Goal: Task Accomplishment & Management: Manage account settings

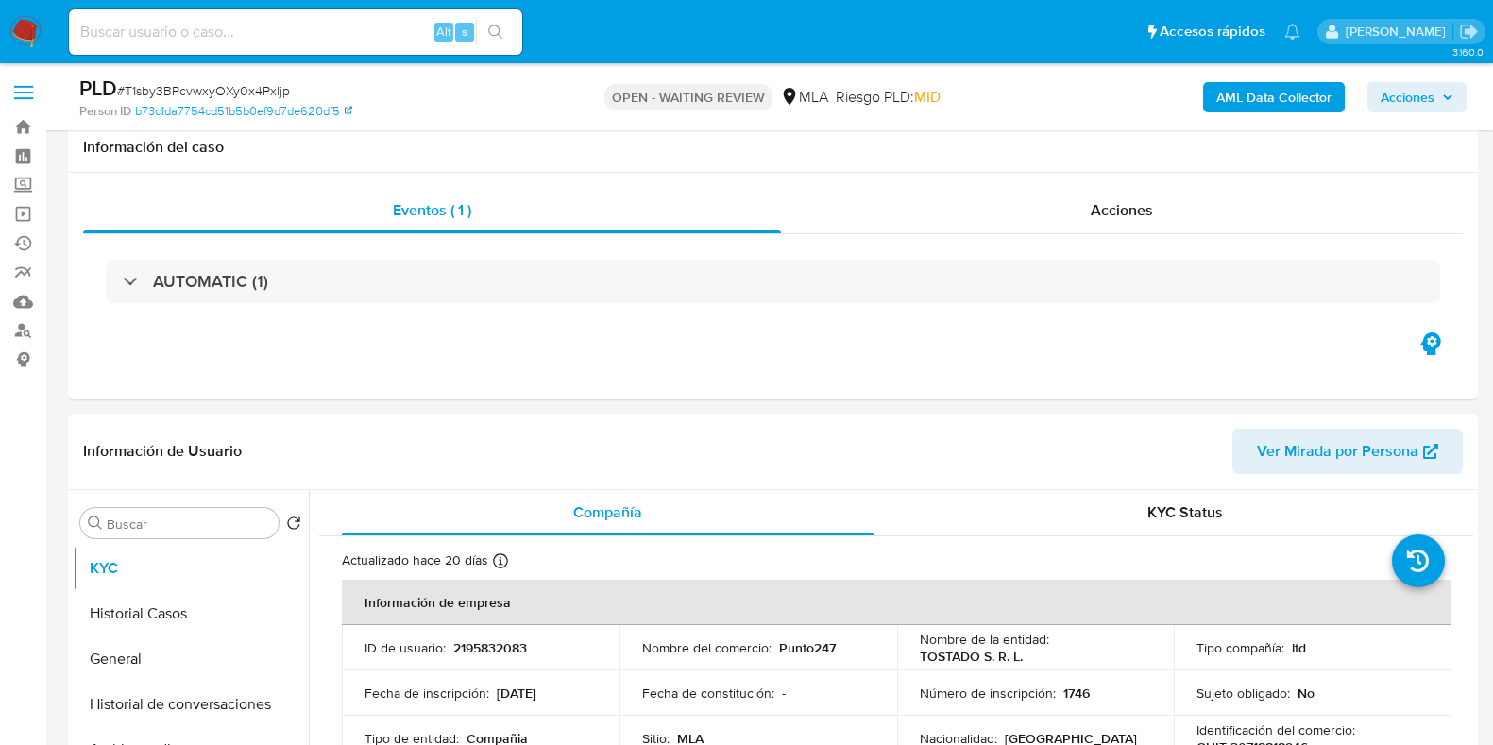
select select "10"
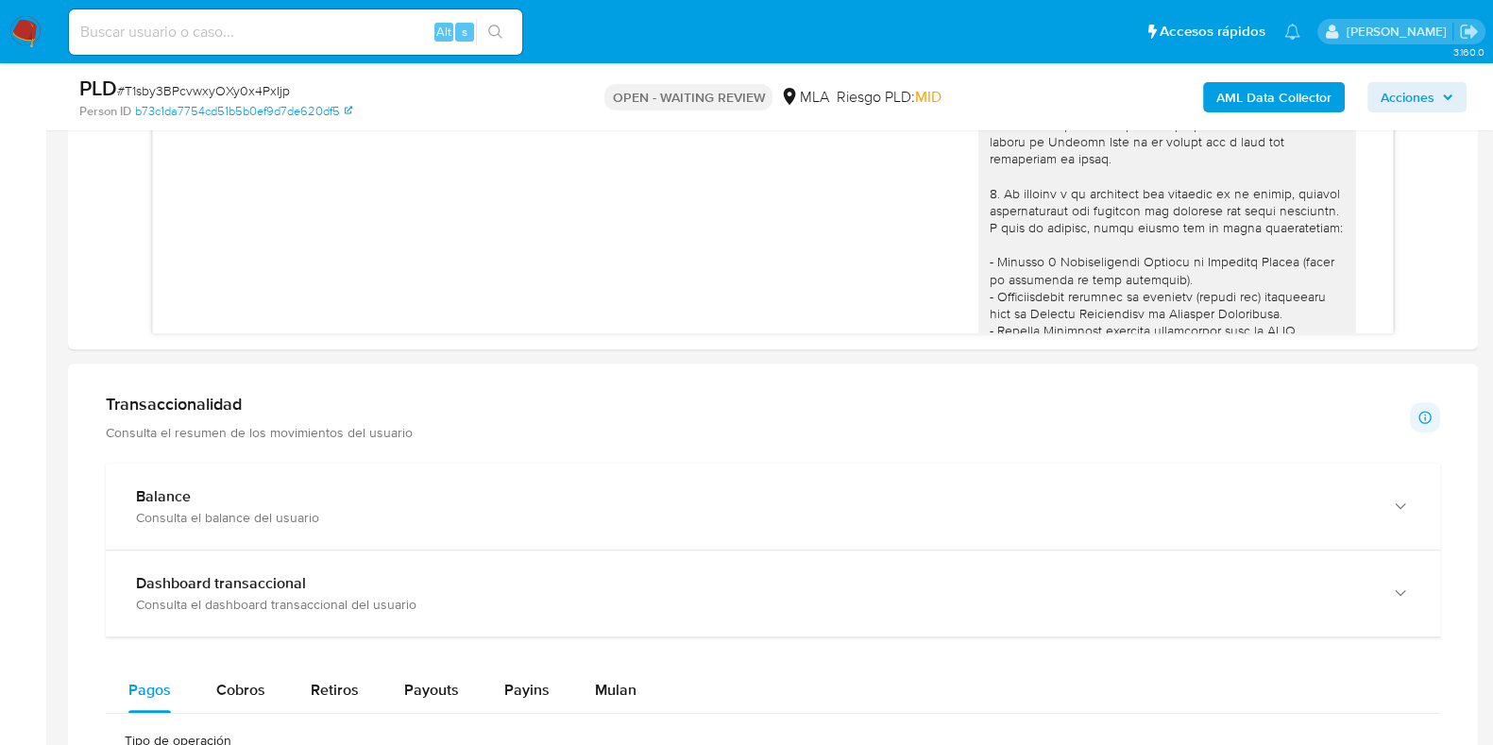
scroll to position [1434, 0]
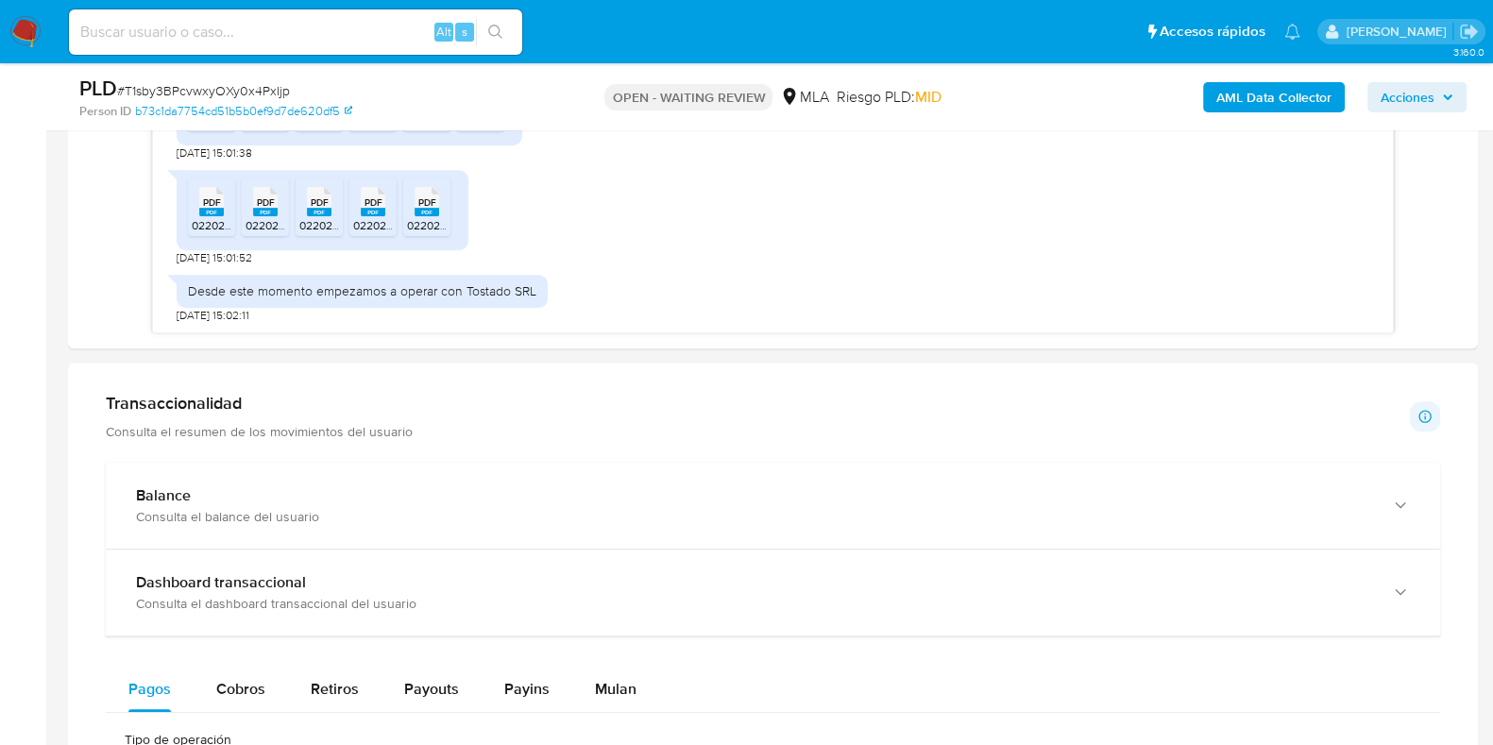
click at [245, 92] on span "# T1sby3BPcvwxyOXy0x4PxIjp" at bounding box center [203, 90] width 173 height 19
copy span "T1sby3BPcvwxyOXy0x4PxIjp"
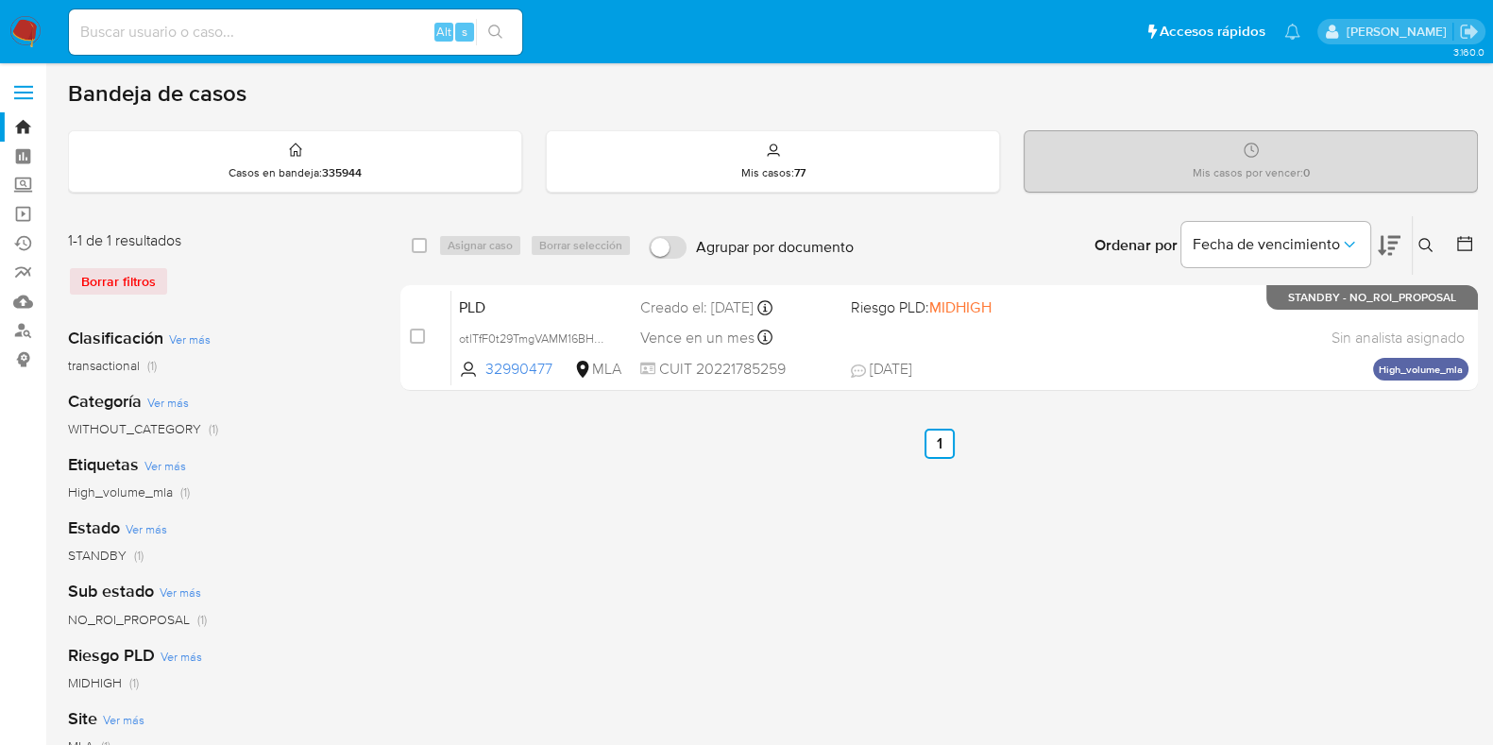
click at [1431, 246] on icon at bounding box center [1425, 245] width 15 height 15
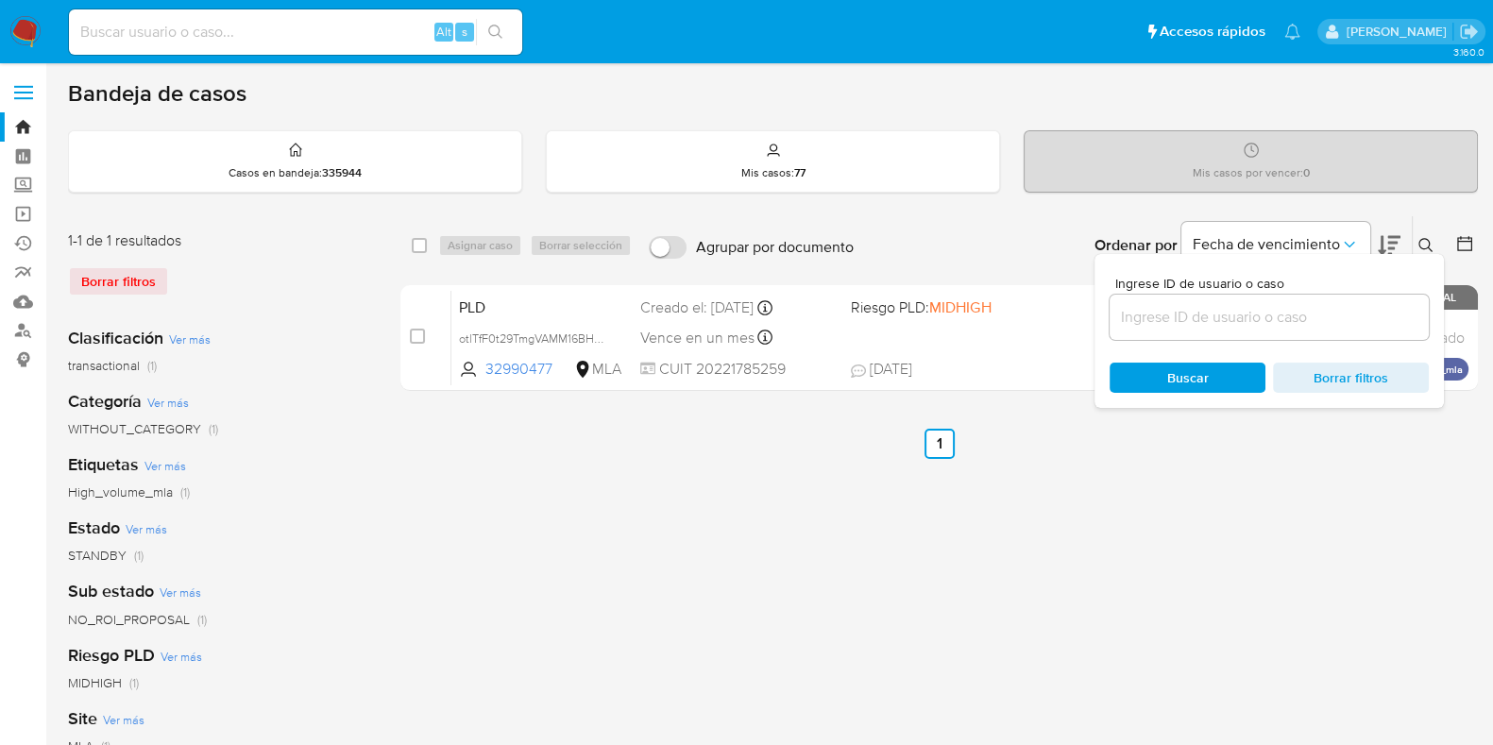
click at [1227, 305] on input at bounding box center [1268, 317] width 319 height 25
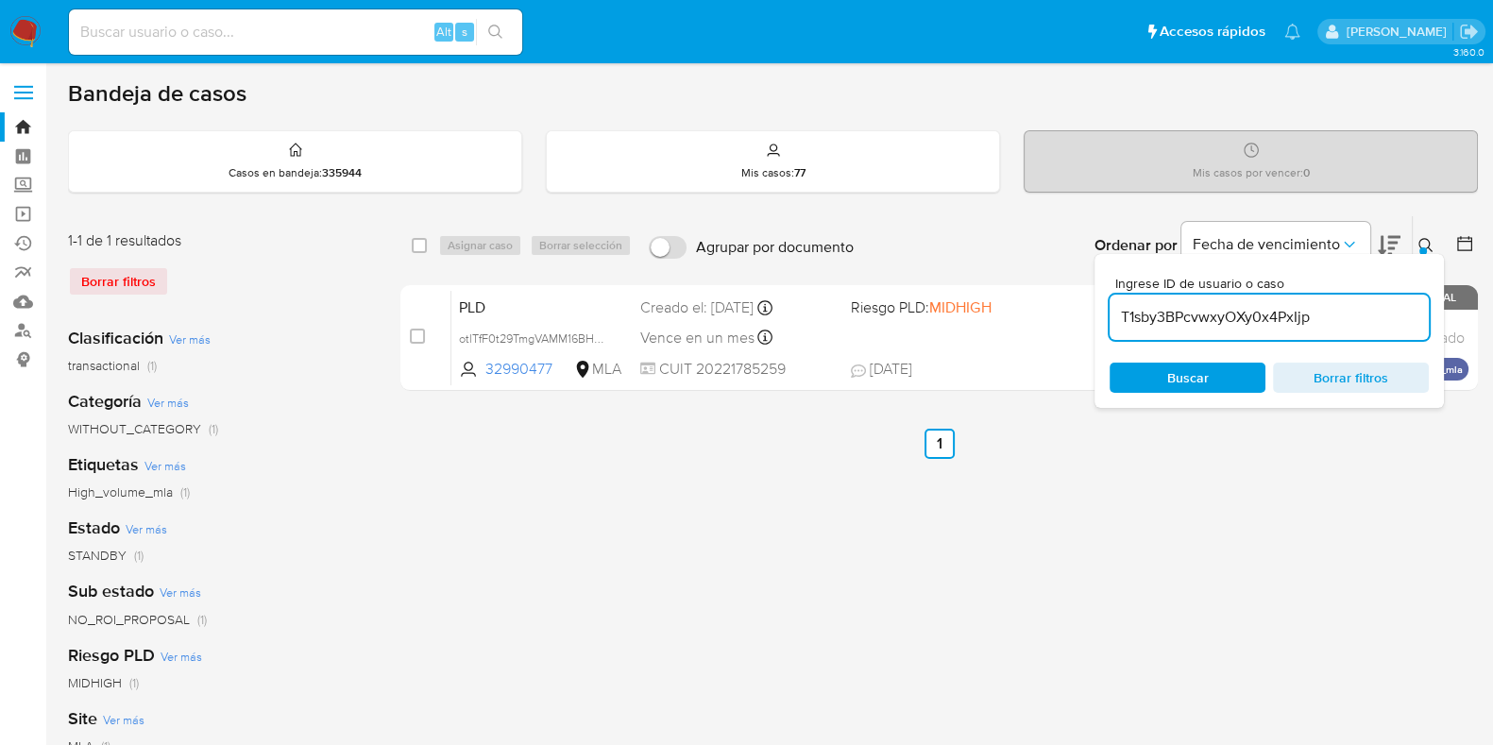
type input "T1sby3BPcvwxyOXy0x4PxIjp"
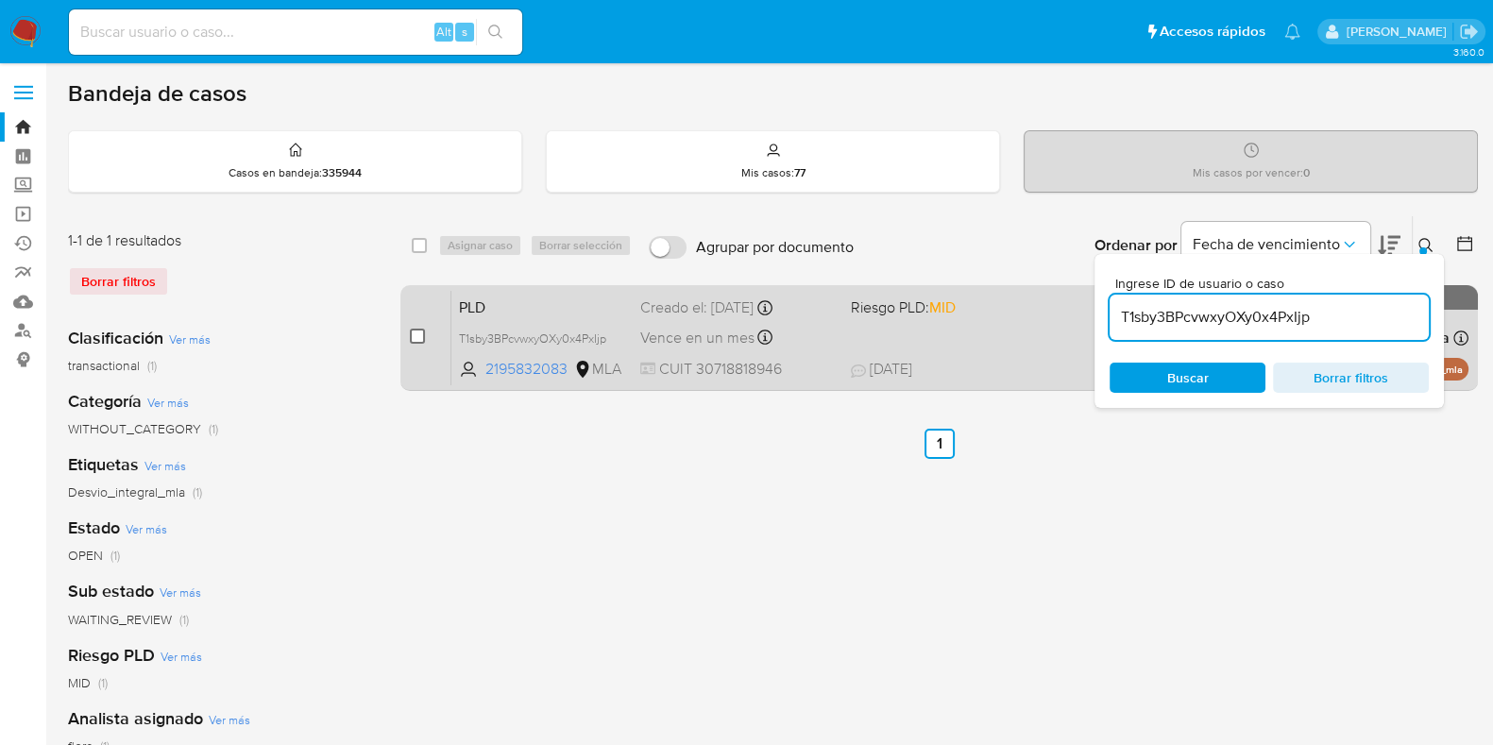
click at [416, 337] on input "checkbox" at bounding box center [417, 336] width 15 height 15
checkbox input "true"
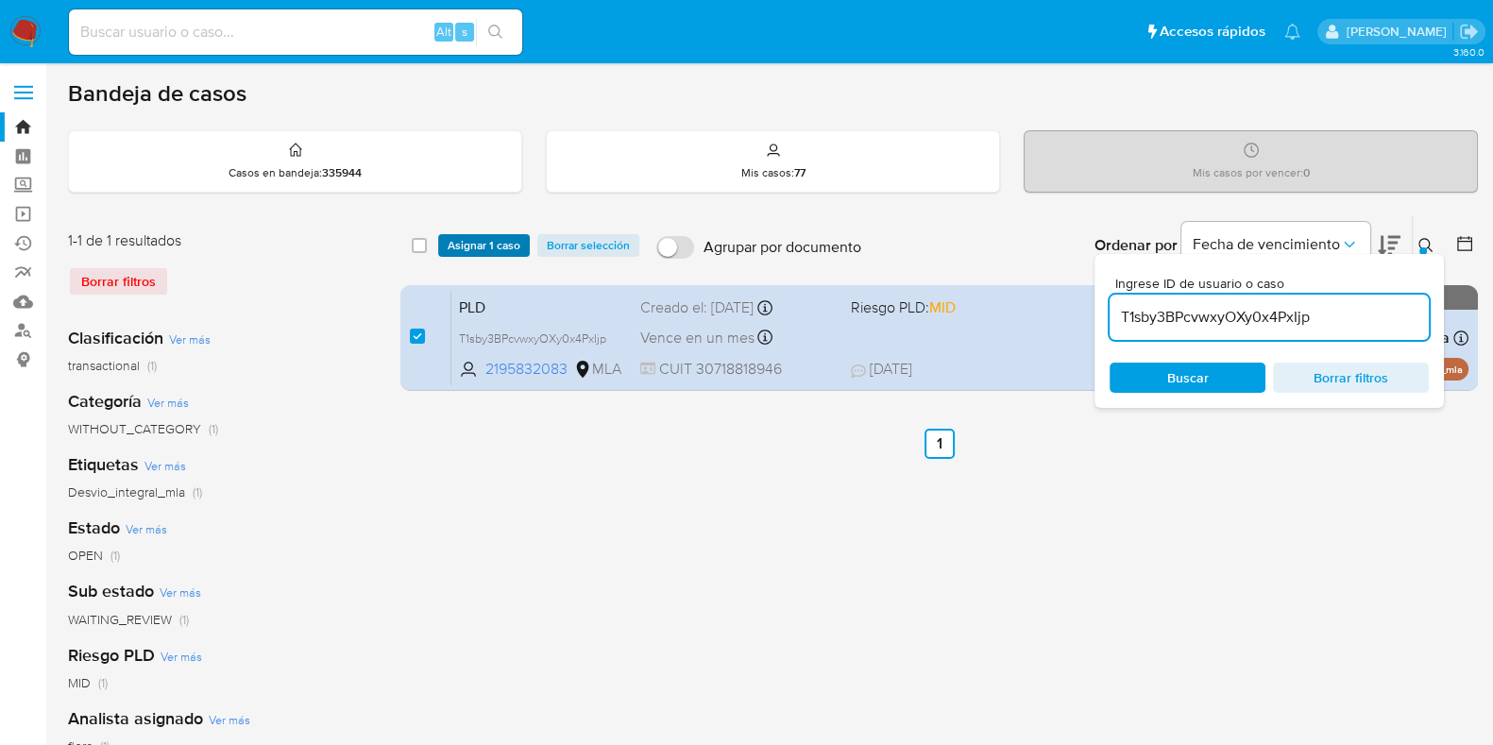
click at [503, 247] on span "Asignar 1 caso" at bounding box center [483, 245] width 73 height 19
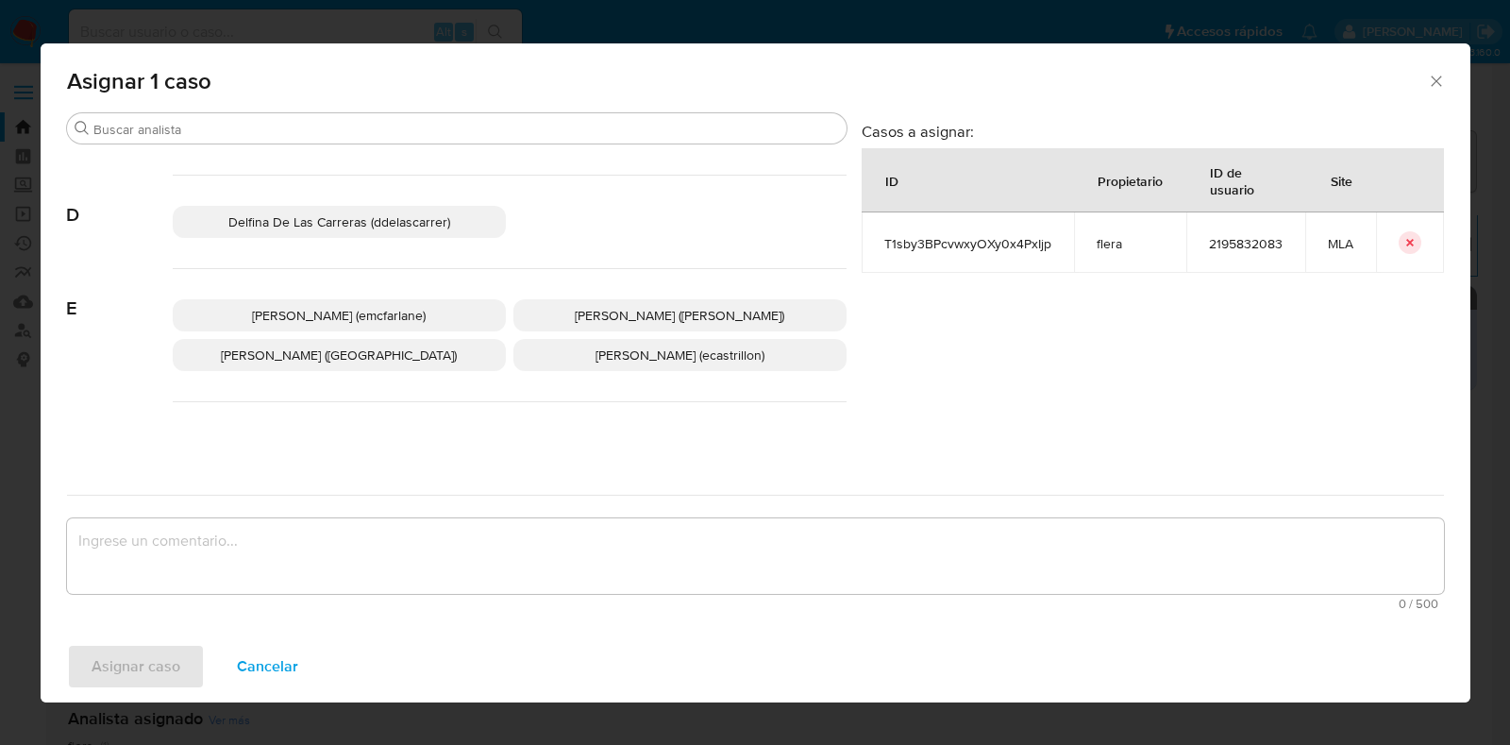
scroll to position [354, 0]
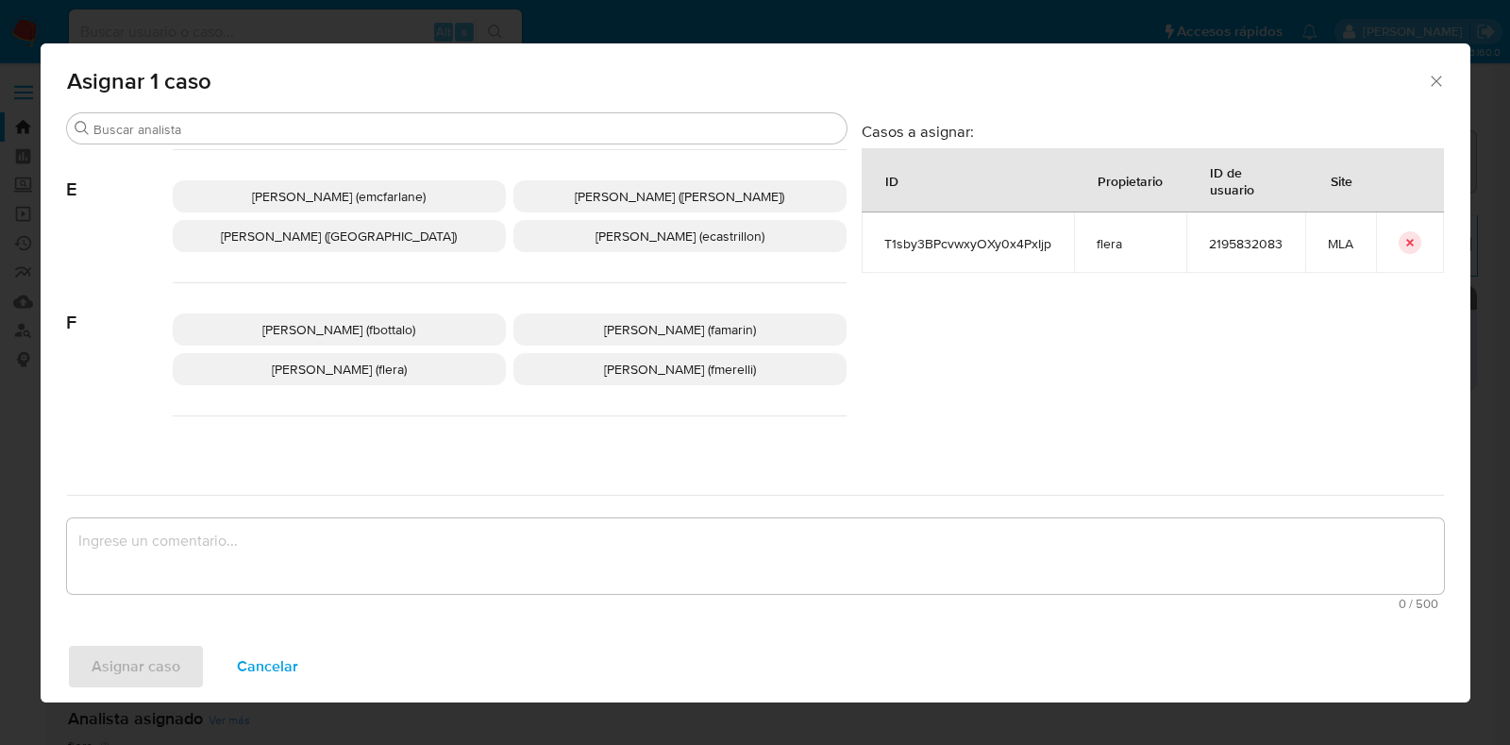
click at [407, 370] on span "Florencia Cecilia Lera (flera)" at bounding box center [339, 369] width 135 height 19
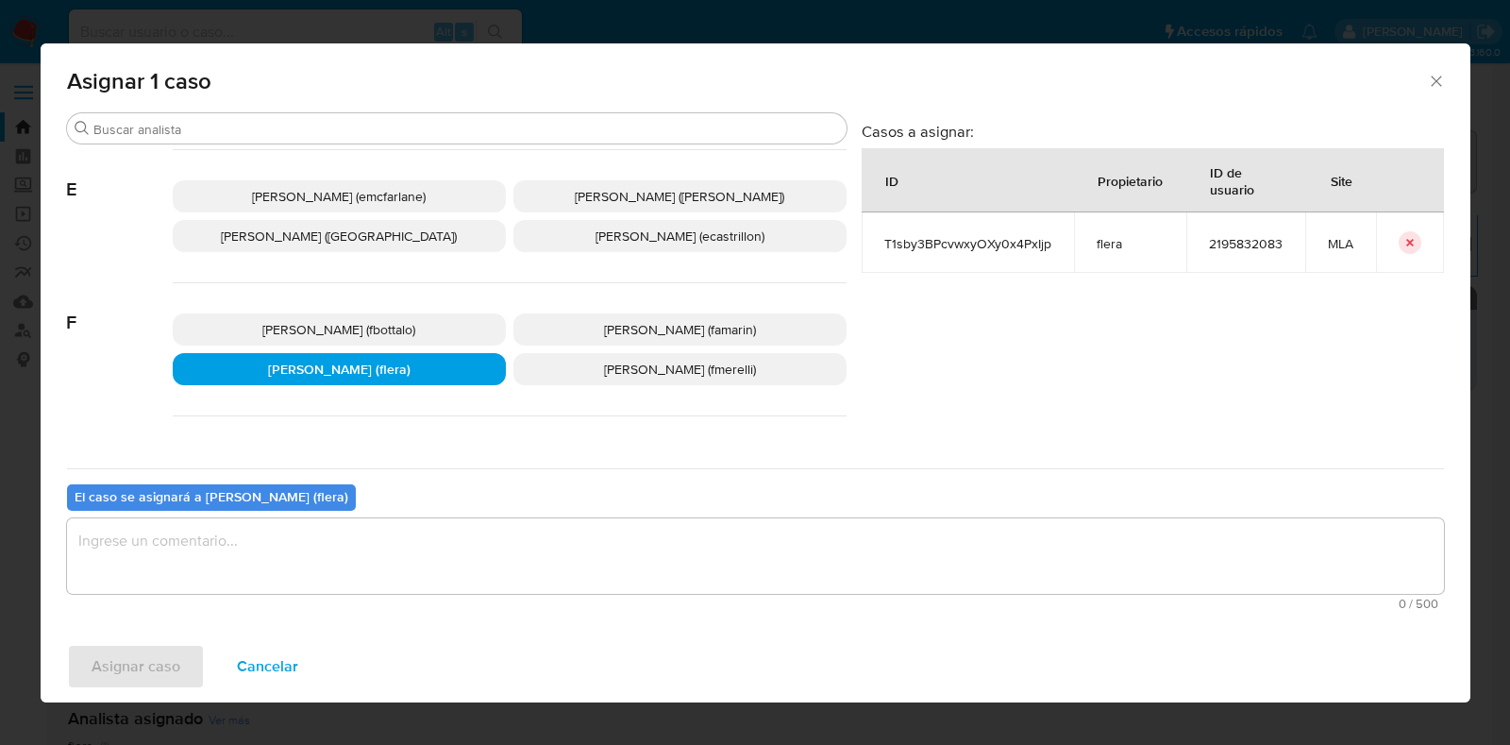
click at [388, 568] on textarea "assign-modal" at bounding box center [755, 556] width 1377 height 76
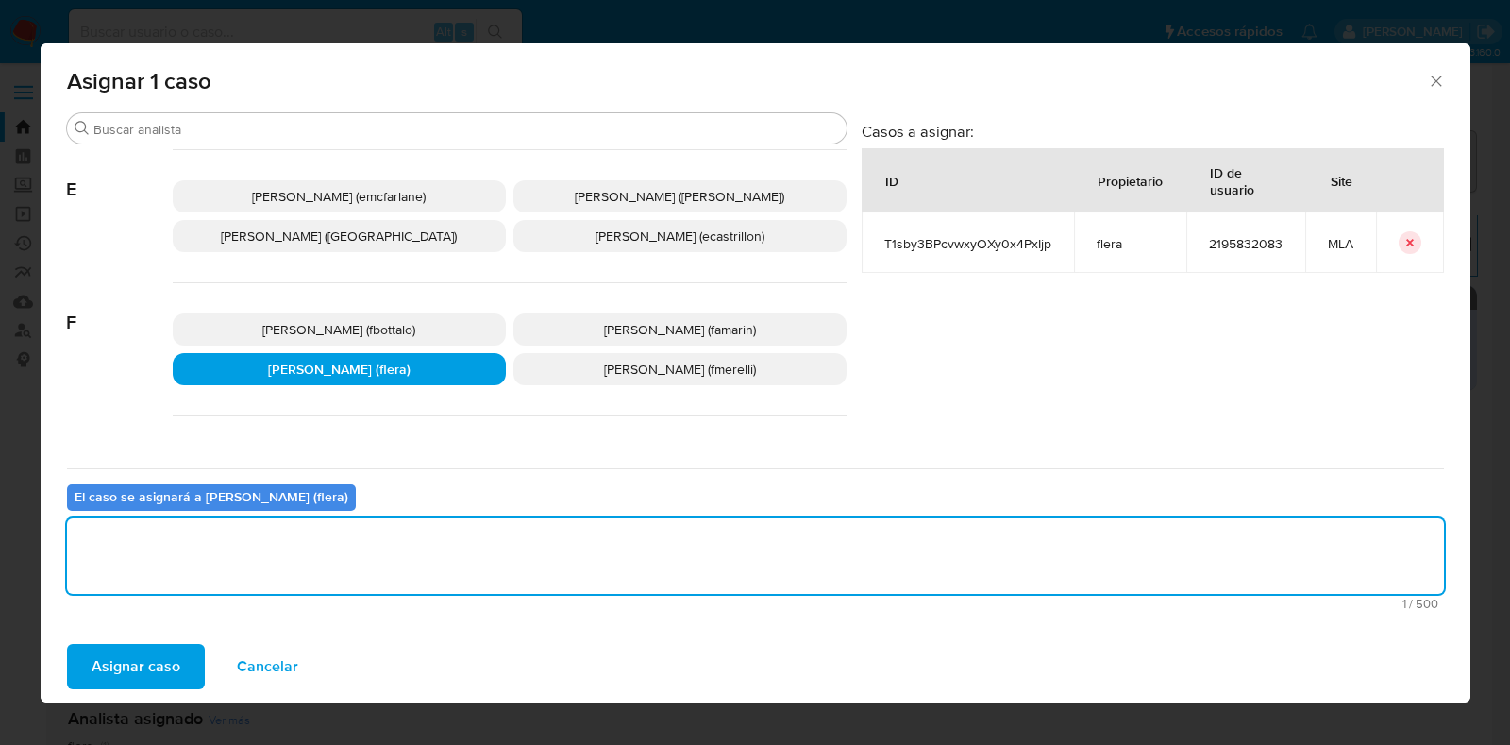
click at [137, 673] on span "Asignar caso" at bounding box center [136, 667] width 89 height 42
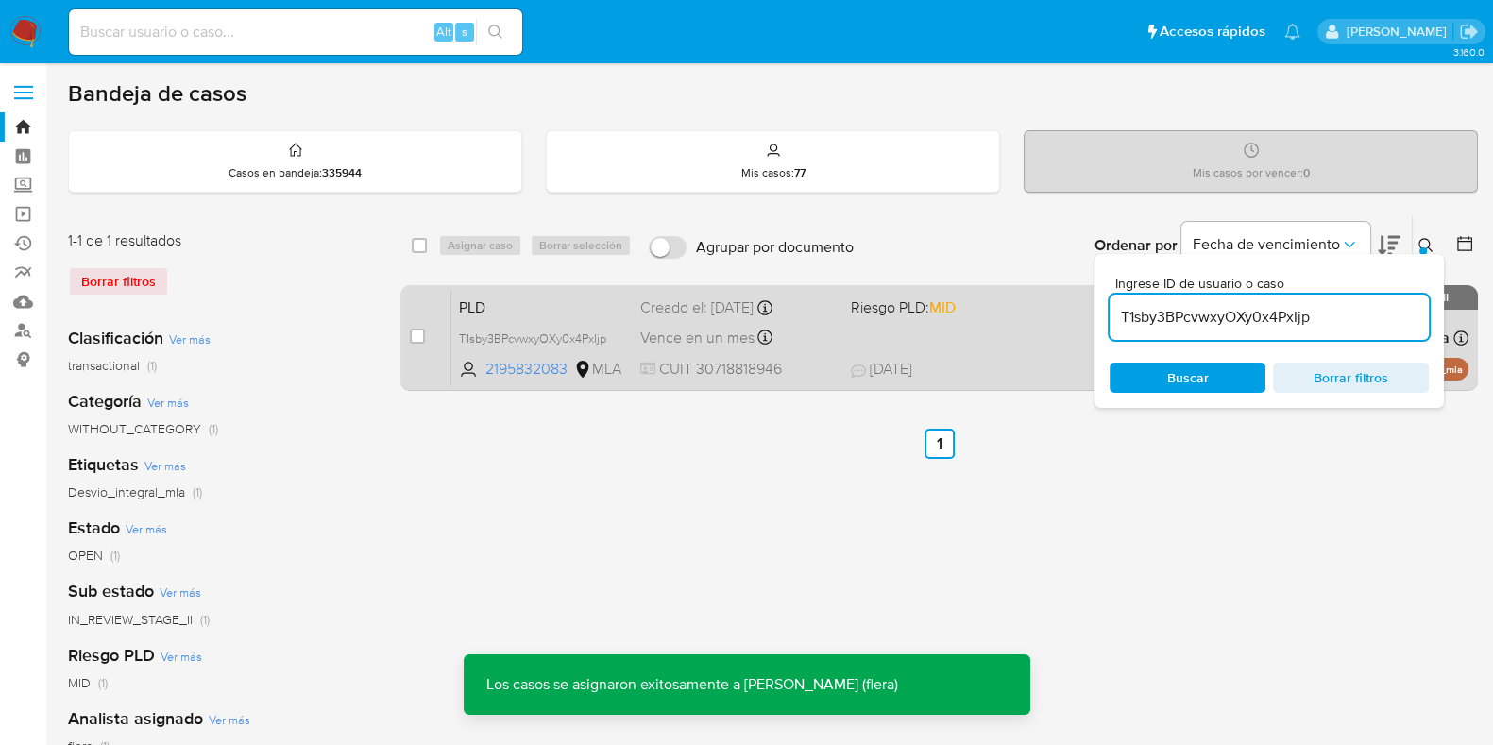
click at [551, 313] on span "PLD" at bounding box center [542, 306] width 166 height 25
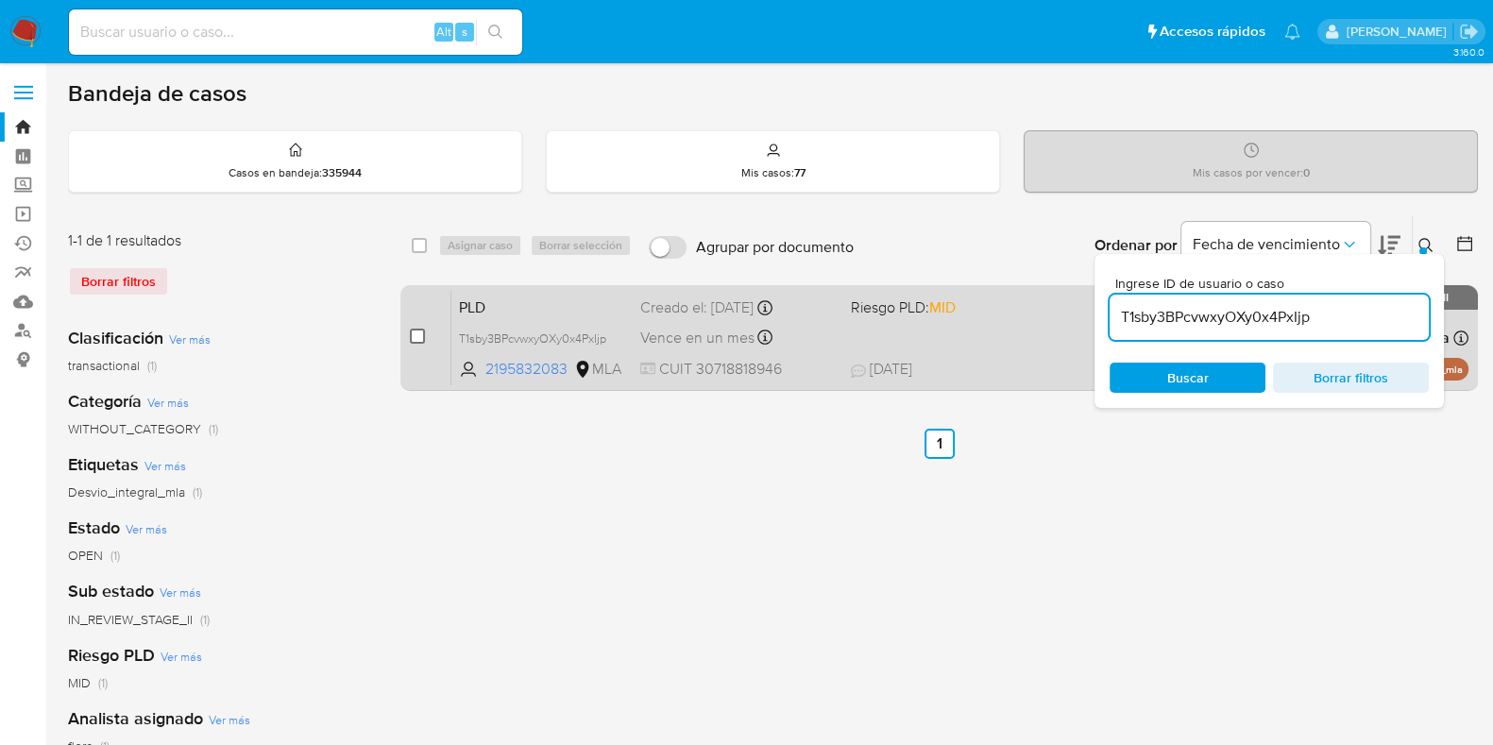
click at [418, 335] on input "checkbox" at bounding box center [417, 336] width 15 height 15
checkbox input "true"
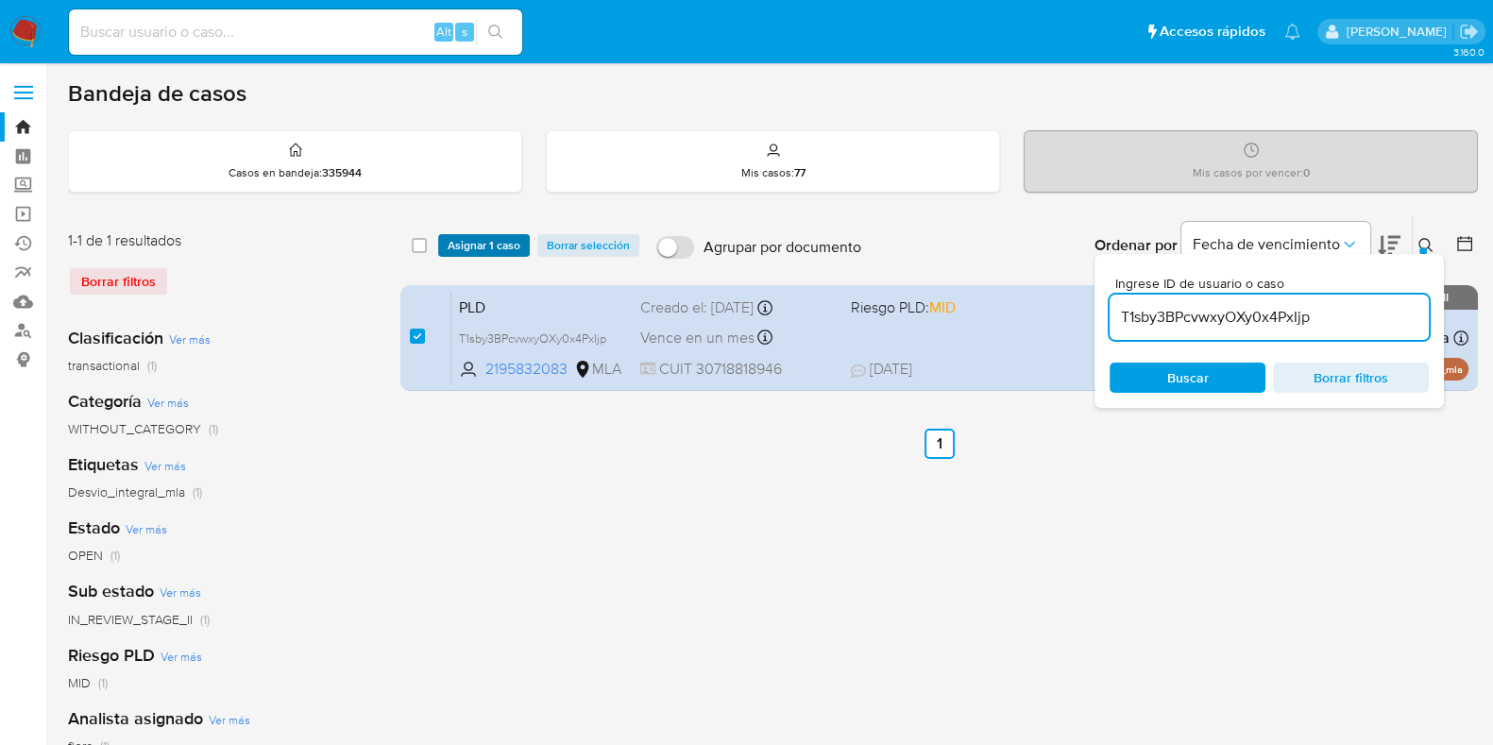
click at [461, 241] on span "Asignar 1 caso" at bounding box center [483, 245] width 73 height 19
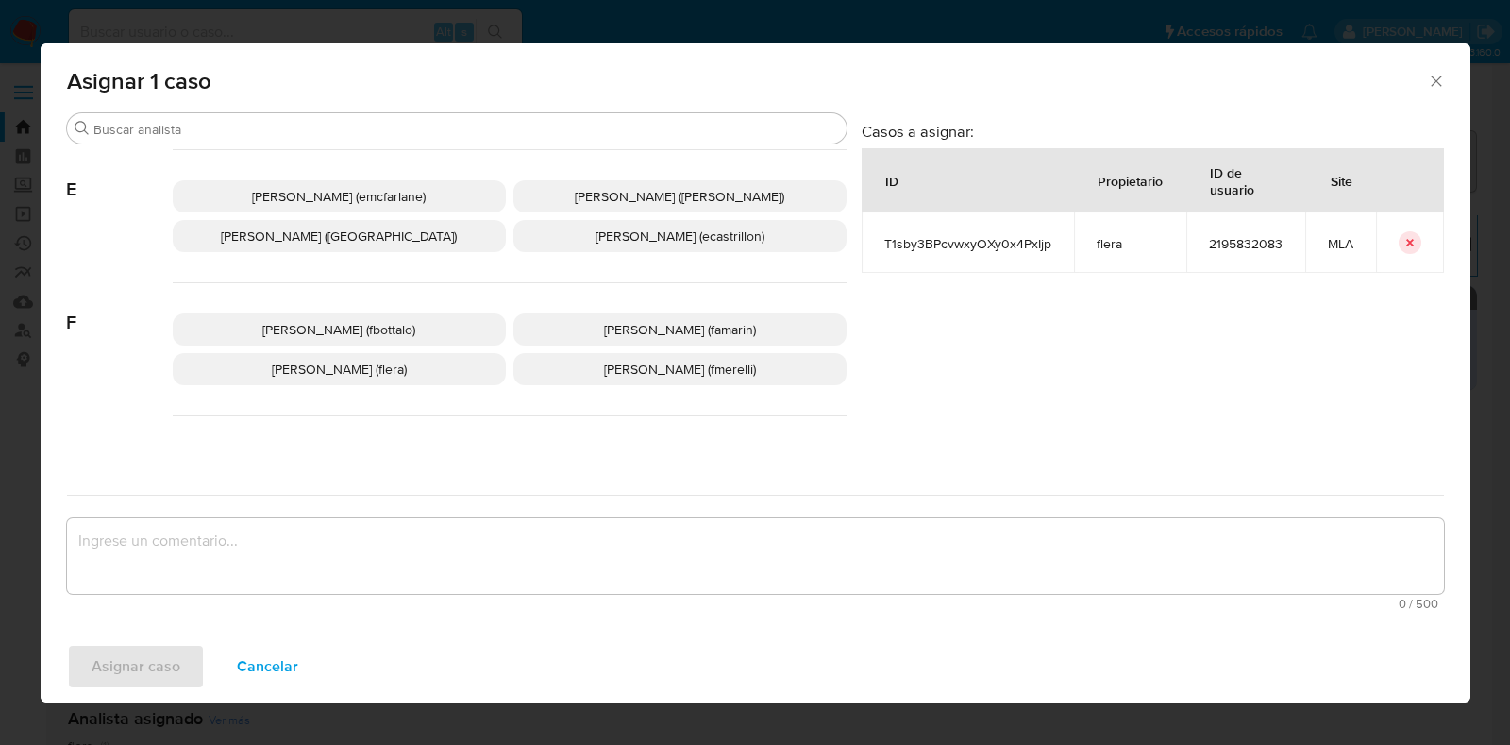
click at [421, 375] on p "Florencia Cecilia Lera (flera)" at bounding box center [339, 369] width 333 height 32
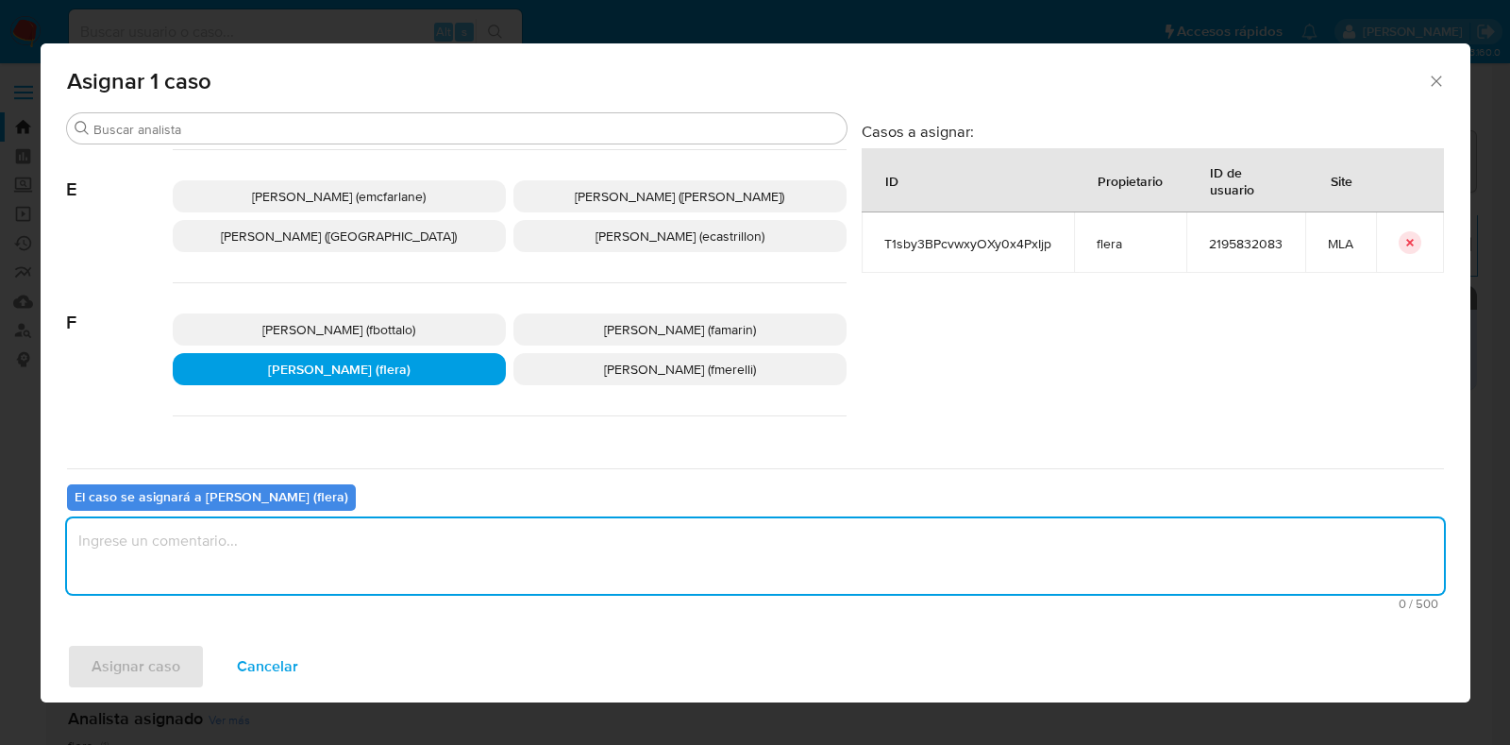
click at [364, 549] on textarea "assign-modal" at bounding box center [755, 556] width 1377 height 76
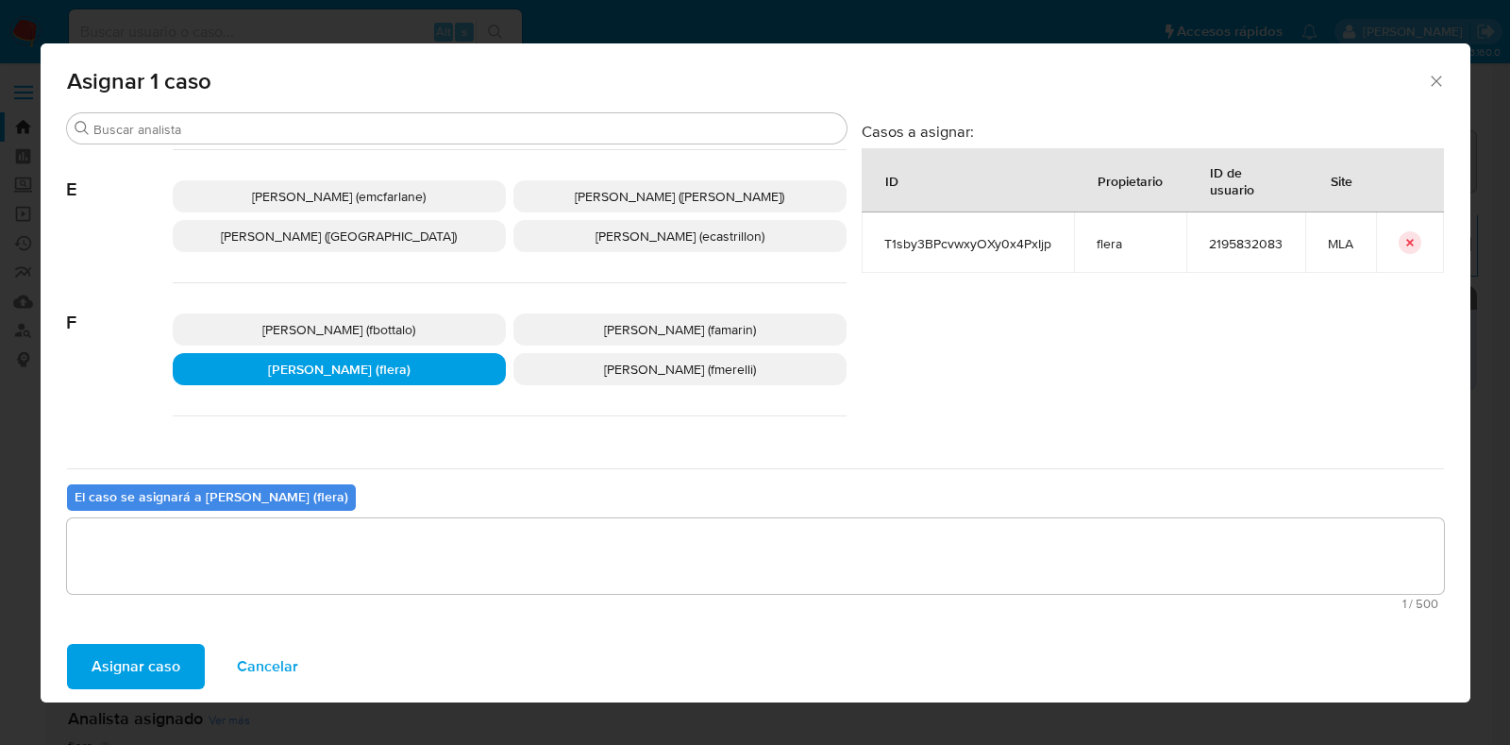
click at [143, 663] on span "Asignar caso" at bounding box center [136, 667] width 89 height 42
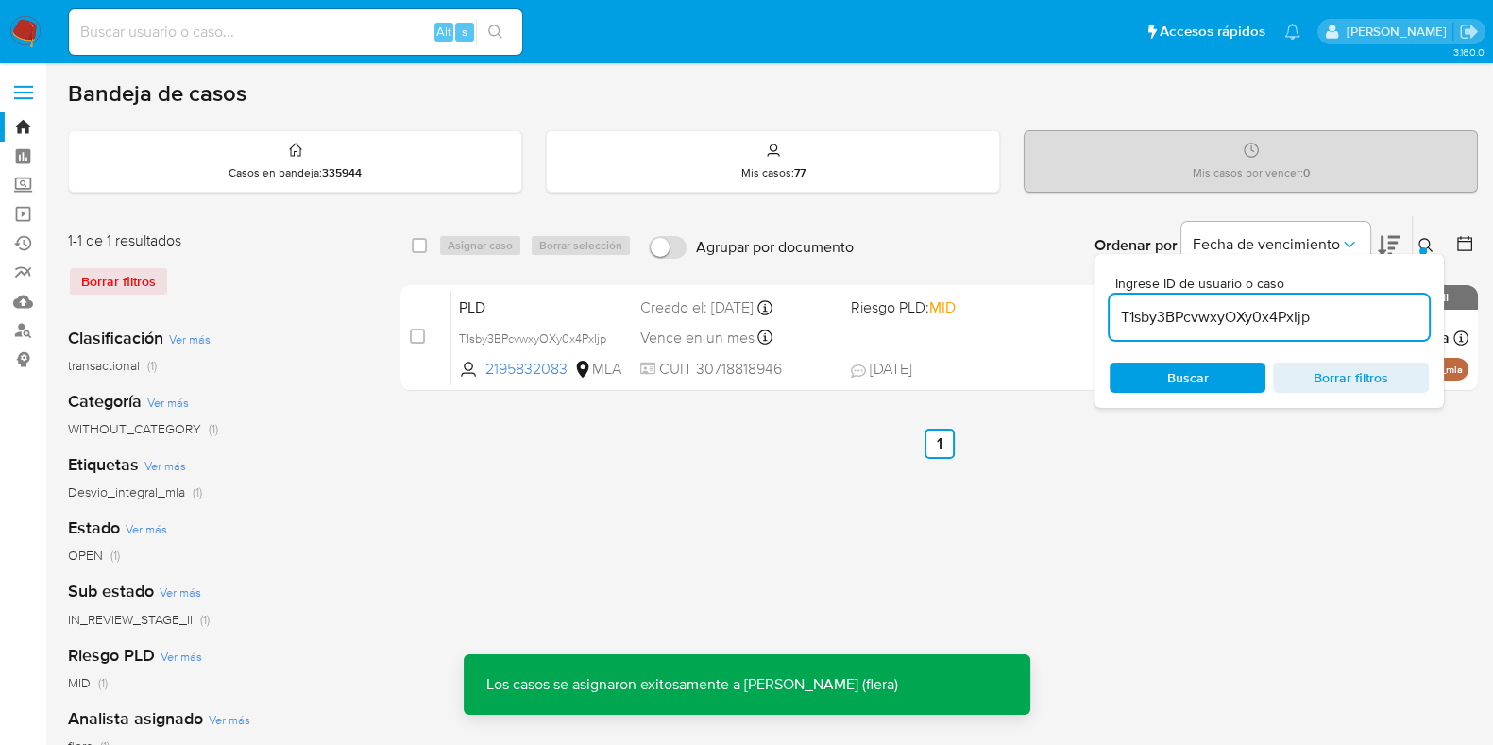
click at [515, 305] on span "PLD" at bounding box center [542, 306] width 166 height 25
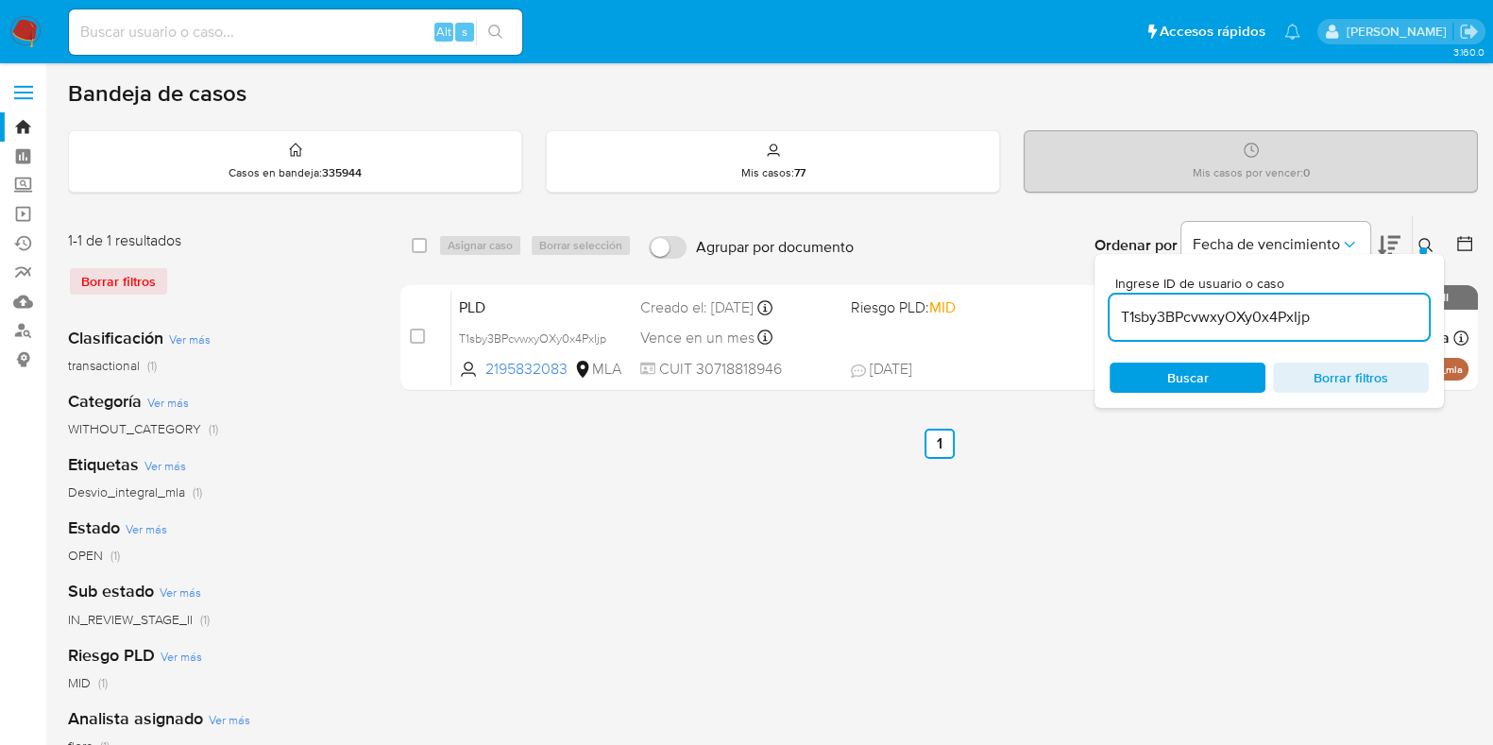
click at [1263, 327] on input "T1sby3BPcvwxyOXy0x4PxIjp" at bounding box center [1268, 317] width 319 height 25
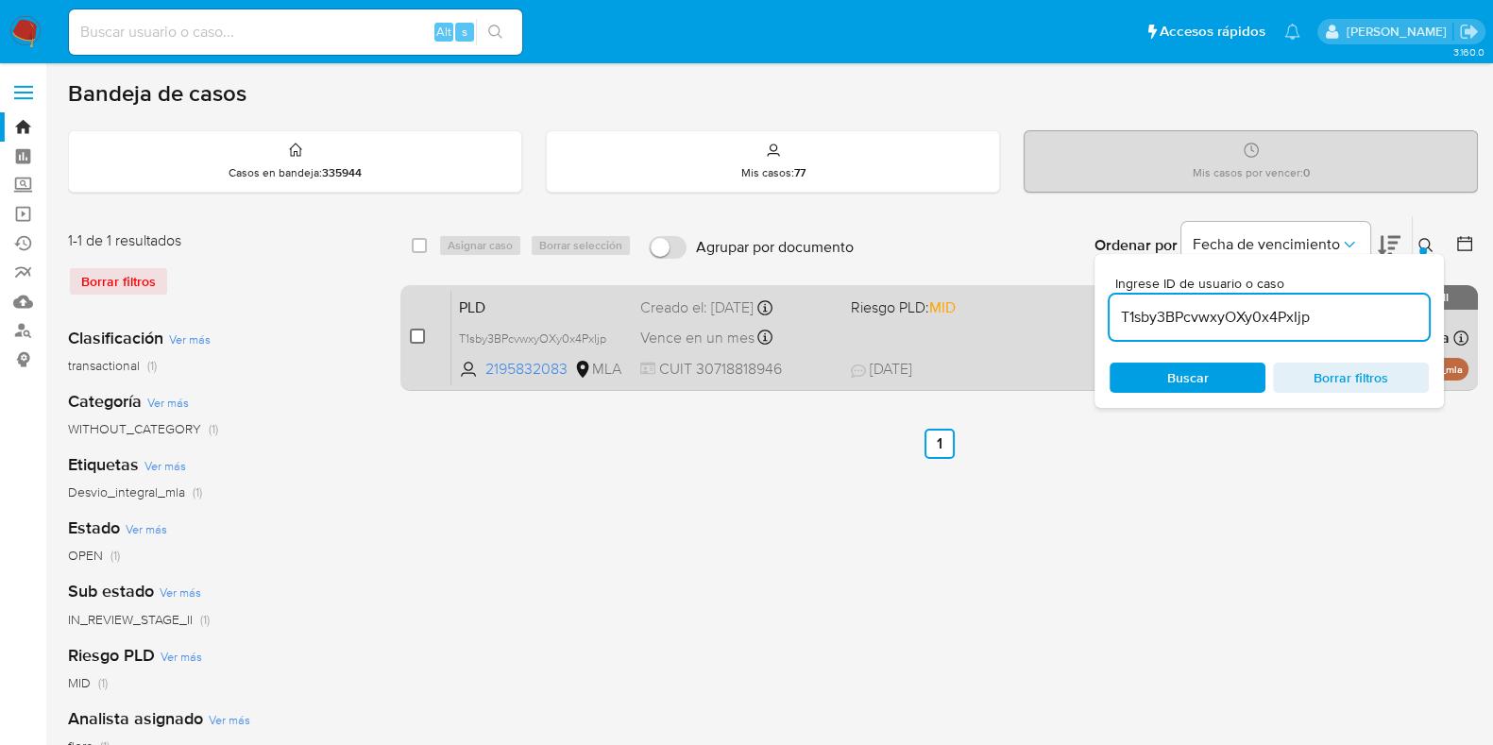
click at [415, 336] on input "checkbox" at bounding box center [417, 336] width 15 height 15
checkbox input "true"
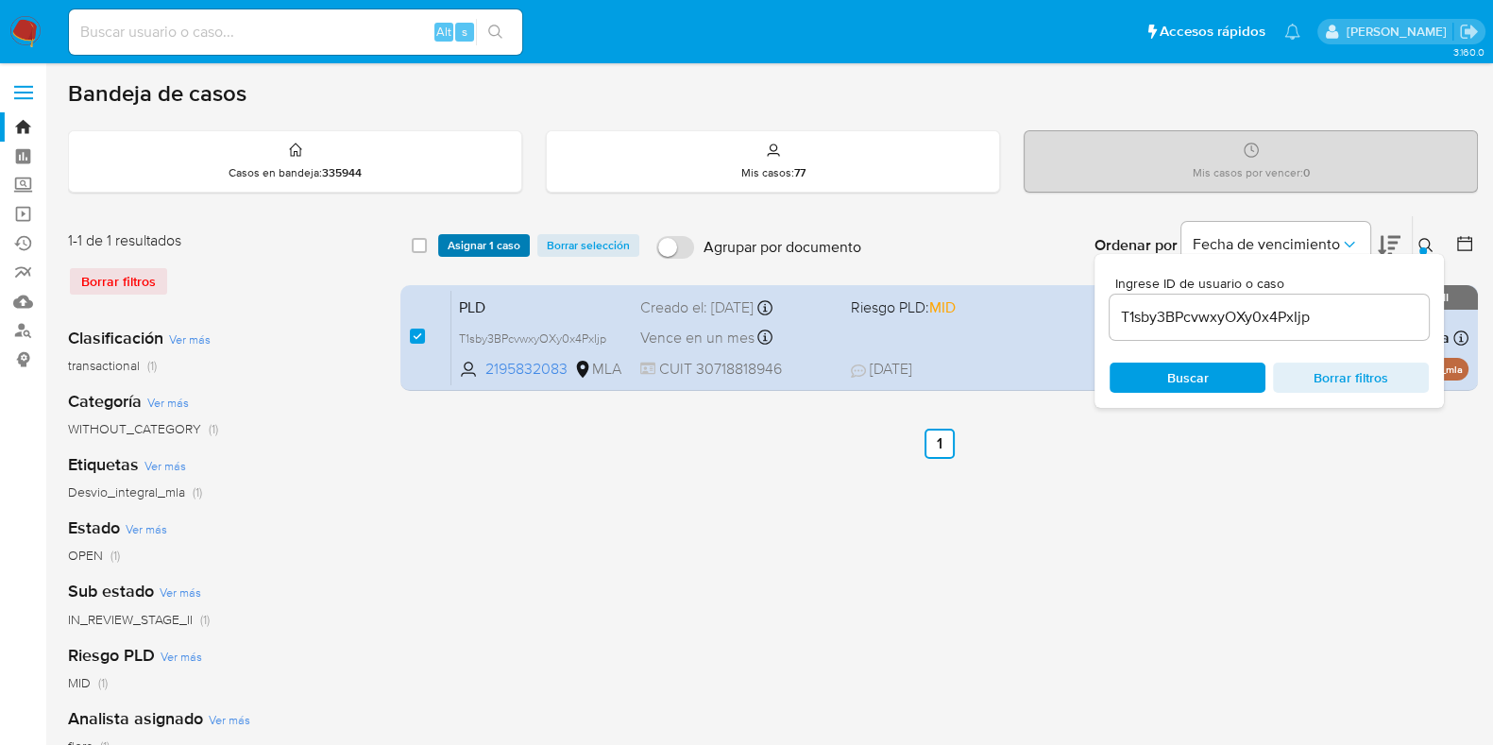
click at [513, 239] on span "Asignar 1 caso" at bounding box center [483, 245] width 73 height 19
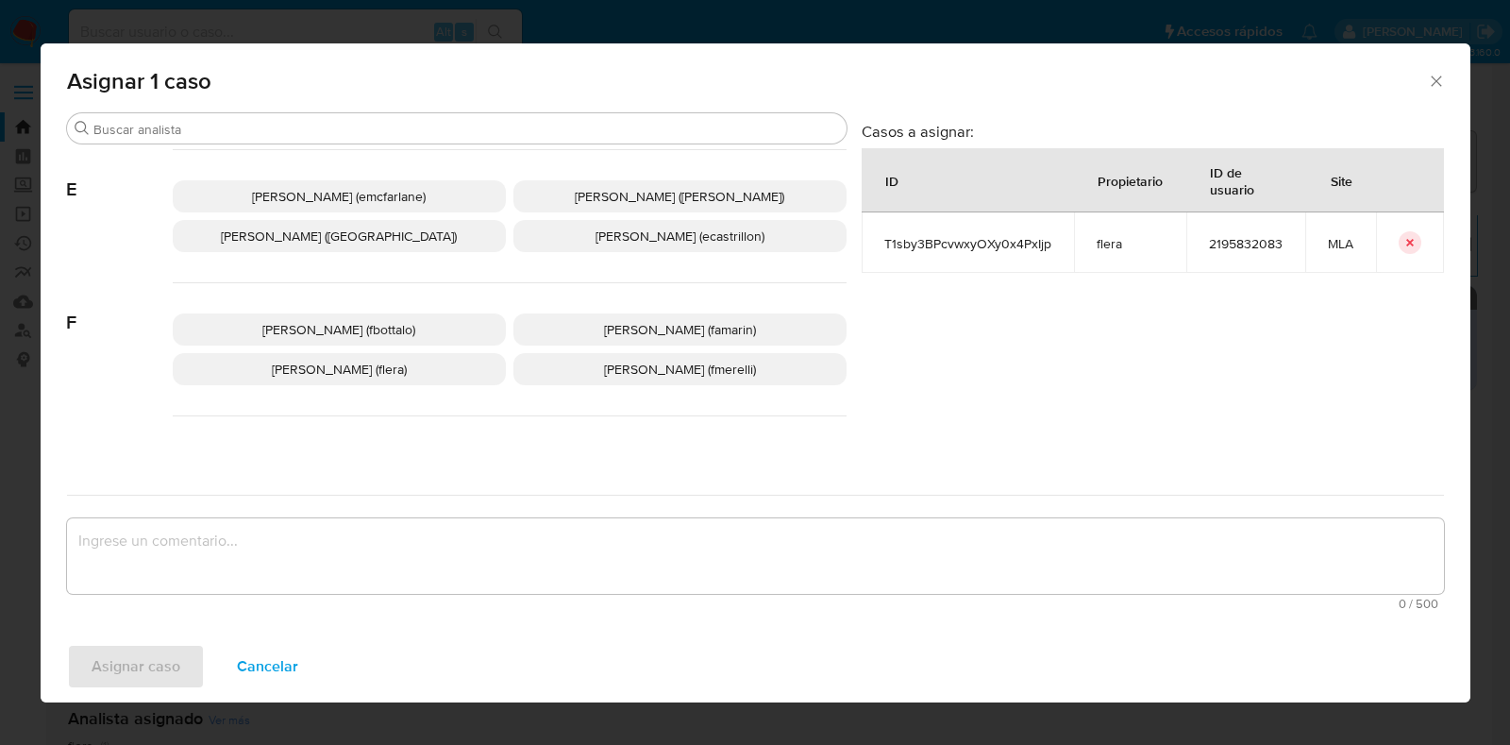
click at [406, 362] on span "Florencia Cecilia Lera (flera)" at bounding box center [339, 369] width 135 height 19
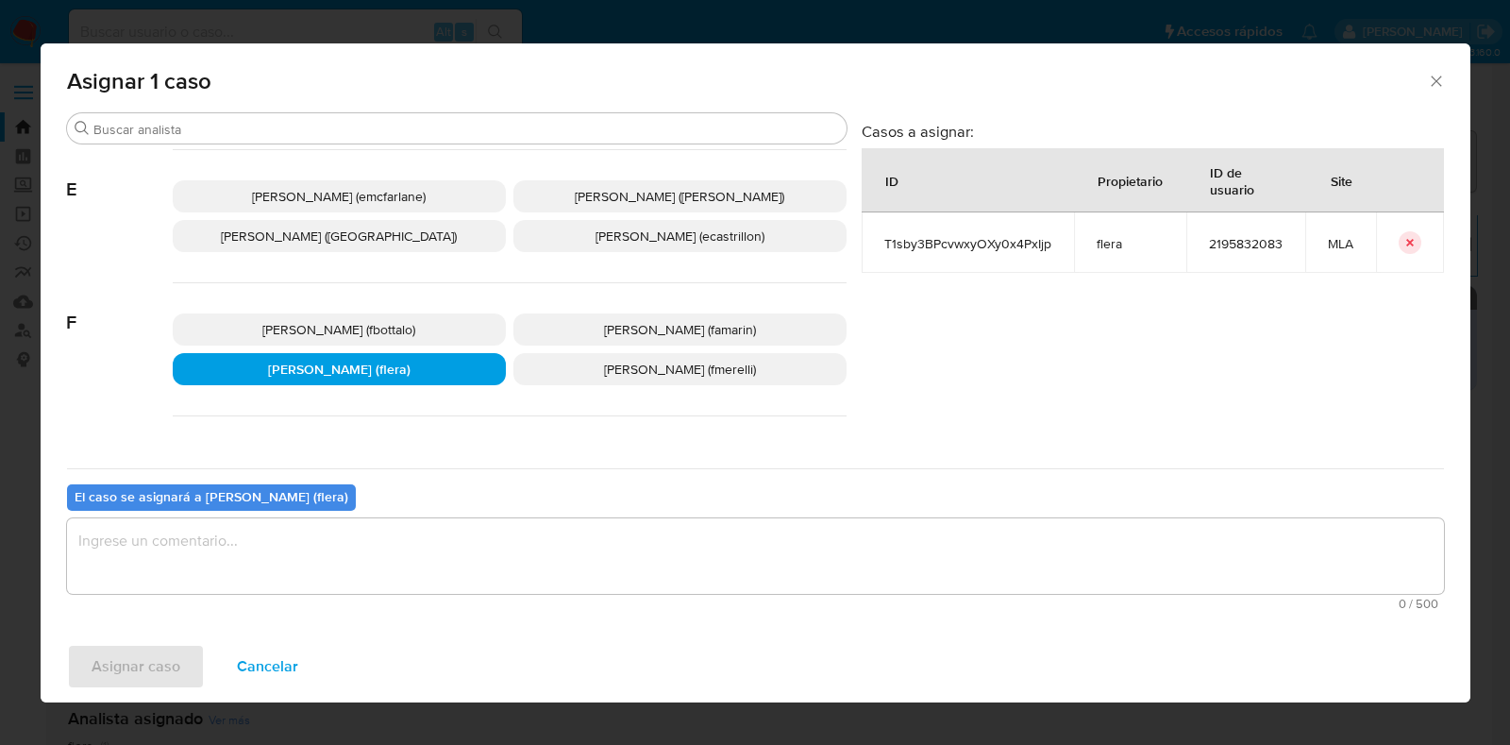
click at [327, 552] on textarea "assign-modal" at bounding box center [755, 556] width 1377 height 76
click at [137, 666] on span "Asignar caso" at bounding box center [136, 667] width 89 height 42
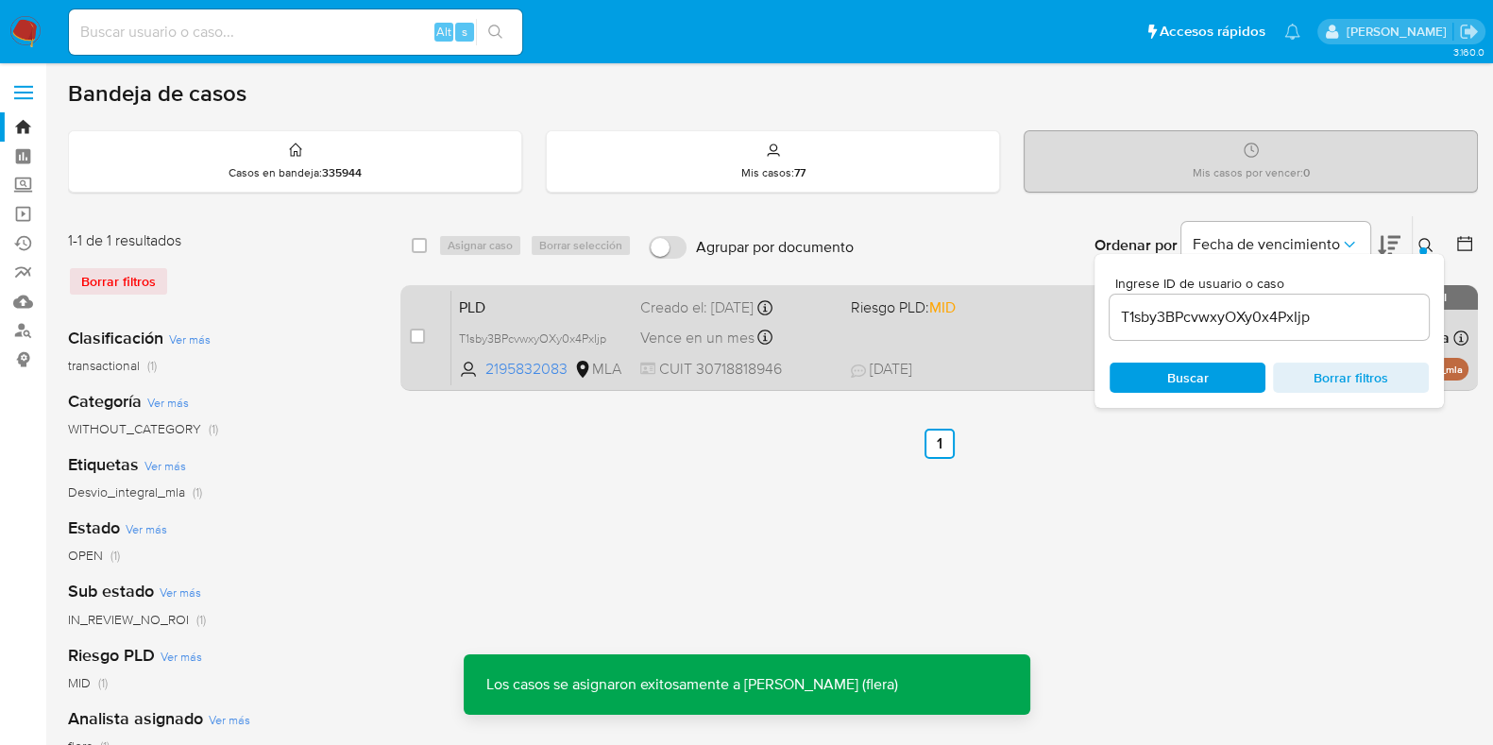
click at [564, 315] on span "PLD" at bounding box center [542, 306] width 166 height 25
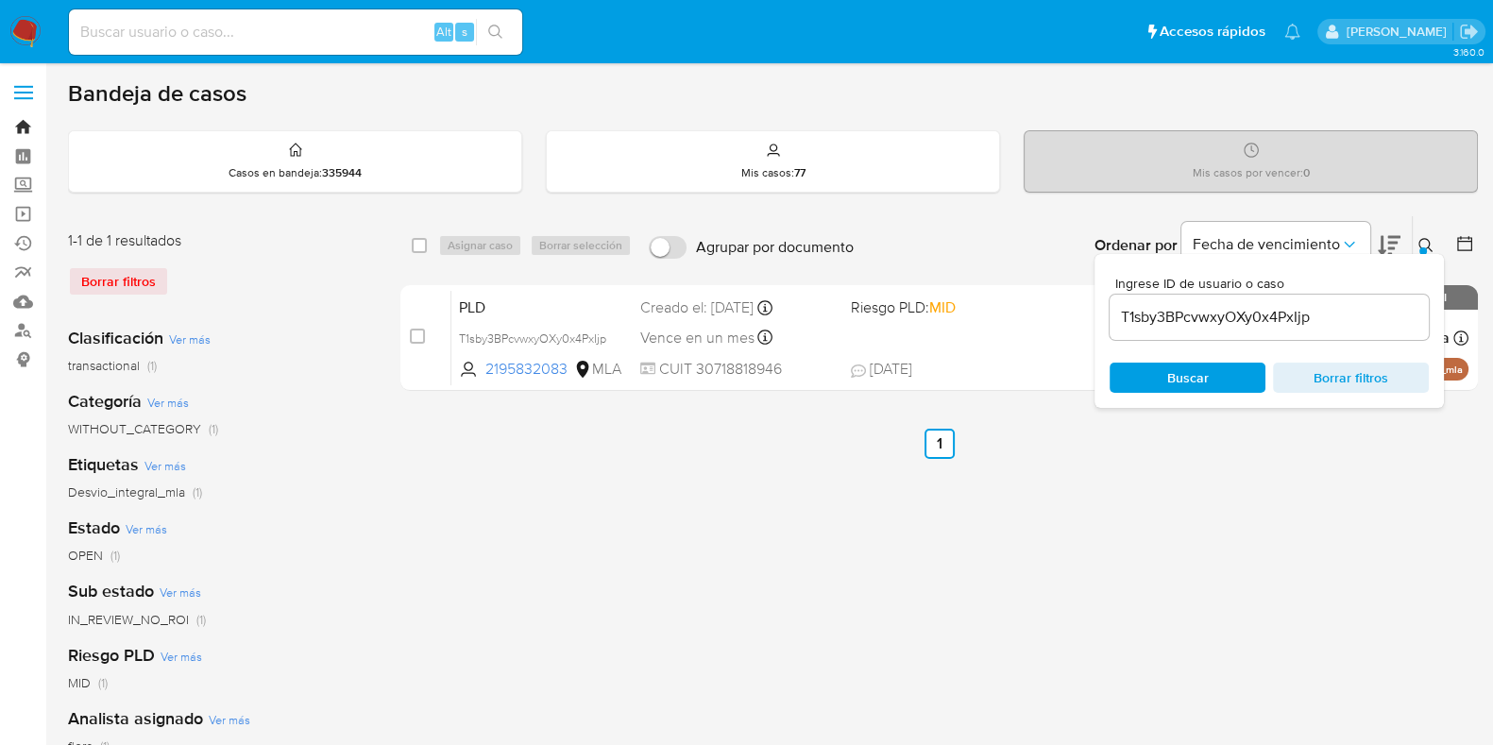
click at [23, 129] on link "Bandeja" at bounding box center [112, 126] width 225 height 29
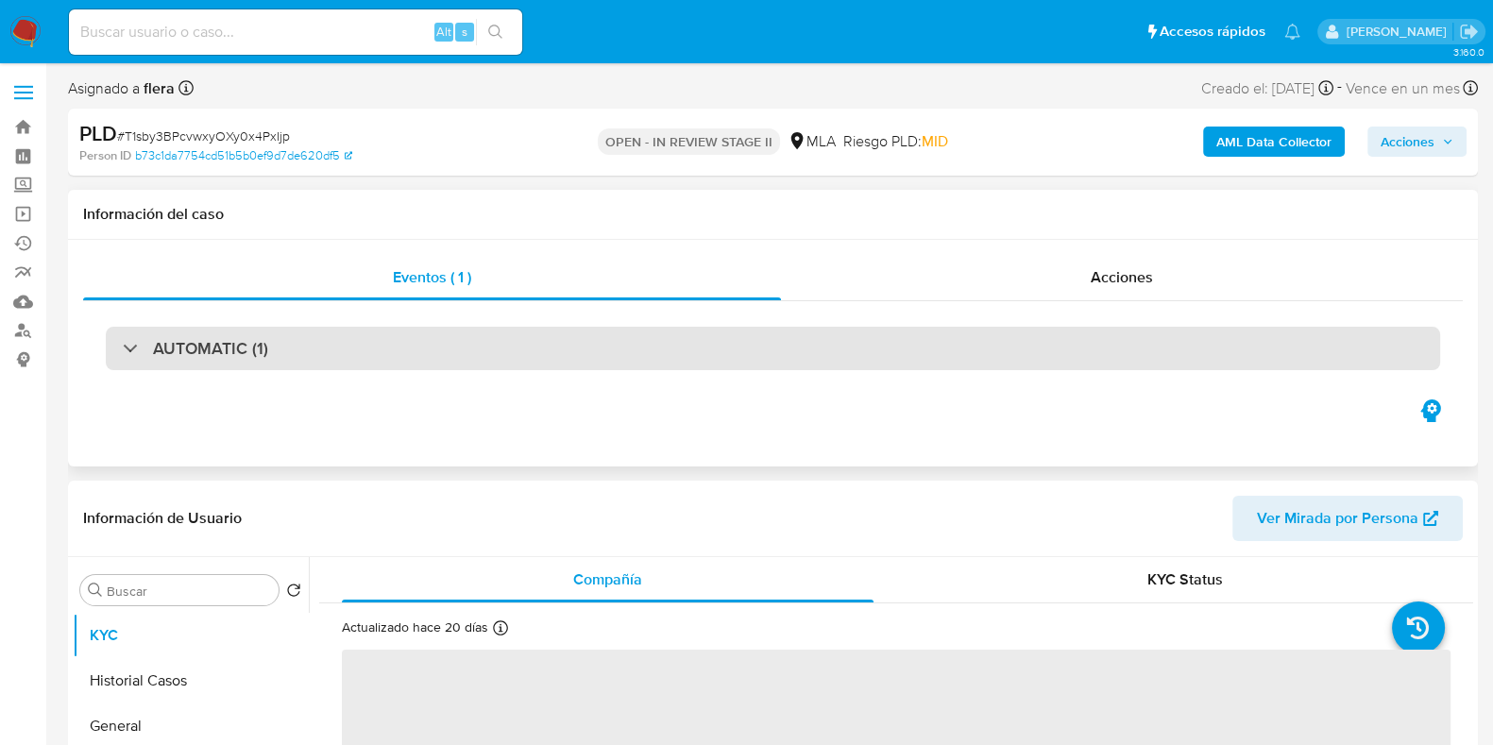
select select "10"
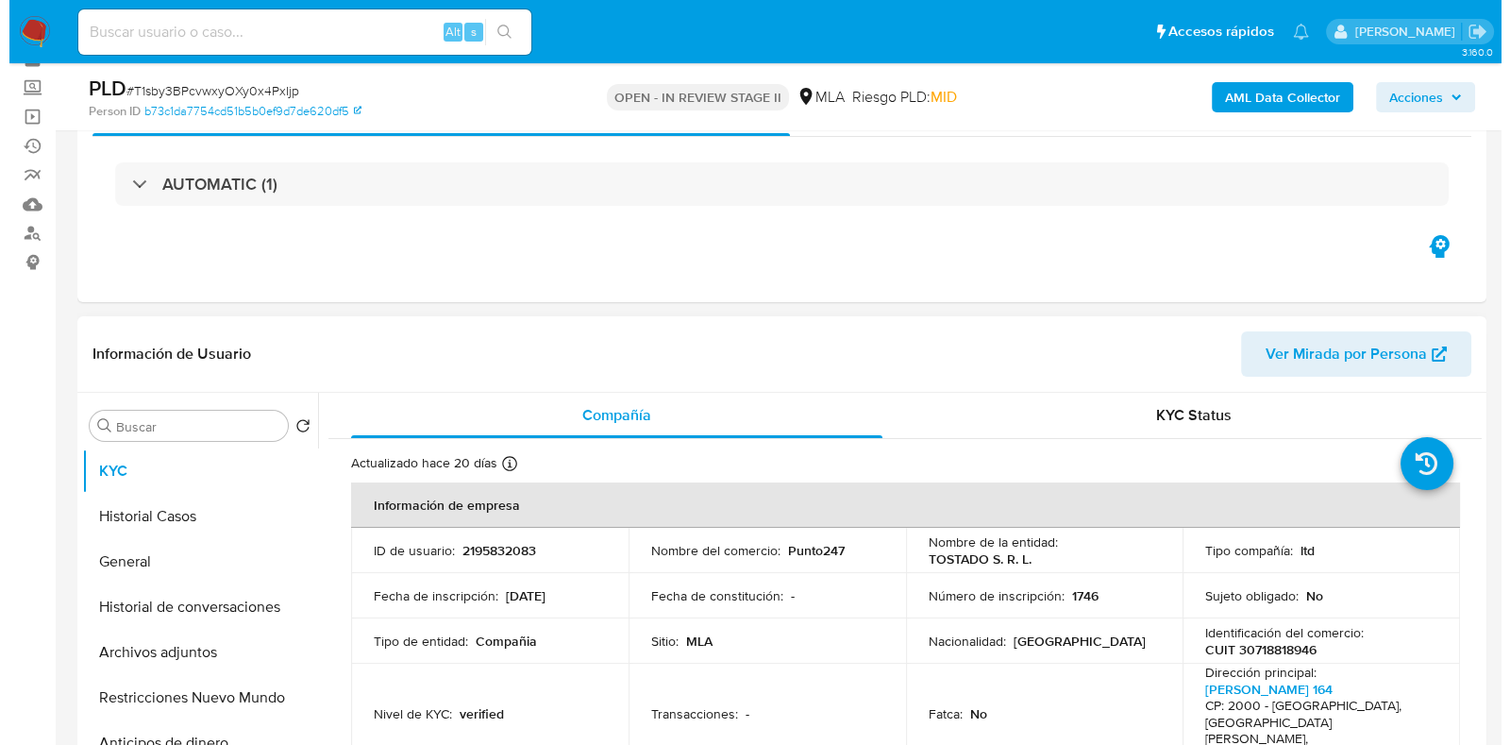
scroll to position [235, 0]
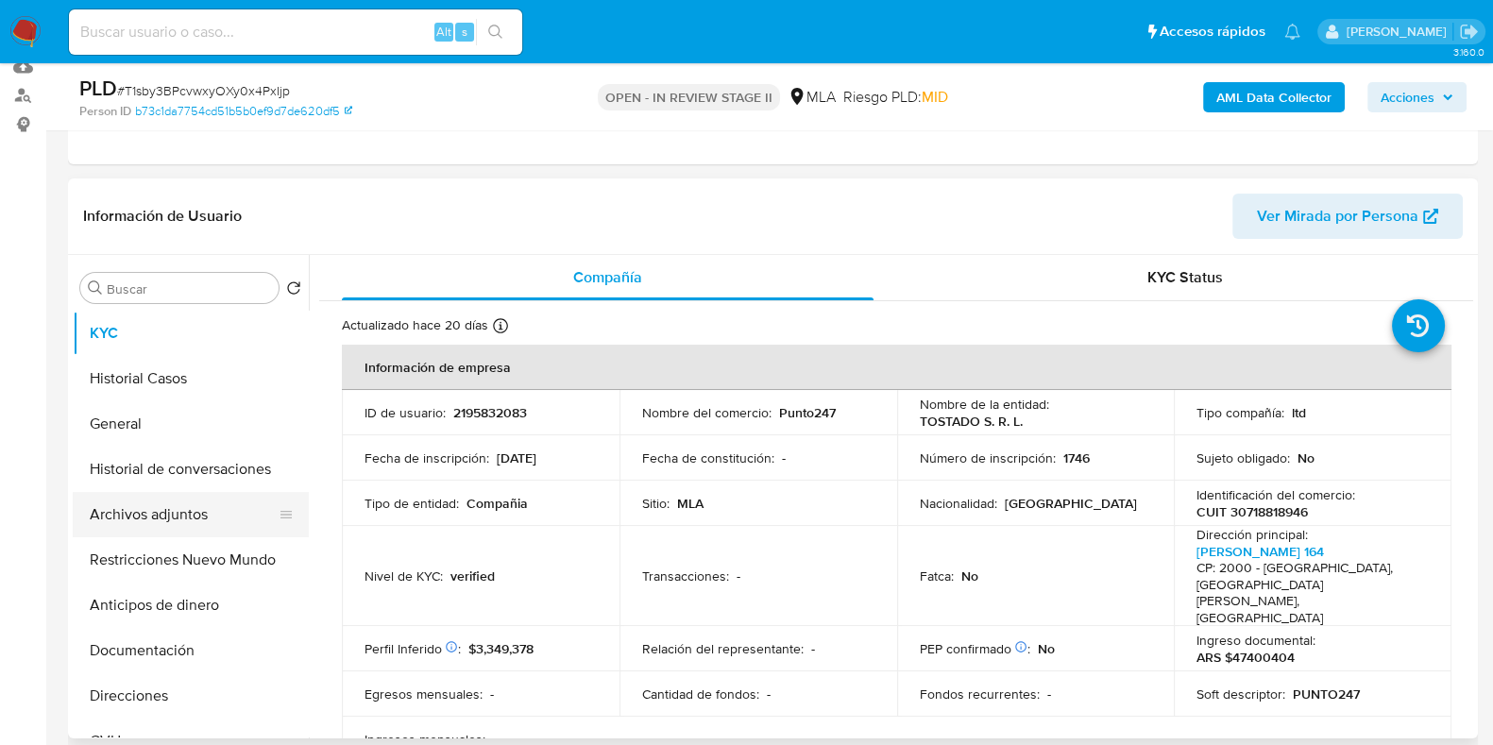
click at [167, 529] on button "Archivos adjuntos" at bounding box center [183, 514] width 221 height 45
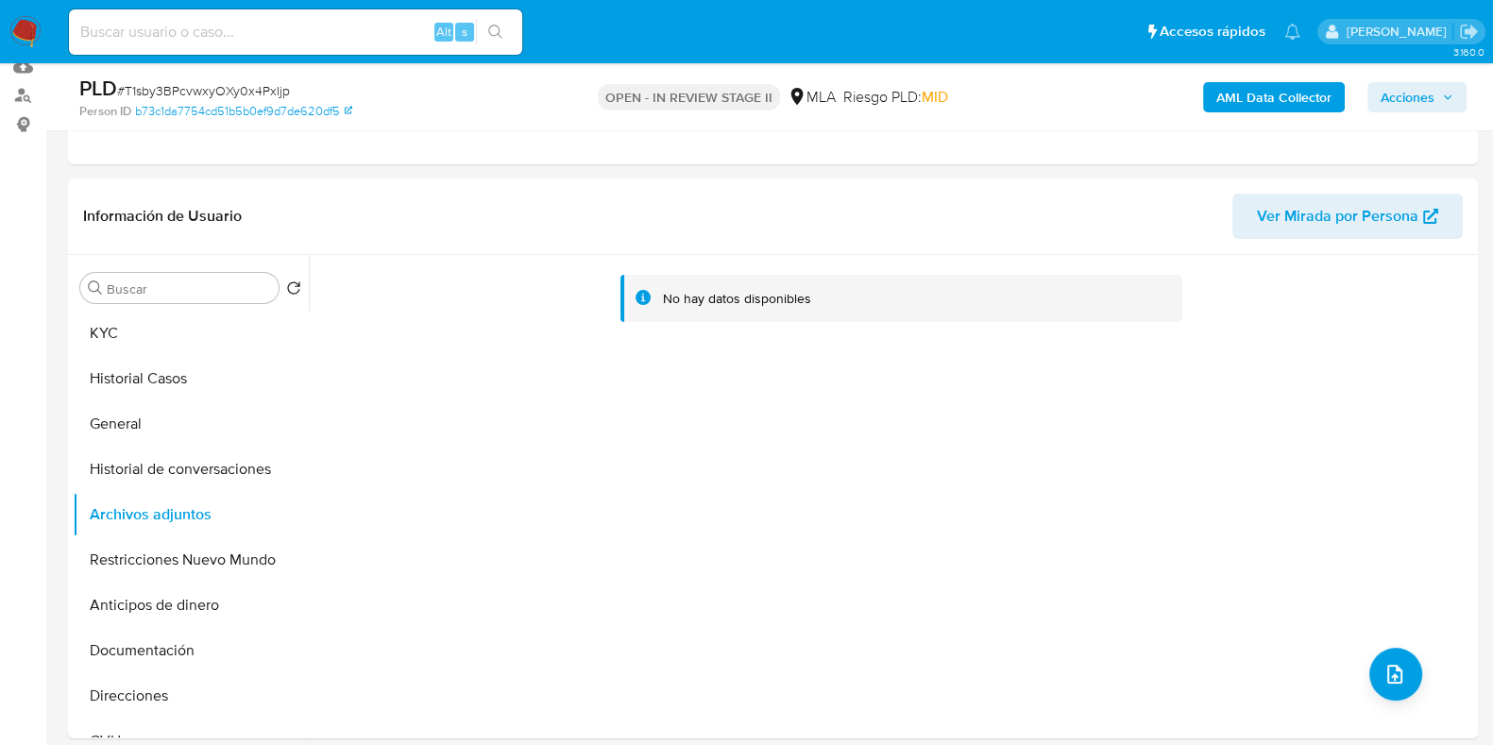
click at [1246, 93] on b "AML Data Collector" at bounding box center [1273, 97] width 115 height 30
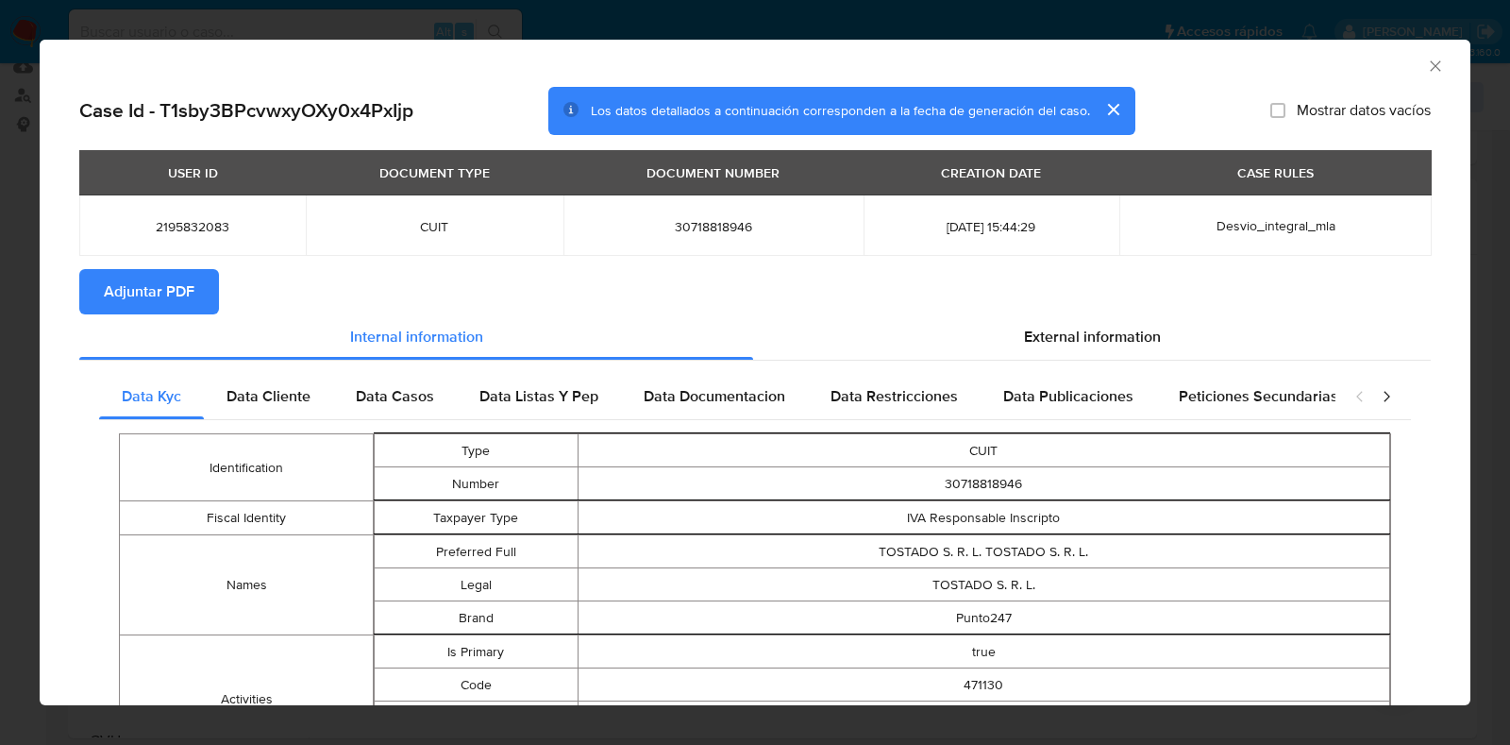
click at [87, 296] on button "Adjuntar PDF" at bounding box center [149, 291] width 140 height 45
click at [1426, 69] on icon "Cerrar ventana" at bounding box center [1435, 66] width 19 height 19
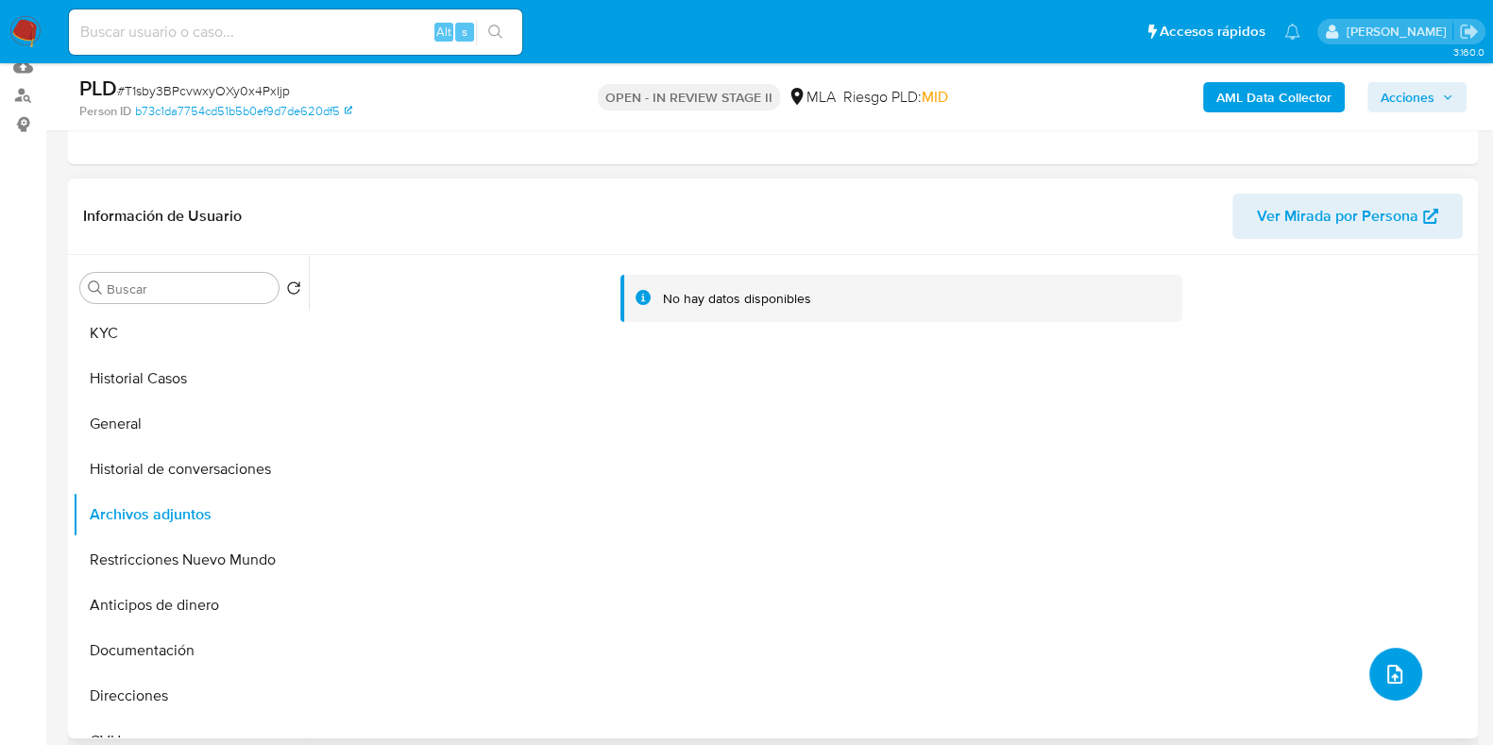
click at [1391, 671] on icon "upload-file" at bounding box center [1394, 674] width 23 height 23
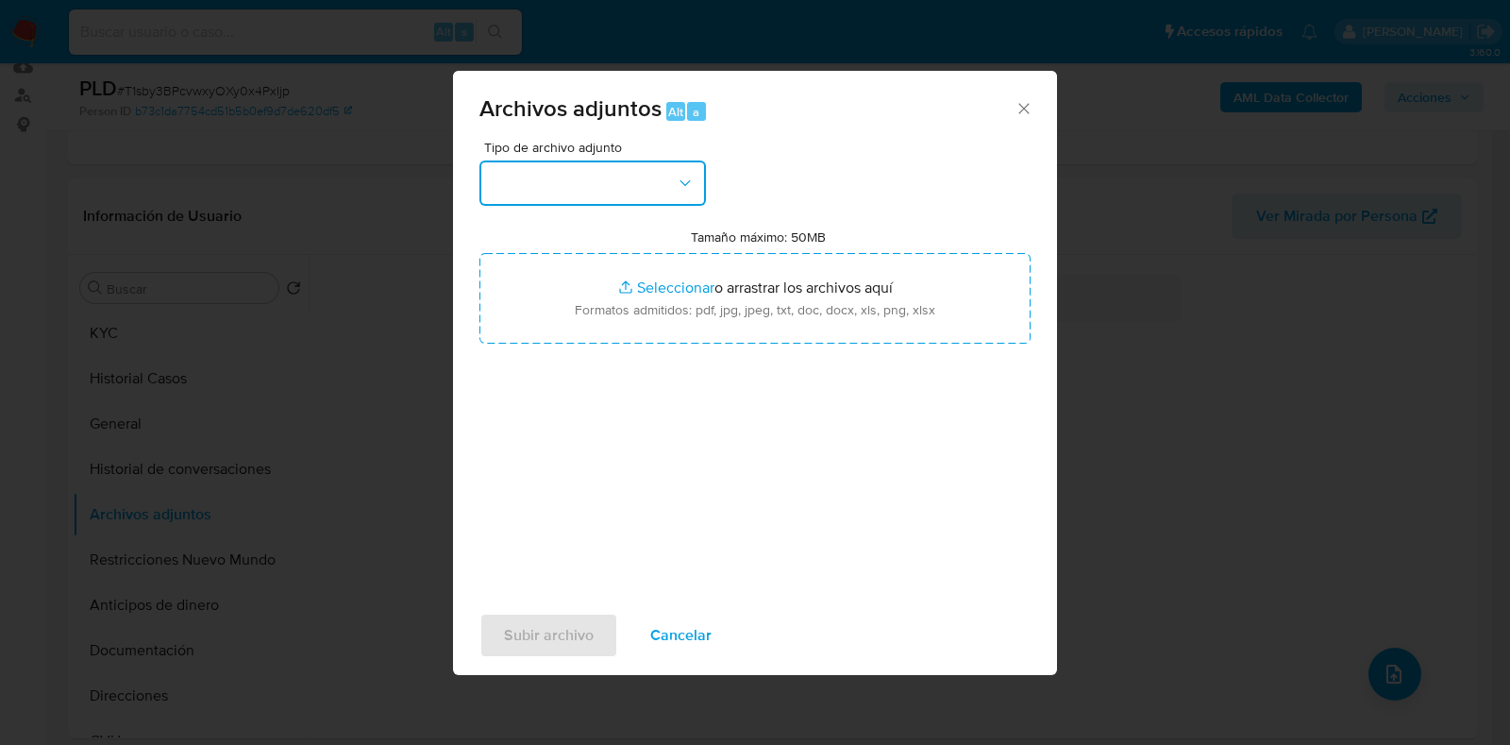
click at [609, 177] on button "button" at bounding box center [593, 182] width 227 height 45
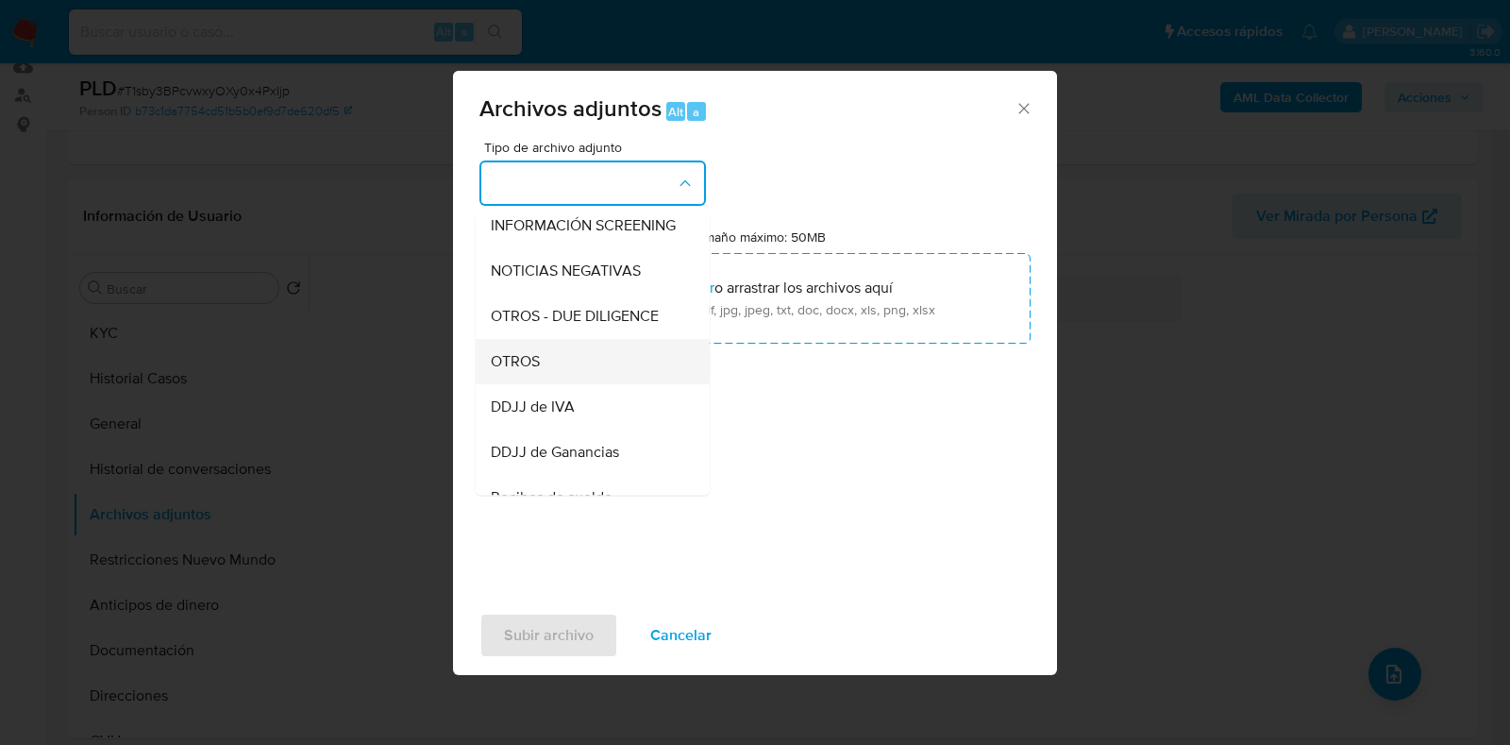
click at [562, 384] on div "OTROS" at bounding box center [587, 361] width 193 height 45
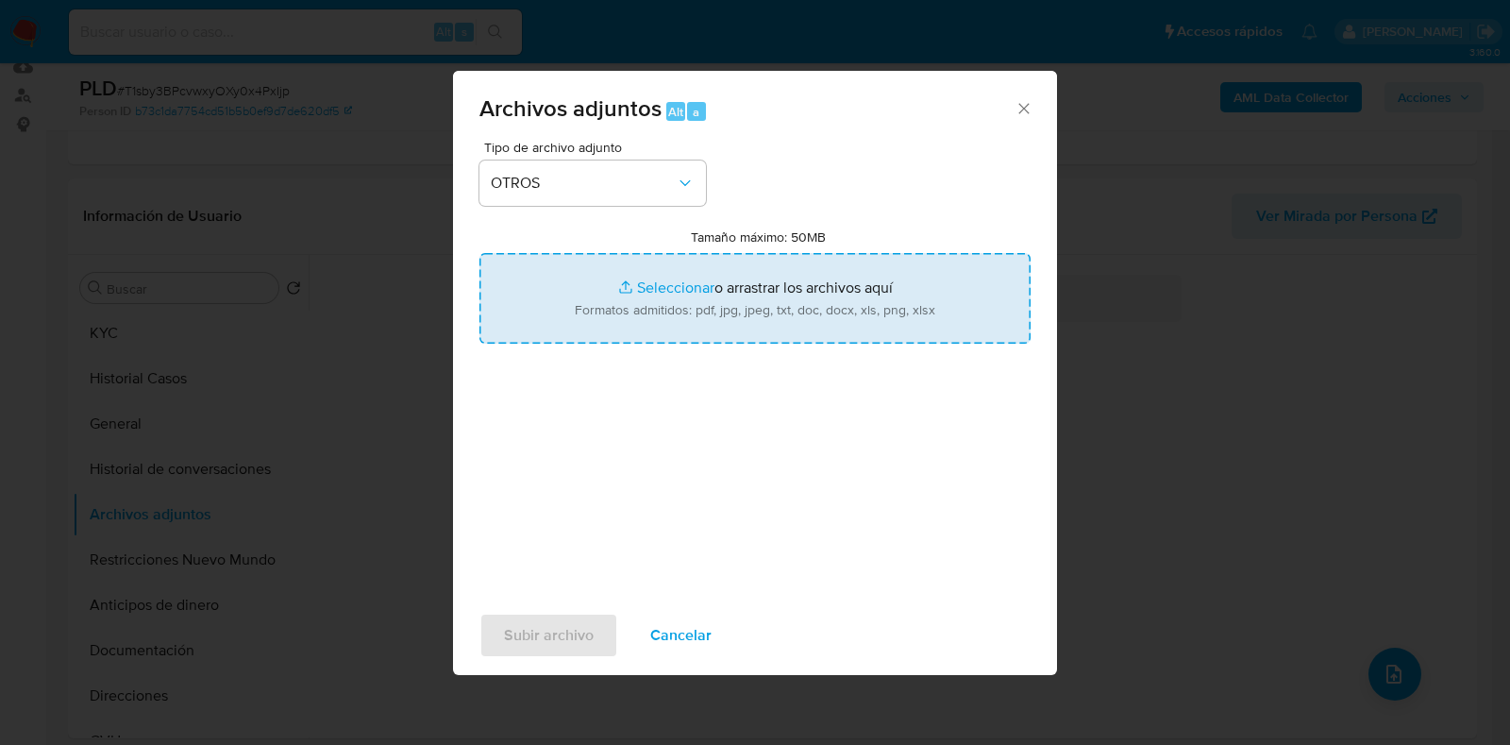
type input "C:\fakepath\DJ IVA abril 2025.pdf"
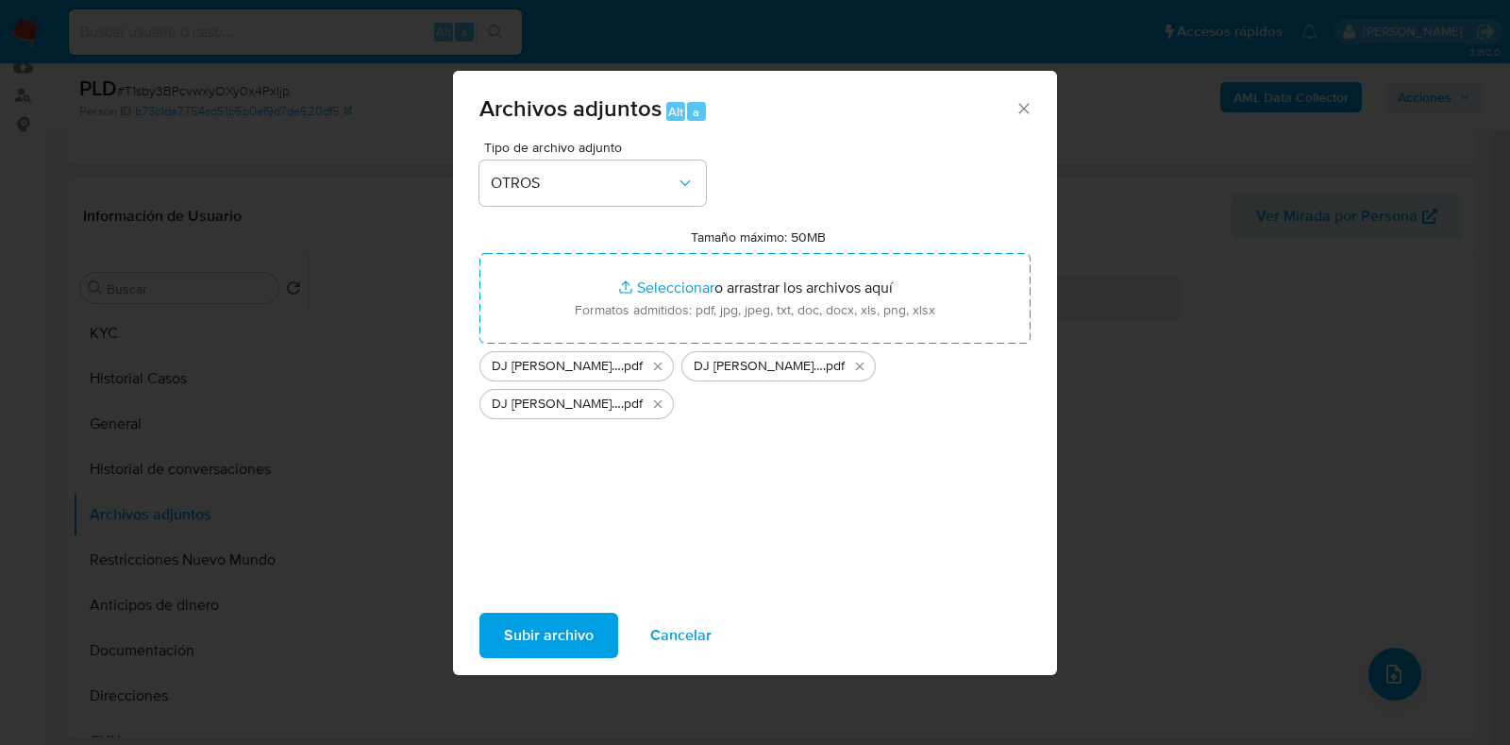
click at [540, 633] on span "Subir archivo" at bounding box center [549, 636] width 90 height 42
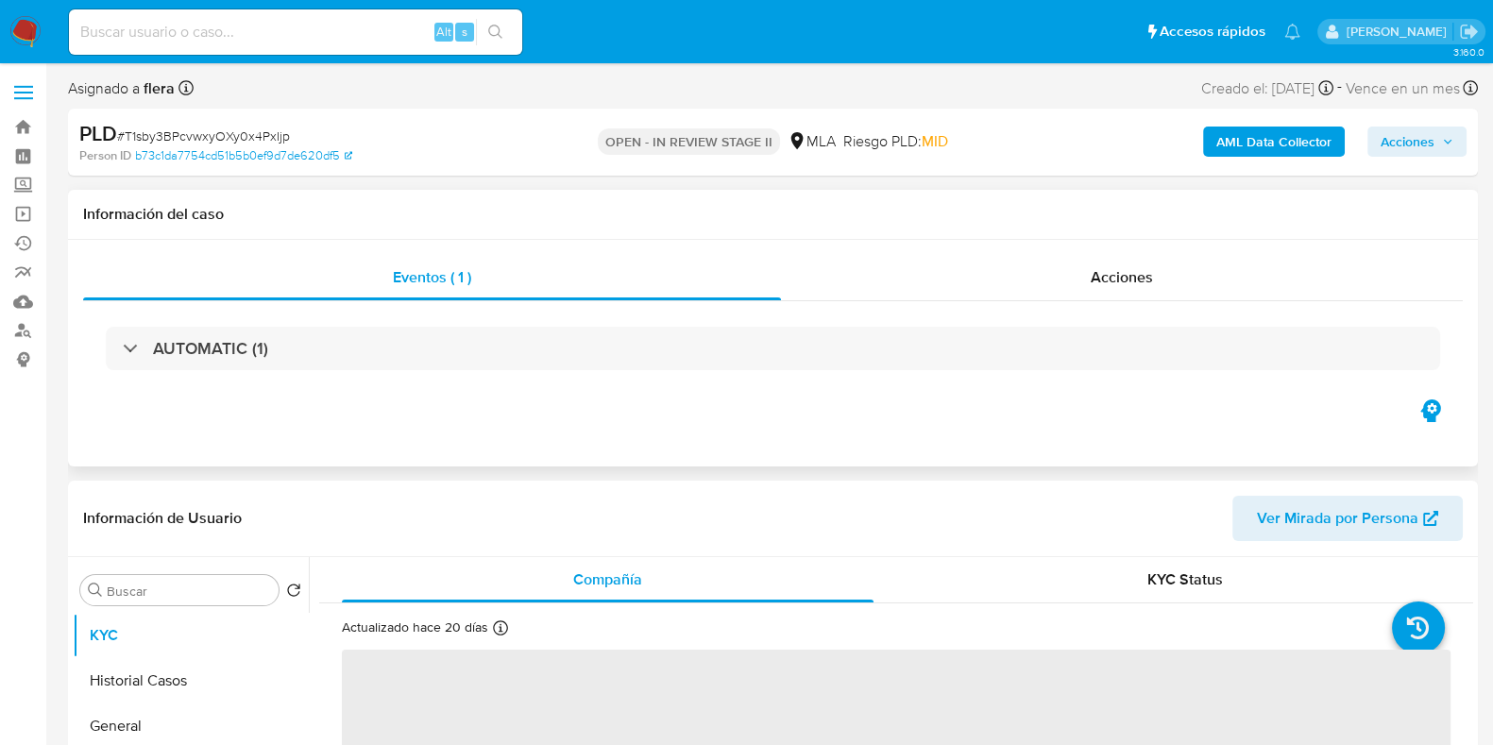
select select "10"
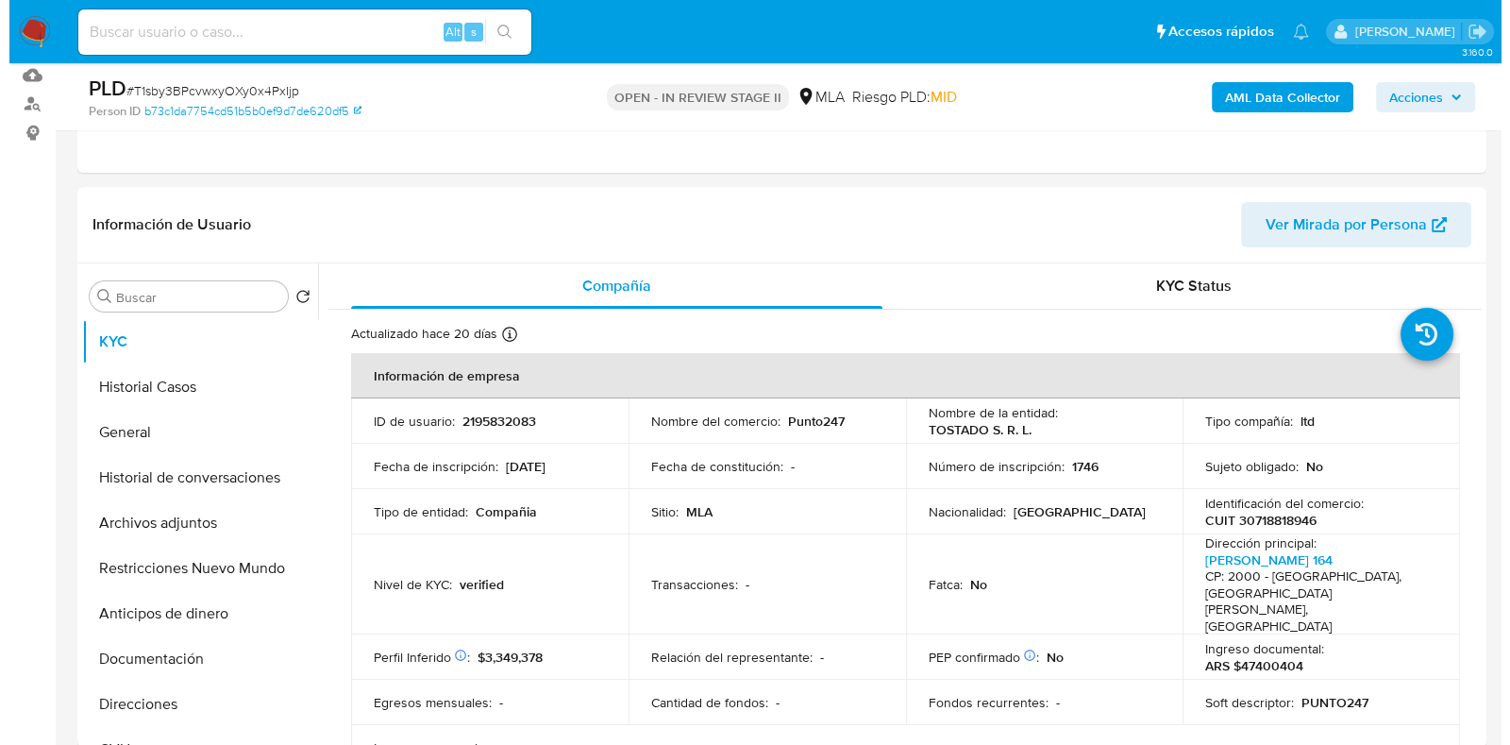
scroll to position [235, 0]
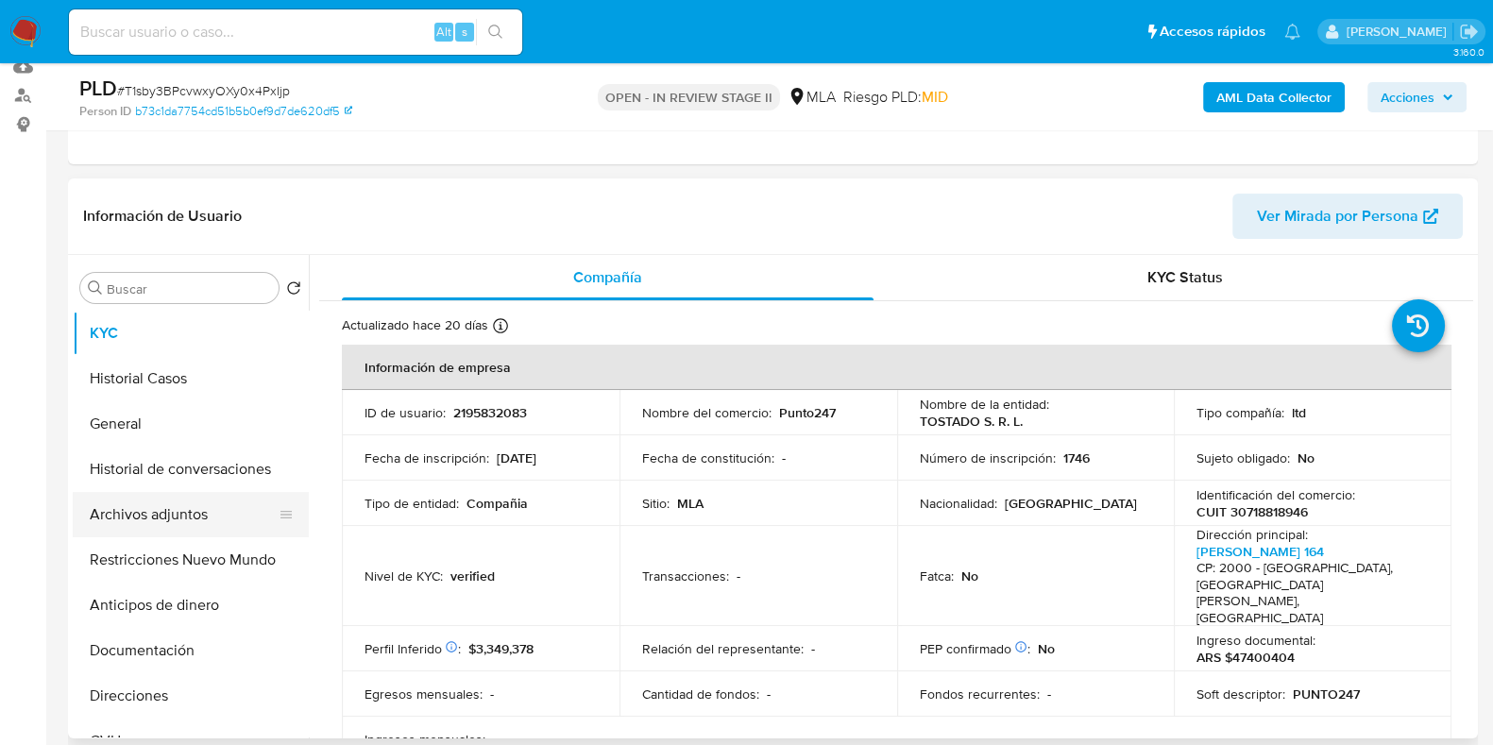
click at [154, 519] on button "Archivos adjuntos" at bounding box center [183, 514] width 221 height 45
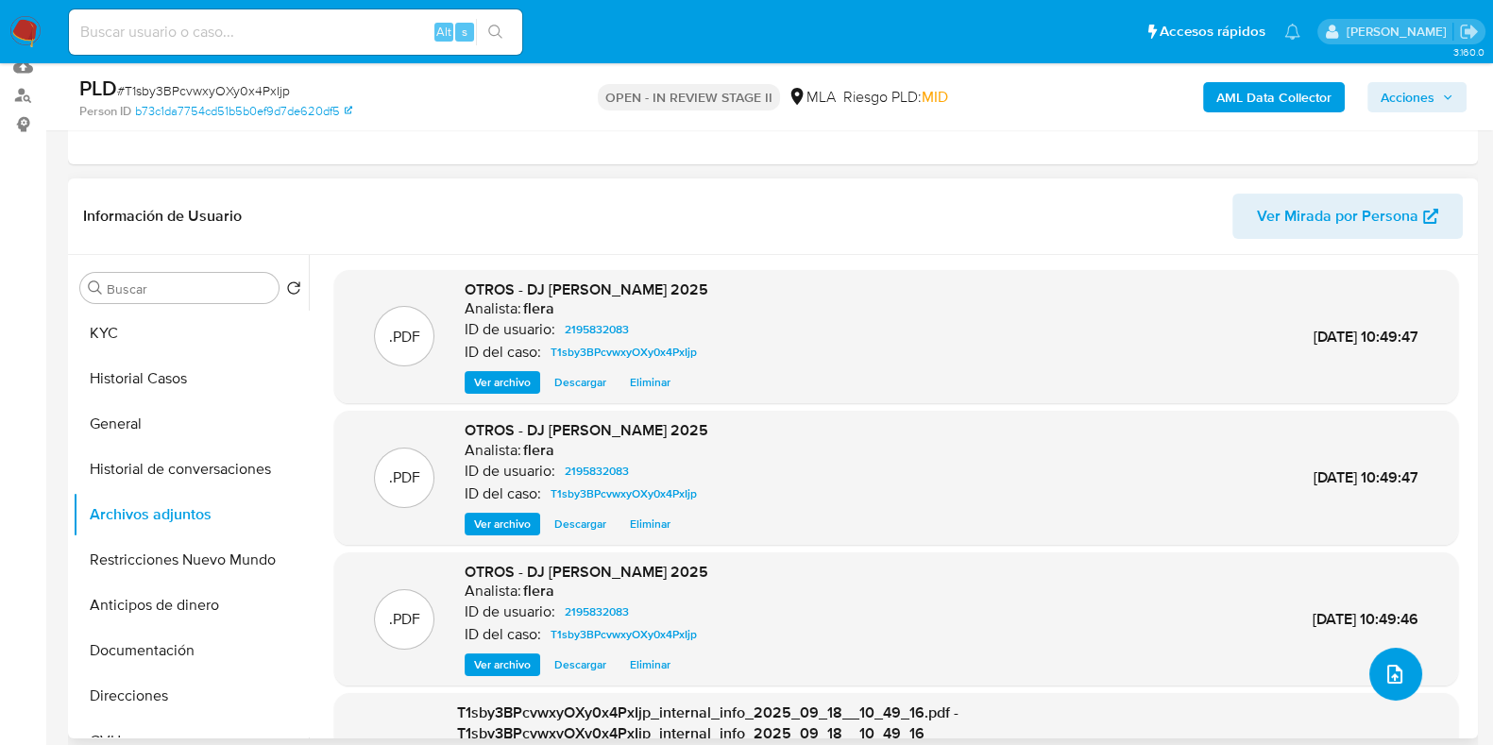
click at [1392, 698] on button "upload-file" at bounding box center [1395, 674] width 53 height 53
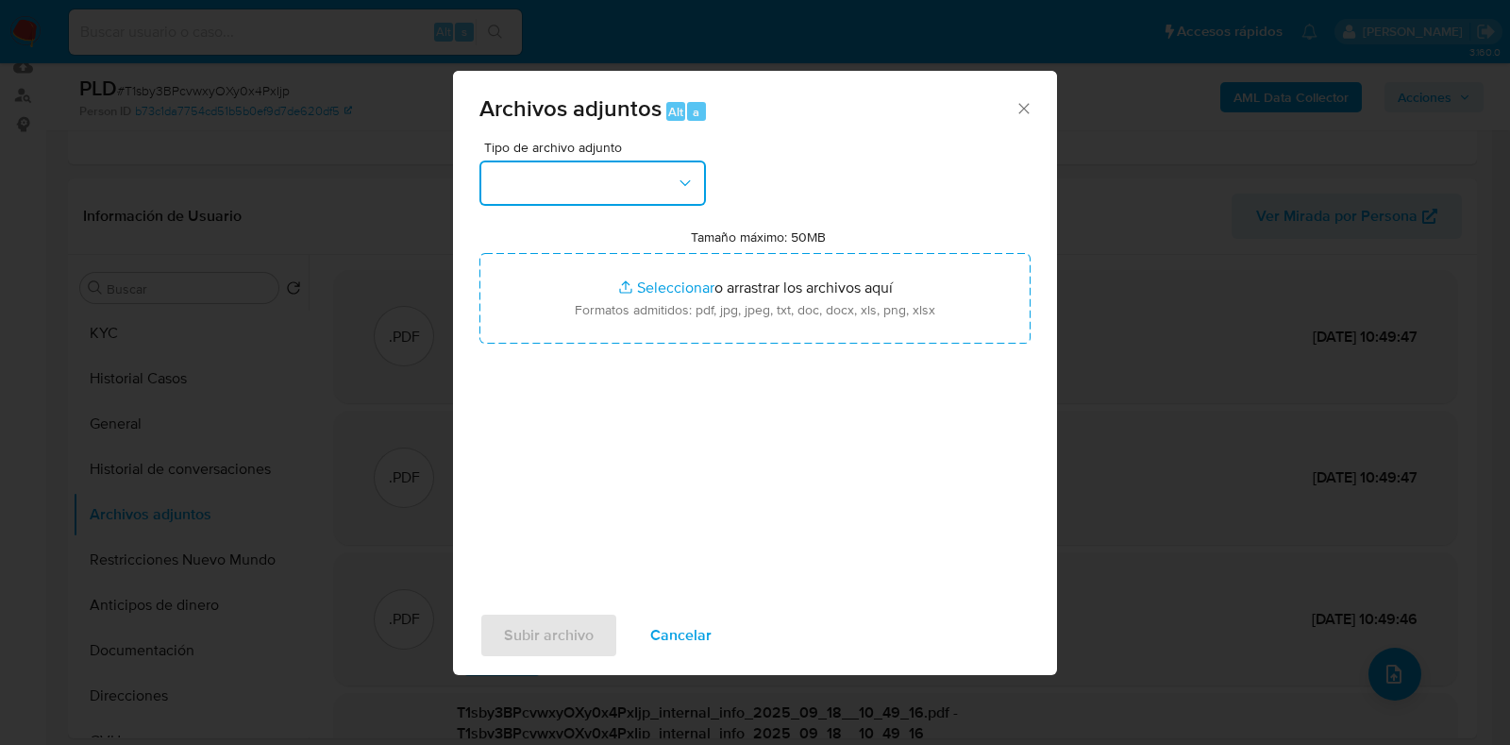
click at [595, 188] on button "button" at bounding box center [593, 182] width 227 height 45
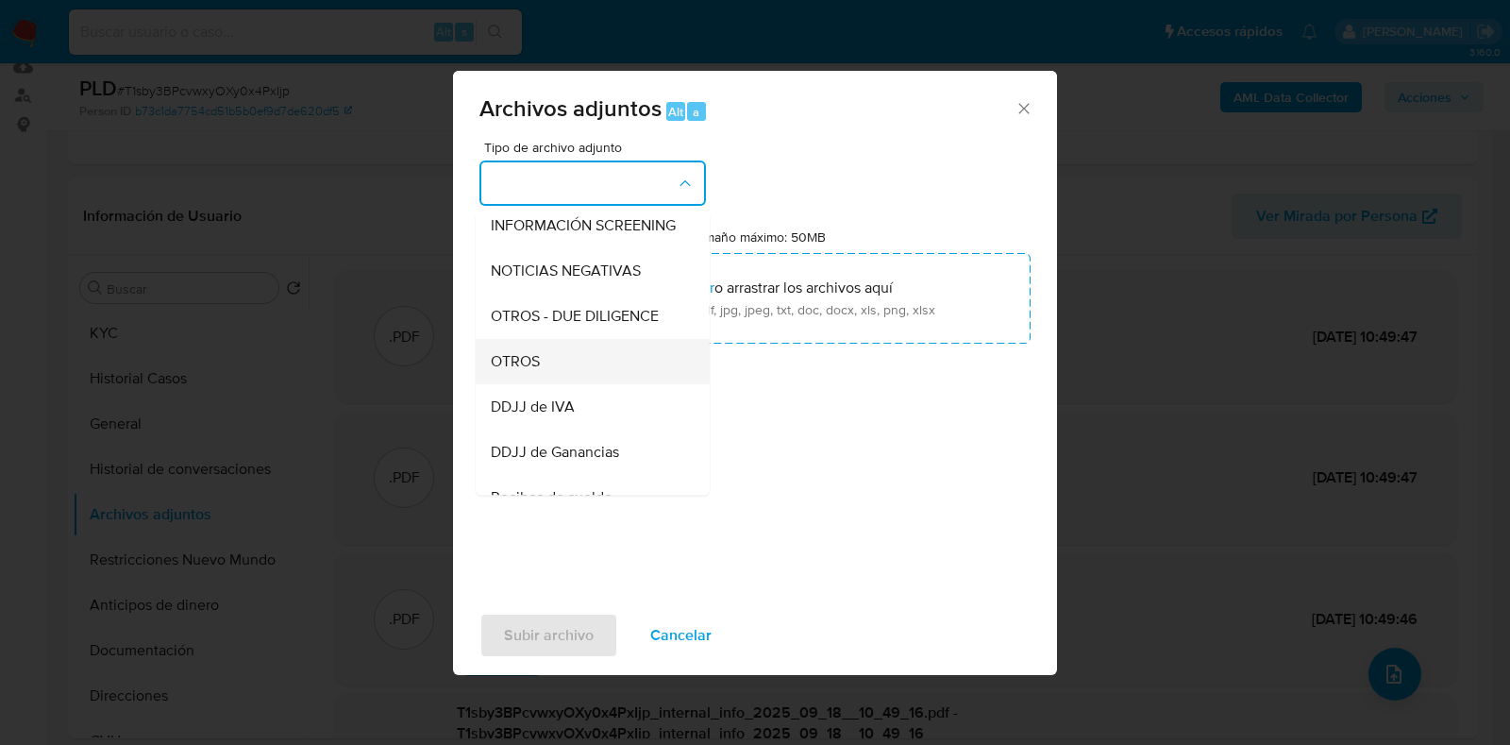
click at [592, 379] on div "OTROS" at bounding box center [587, 361] width 193 height 45
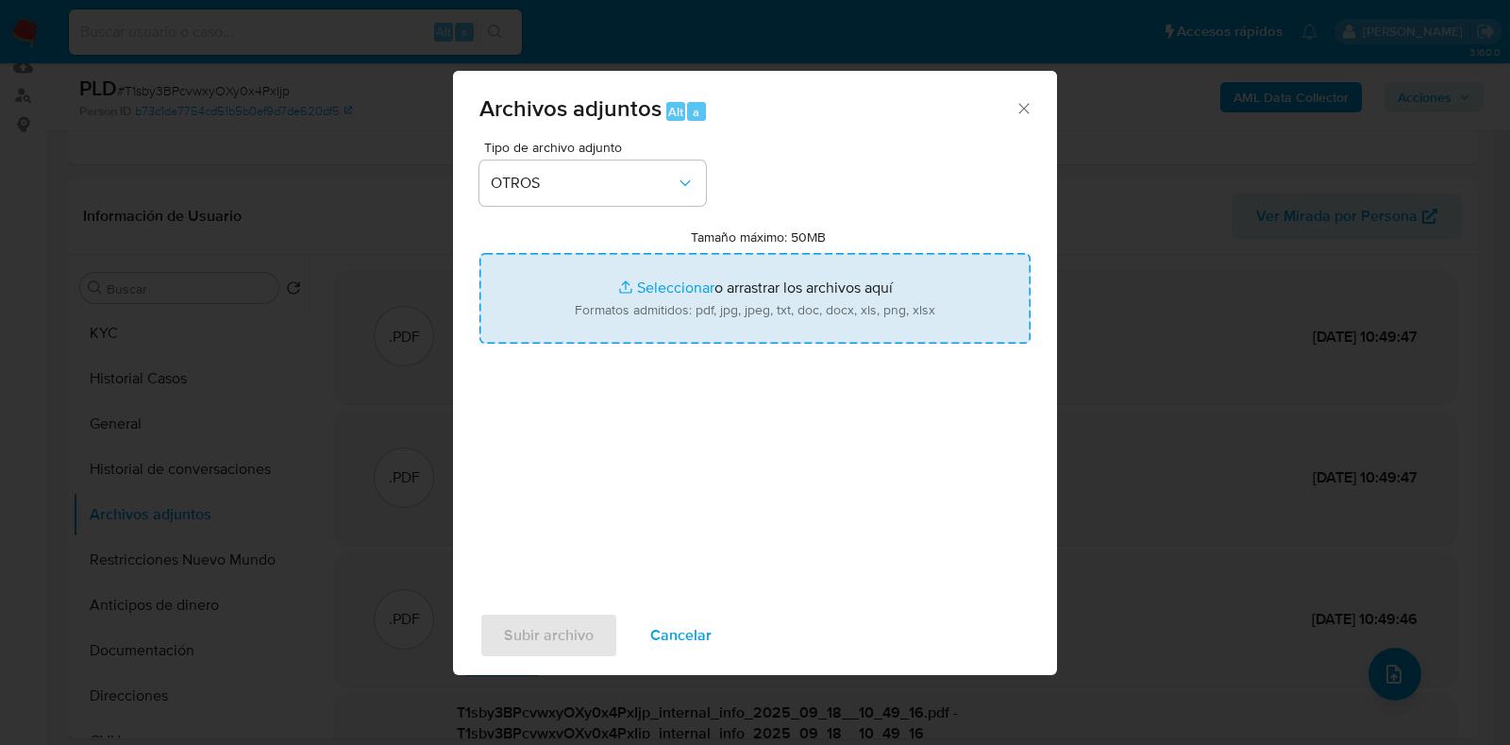
type input "C:\fakepath\Movimientos-Aladdin- TOSTADO S.R.L..xlsx"
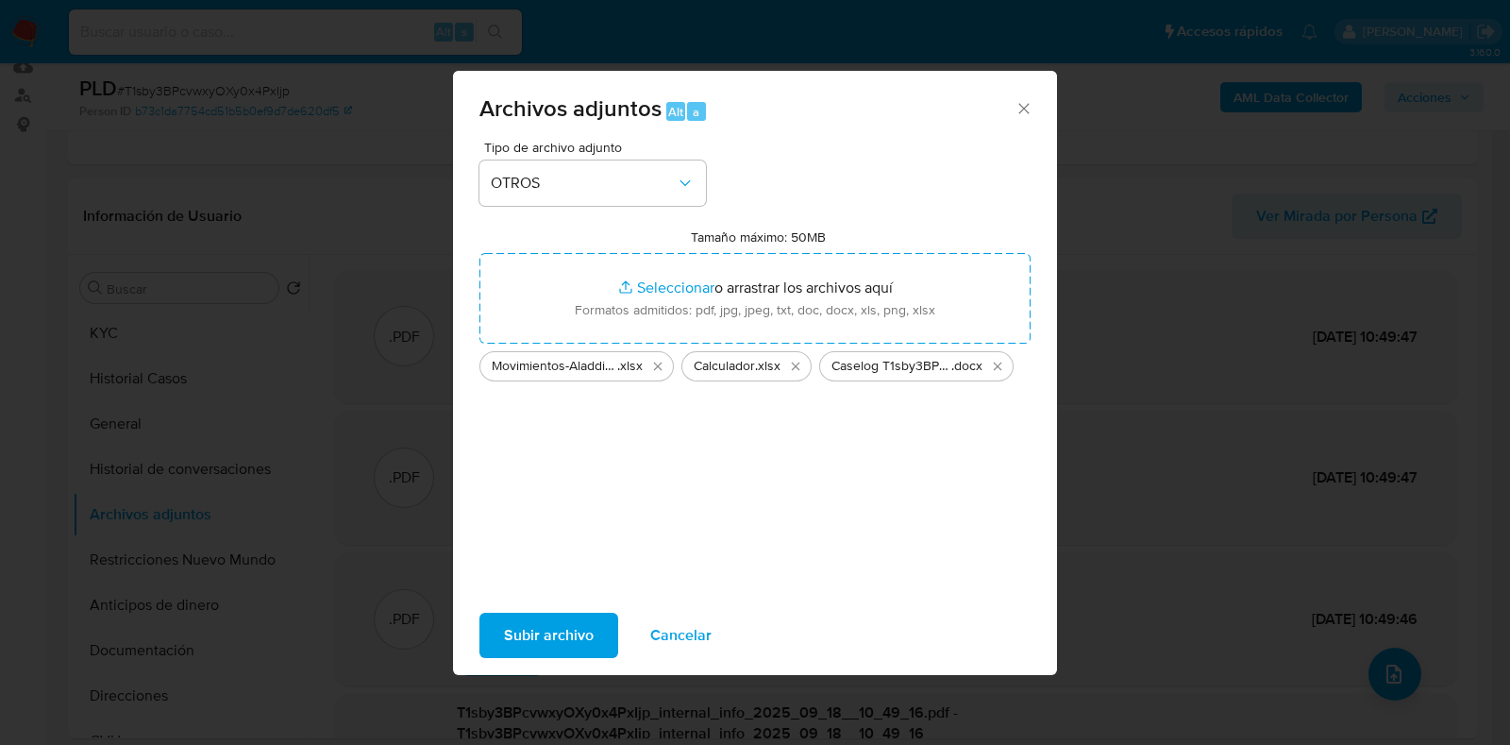
click at [571, 625] on span "Subir archivo" at bounding box center [549, 636] width 90 height 42
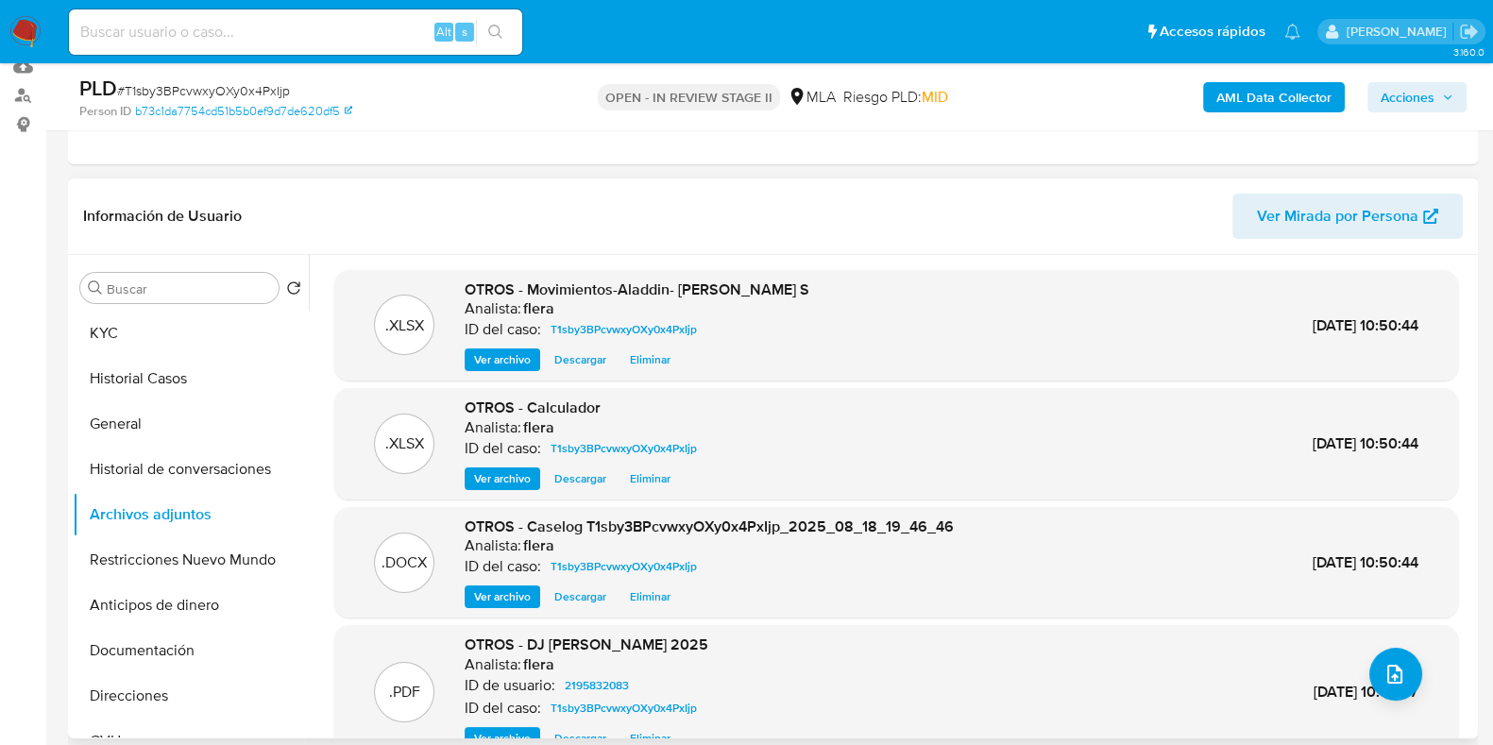
click at [151, 300] on div "Buscar Volver al orden por defecto KYC Historial Casos General Historial de con…" at bounding box center [191, 498] width 236 height 481
click at [140, 323] on button "KYC" at bounding box center [183, 333] width 221 height 45
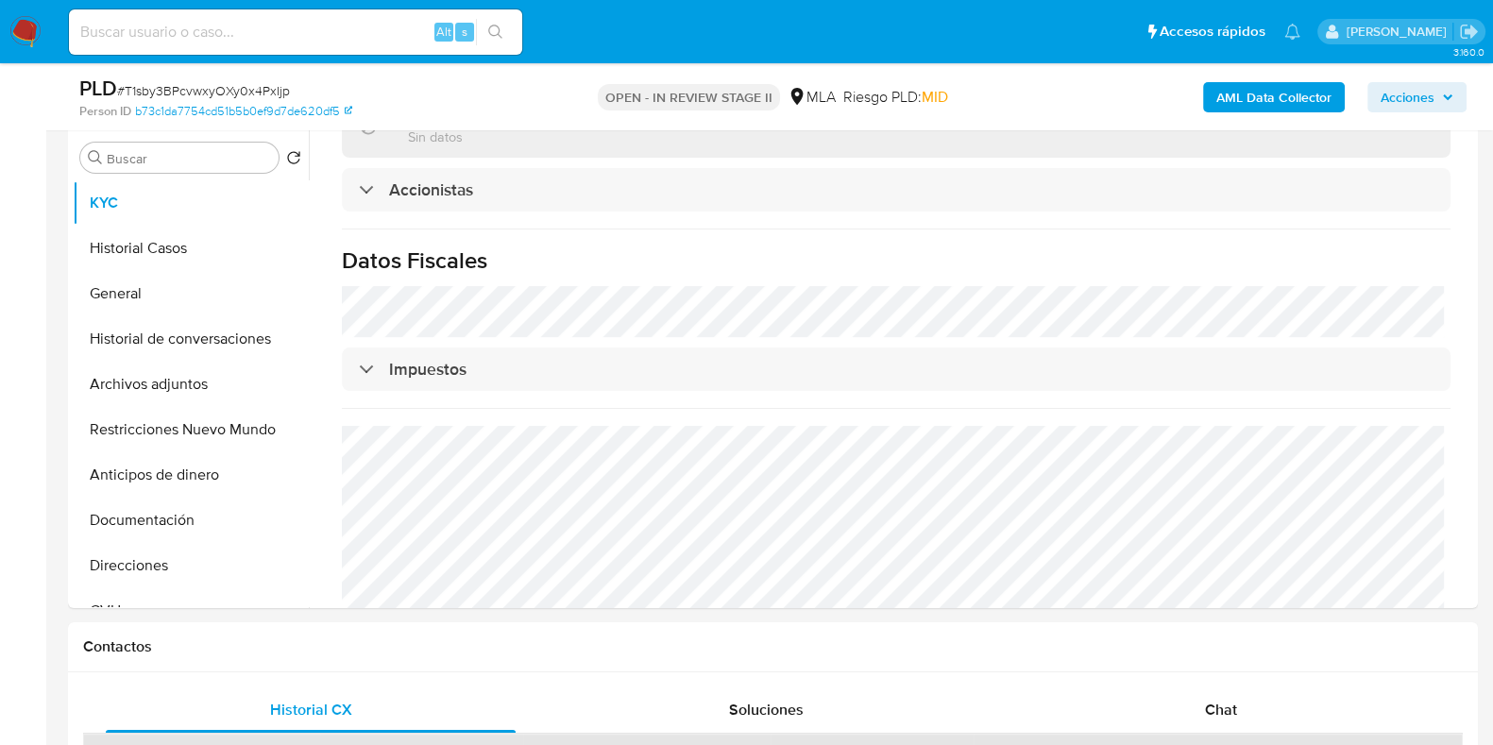
scroll to position [590, 0]
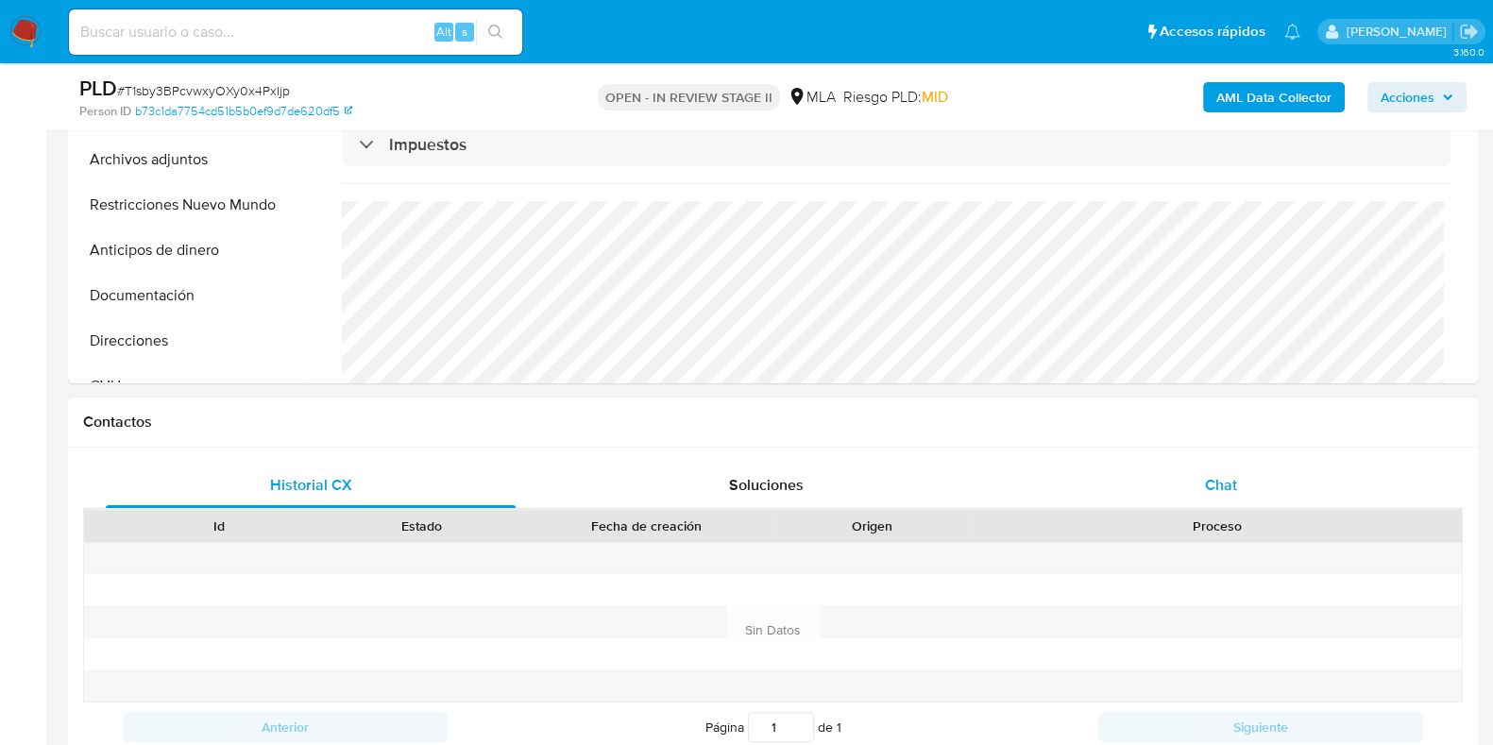
click at [1226, 489] on span "Chat" at bounding box center [1221, 485] width 32 height 22
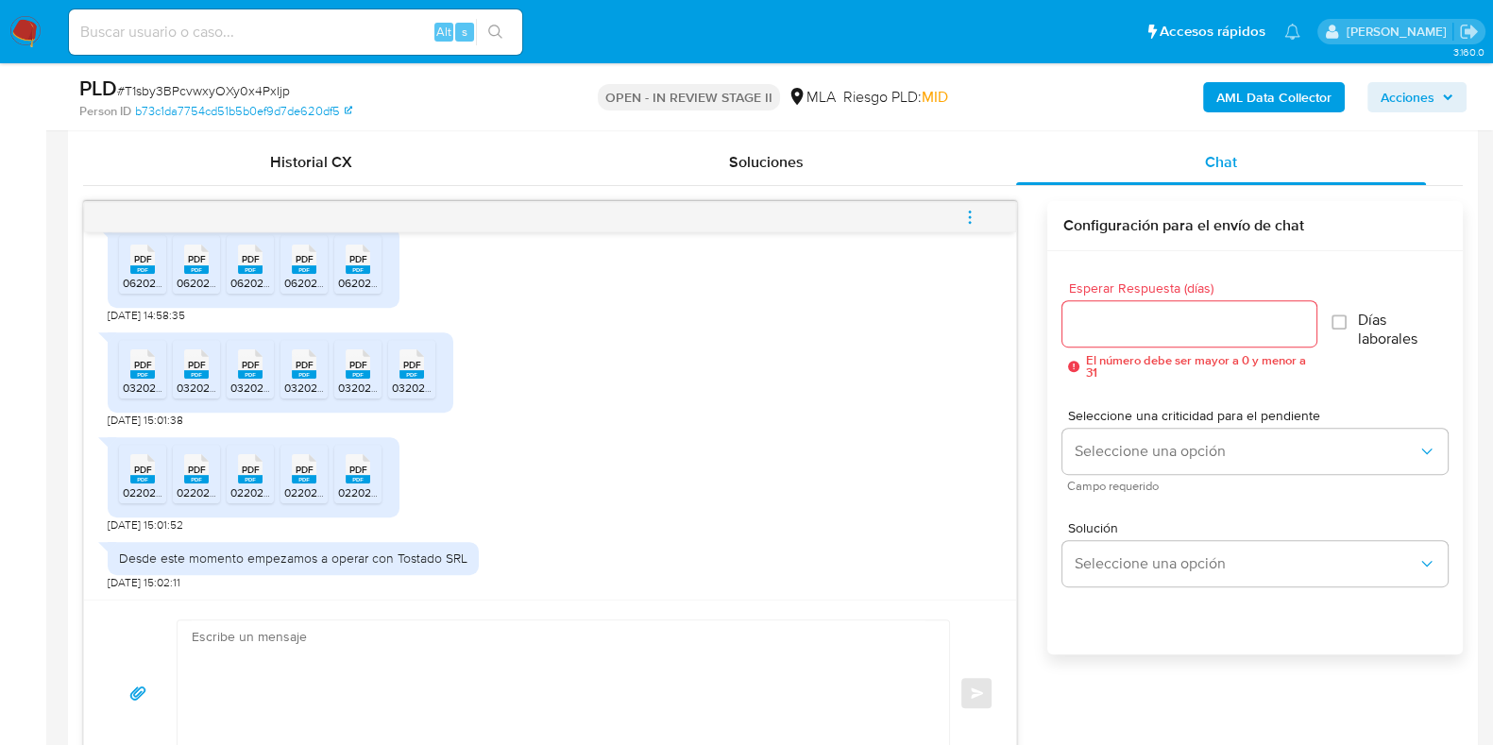
scroll to position [943, 0]
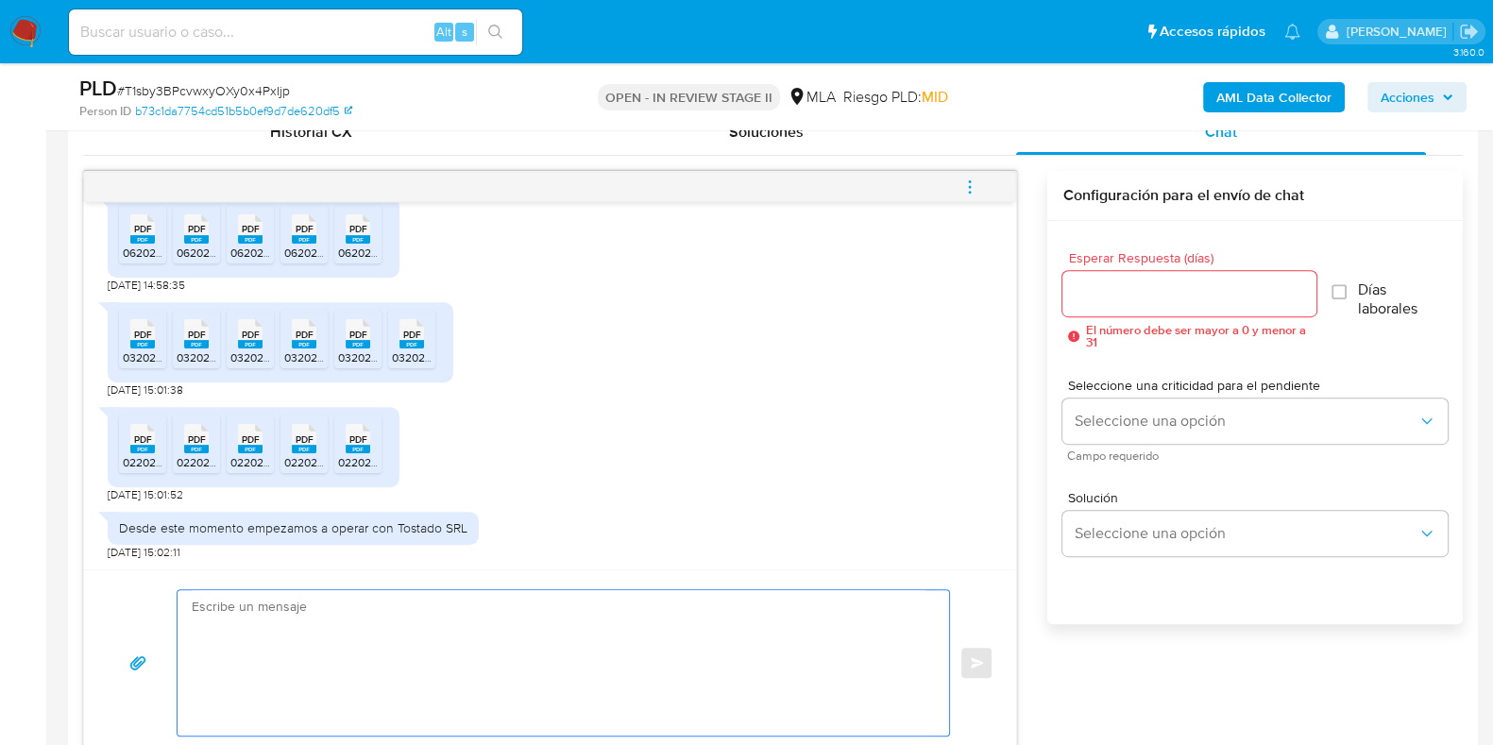
click at [395, 649] on textarea at bounding box center [559, 662] width 734 height 145
paste textarea "Hola, ¡Muchas gracias por tu respuesta! Confirmamos la recepción de la document…"
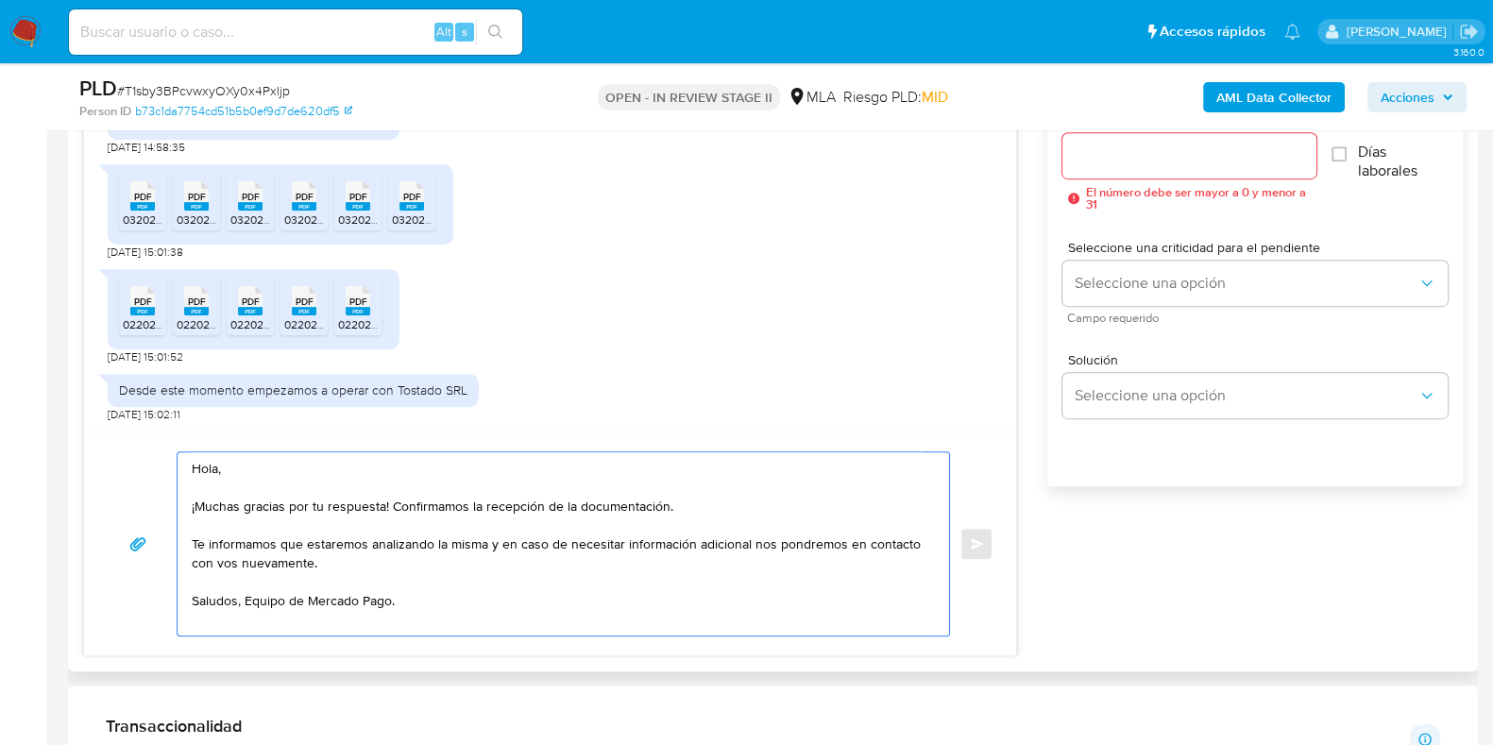
scroll to position [963, 0]
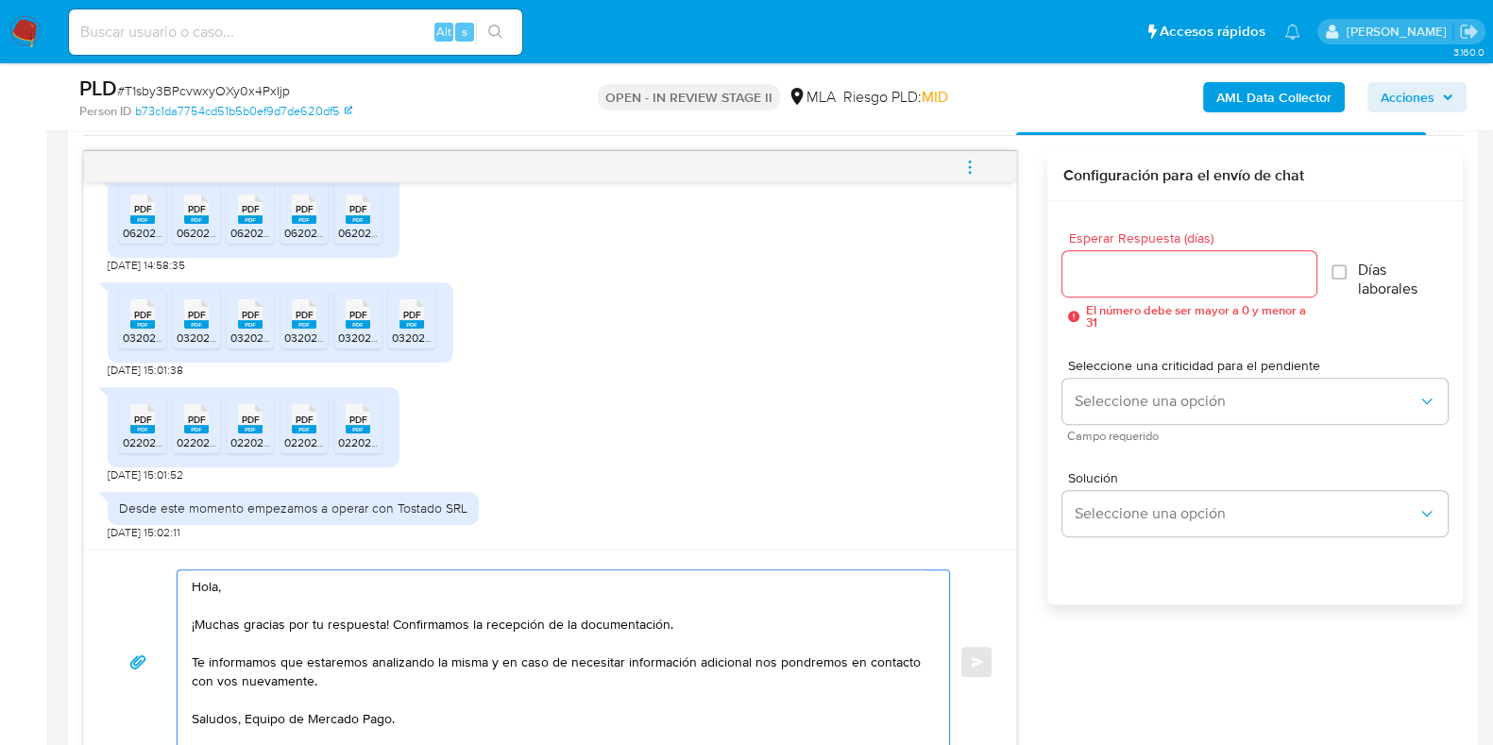
type textarea "Hola, ¡Muchas gracias por tu respuesta! Confirmamos la recepción de la document…"
click at [1120, 262] on input "Esperar Respuesta (días)" at bounding box center [1188, 274] width 253 height 25
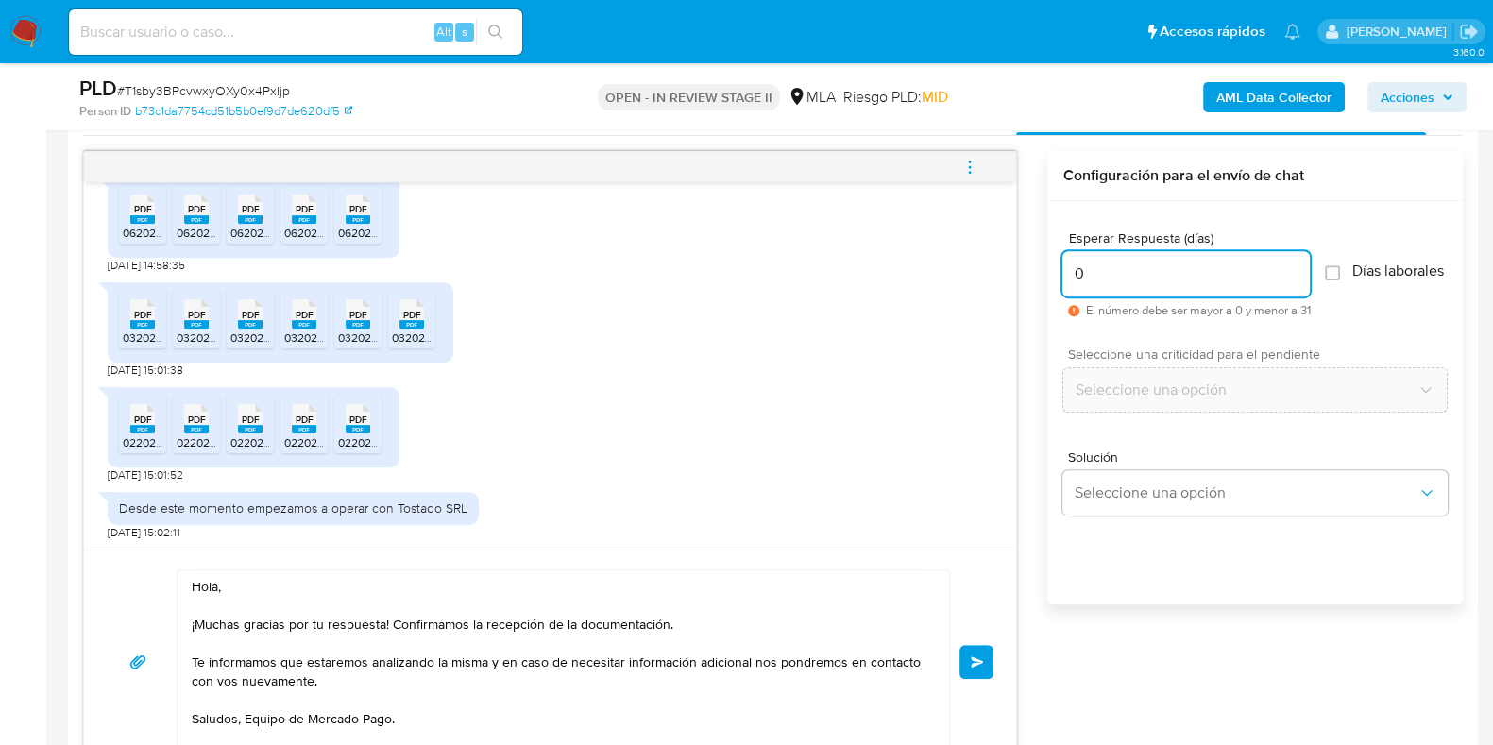
type input "0"
click at [977, 663] on span "Enviar" at bounding box center [976, 661] width 13 height 11
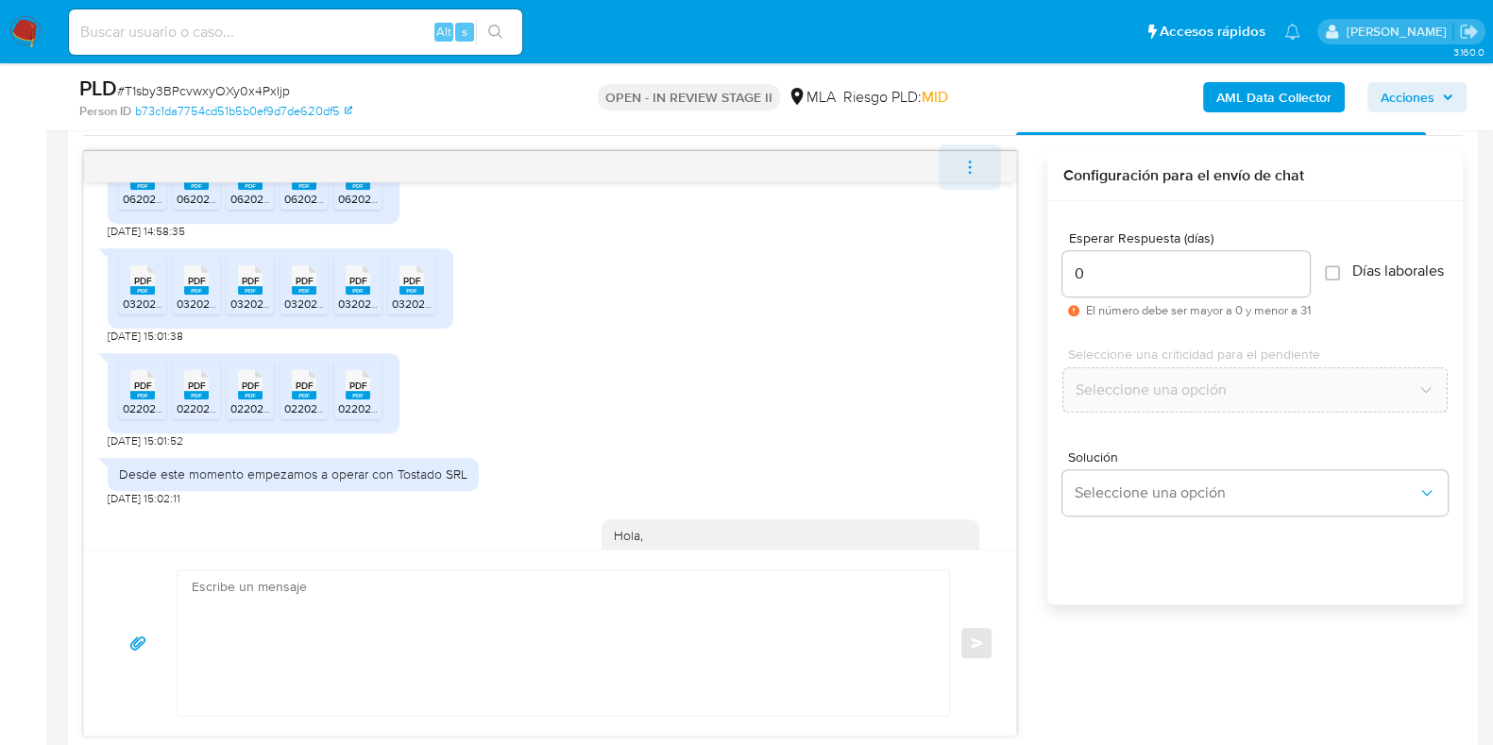
scroll to position [1660, 0]
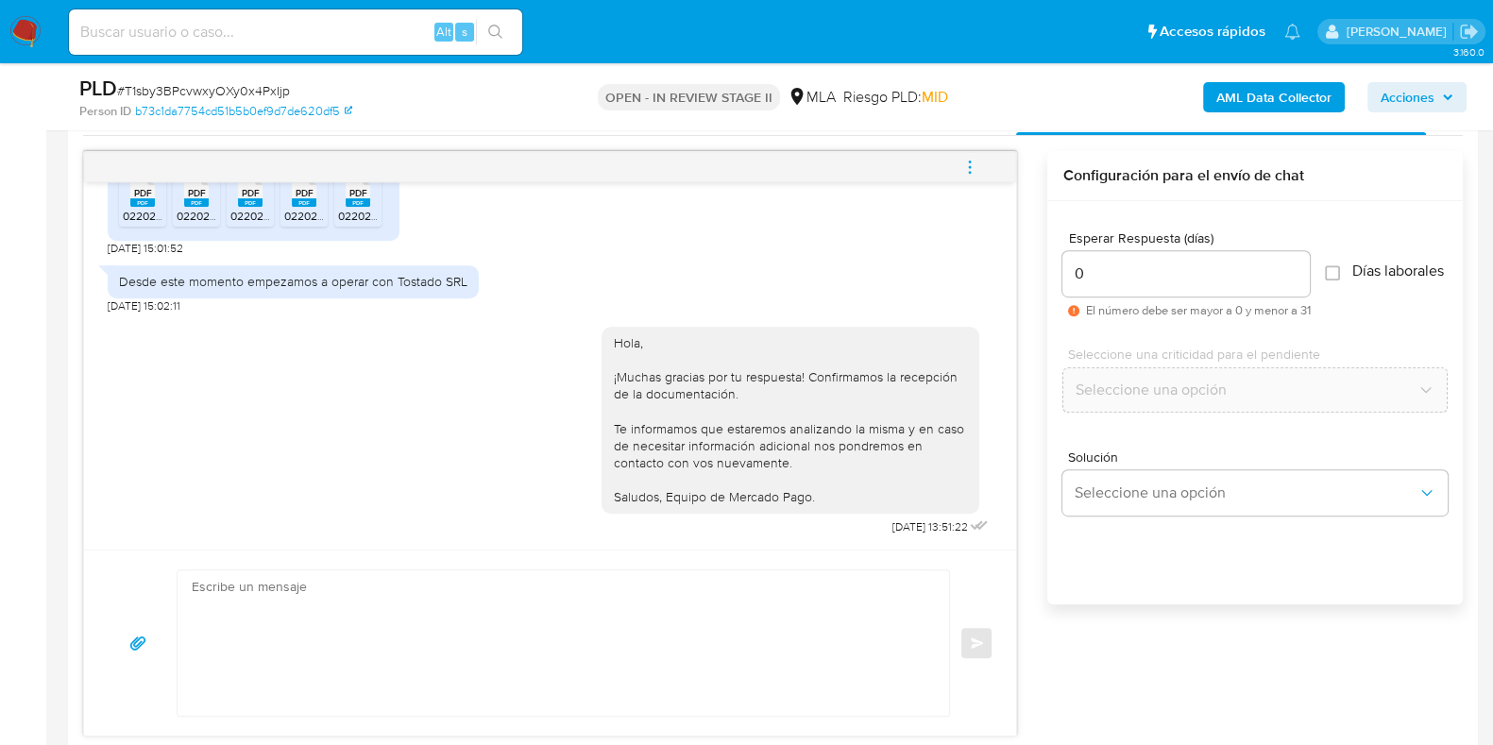
click at [965, 177] on span "menu-action" at bounding box center [969, 166] width 17 height 45
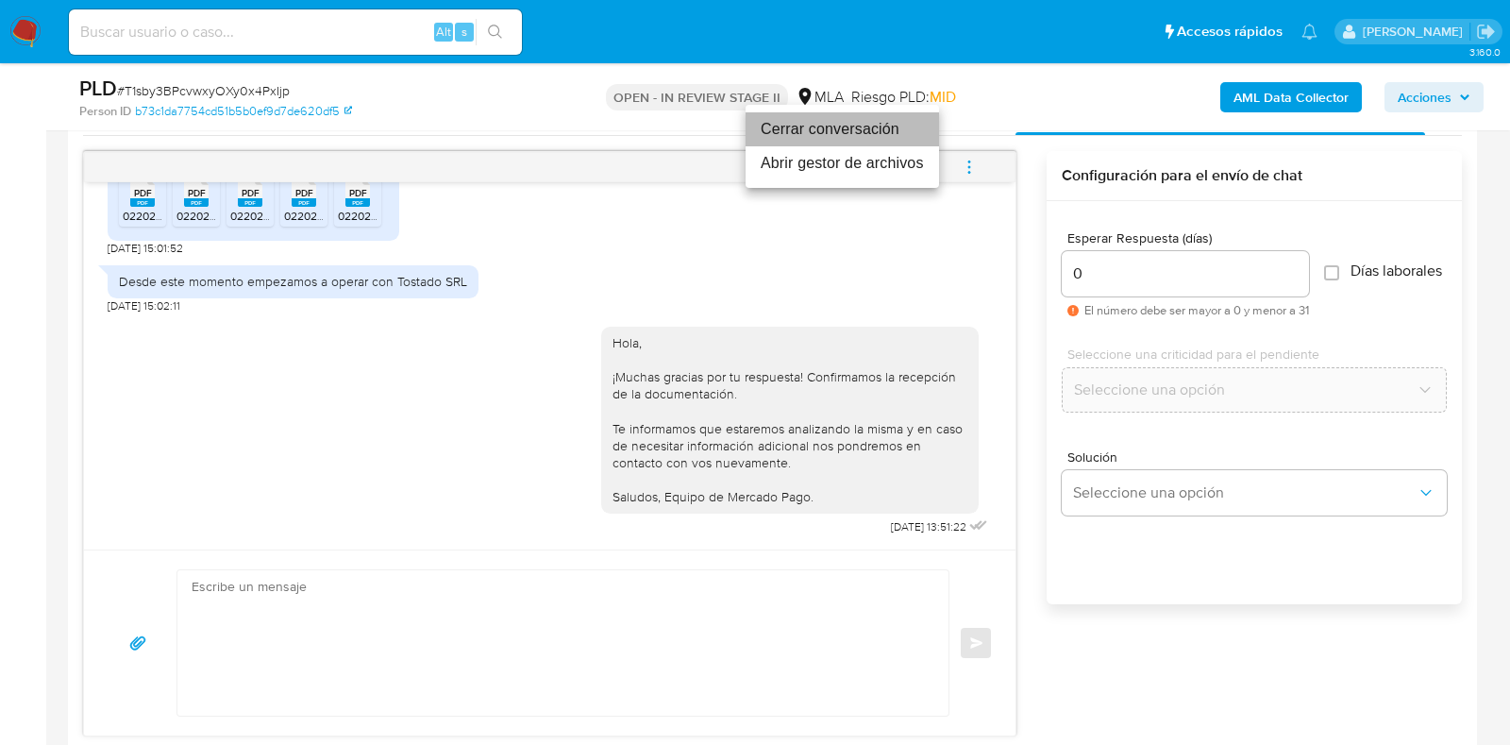
click at [862, 132] on li "Cerrar conversación" at bounding box center [843, 129] width 194 height 34
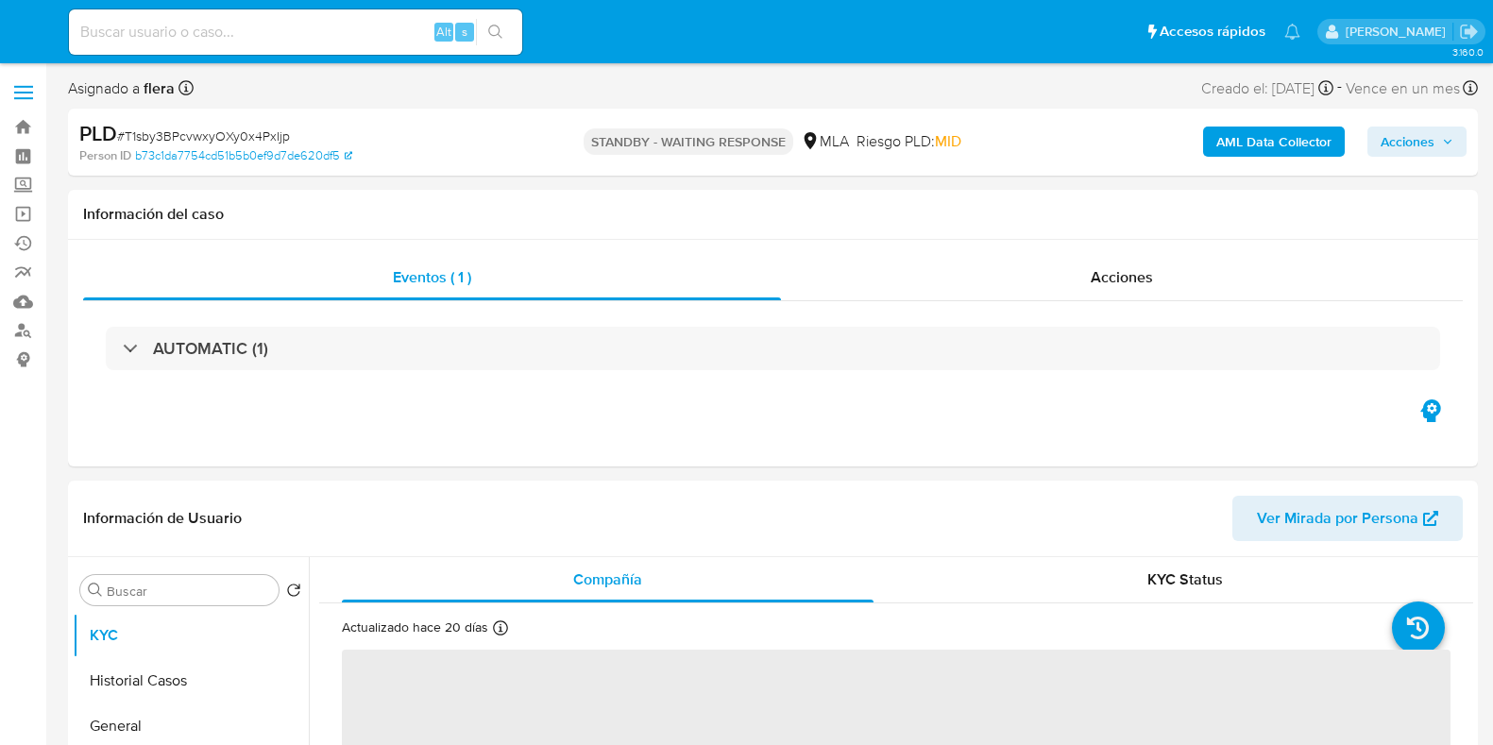
select select "10"
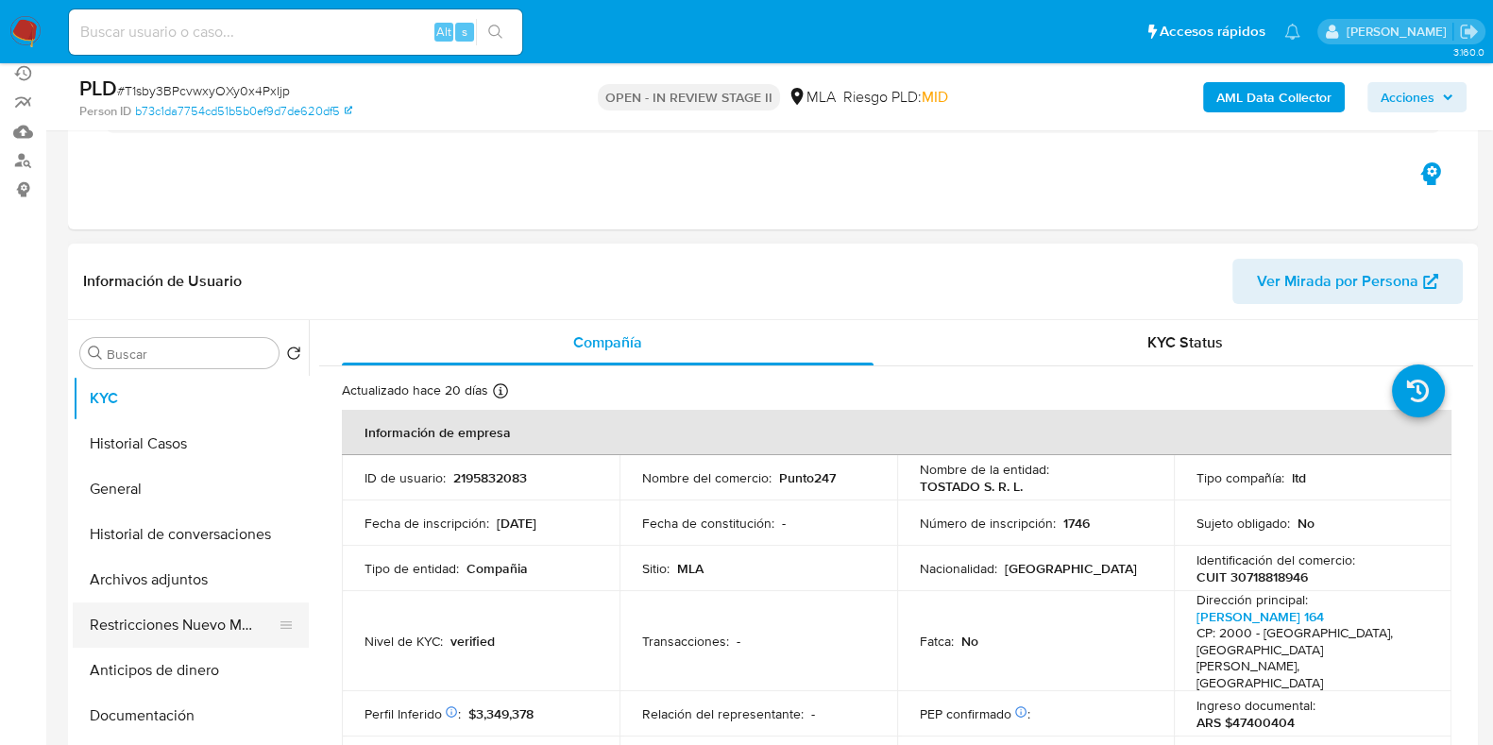
scroll to position [235, 0]
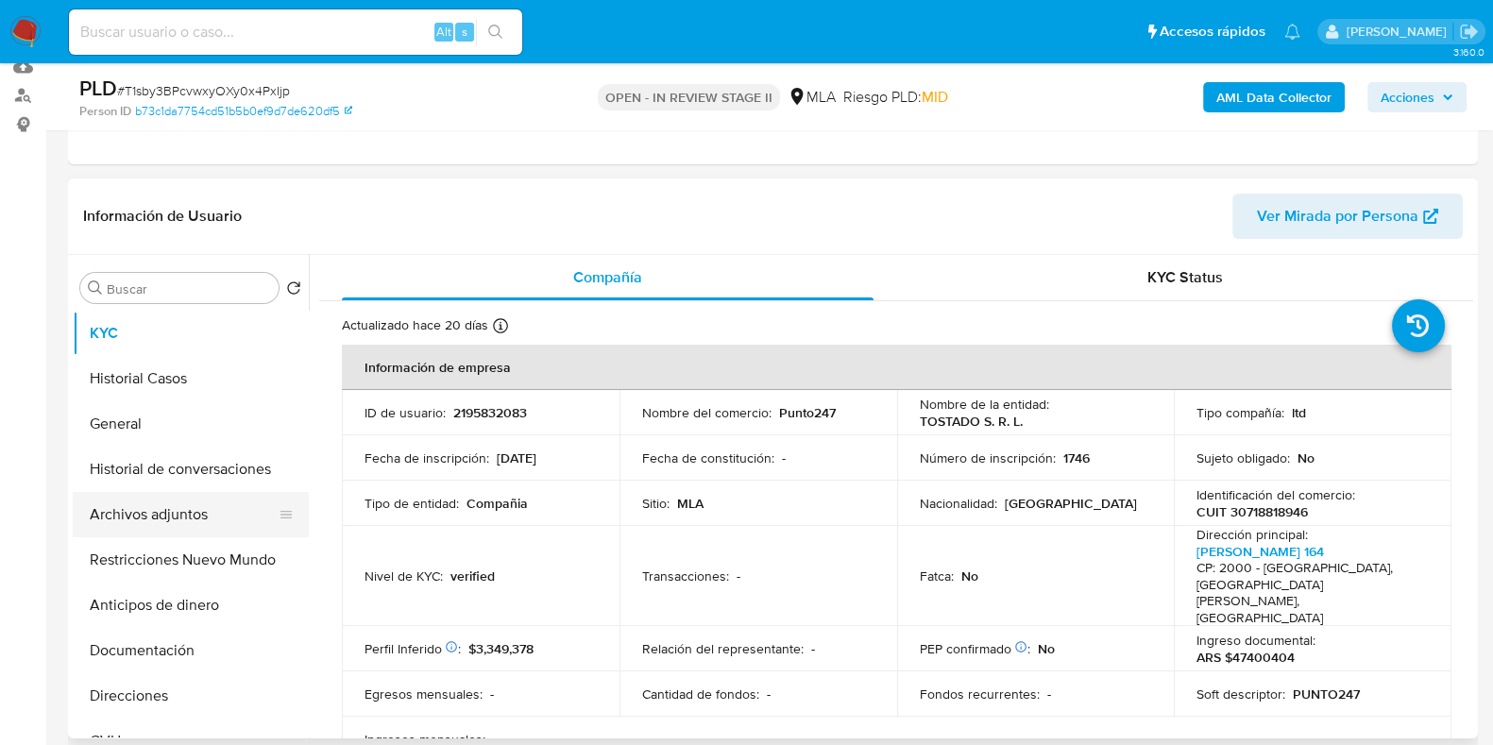
click at [155, 520] on button "Archivos adjuntos" at bounding box center [183, 514] width 221 height 45
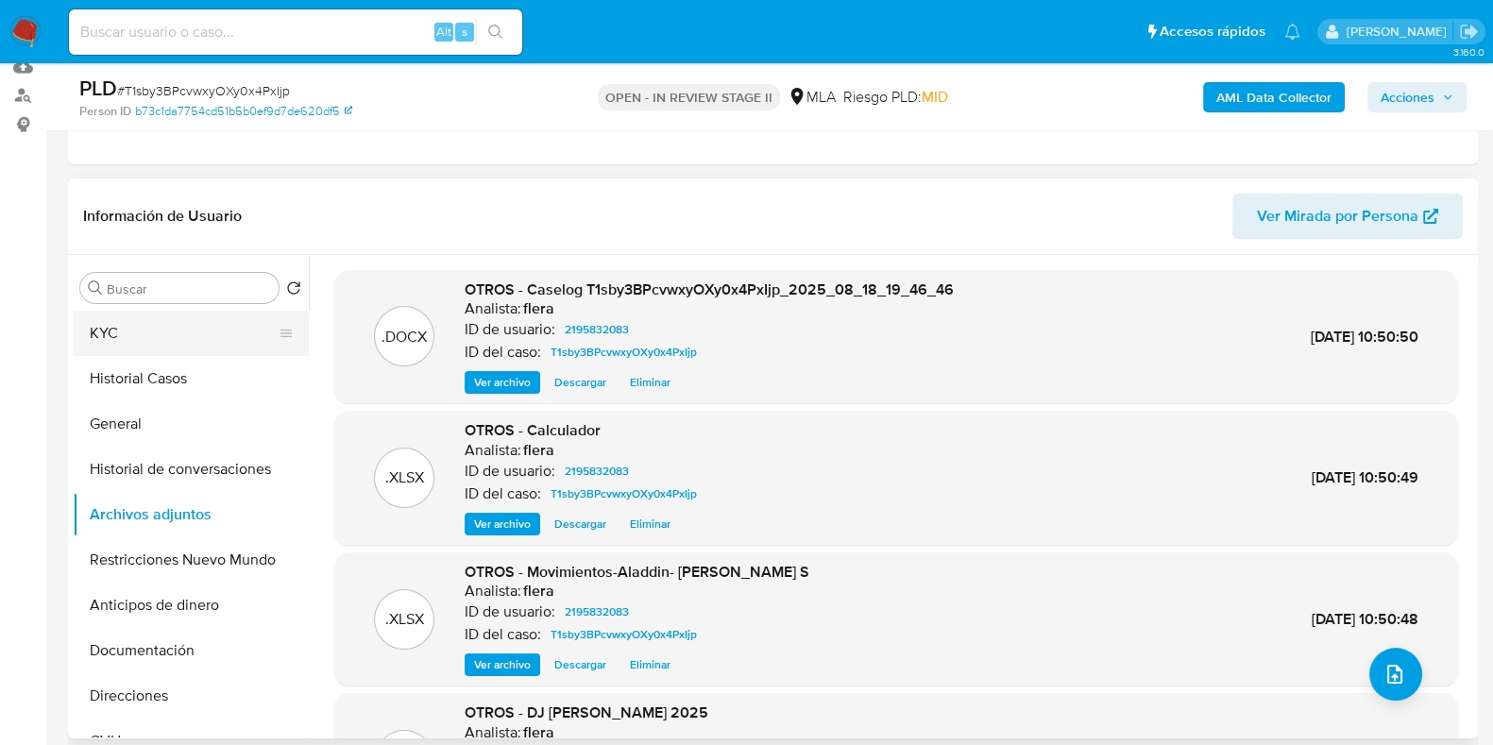
click at [178, 319] on button "KYC" at bounding box center [183, 333] width 221 height 45
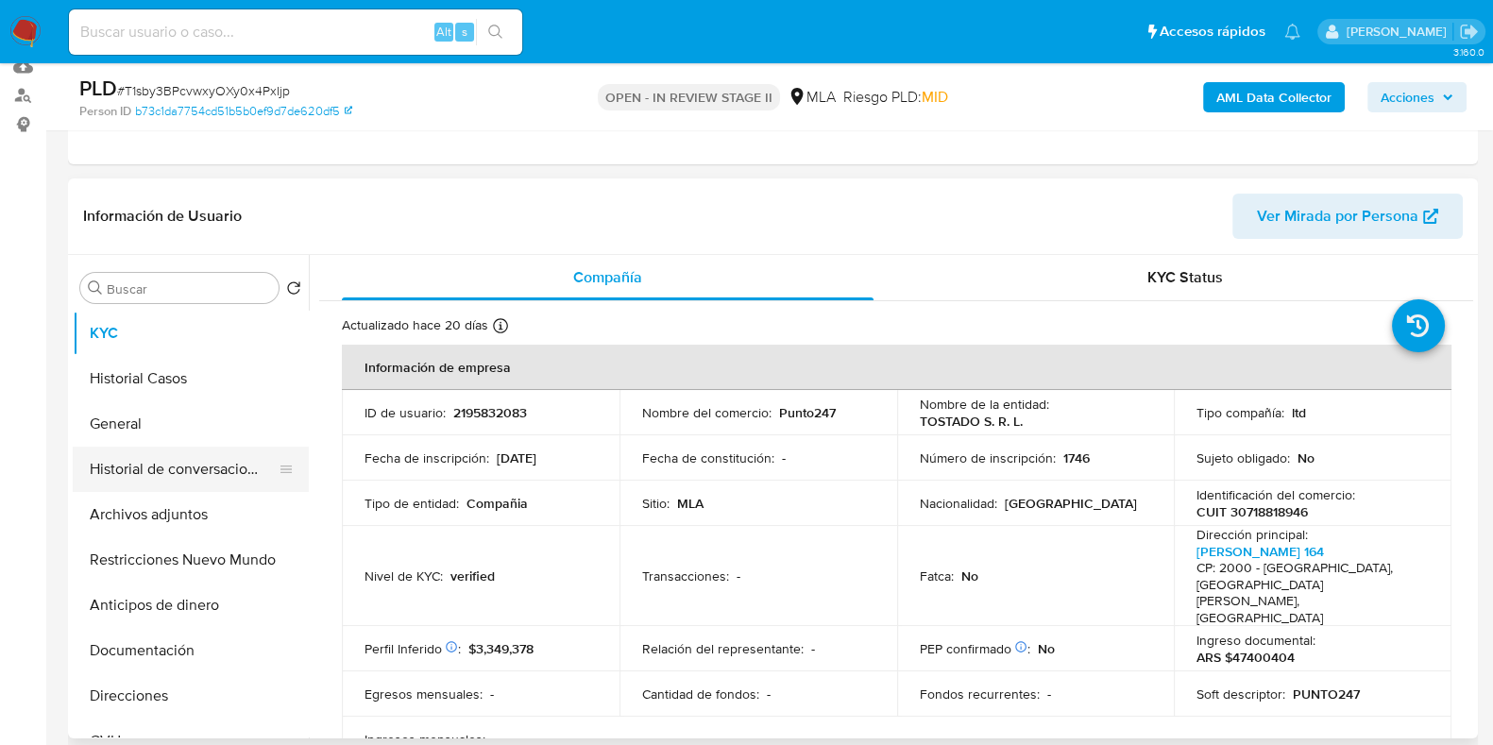
click at [146, 458] on button "Historial de conversaciones" at bounding box center [183, 469] width 221 height 45
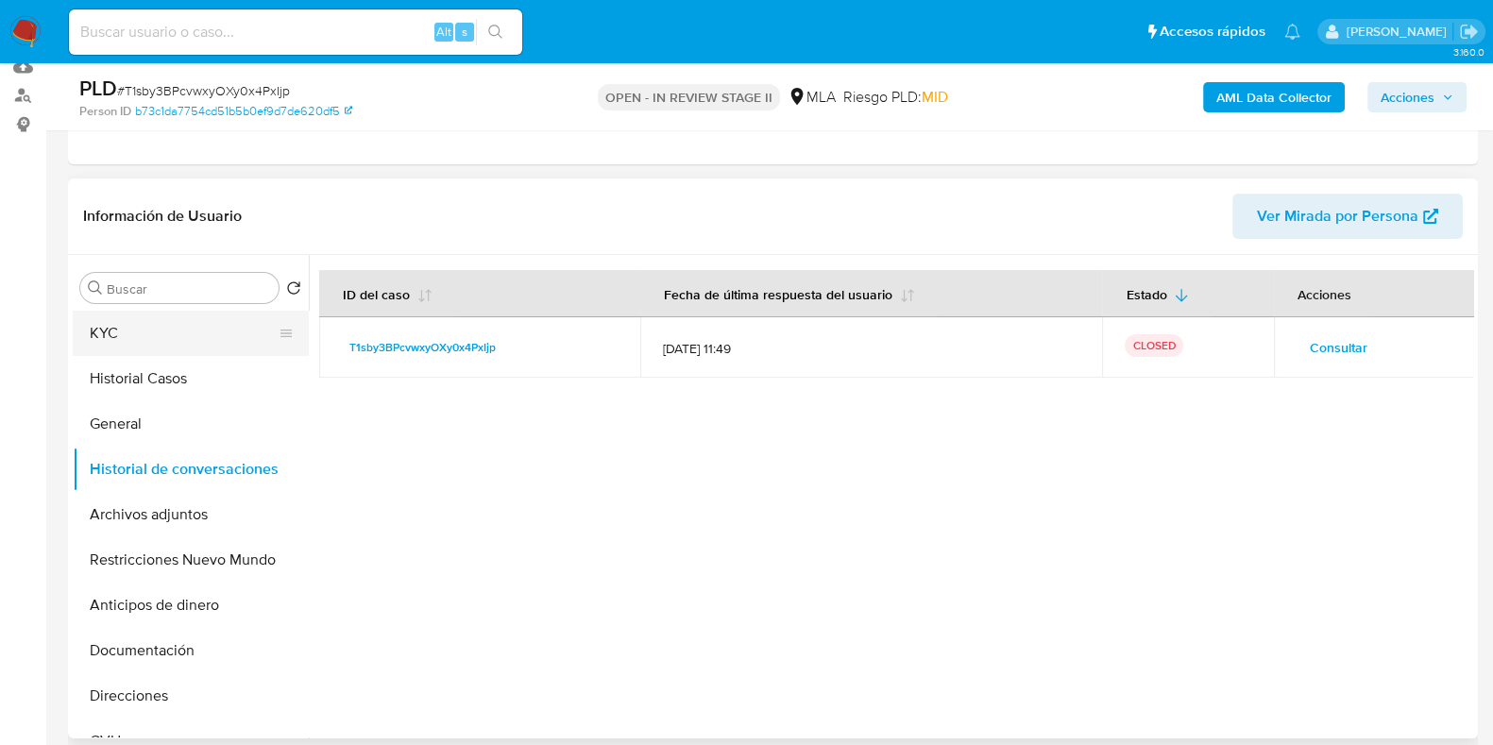
click at [174, 346] on button "KYC" at bounding box center [183, 333] width 221 height 45
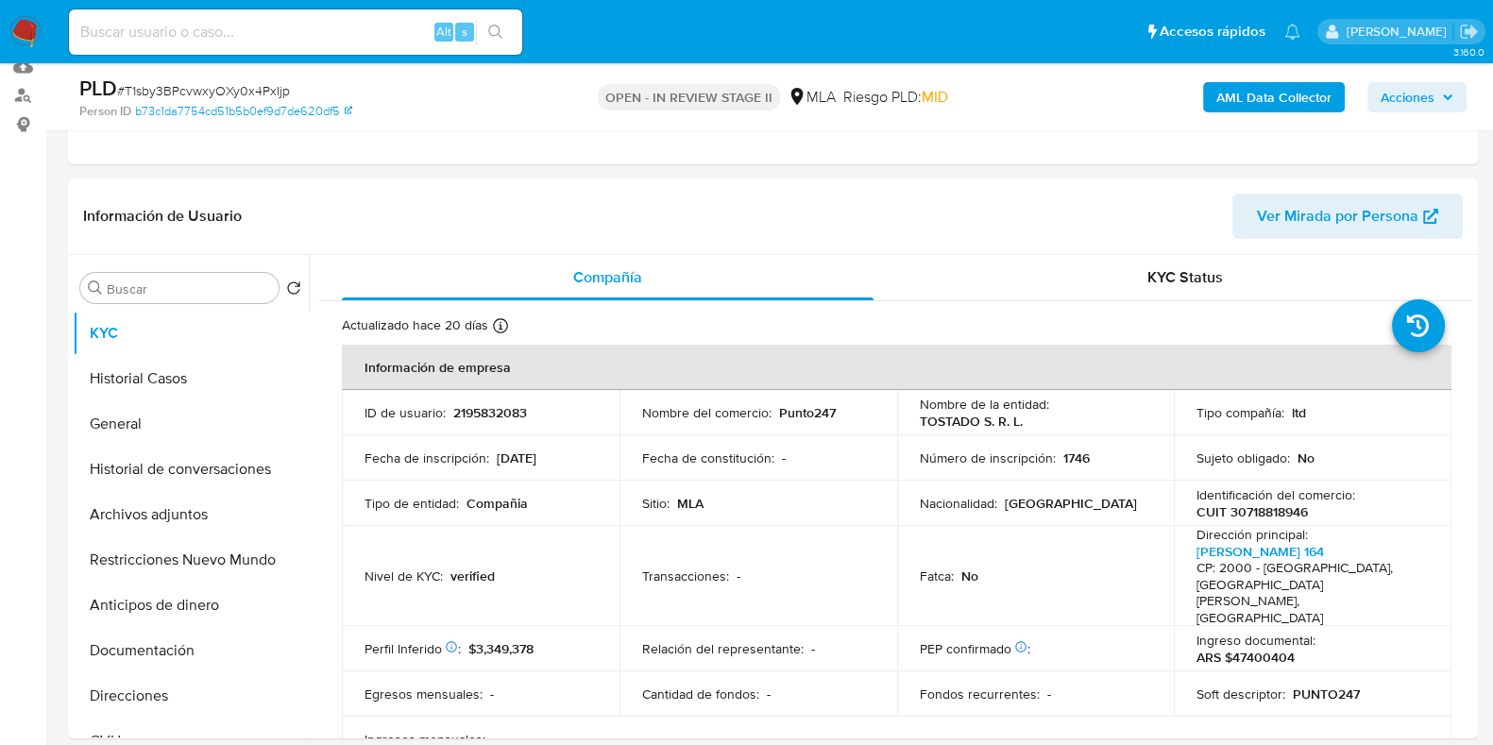
click at [1407, 84] on span "Acciones" at bounding box center [1407, 97] width 54 height 30
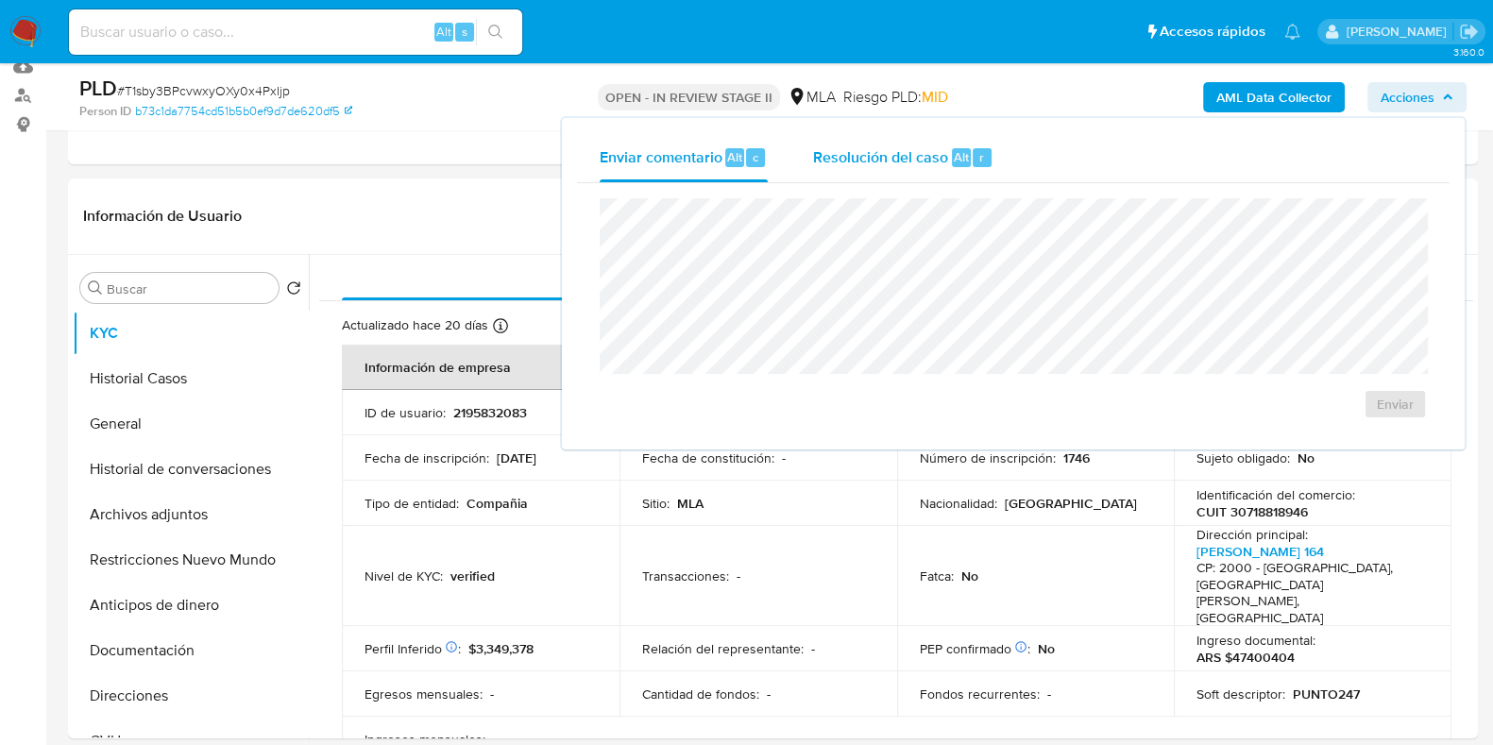
click at [952, 153] on div "Alt" at bounding box center [961, 157] width 19 height 19
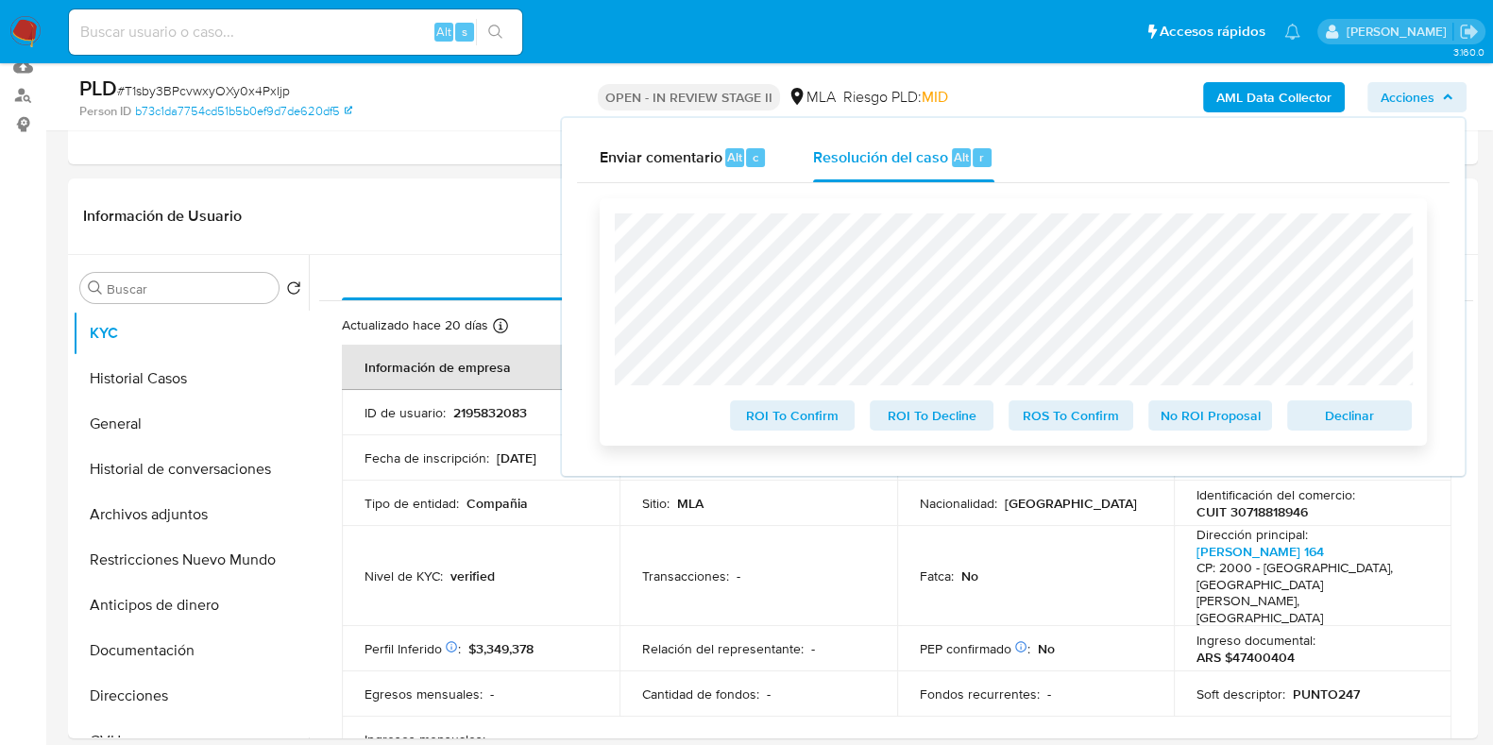
click at [1183, 412] on span "No ROI Proposal" at bounding box center [1210, 415] width 98 height 26
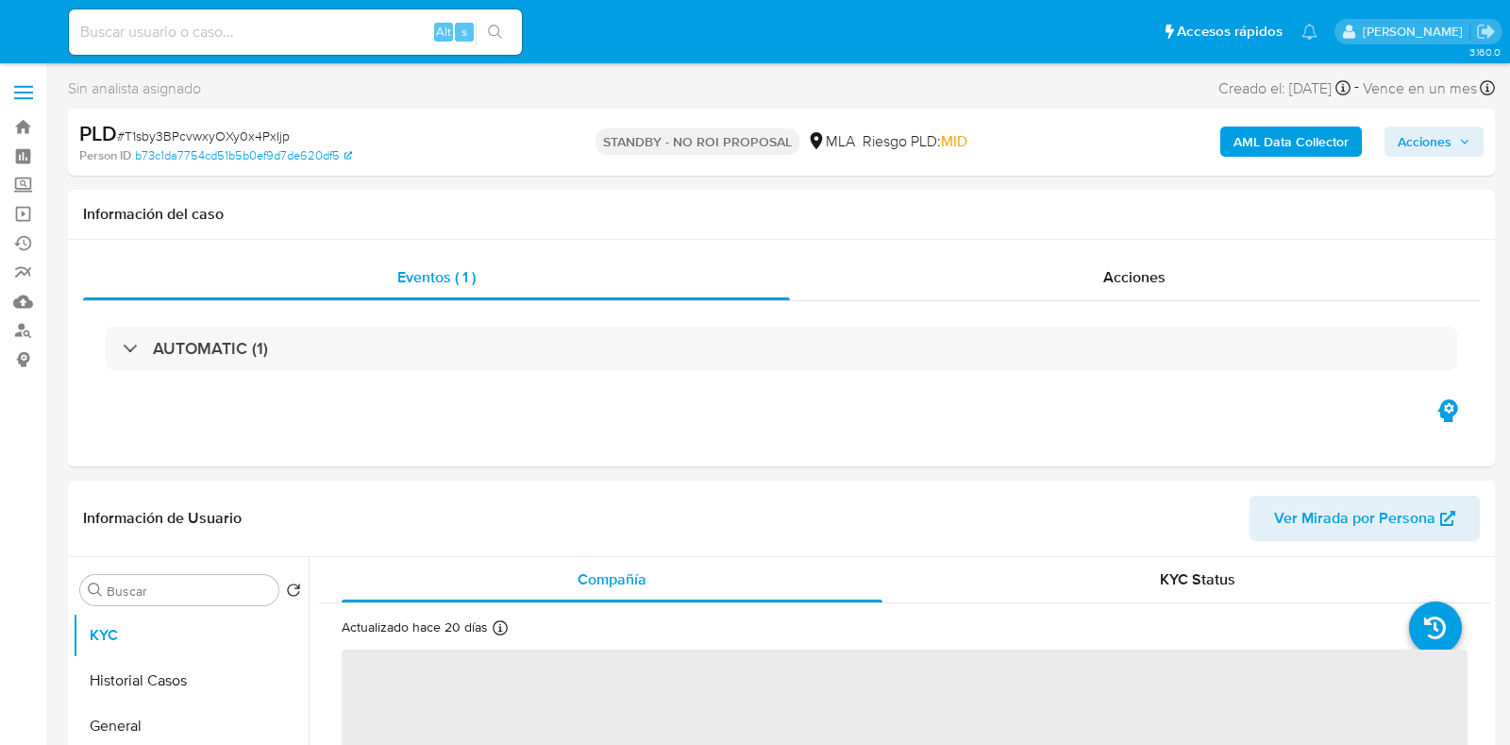
select select "10"
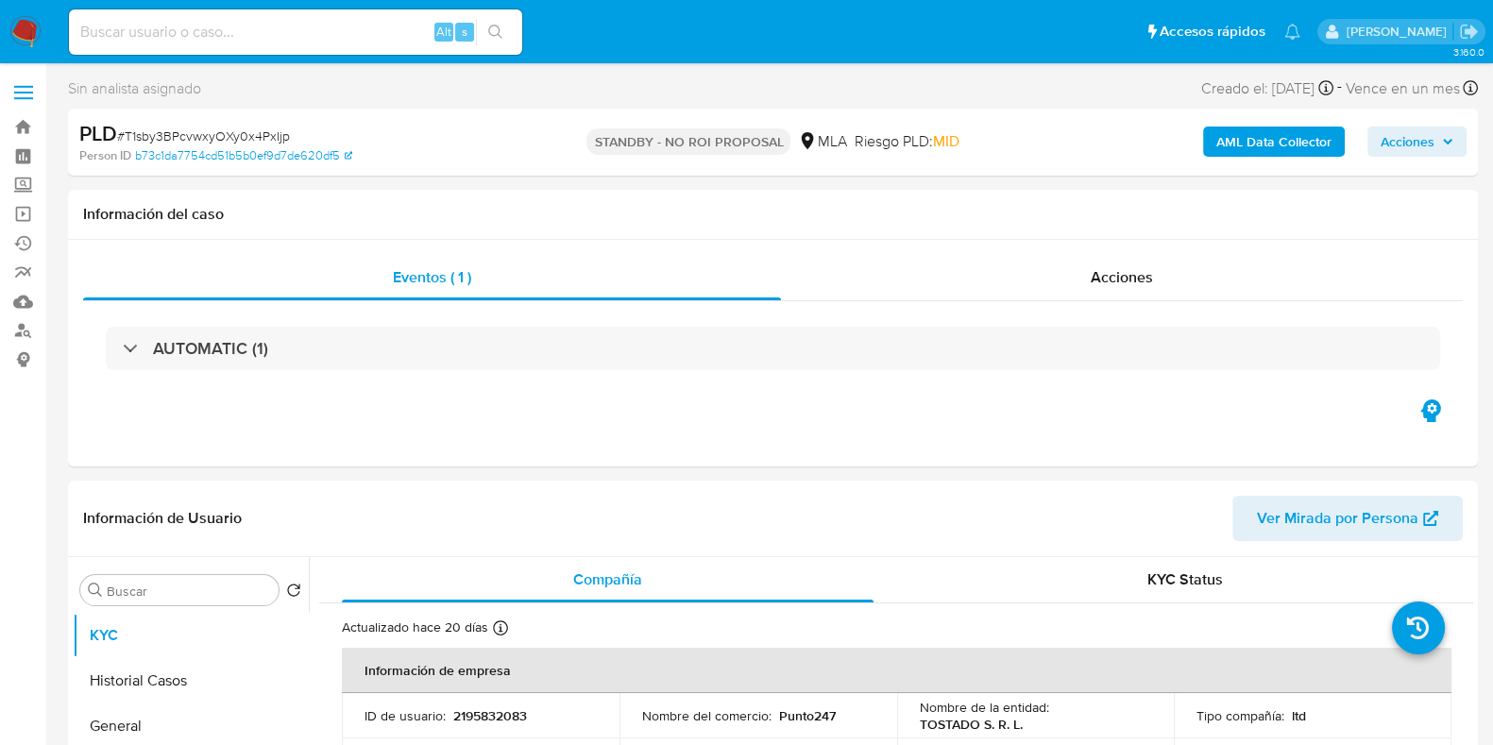
click at [260, 33] on input at bounding box center [295, 32] width 453 height 25
paste input "kc4oJCQ6gFTDCz49iKExXbhA"
type input "kc4oJCQ6gFTDCz49iKExXbhA"
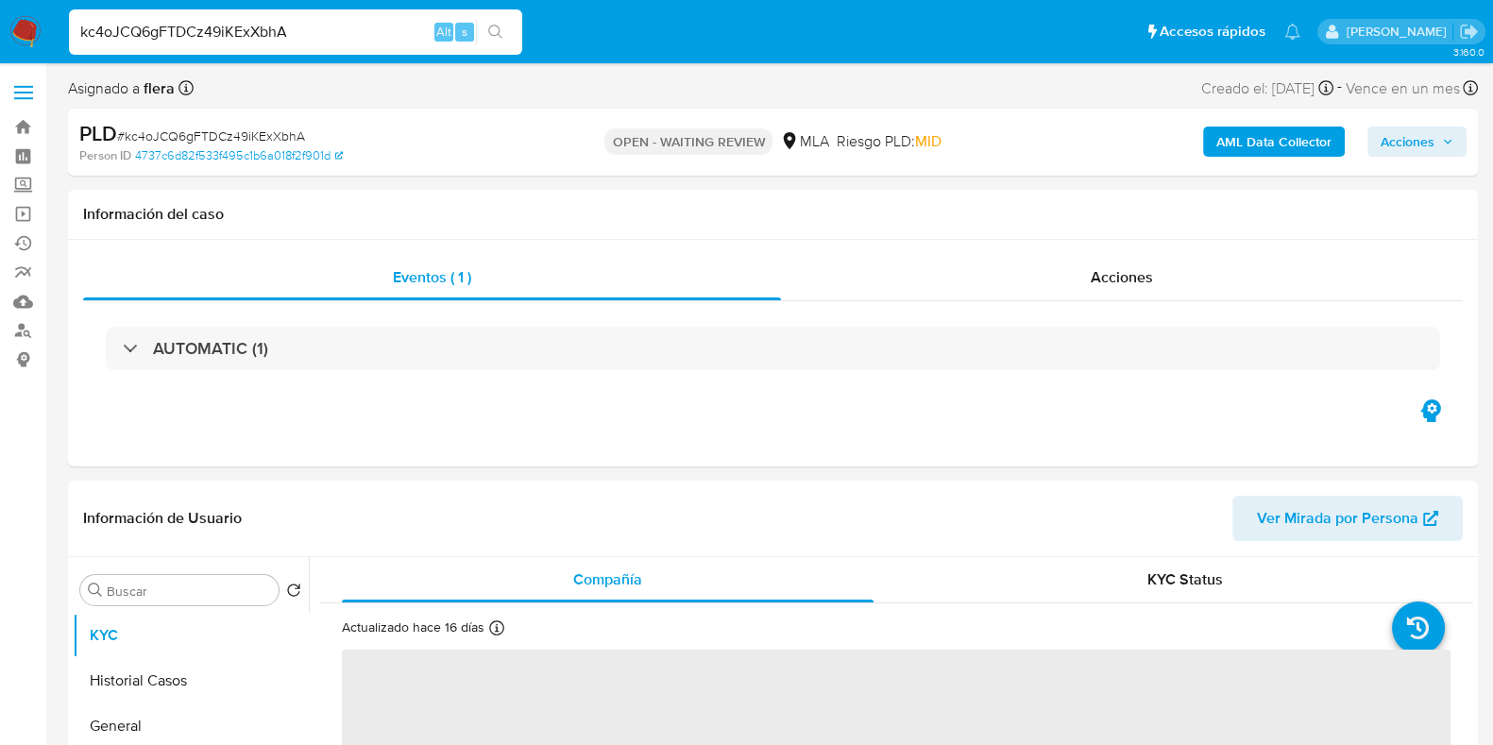
select select "10"
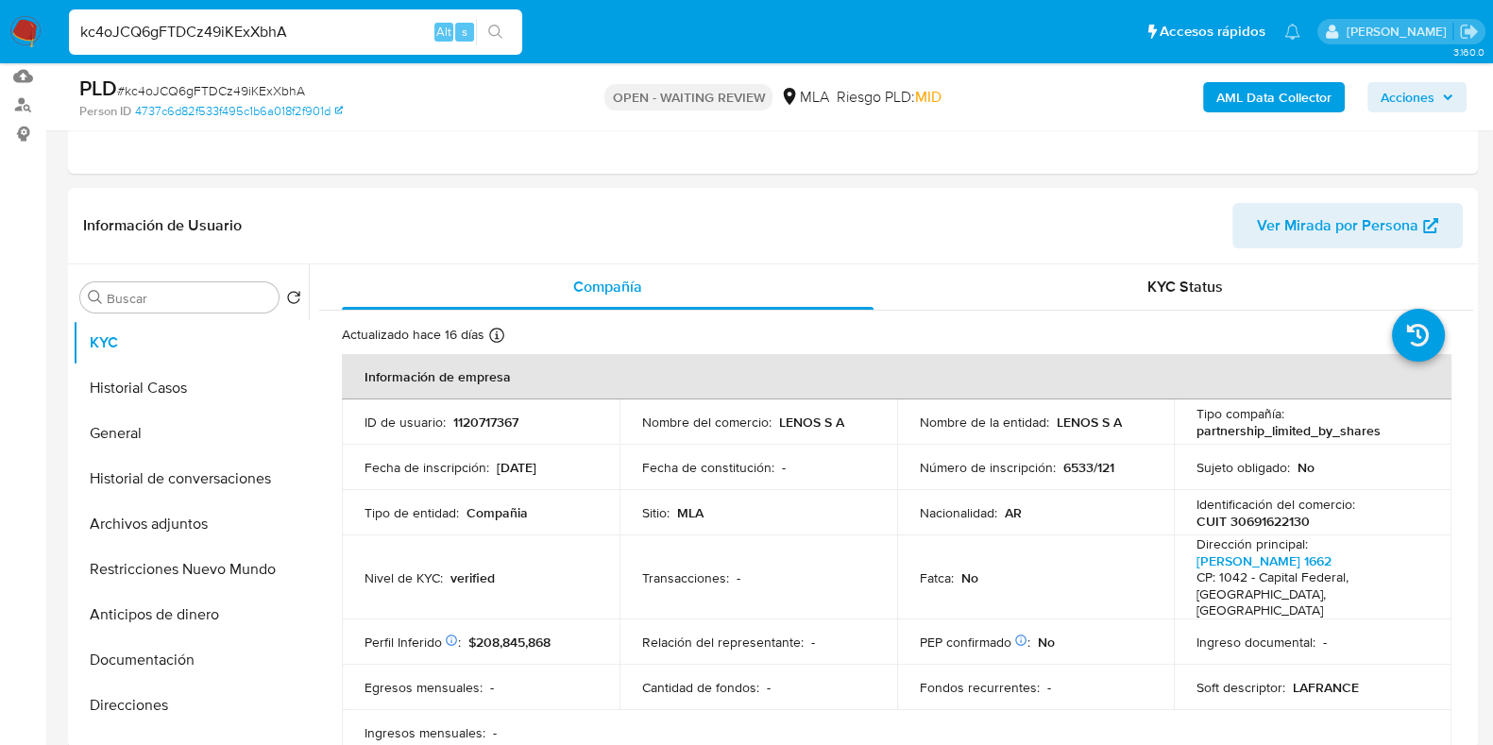
scroll to position [235, 0]
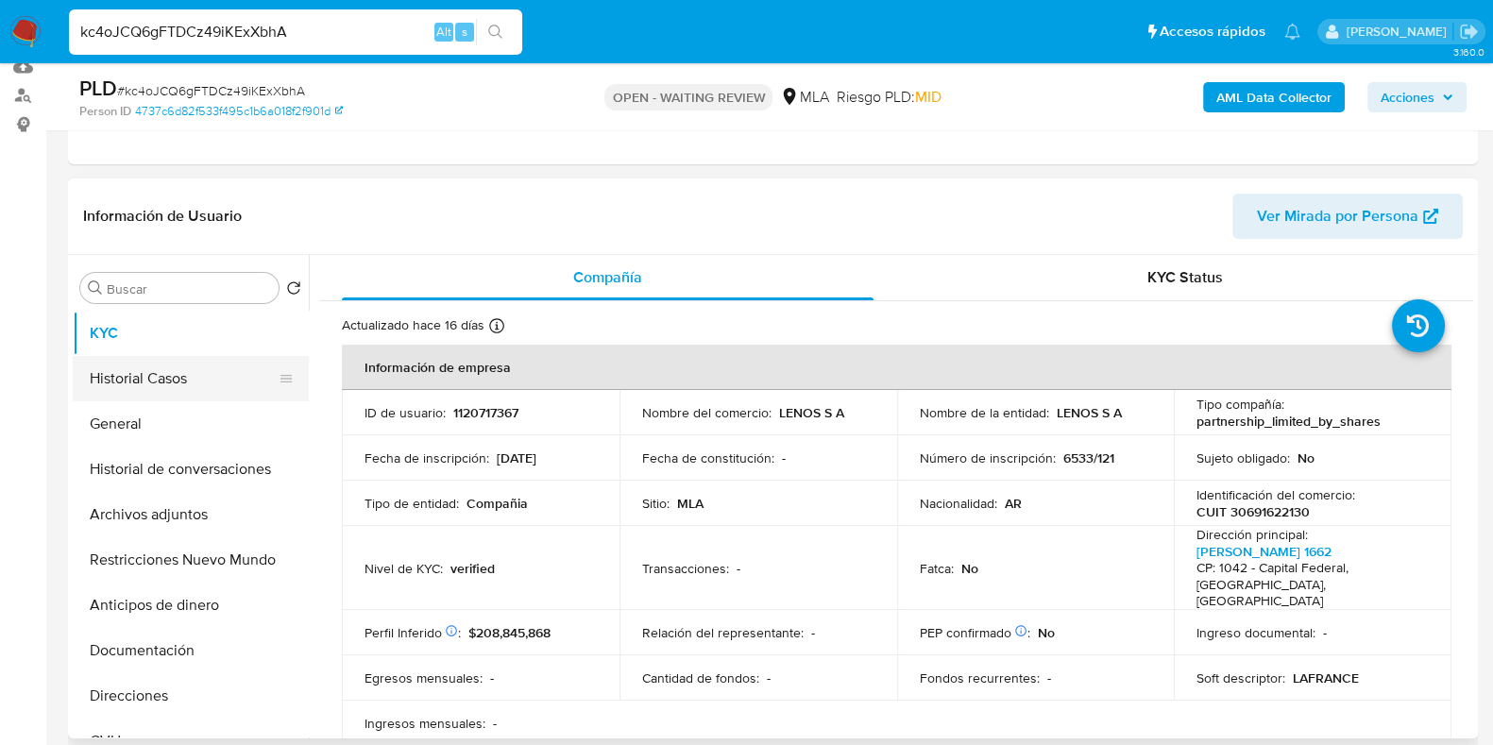
click at [152, 370] on button "Historial Casos" at bounding box center [183, 378] width 221 height 45
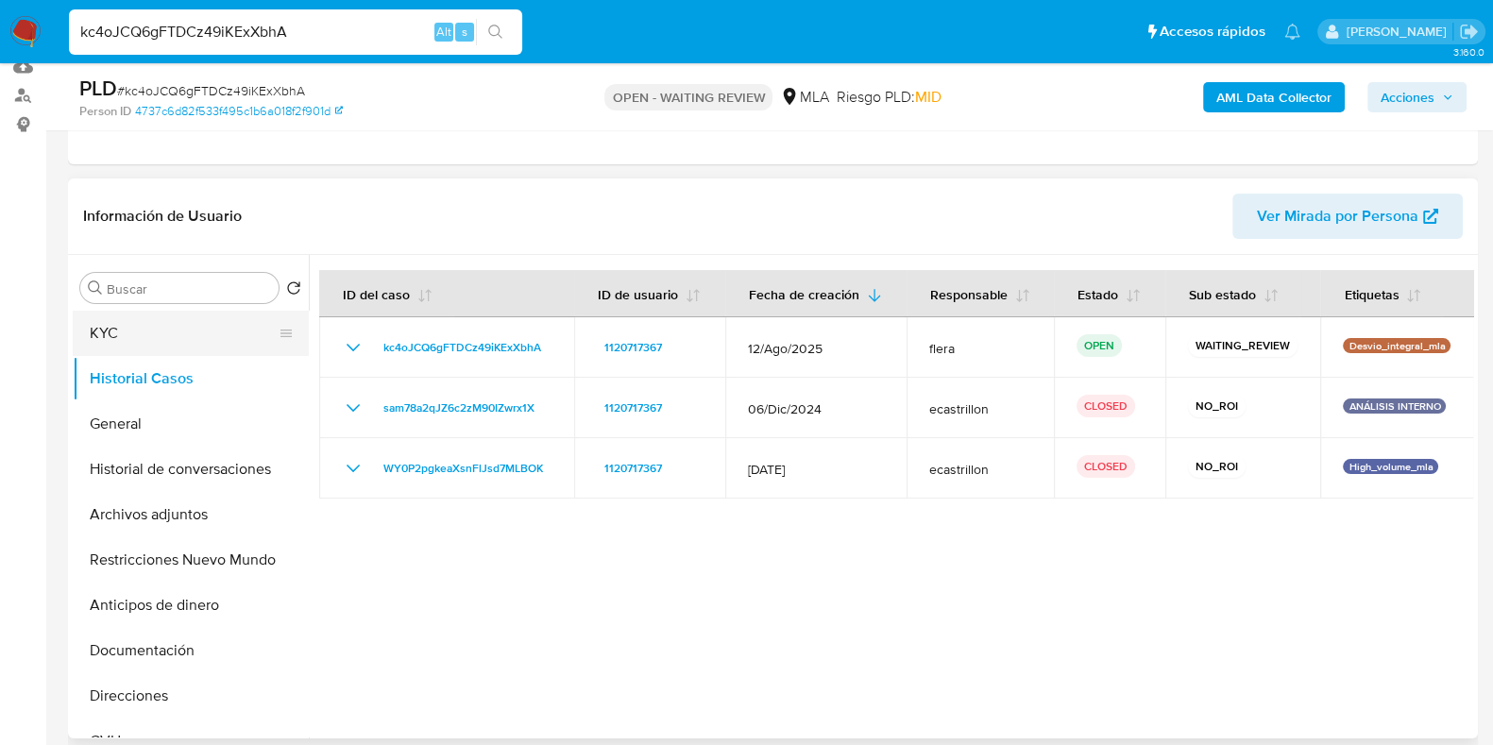
click at [117, 328] on button "KYC" at bounding box center [183, 333] width 221 height 45
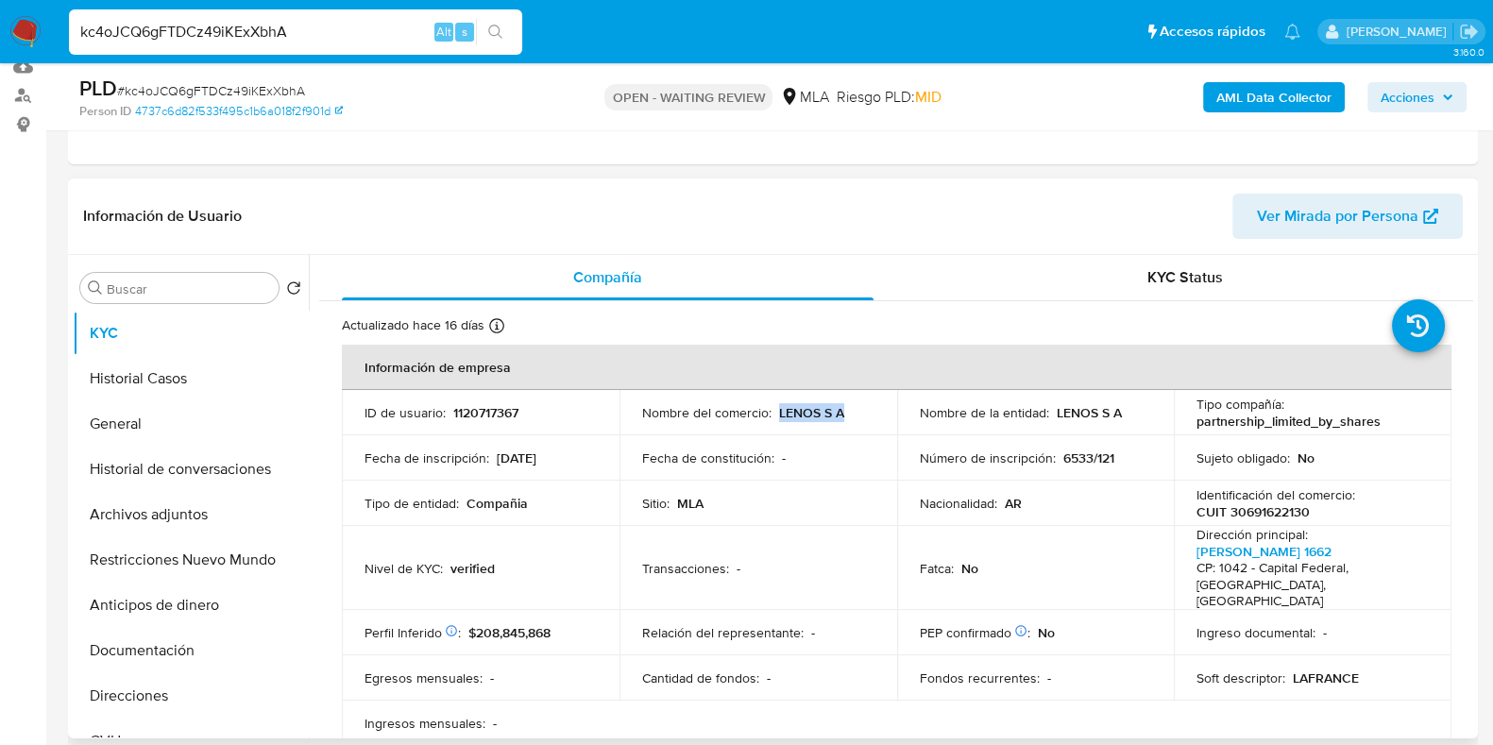
drag, startPoint x: 841, startPoint y: 416, endPoint x: 776, endPoint y: 416, distance: 65.1
click at [776, 416] on div "Nombre del comercio : LENOS S A" at bounding box center [758, 412] width 232 height 17
copy p "LENOS S A"
click at [162, 658] on button "Documentación" at bounding box center [183, 650] width 221 height 45
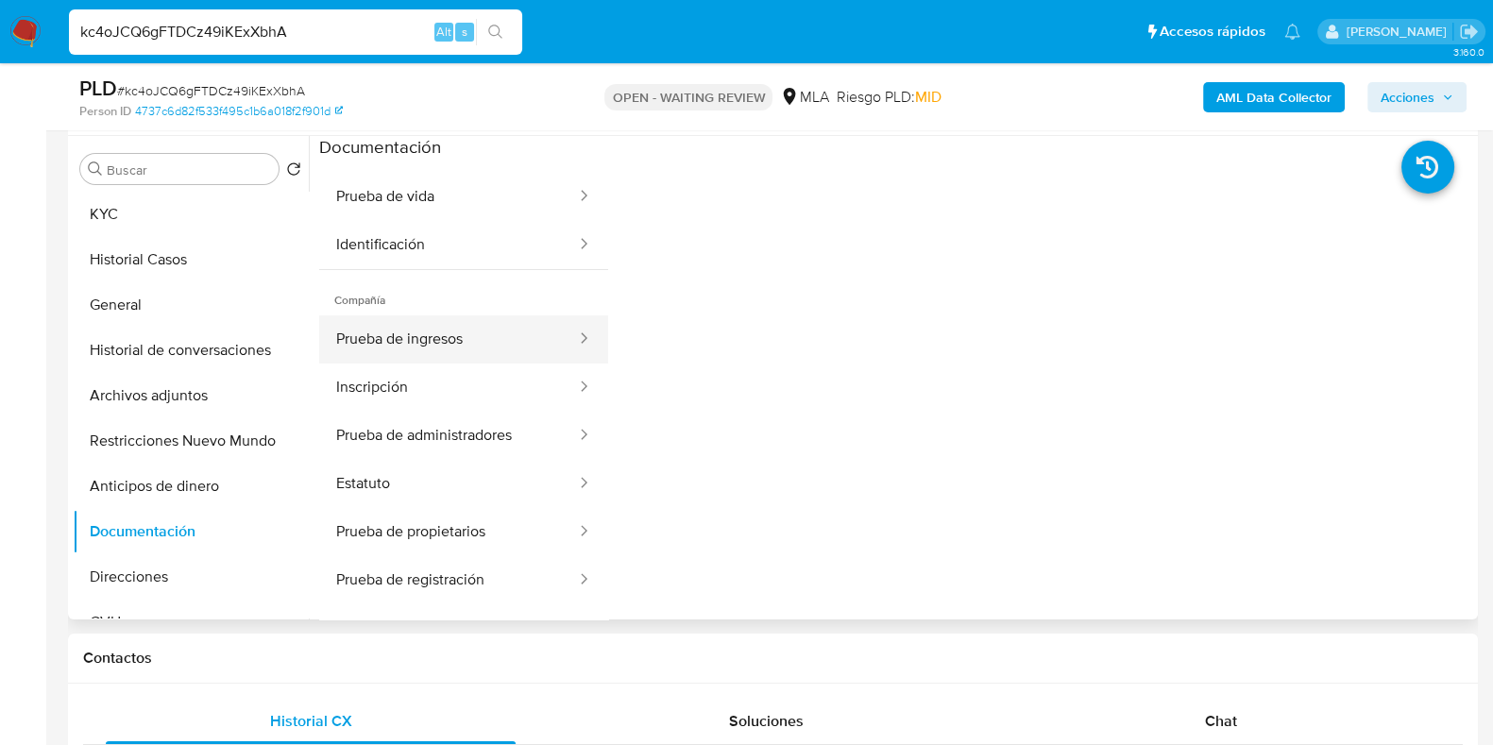
scroll to position [117, 0]
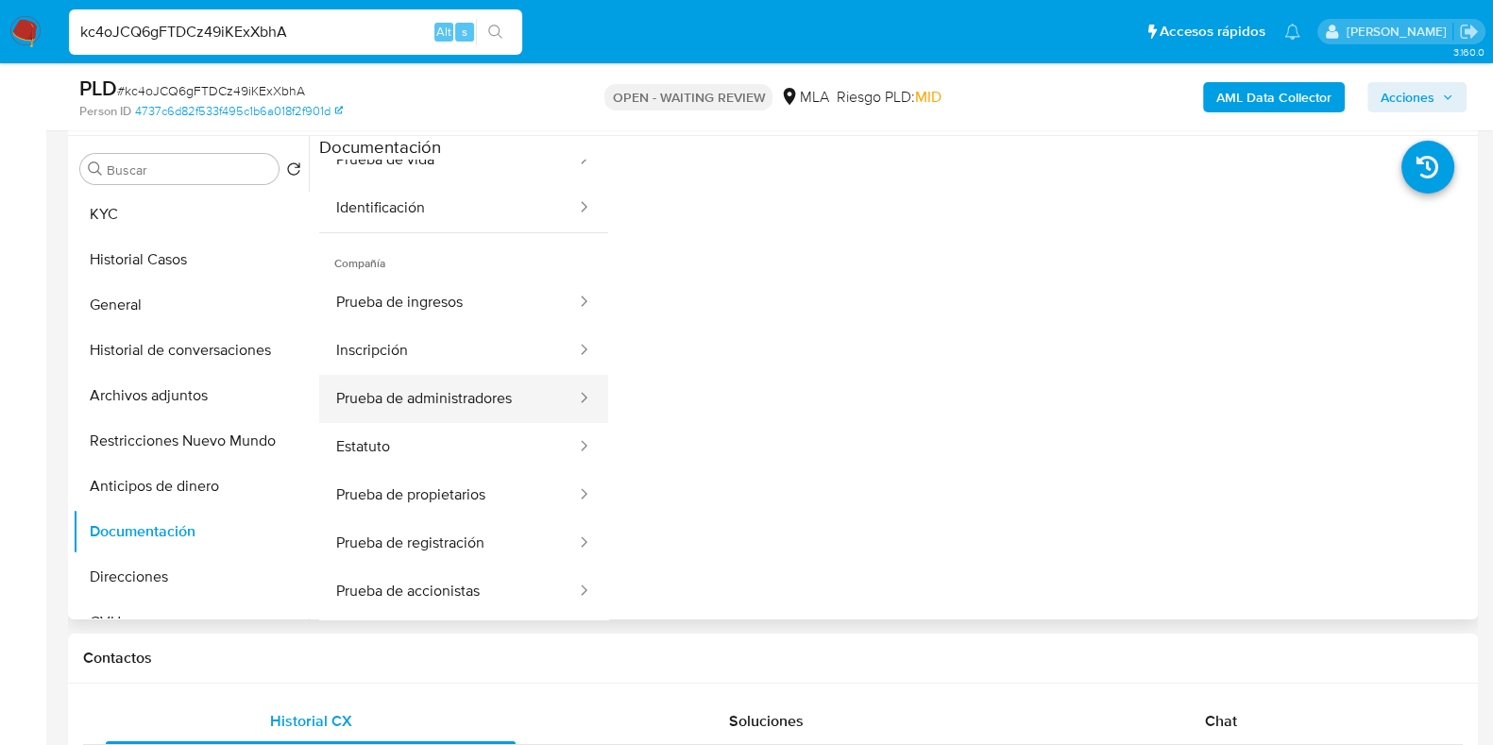
click at [459, 398] on button "Prueba de administradores" at bounding box center [448, 399] width 259 height 48
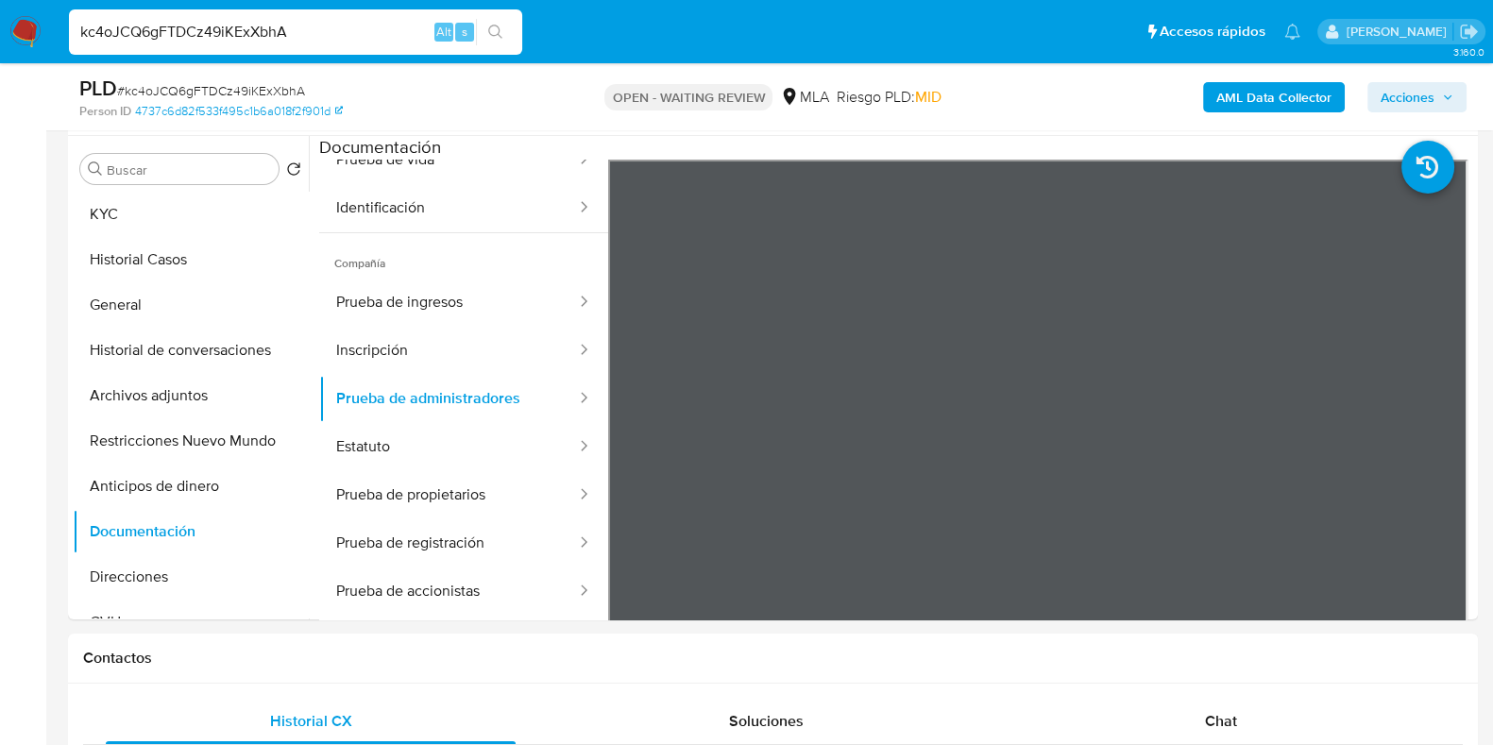
click at [162, 18] on div "kc4oJCQ6gFTDCz49iKExXbhA Alt s" at bounding box center [295, 31] width 453 height 45
click at [171, 30] on input "kc4oJCQ6gFTDCz49iKExXbhA" at bounding box center [295, 32] width 453 height 25
paste input "T1sby3BPcvwxyOXy0x4PxIjp"
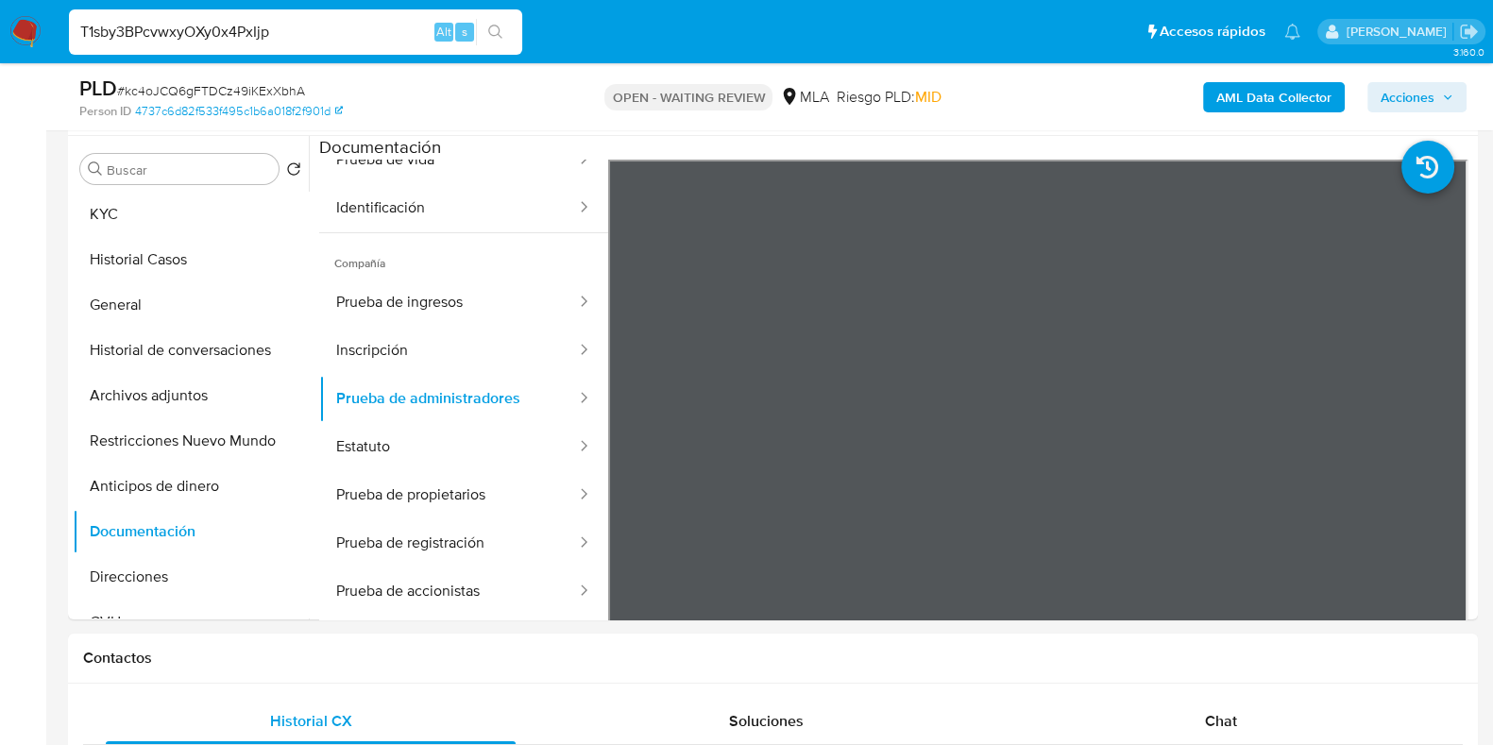
type input "T1sby3BPcvwxyOXy0x4PxIjp"
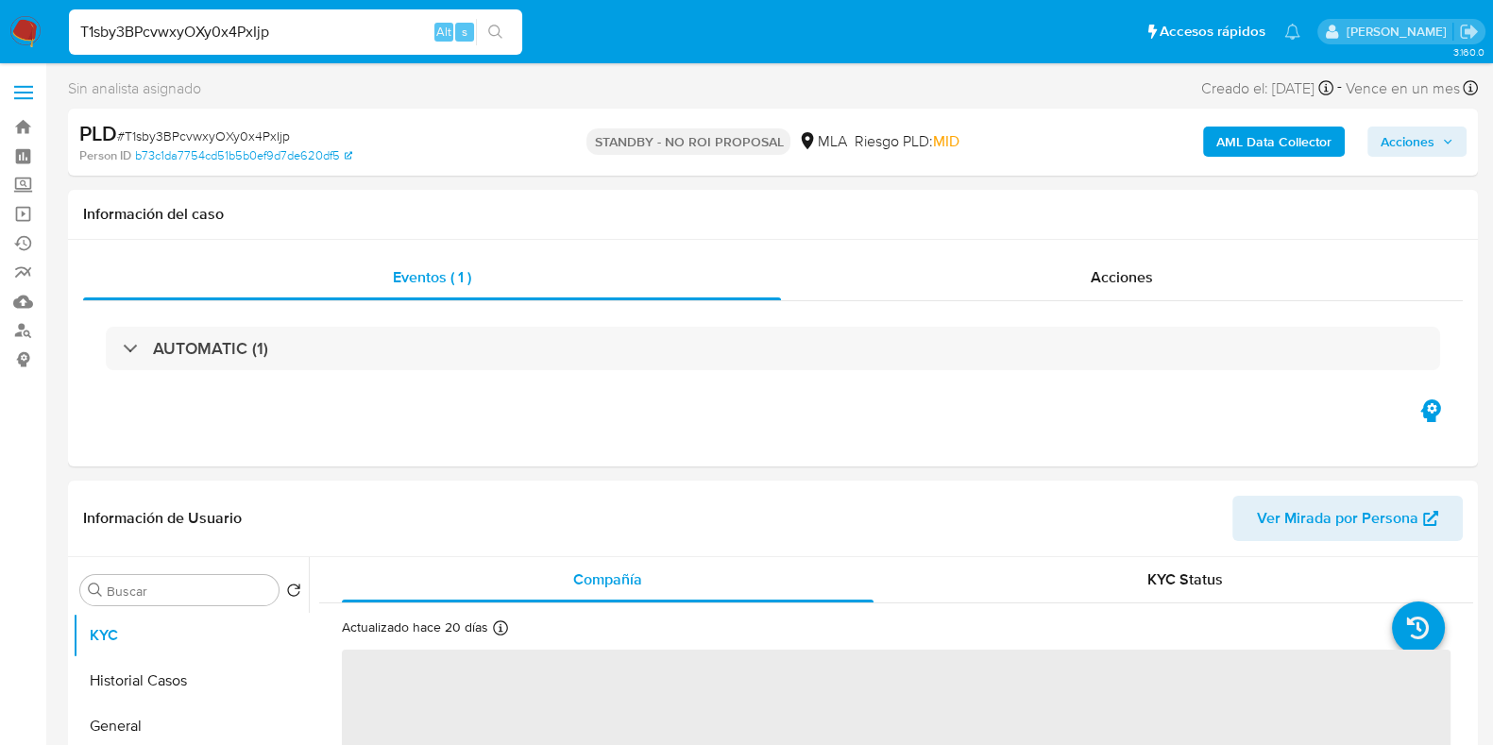
select select "10"
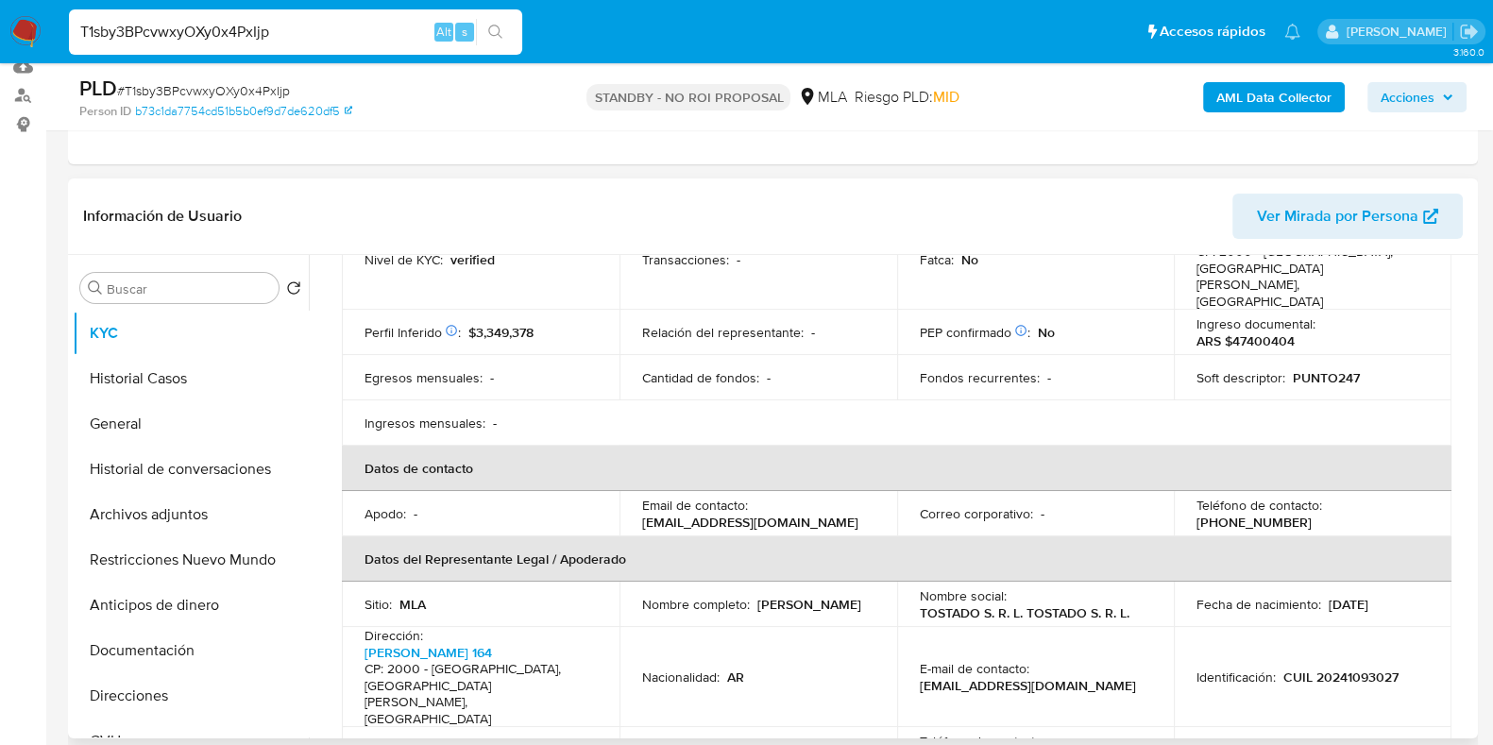
scroll to position [354, 0]
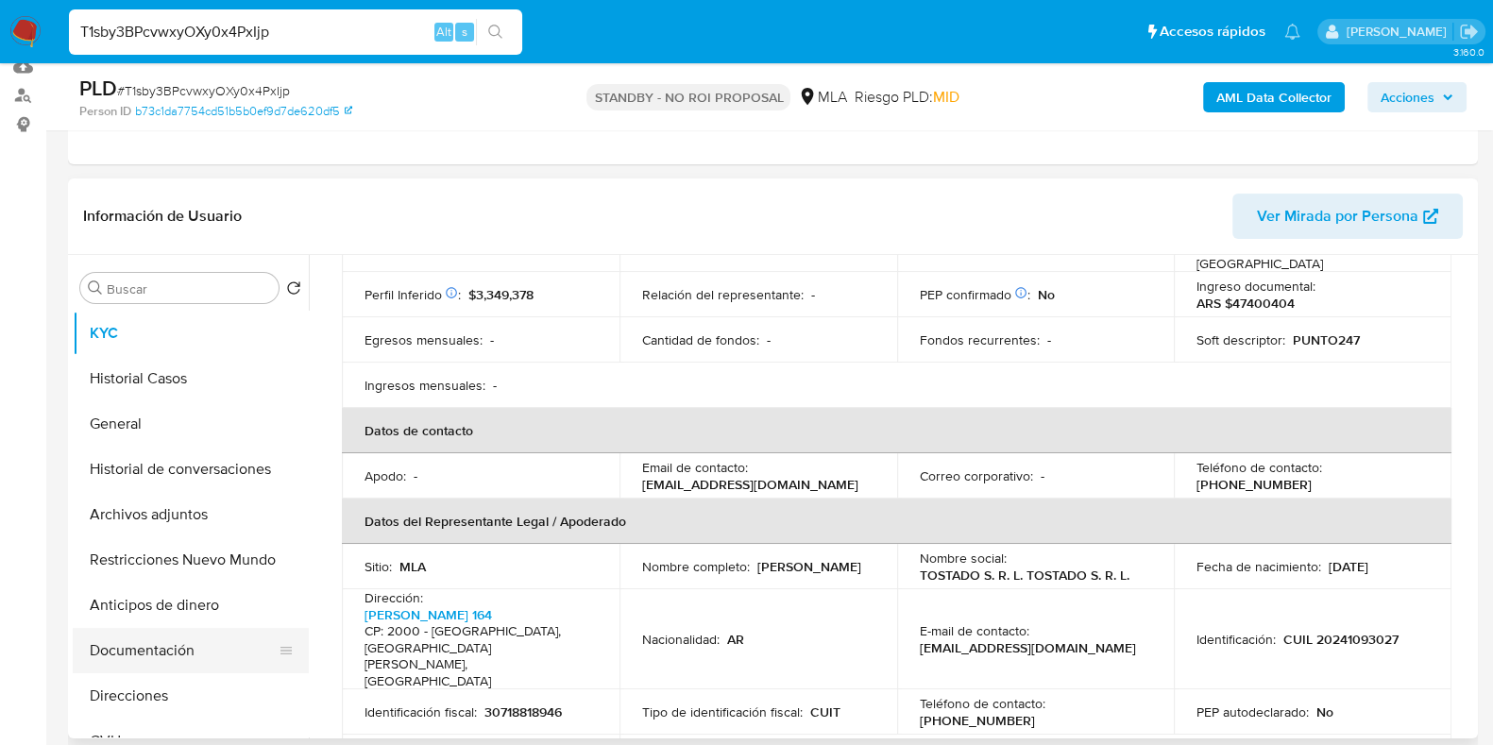
click at [146, 645] on button "Documentación" at bounding box center [183, 650] width 221 height 45
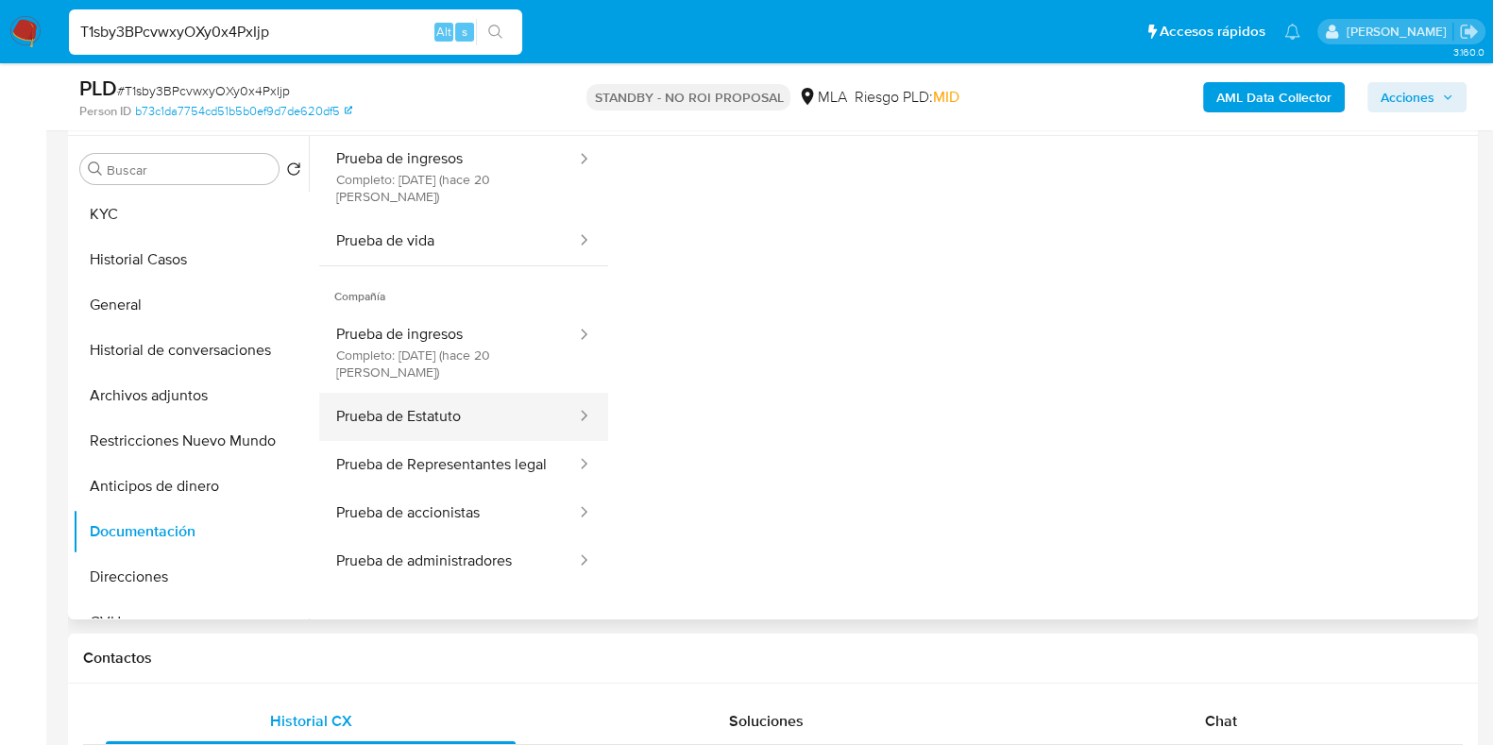
scroll to position [14, 0]
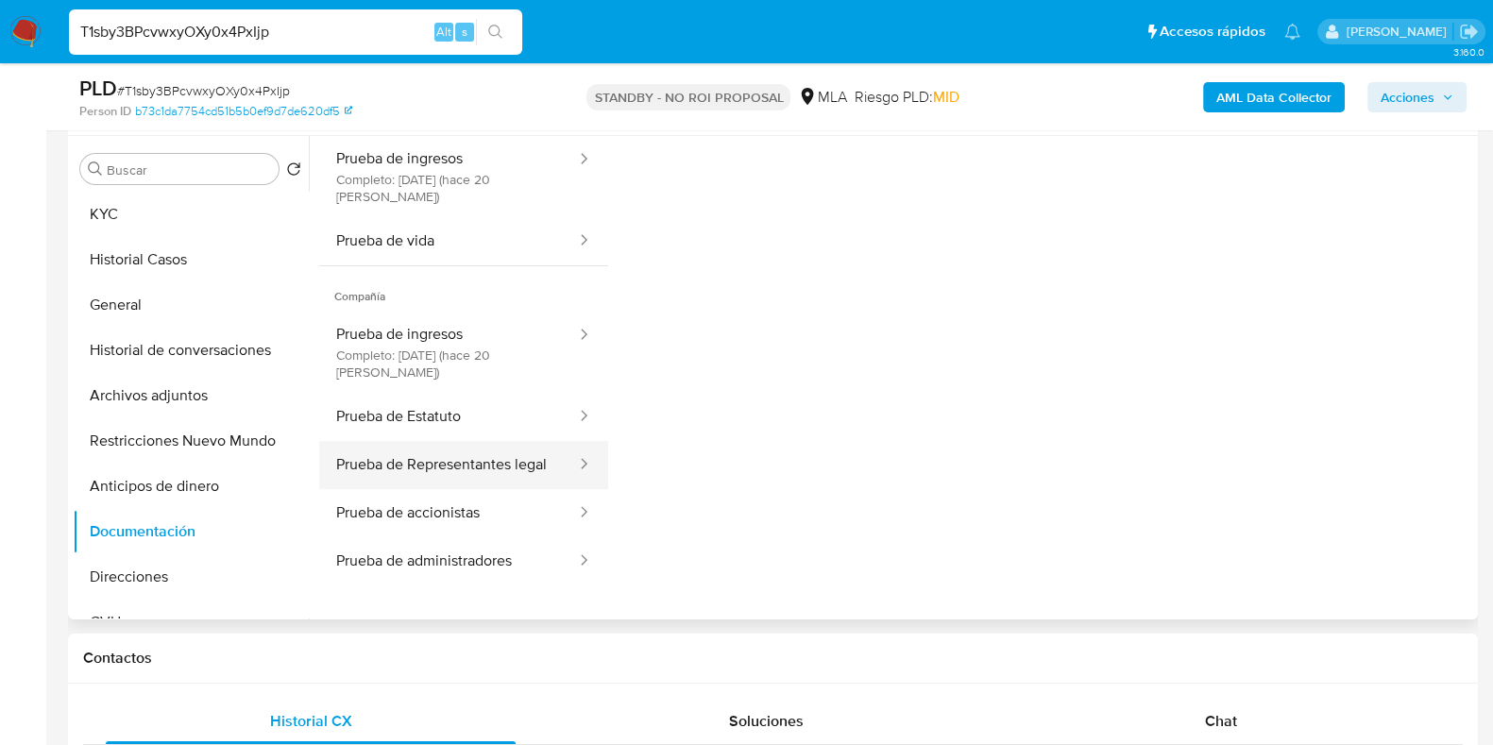
click at [451, 469] on button "Prueba de Representantes legal" at bounding box center [448, 465] width 259 height 48
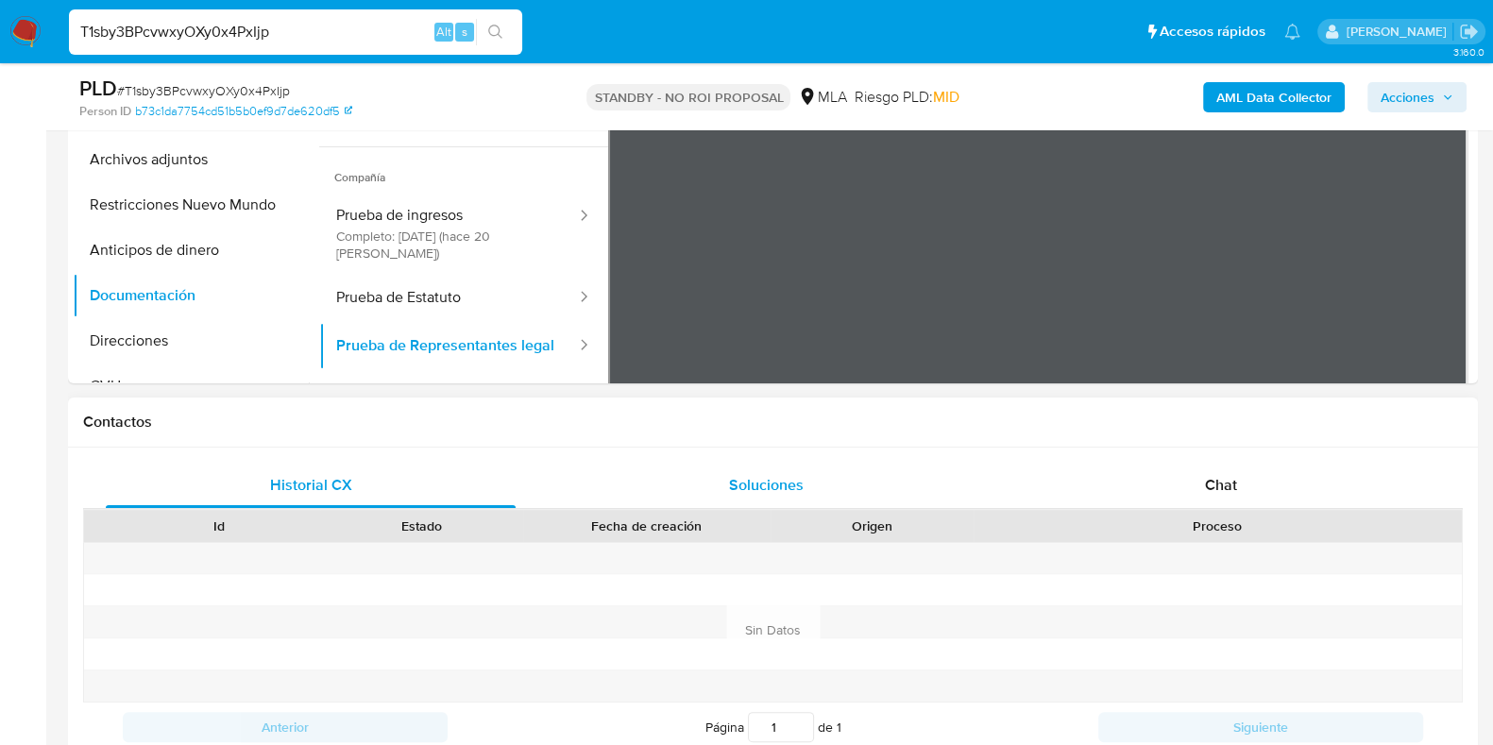
scroll to position [354, 0]
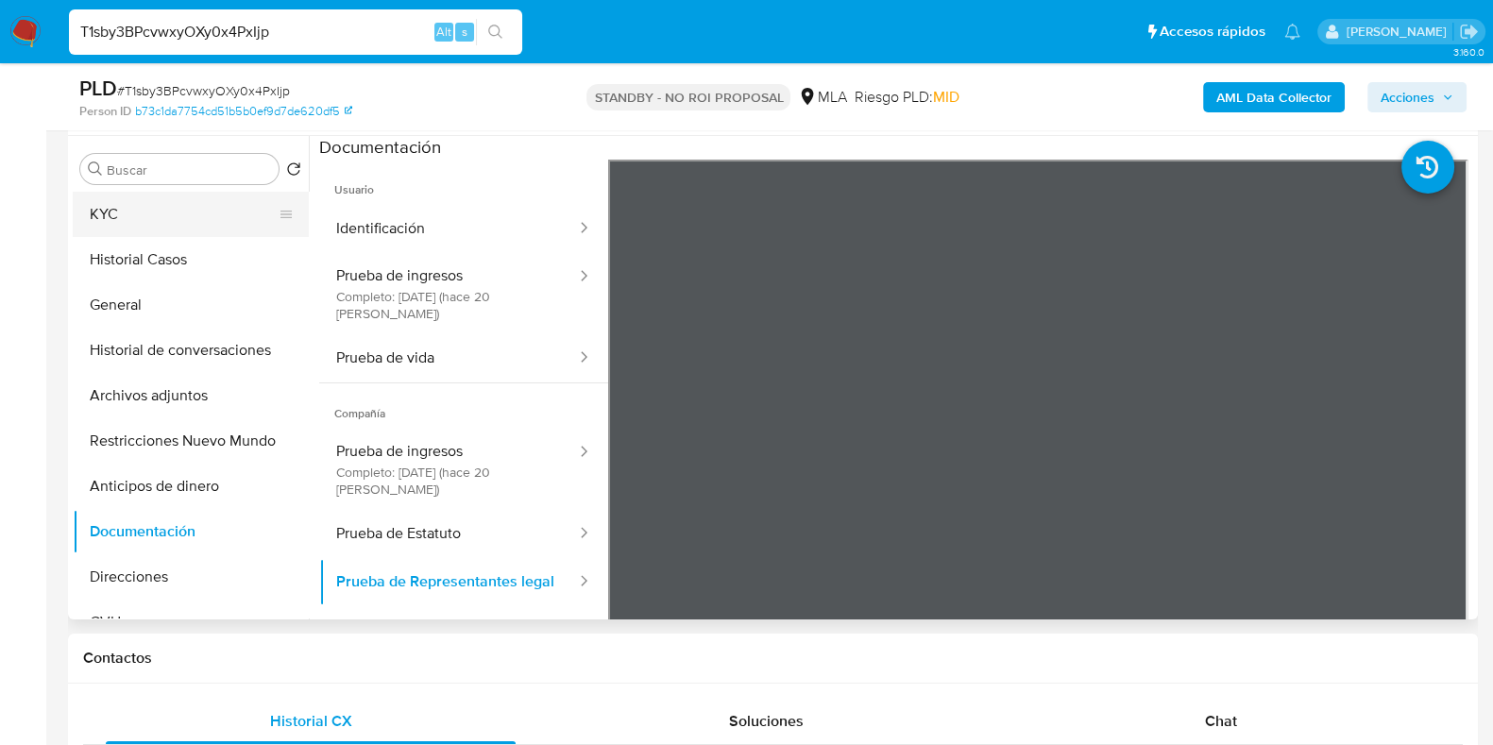
click at [143, 202] on button "KYC" at bounding box center [183, 214] width 221 height 45
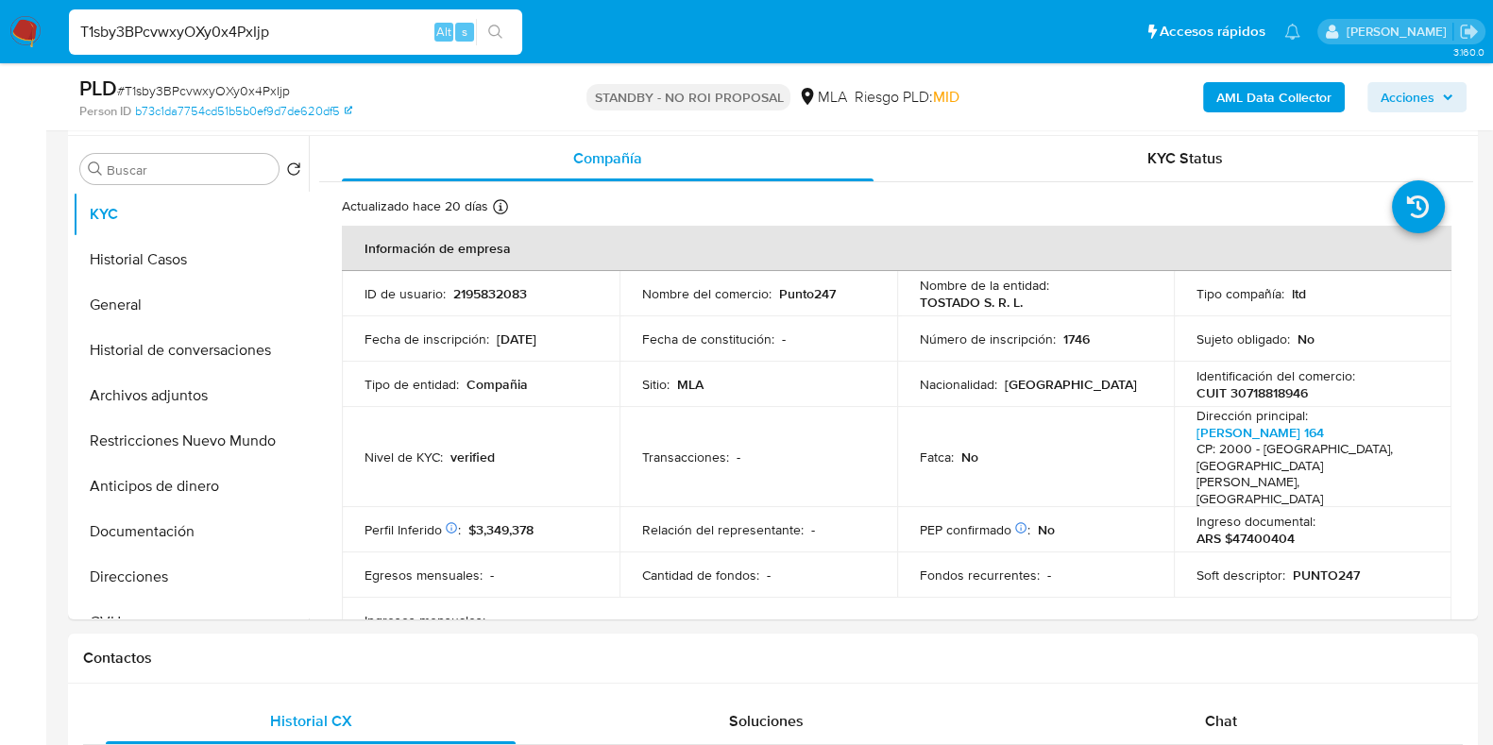
click at [255, 93] on span "# T1sby3BPcvwxyOXy0x4PxIjp" at bounding box center [203, 90] width 173 height 19
copy span "T1sby3BPcvwxyOXy0x4PxIjp"
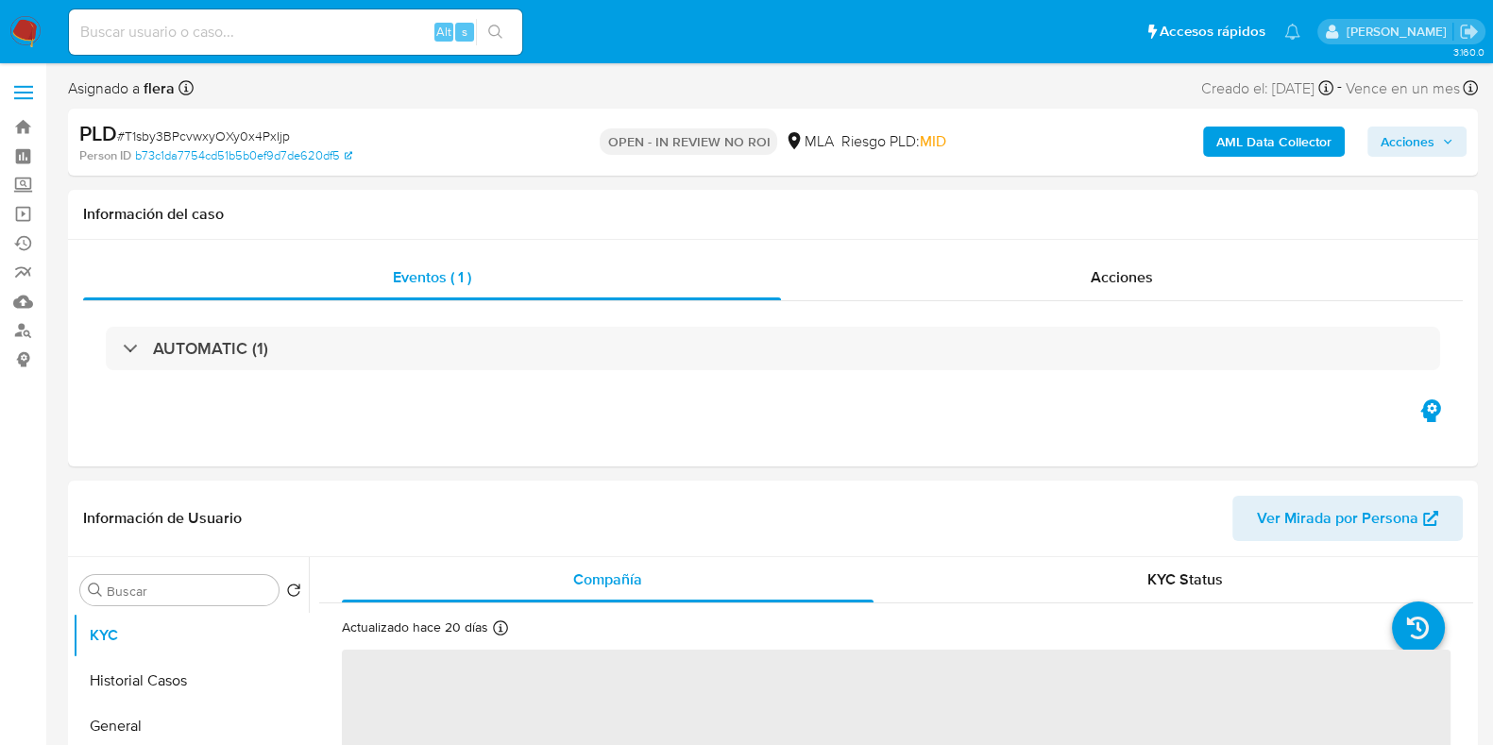
select select "10"
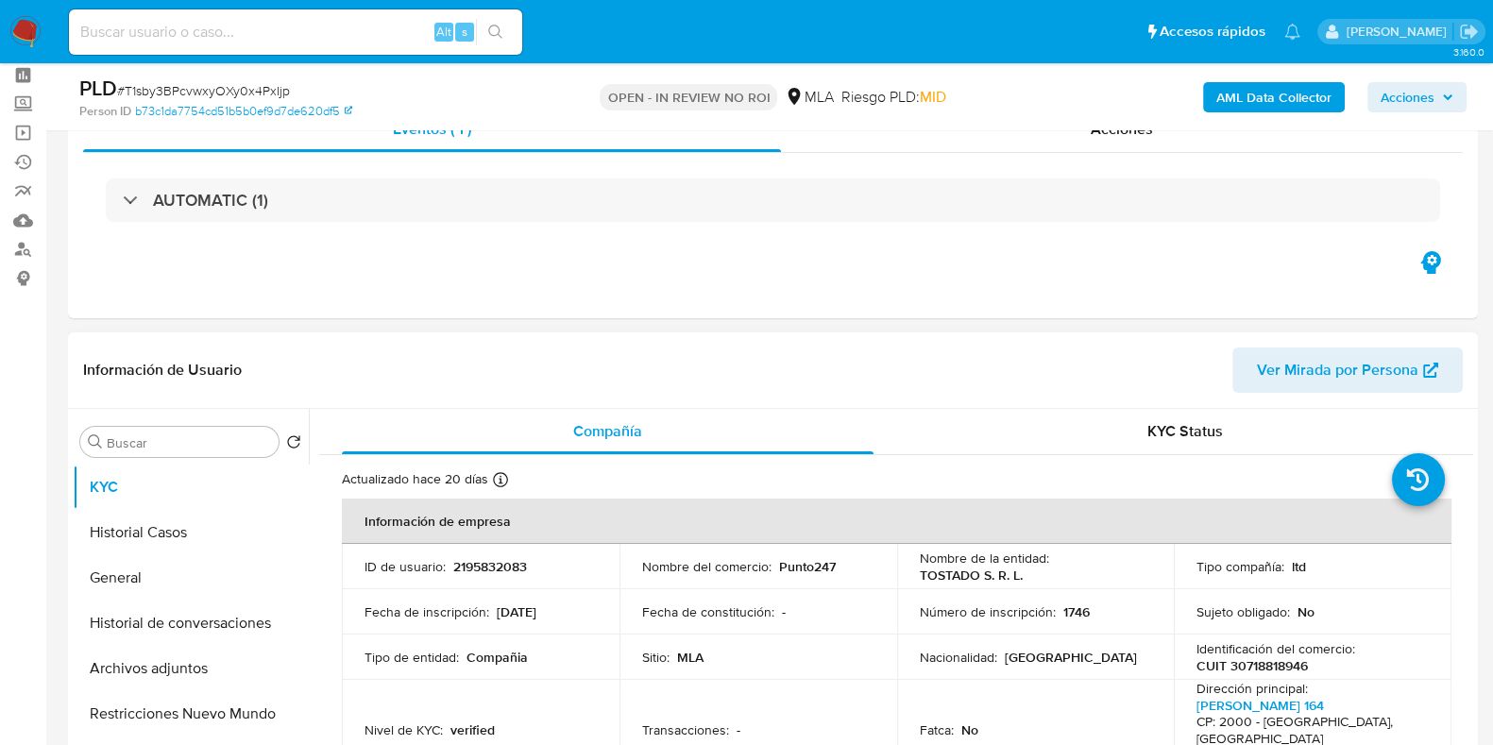
scroll to position [117, 0]
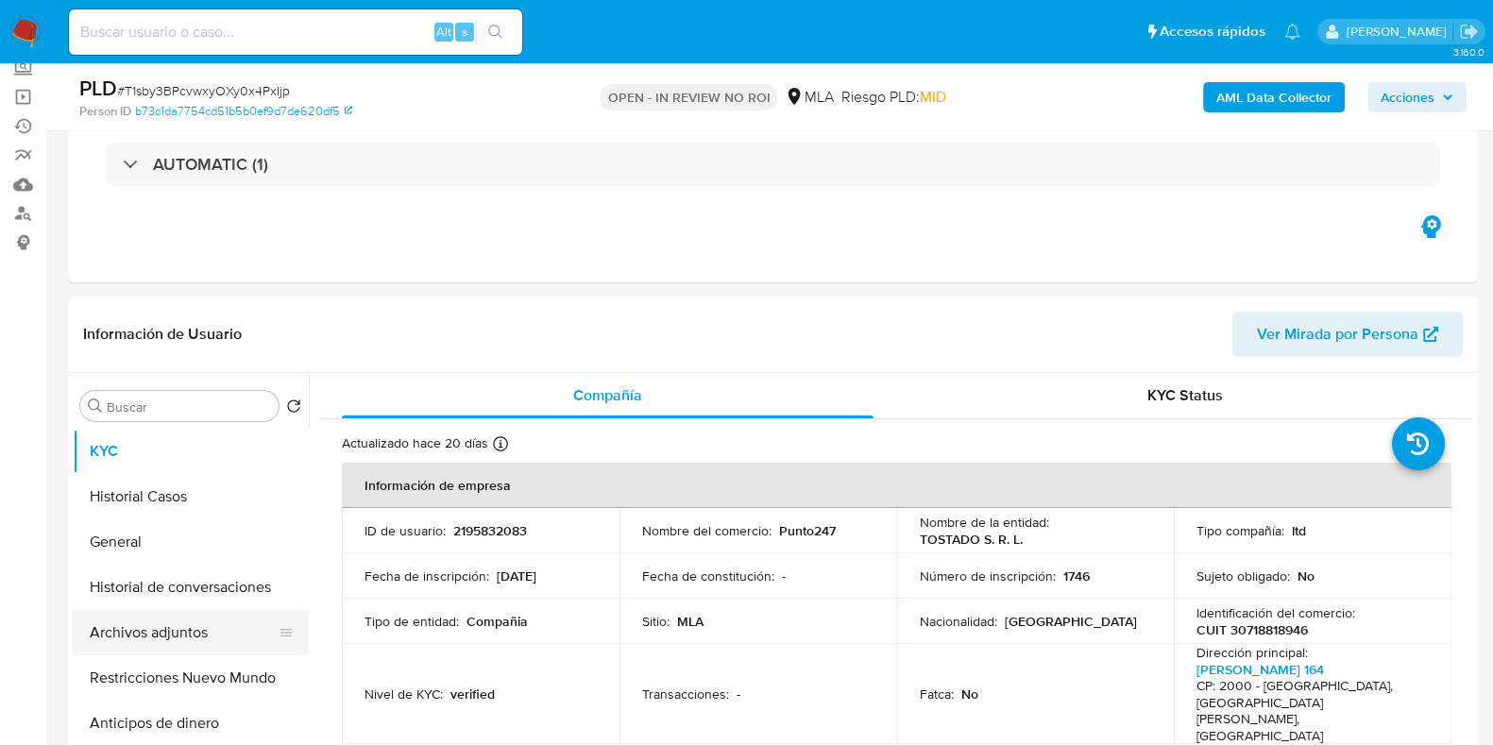
click at [167, 639] on button "Archivos adjuntos" at bounding box center [183, 632] width 221 height 45
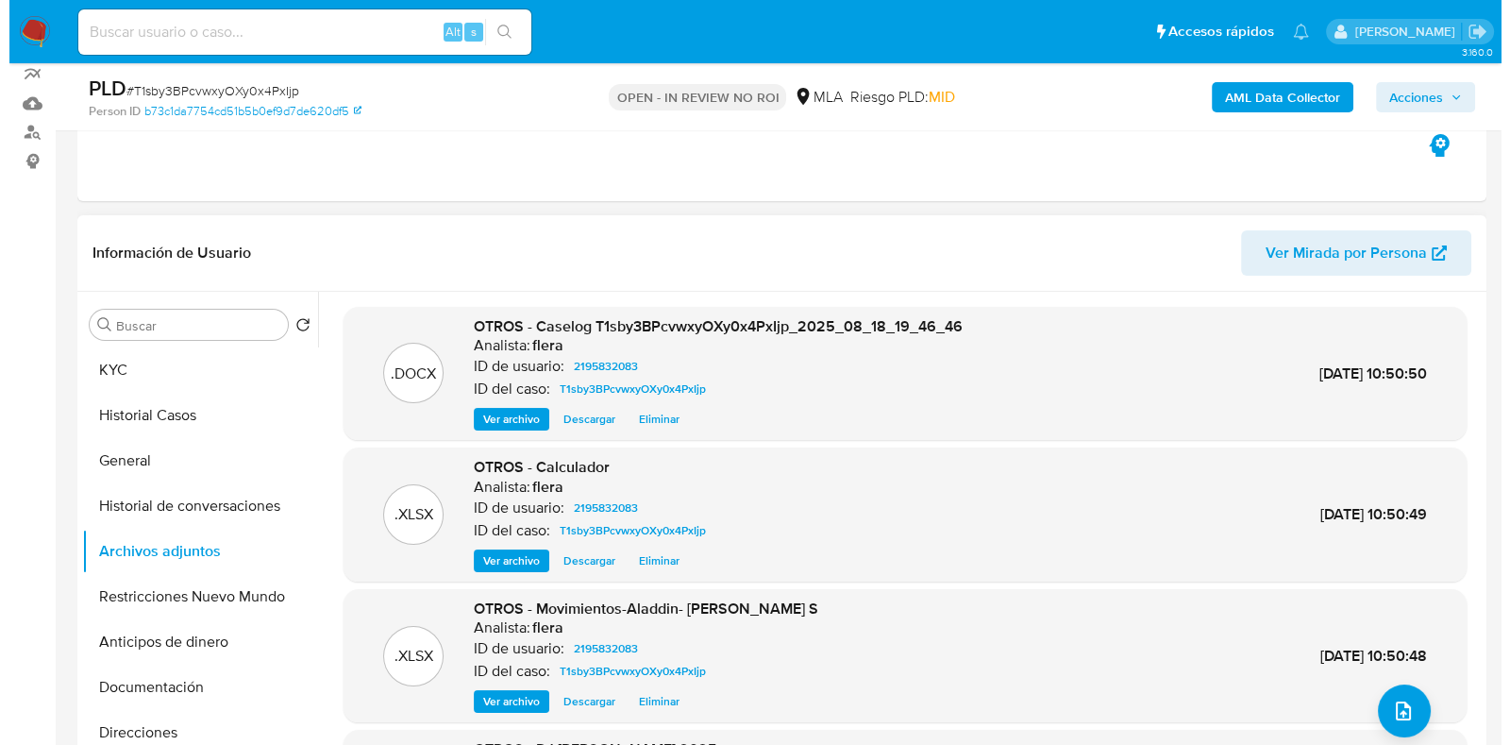
scroll to position [235, 0]
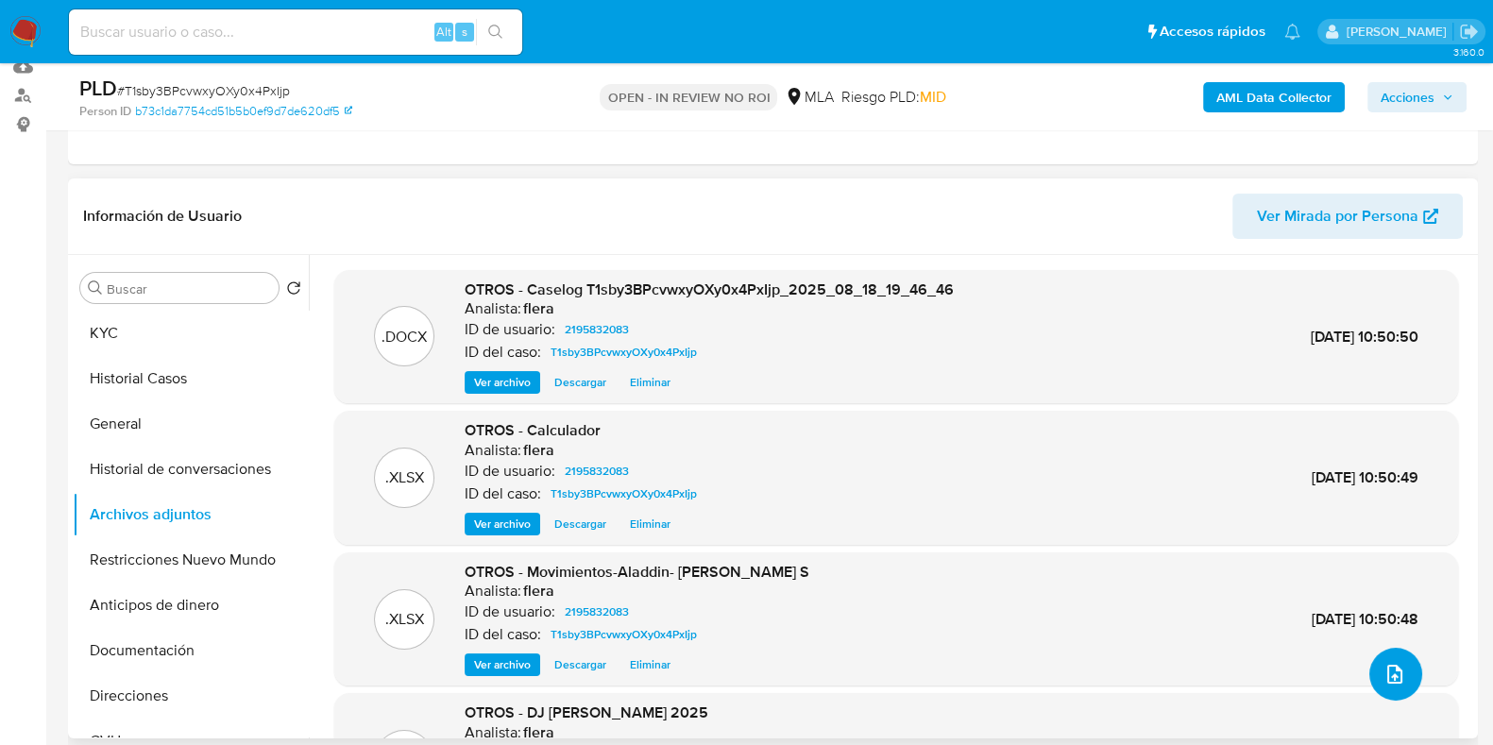
click at [1397, 672] on icon "upload-file" at bounding box center [1394, 674] width 23 height 23
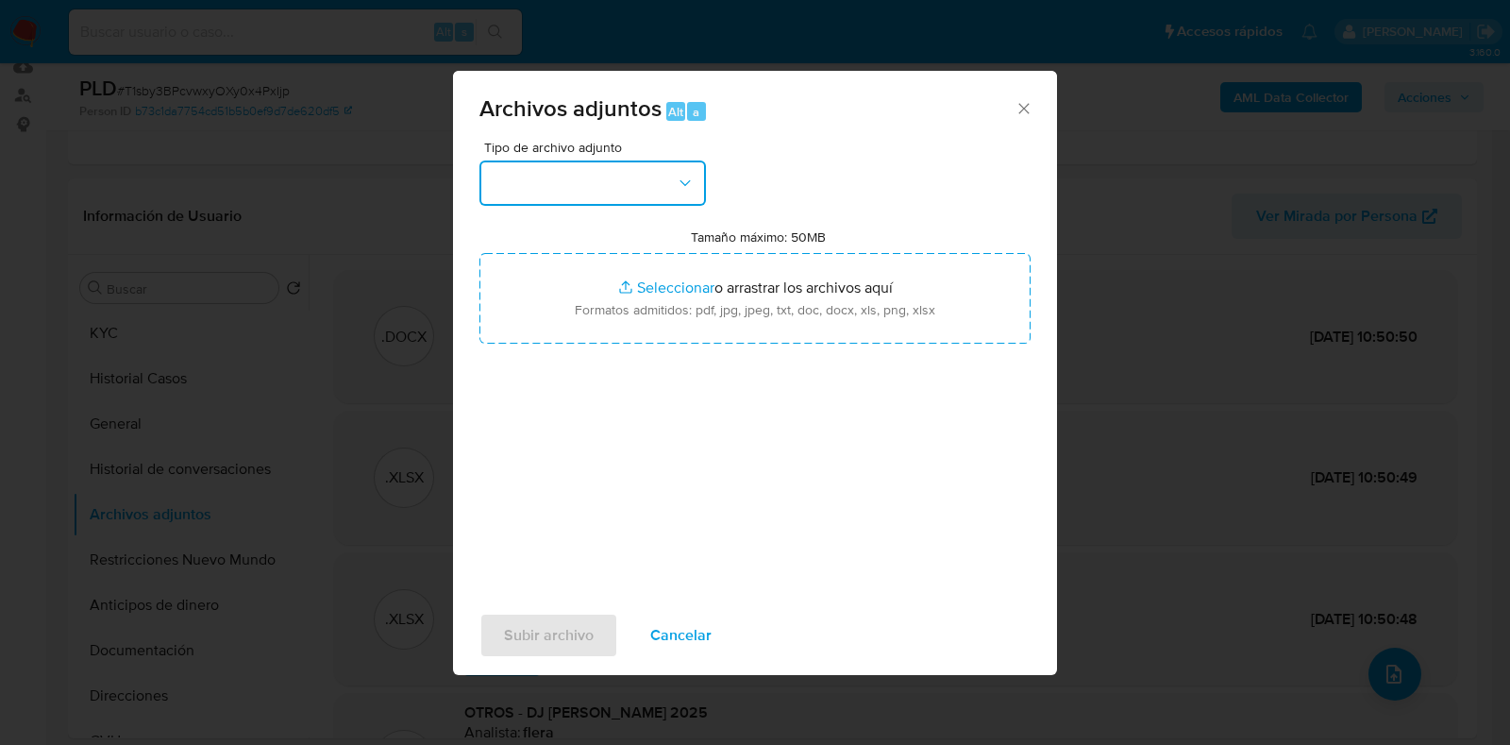
click at [645, 175] on button "button" at bounding box center [593, 182] width 227 height 45
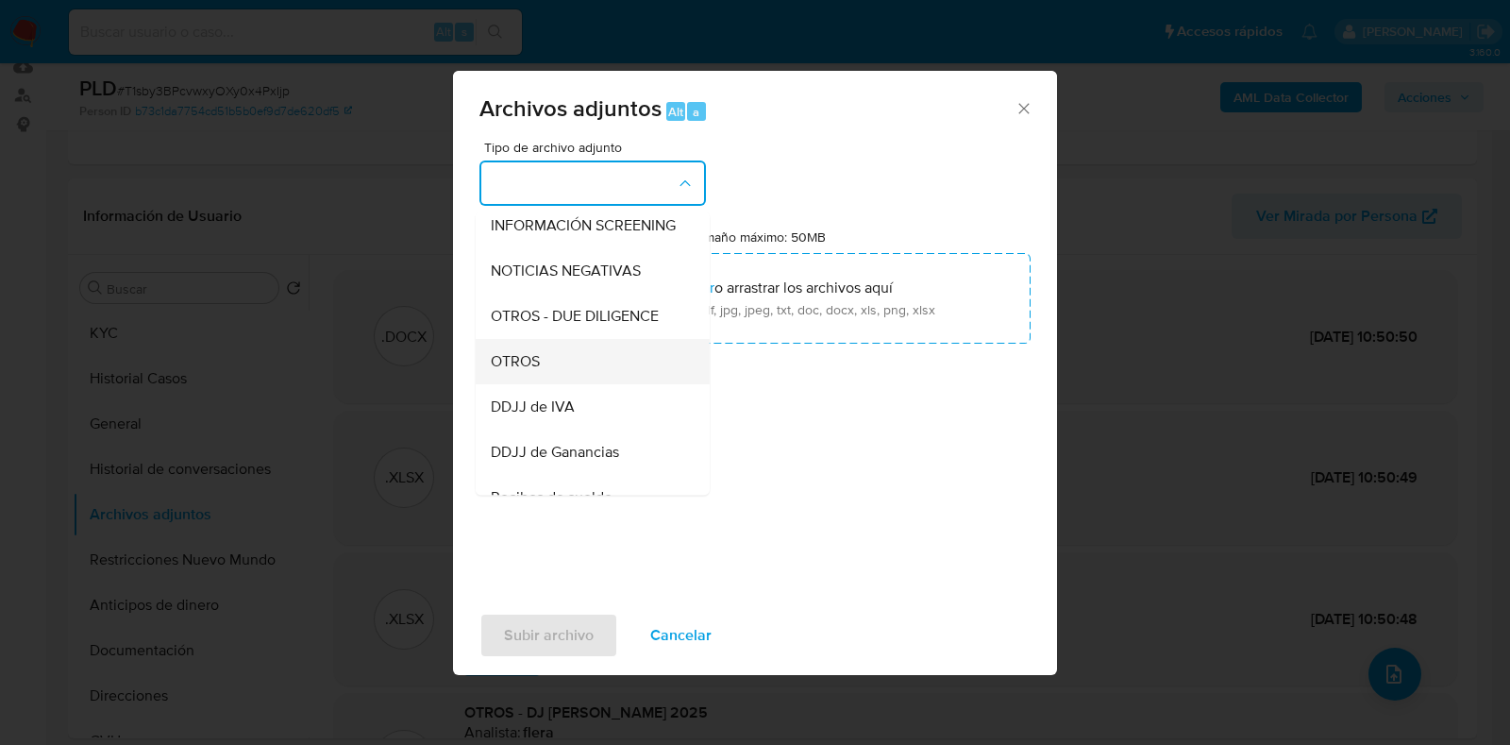
click at [549, 379] on div "OTROS" at bounding box center [587, 361] width 193 height 45
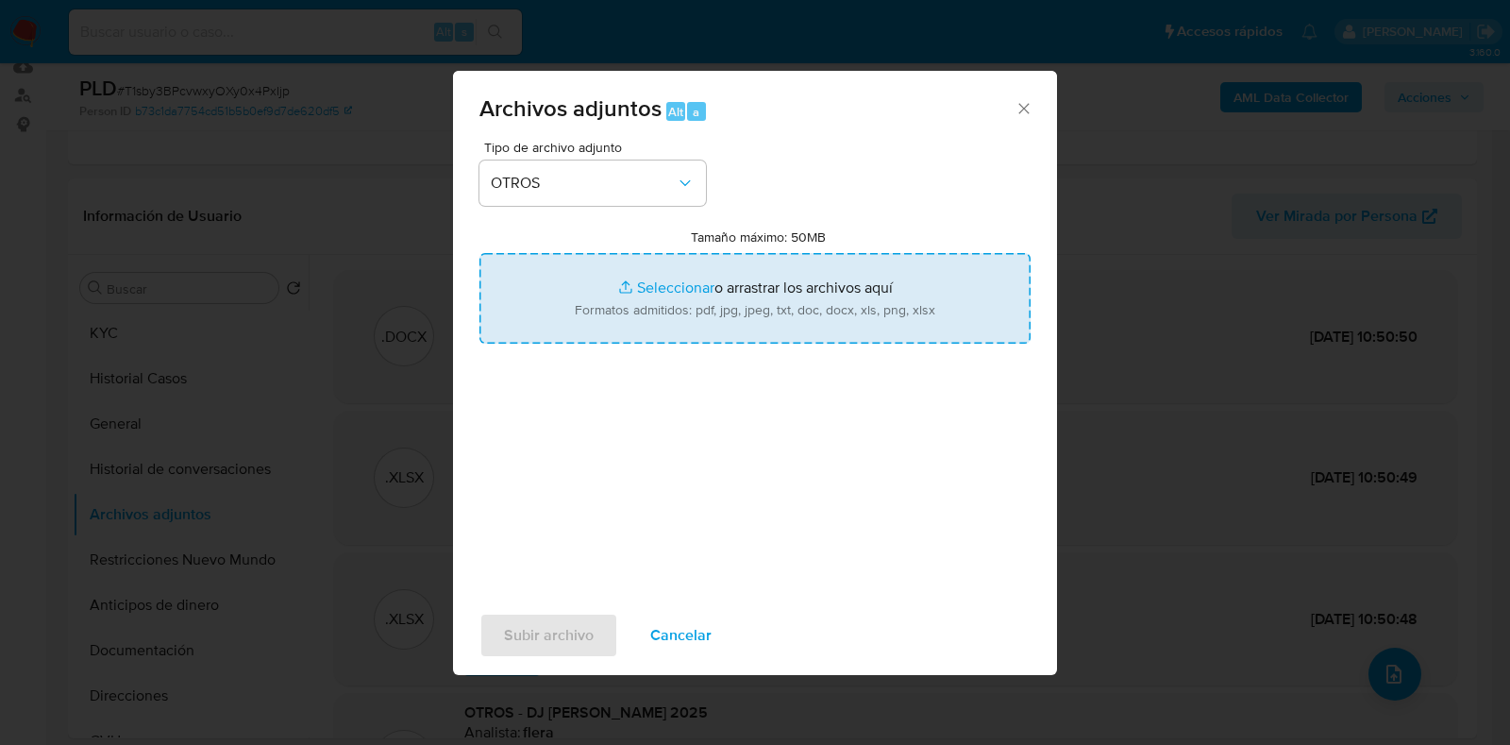
type input "C:\fakepath\NOSIS_Manager_InformeIndividual_30718818946_654930_20250918093811.p…"
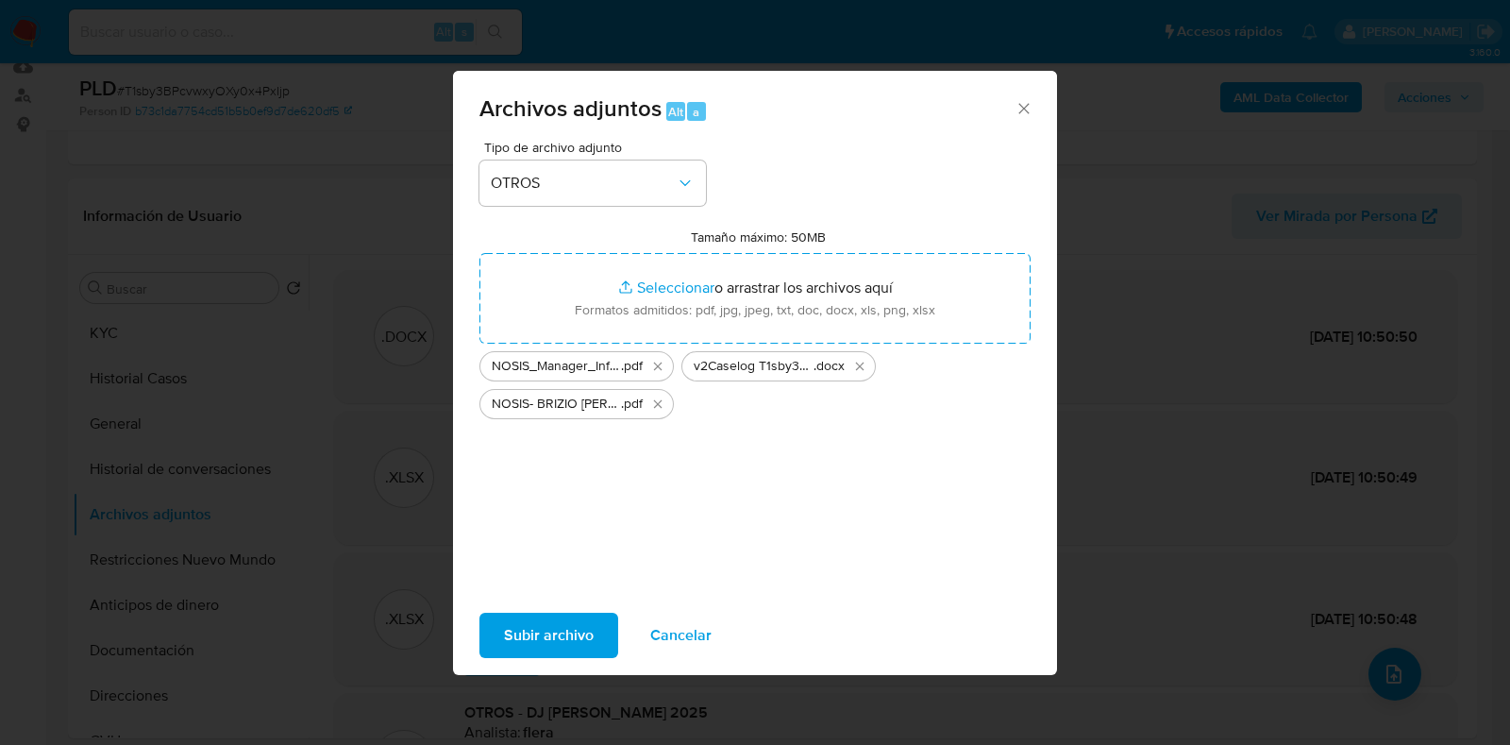
click at [540, 643] on span "Subir archivo" at bounding box center [549, 636] width 90 height 42
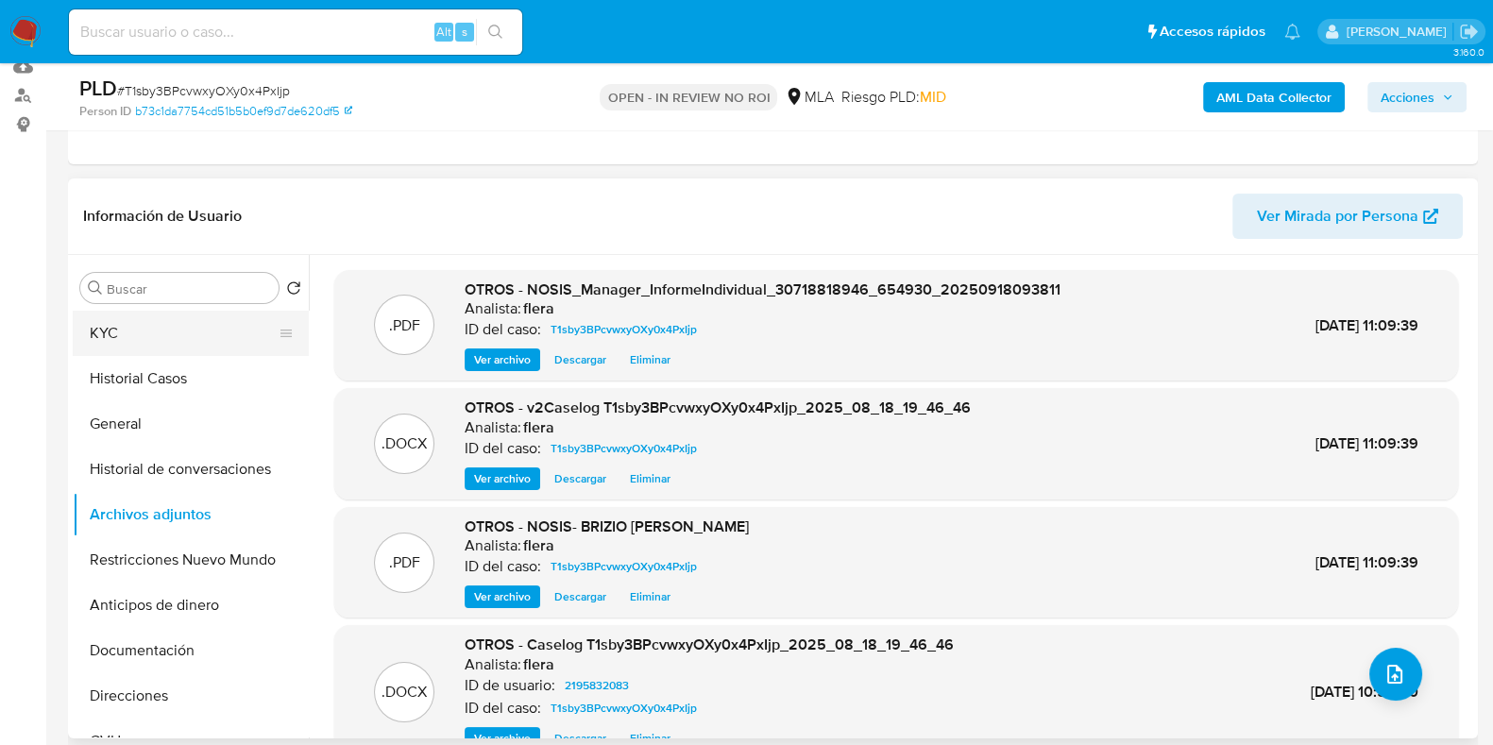
click at [194, 342] on button "KYC" at bounding box center [183, 333] width 221 height 45
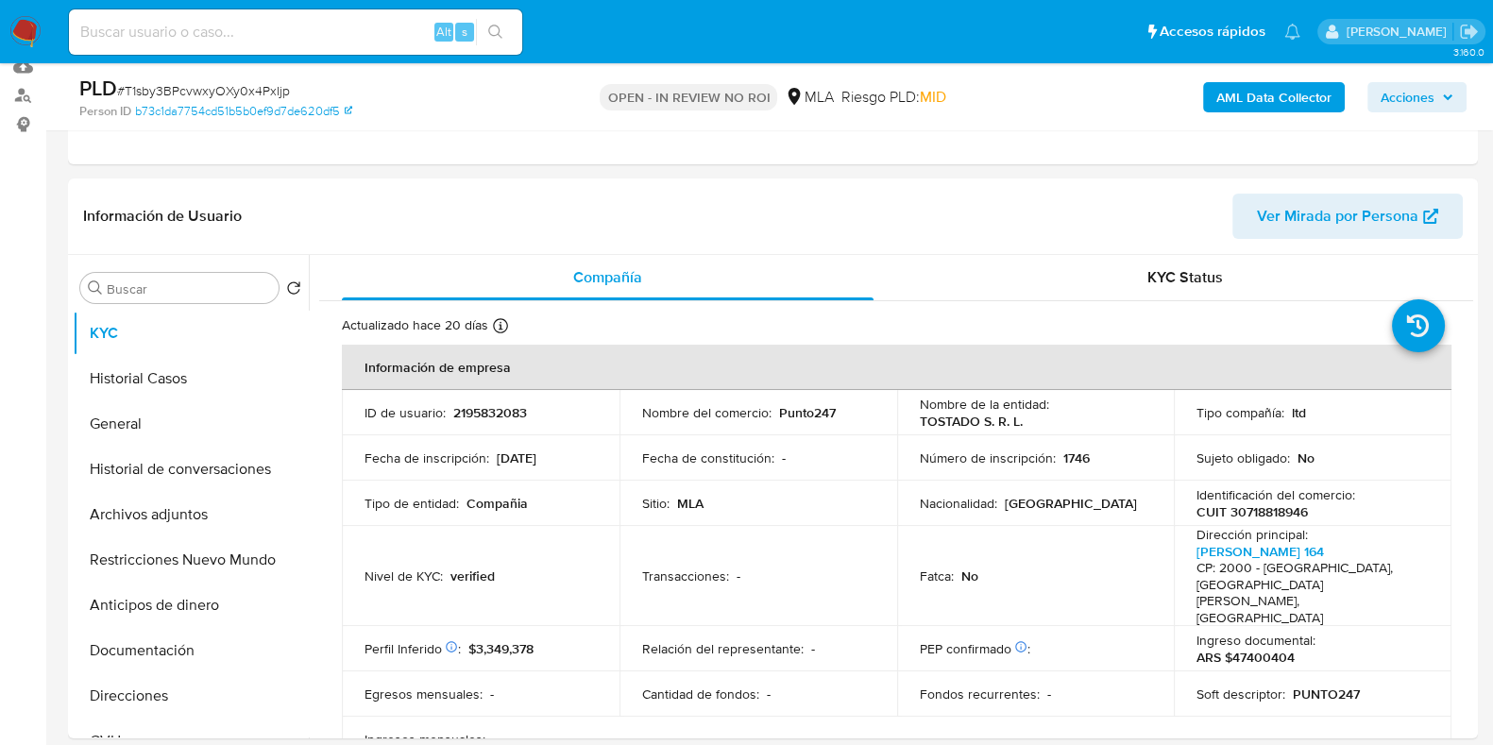
click at [1450, 106] on span "Acciones" at bounding box center [1416, 97] width 73 height 26
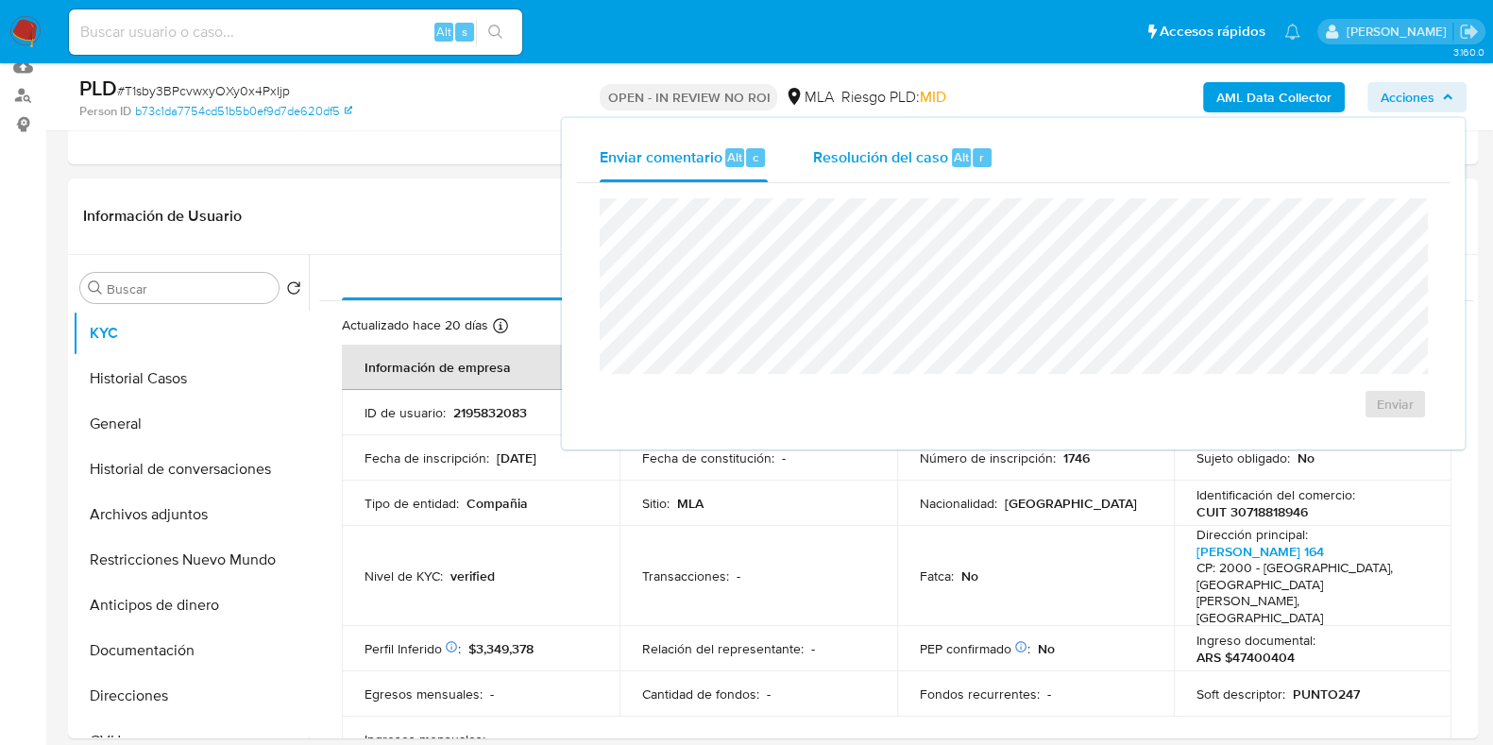
click at [921, 151] on span "Resolución del caso" at bounding box center [880, 156] width 135 height 22
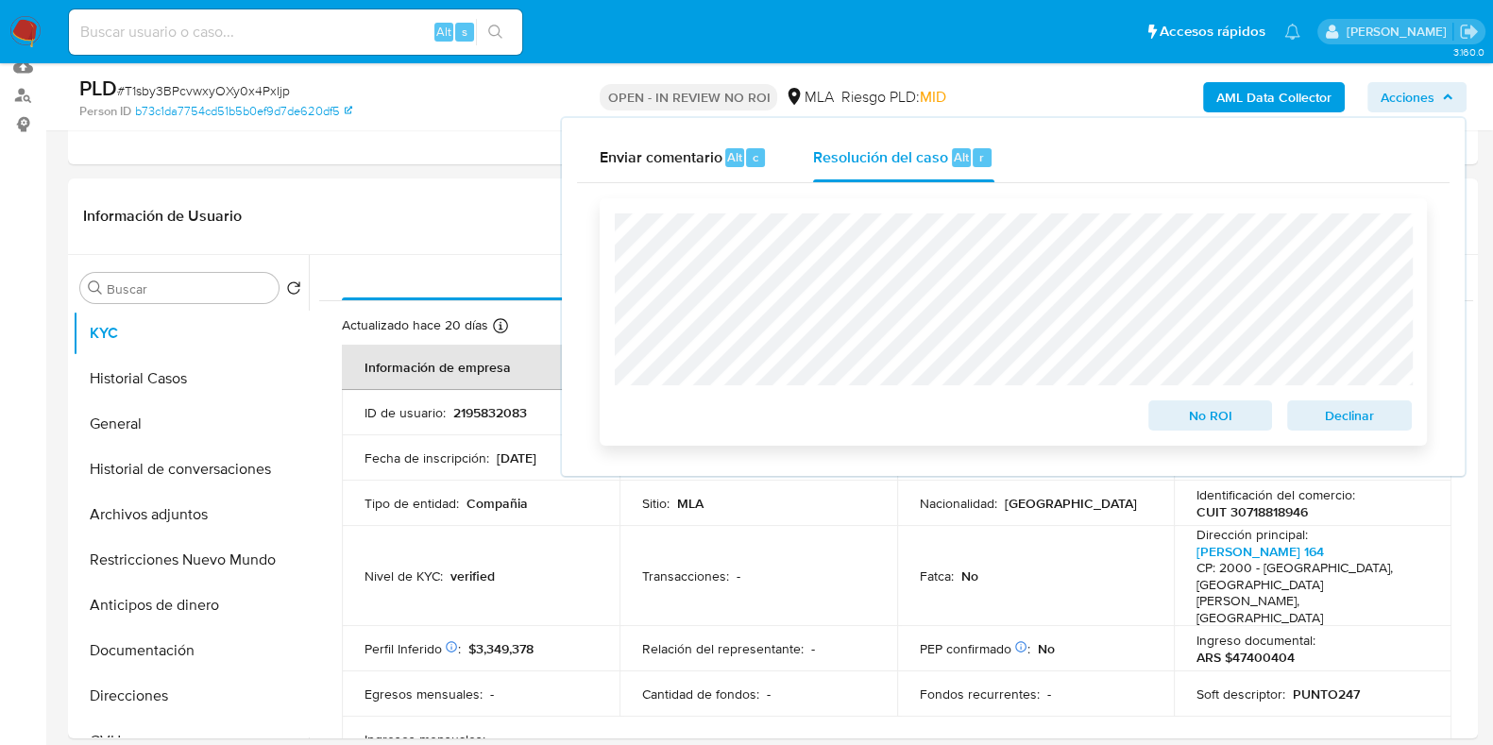
click at [1370, 424] on span "Declinar" at bounding box center [1349, 415] width 98 height 26
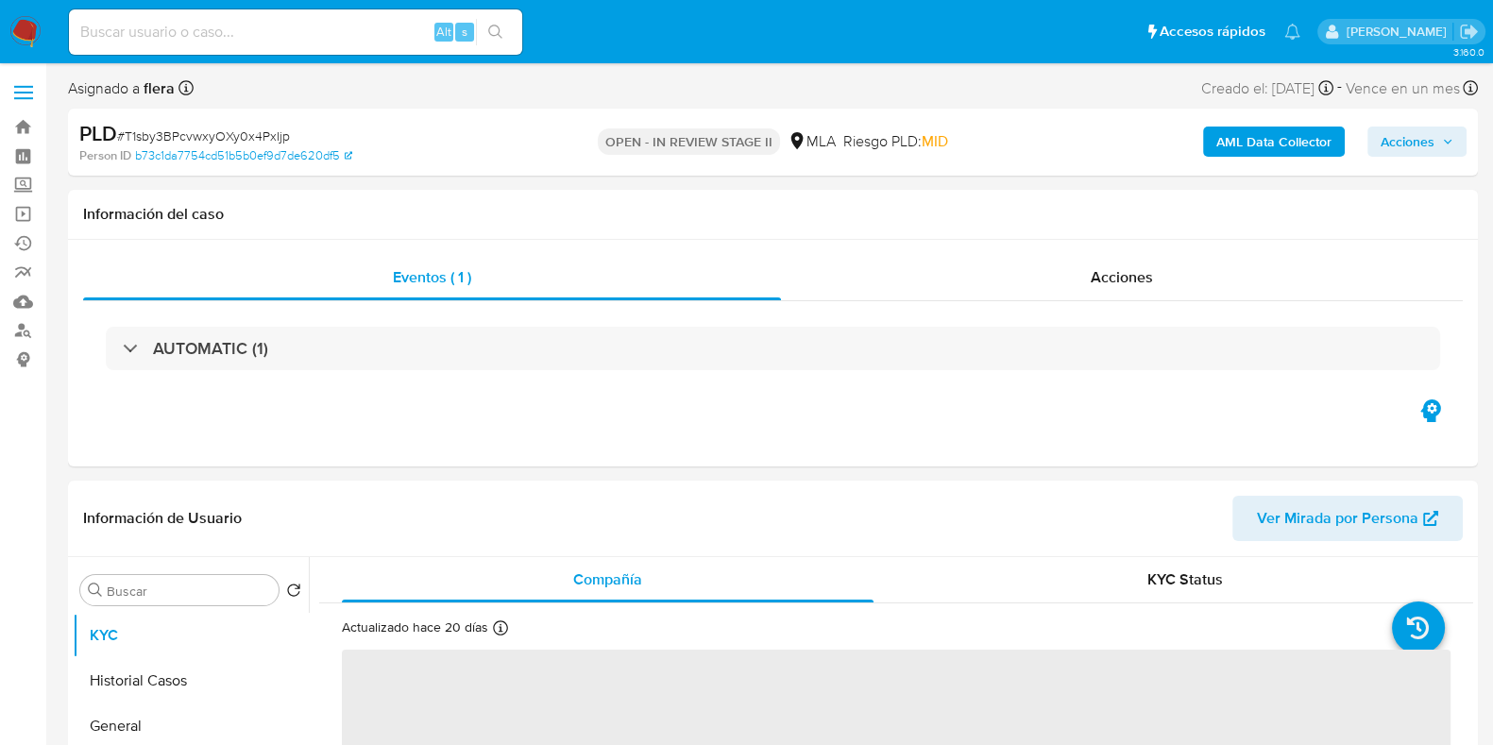
click at [1427, 135] on span "Acciones" at bounding box center [1407, 142] width 54 height 30
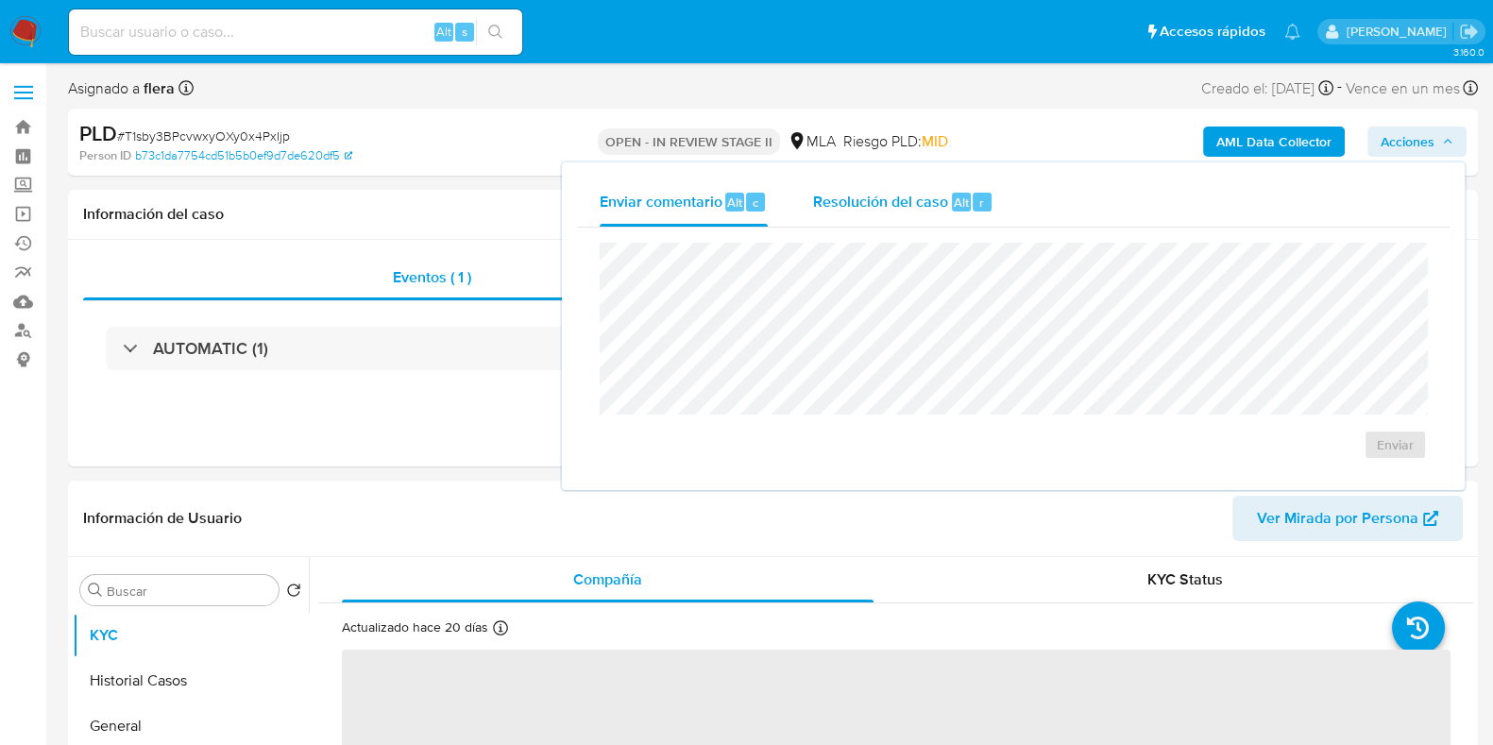
select select "10"
click at [926, 211] on span "Resolución del caso" at bounding box center [880, 202] width 135 height 22
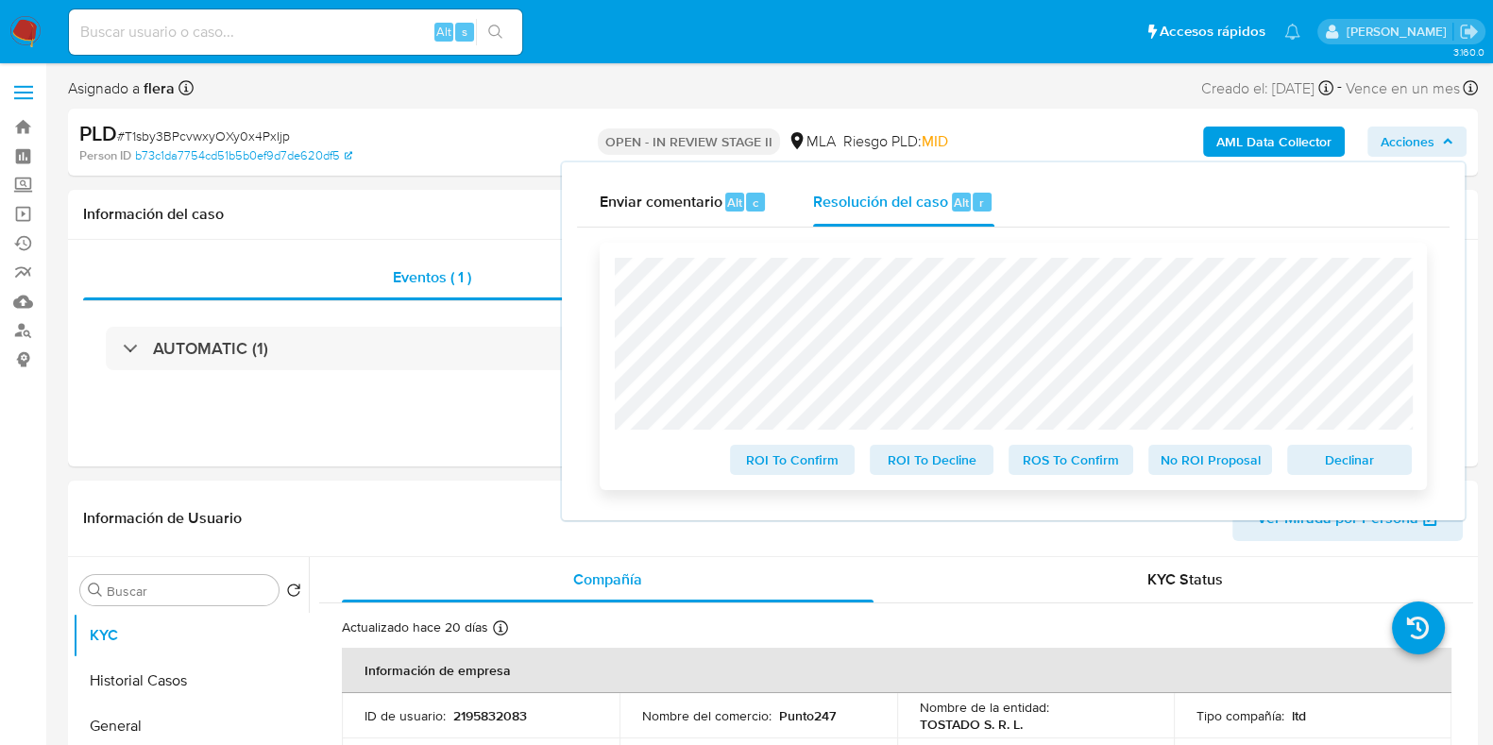
click at [1208, 457] on span "No ROI Proposal" at bounding box center [1210, 460] width 98 height 26
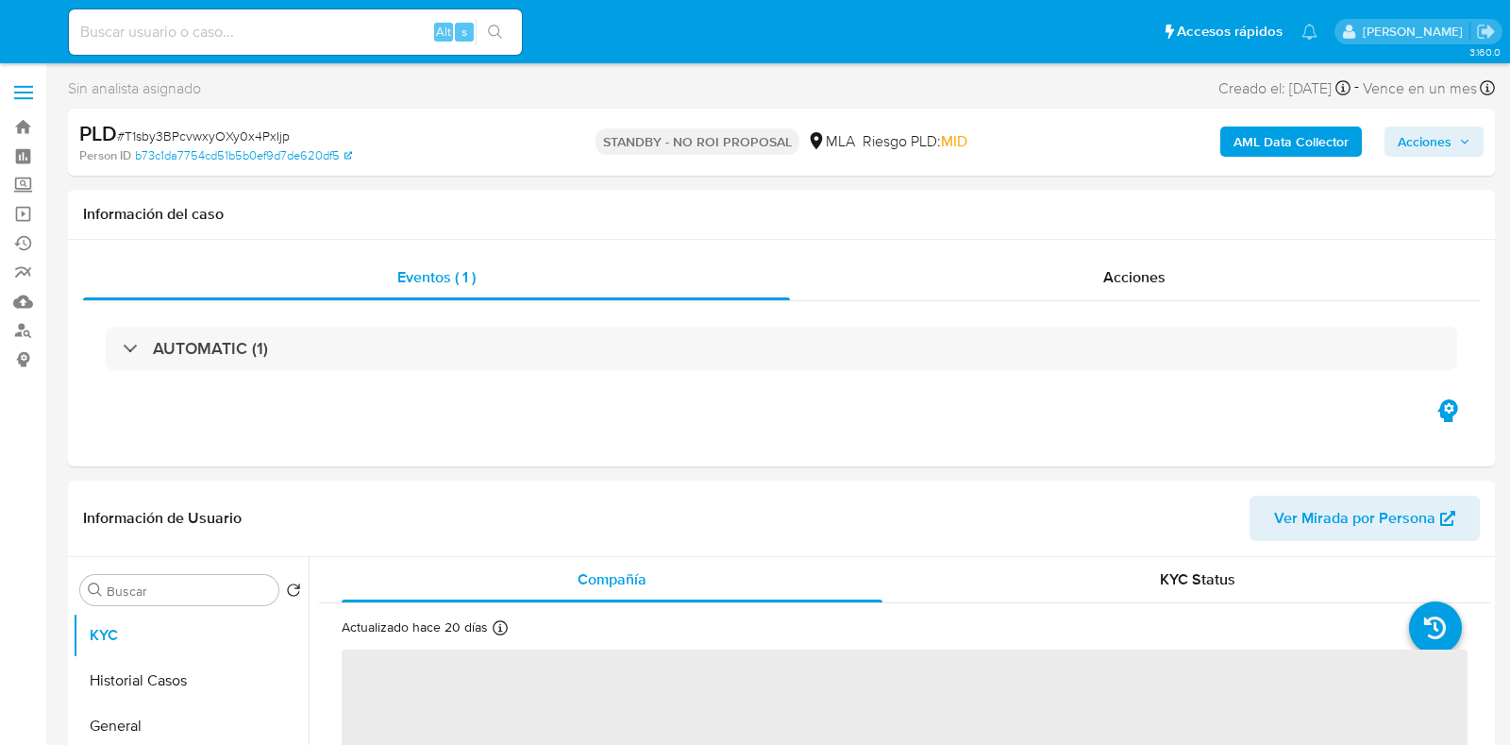
select select "10"
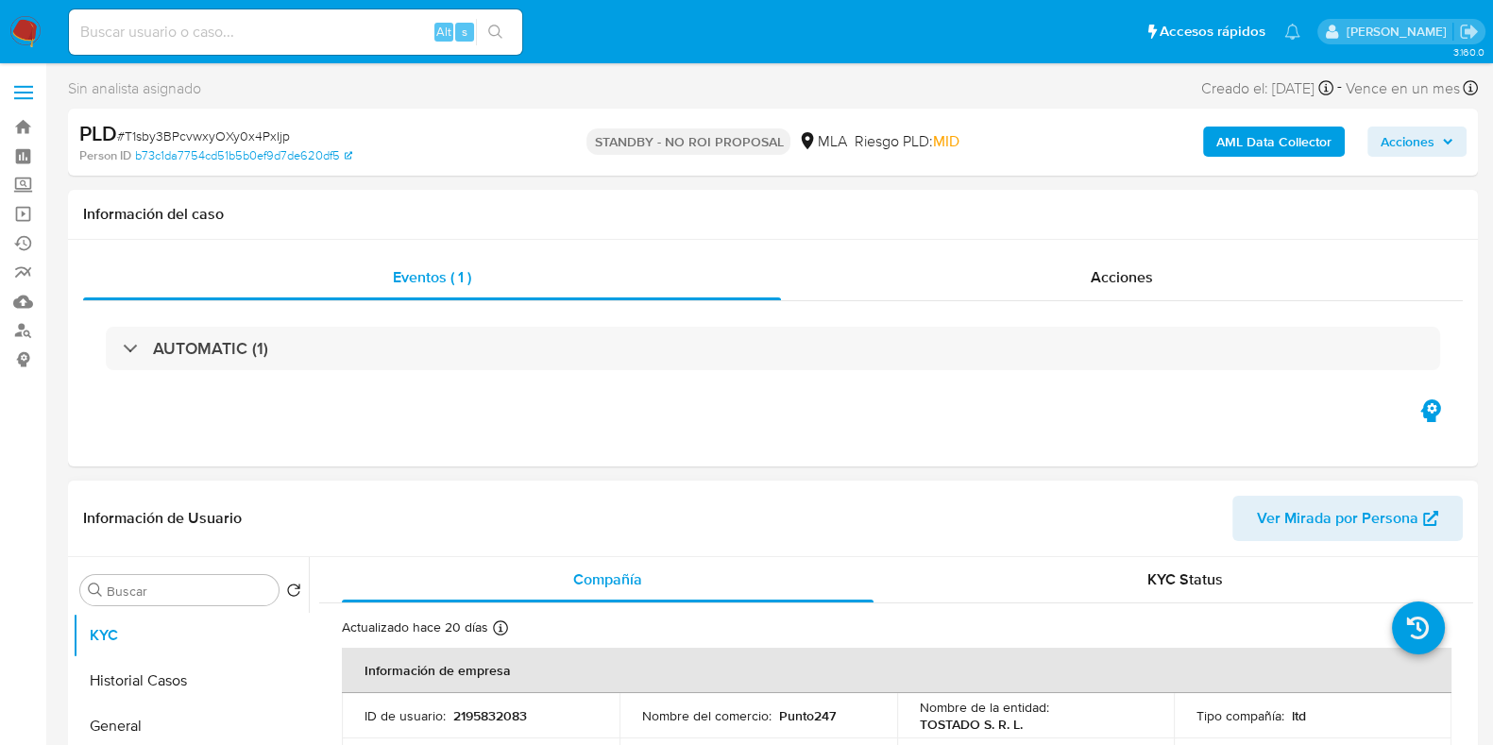
scroll to position [235, 0]
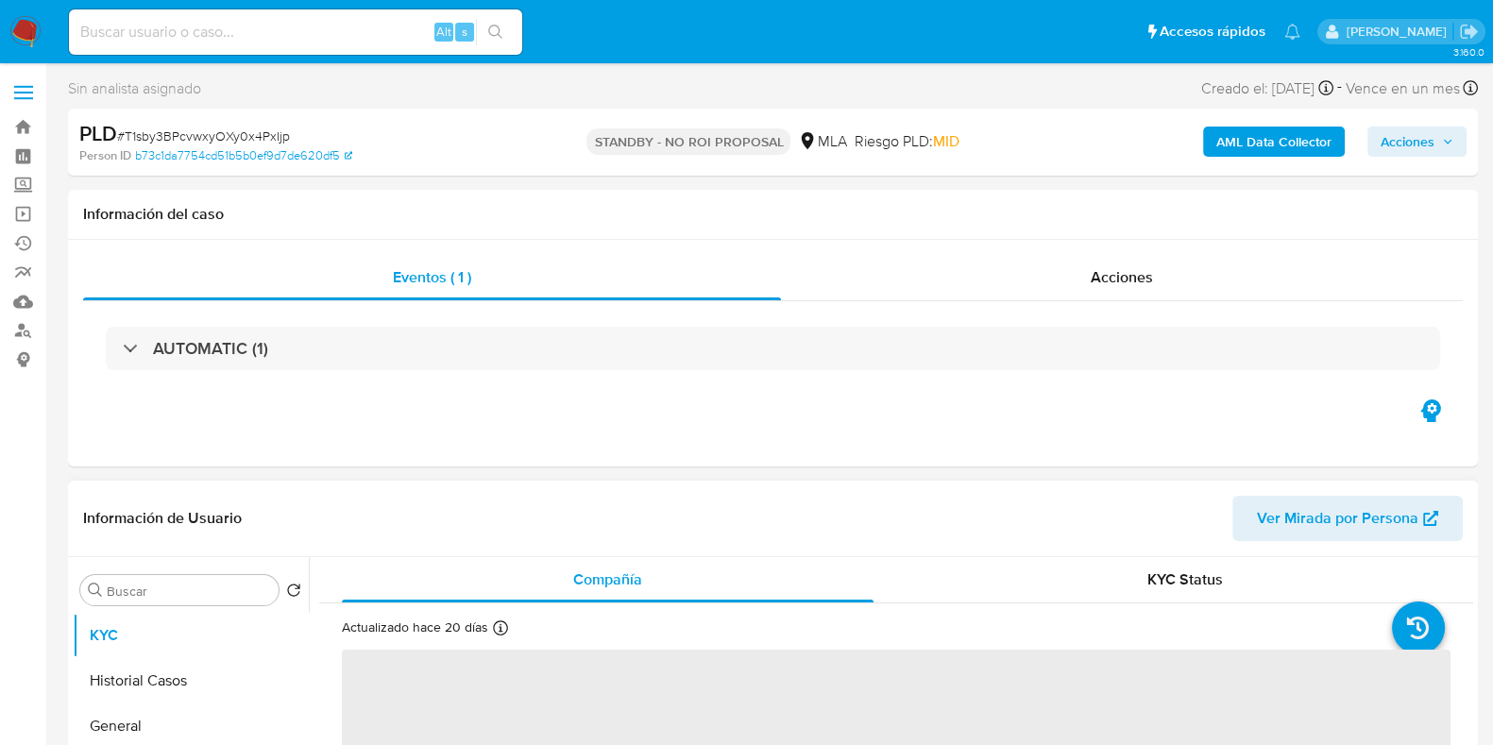
select select "10"
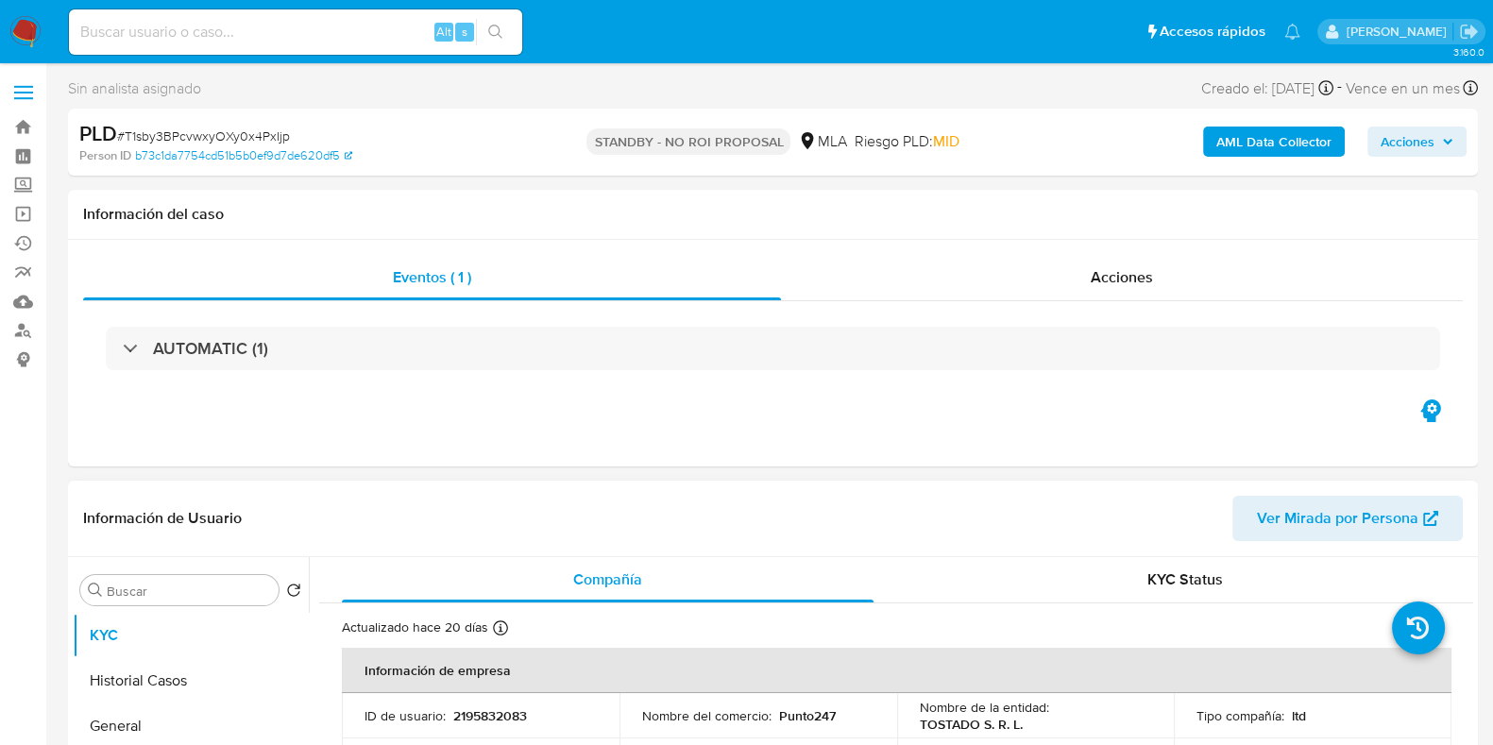
click at [209, 14] on div "Alt s" at bounding box center [295, 31] width 453 height 45
click at [210, 27] on input at bounding box center [295, 32] width 453 height 25
paste input "kc4oJCQ6gFTDCz49iKExXbhA"
type input "kc4oJCQ6gFTDCz49iKExXbhA"
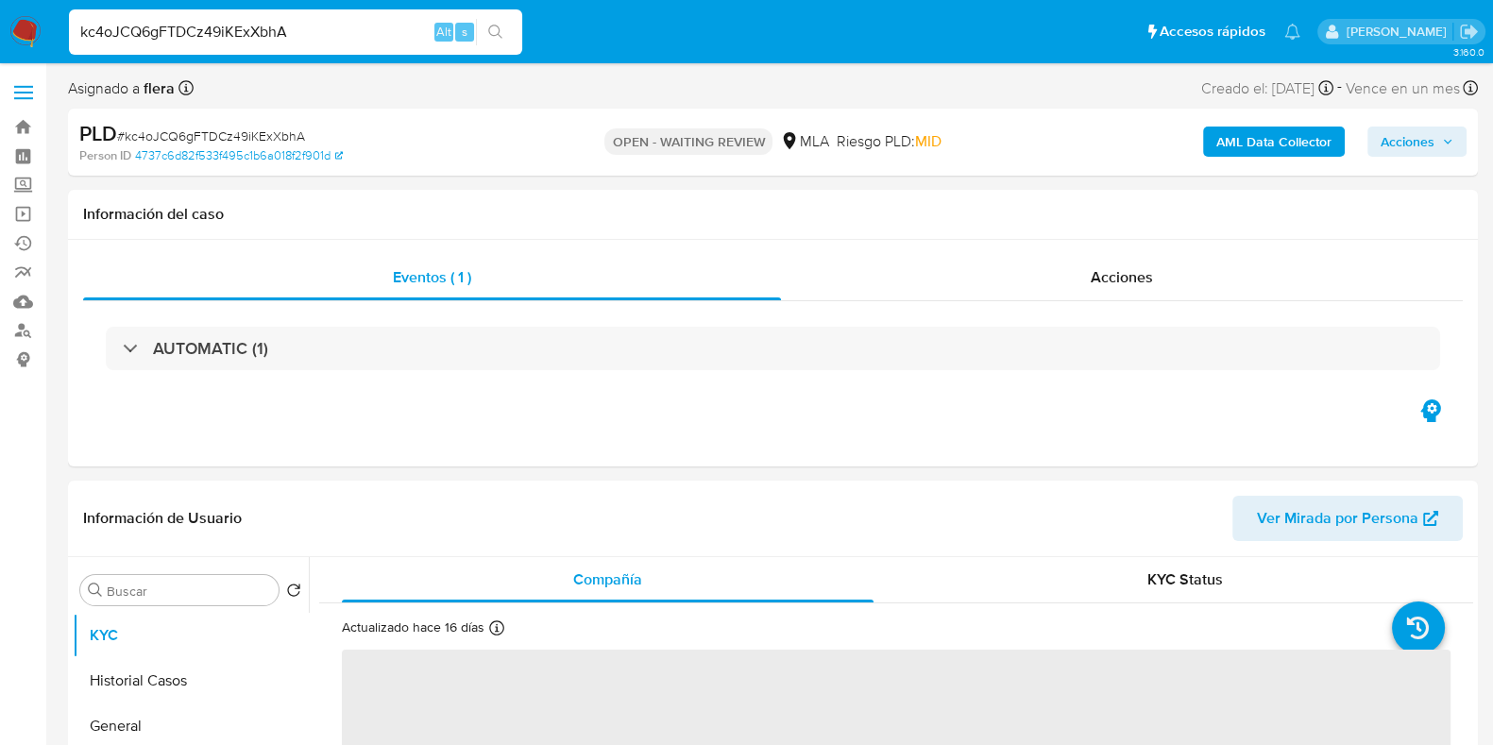
select select "10"
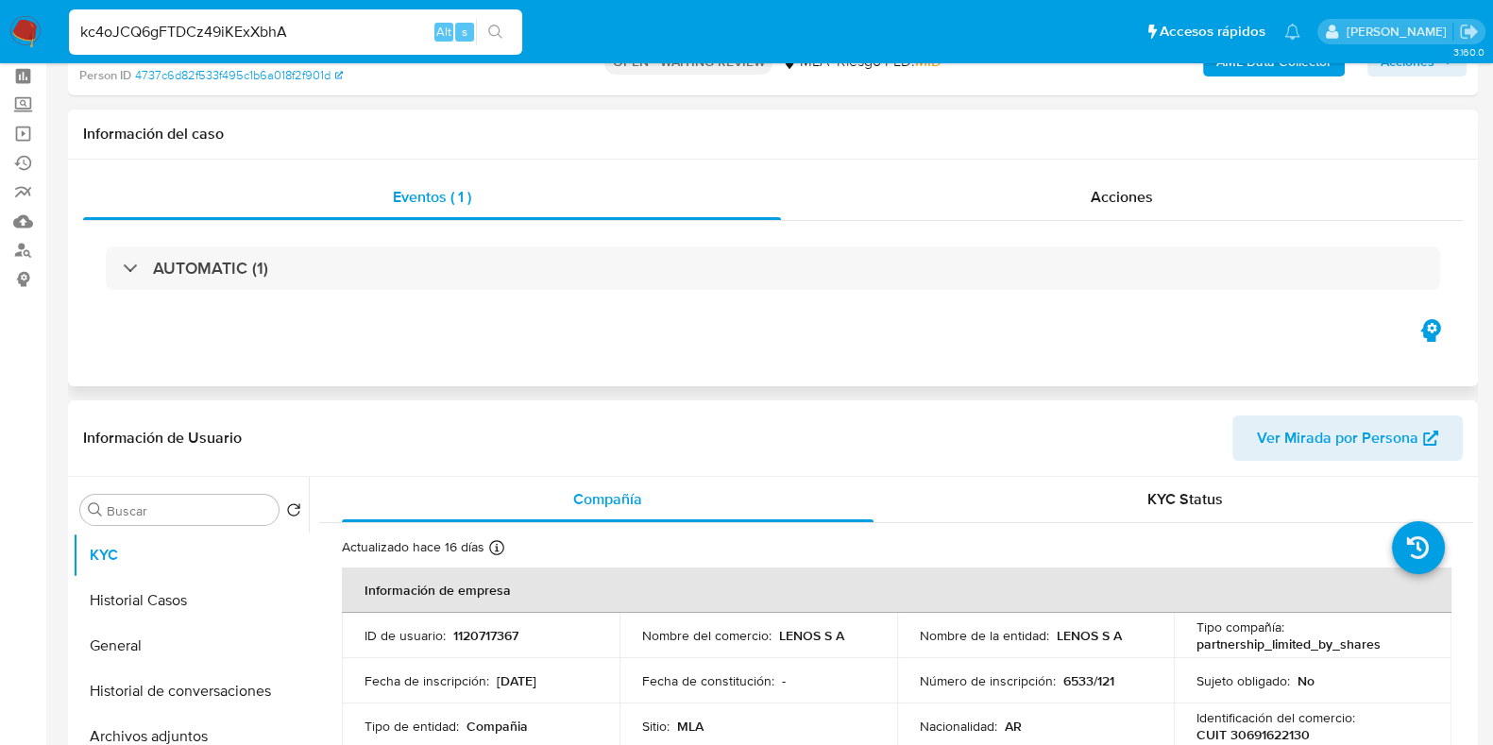
scroll to position [117, 0]
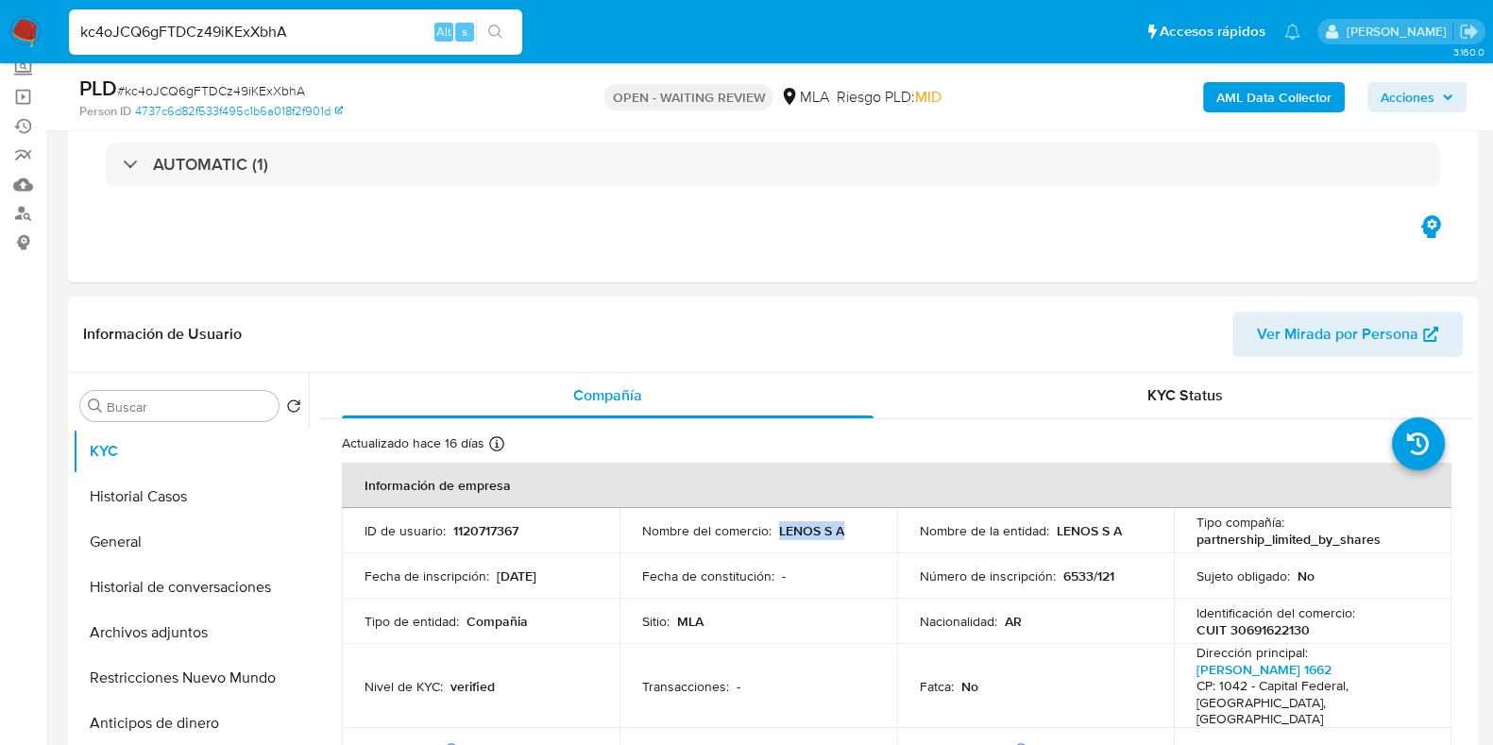
drag, startPoint x: 843, startPoint y: 531, endPoint x: 777, endPoint y: 532, distance: 66.1
click at [777, 532] on div "Nombre del comercio : LENOS S A" at bounding box center [758, 530] width 232 height 17
copy p "LENOS S A"
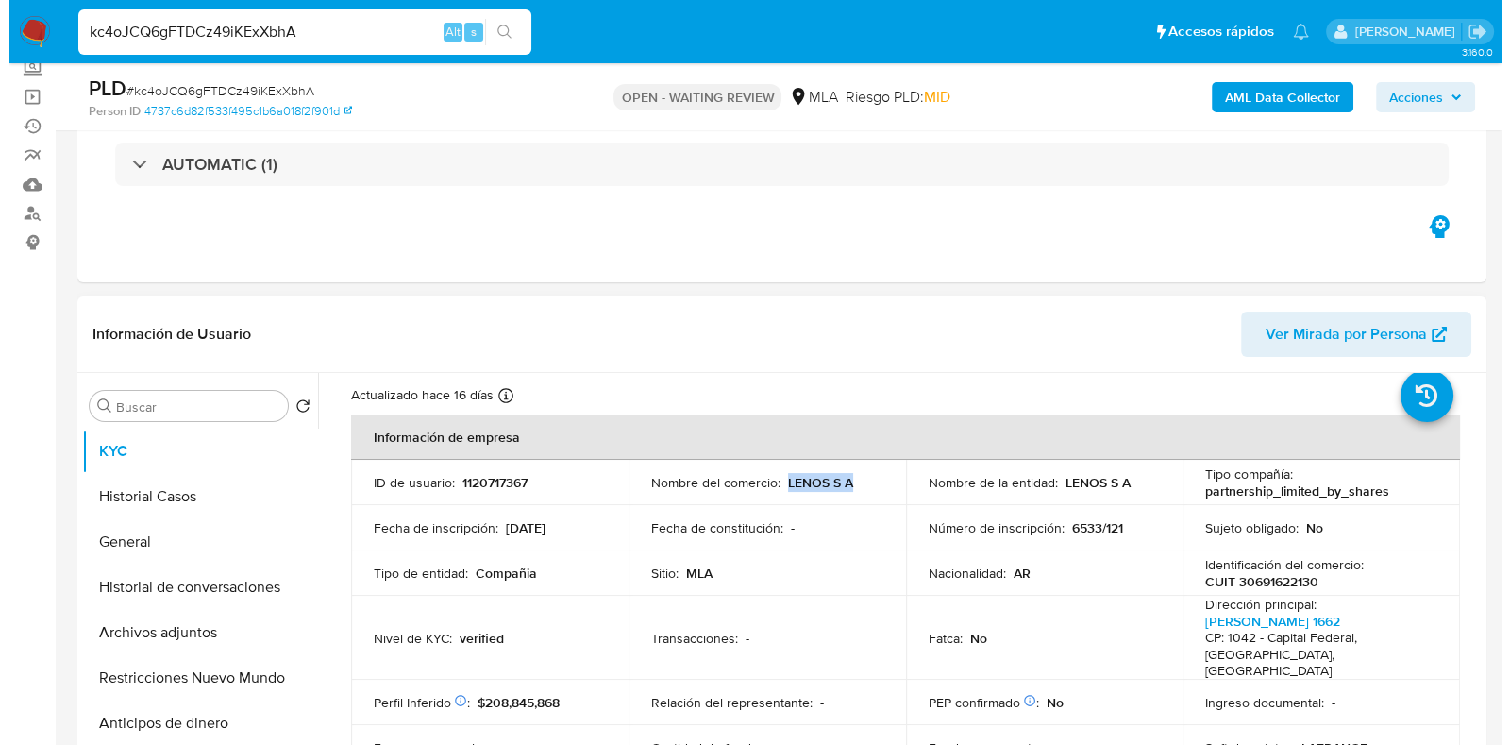
scroll to position [0, 0]
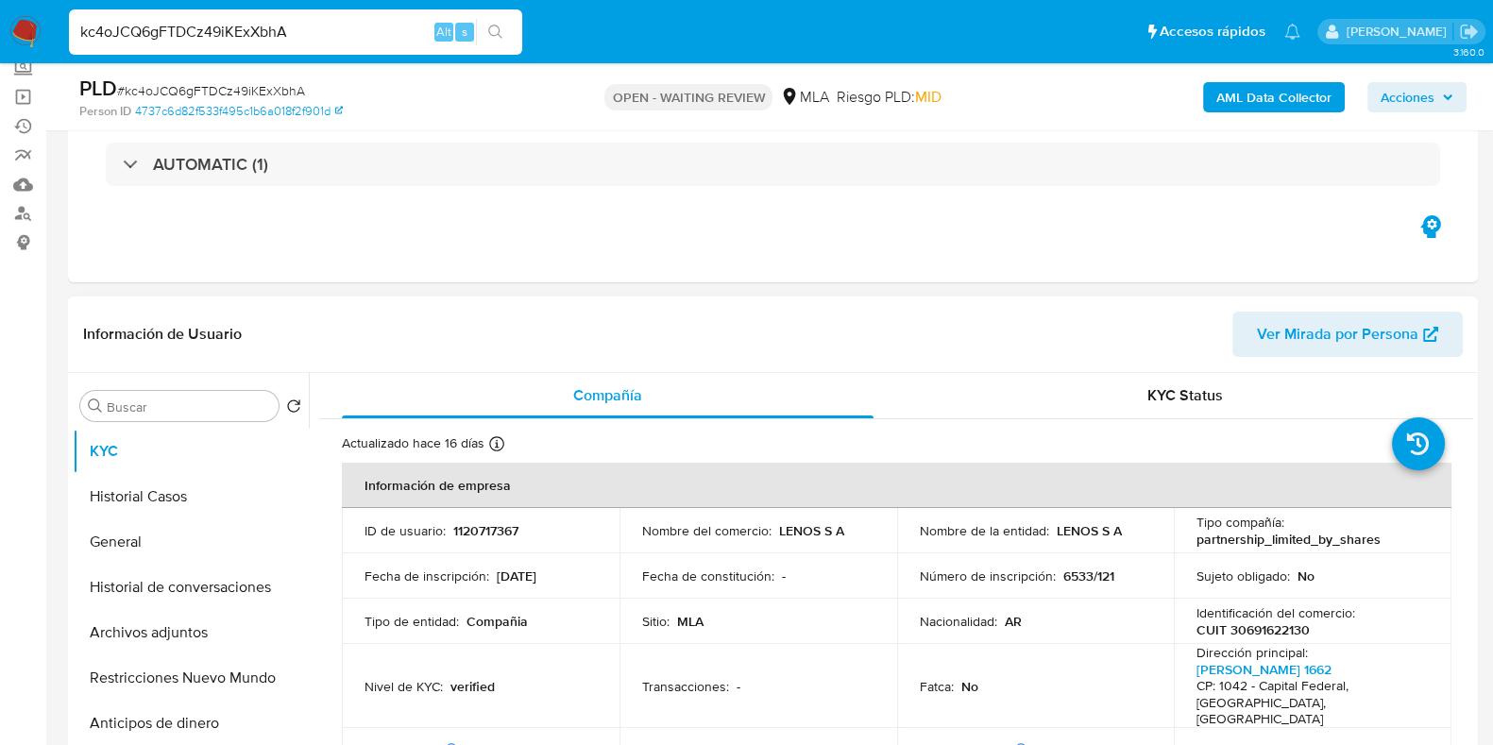
click at [485, 538] on p "1120717367" at bounding box center [485, 530] width 65 height 17
click at [487, 533] on p "1120717367" at bounding box center [485, 530] width 65 height 17
copy p "1120717367"
click at [1237, 97] on b "AML Data Collector" at bounding box center [1273, 97] width 115 height 30
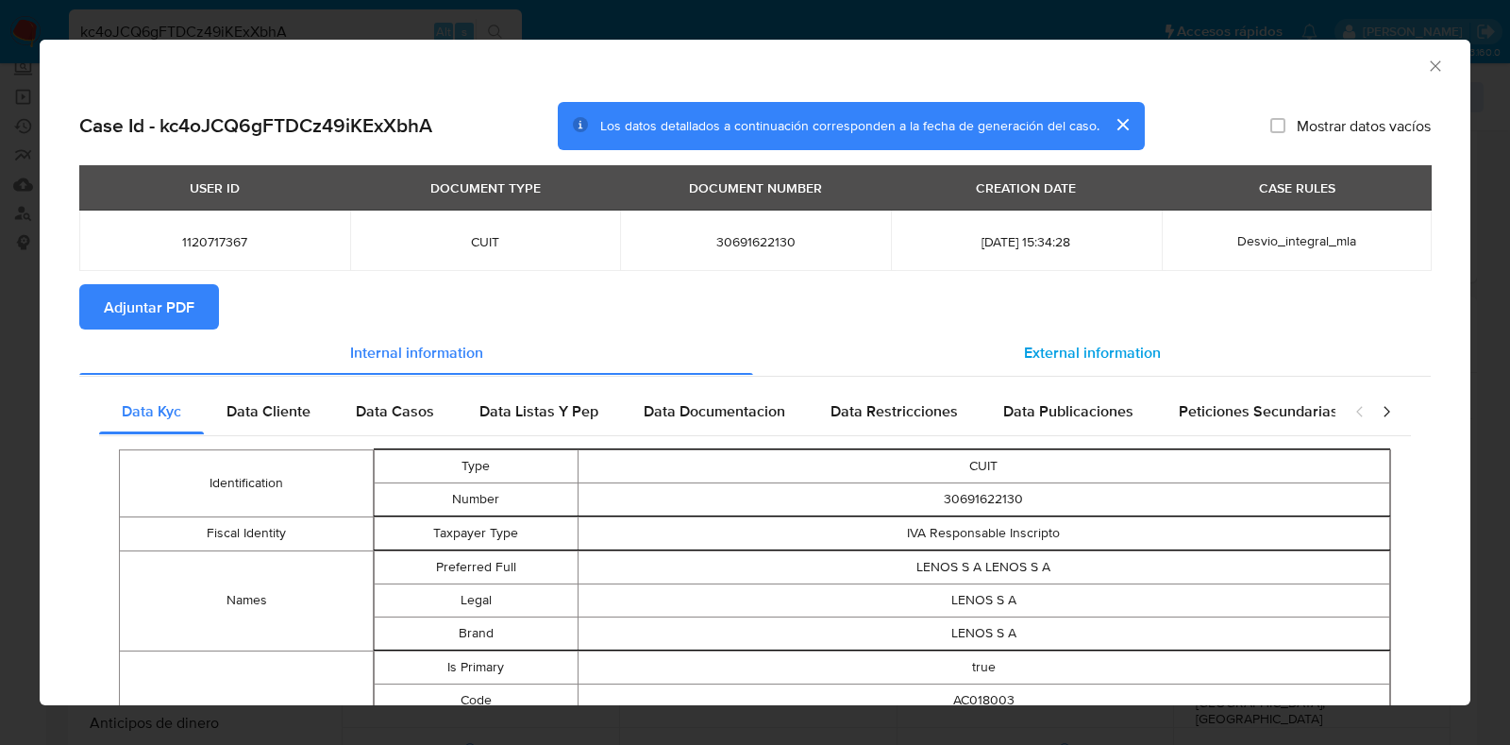
click at [1071, 346] on span "External information" at bounding box center [1092, 352] width 137 height 22
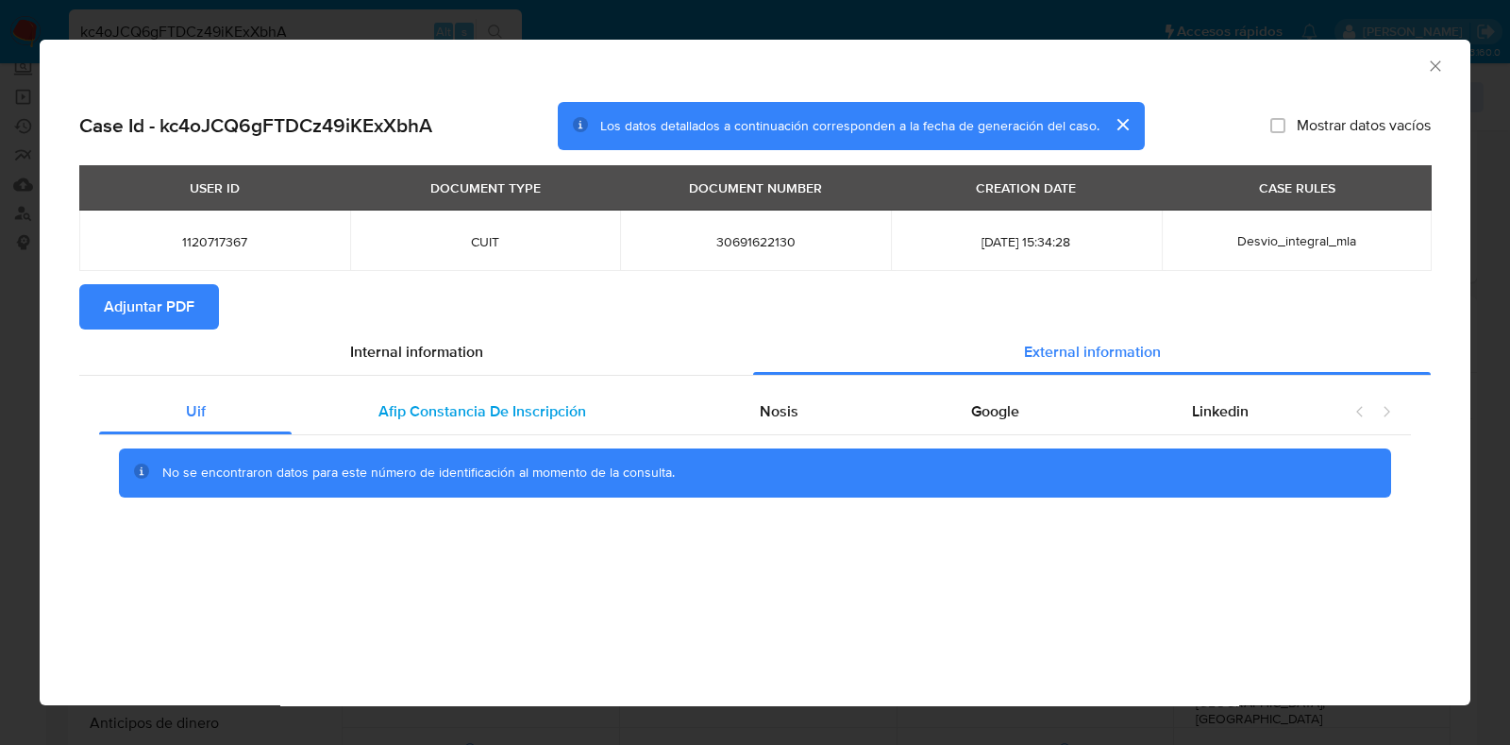
click at [467, 391] on div "Afip Constancia De Inscripción" at bounding box center [482, 411] width 380 height 45
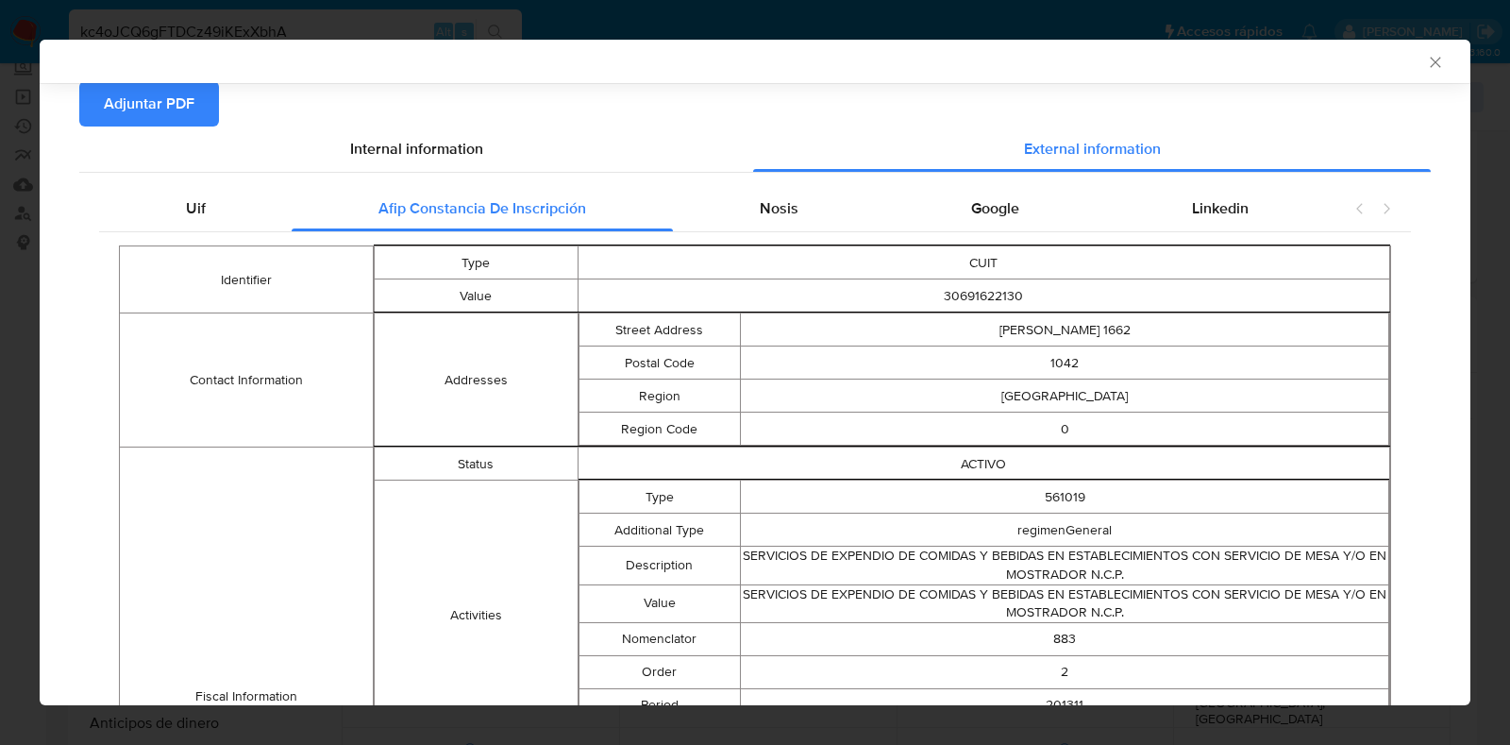
scroll to position [231, 0]
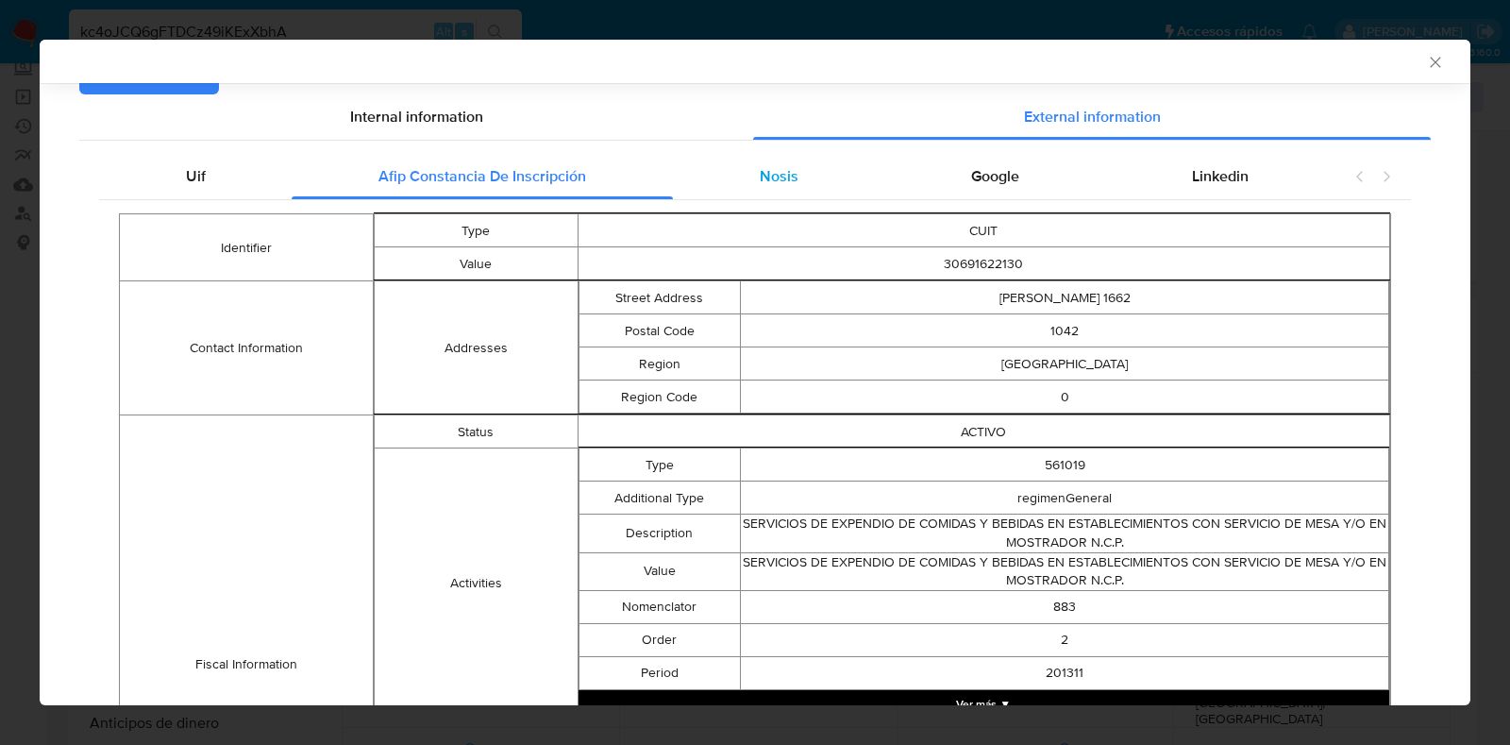
click at [738, 176] on div "Nosis" at bounding box center [778, 176] width 211 height 45
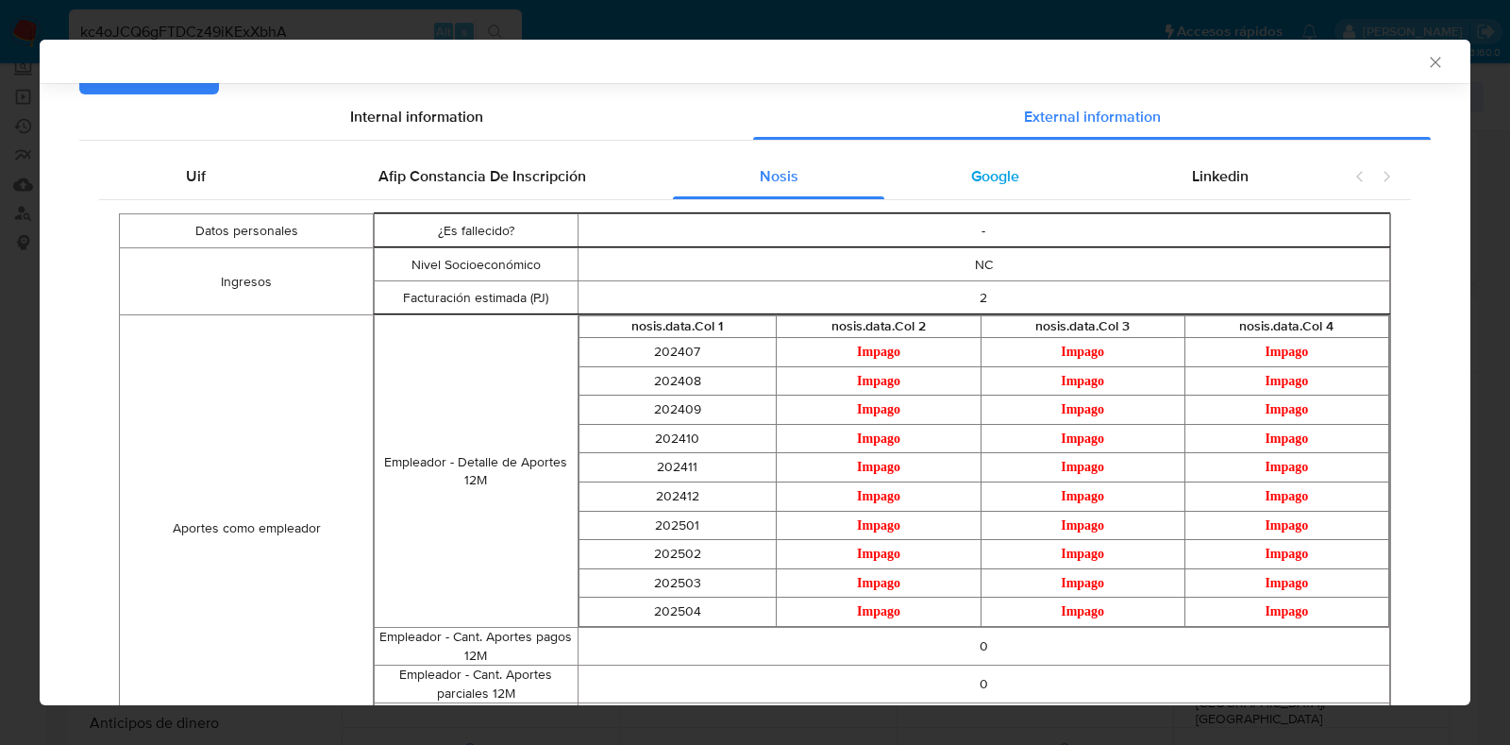
click at [990, 194] on div "Google" at bounding box center [995, 176] width 221 height 45
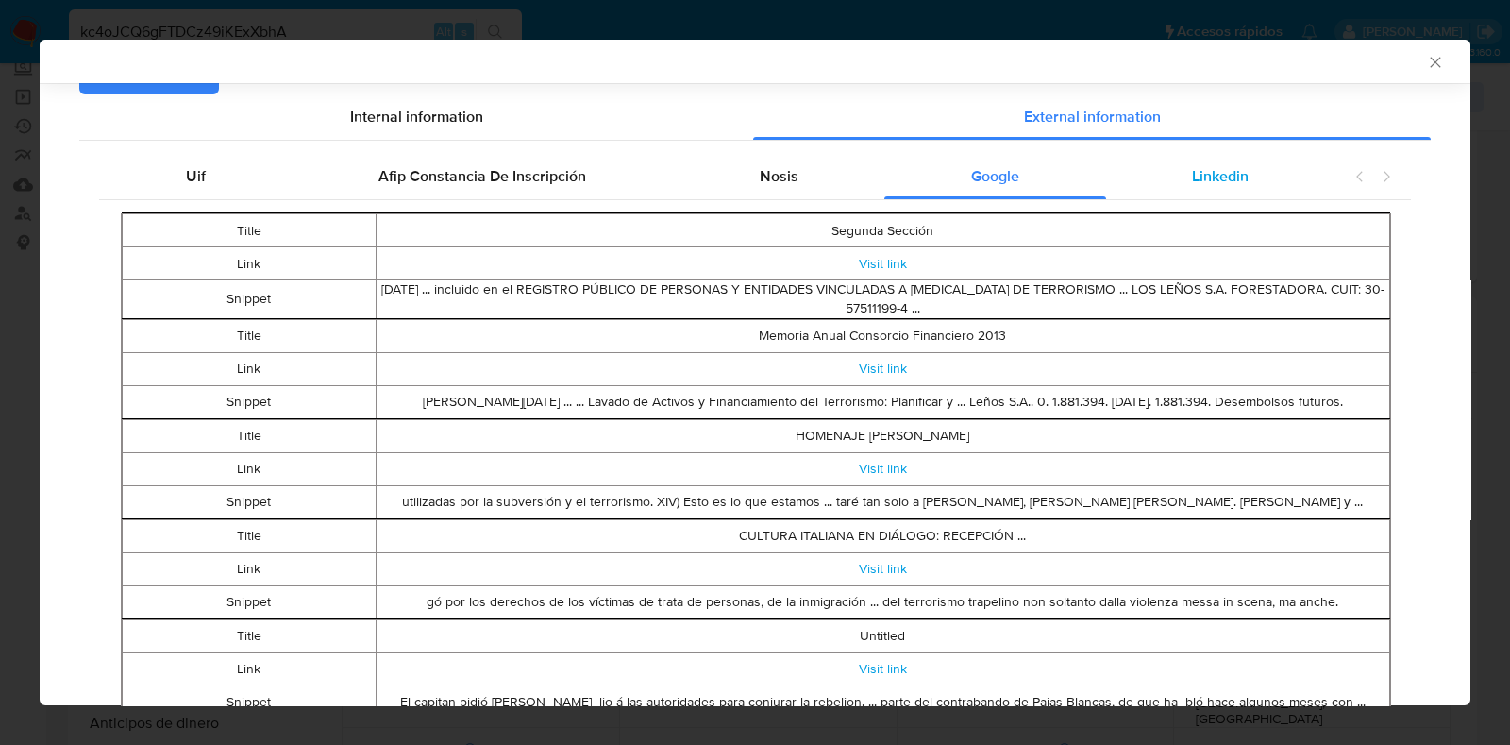
click at [1202, 191] on div "Linkedin" at bounding box center [1220, 176] width 229 height 45
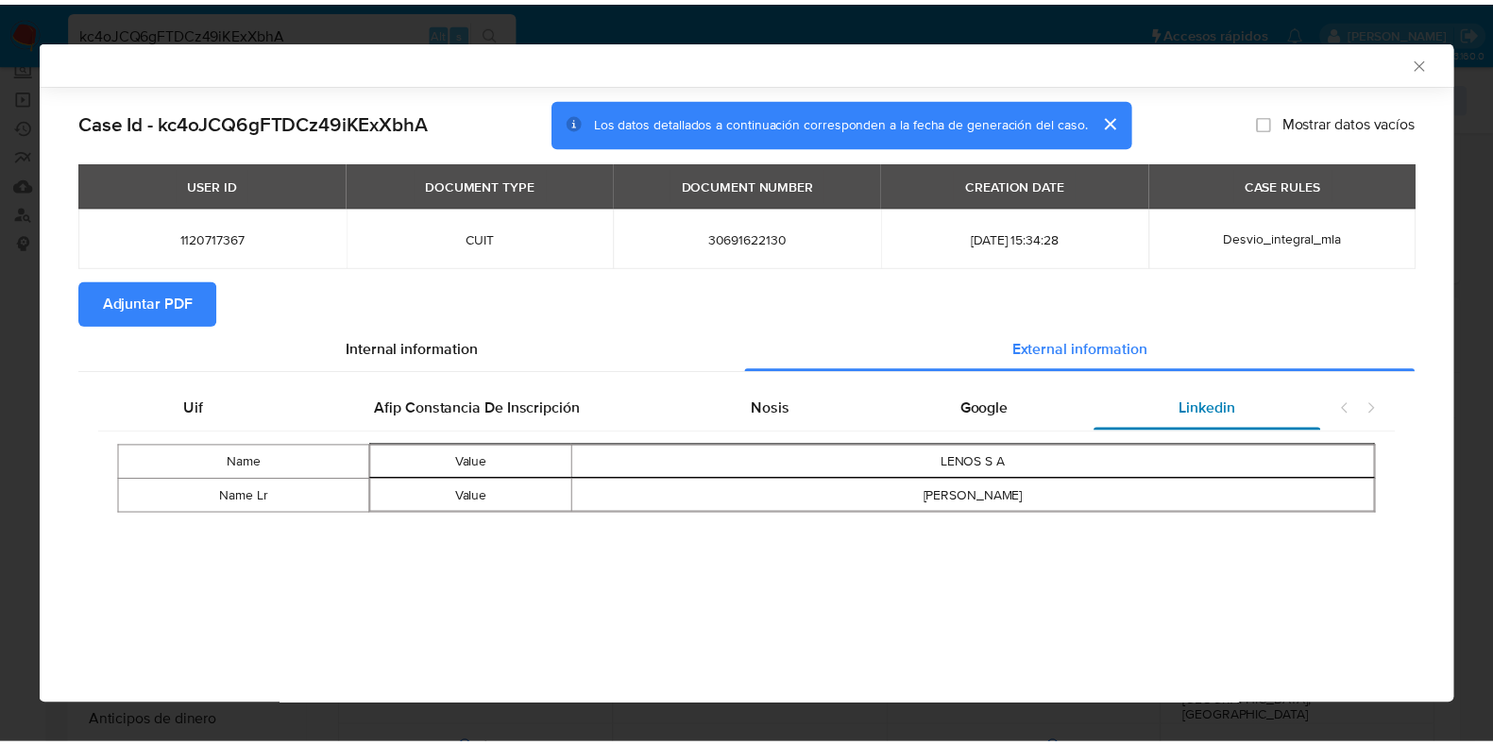
scroll to position [0, 0]
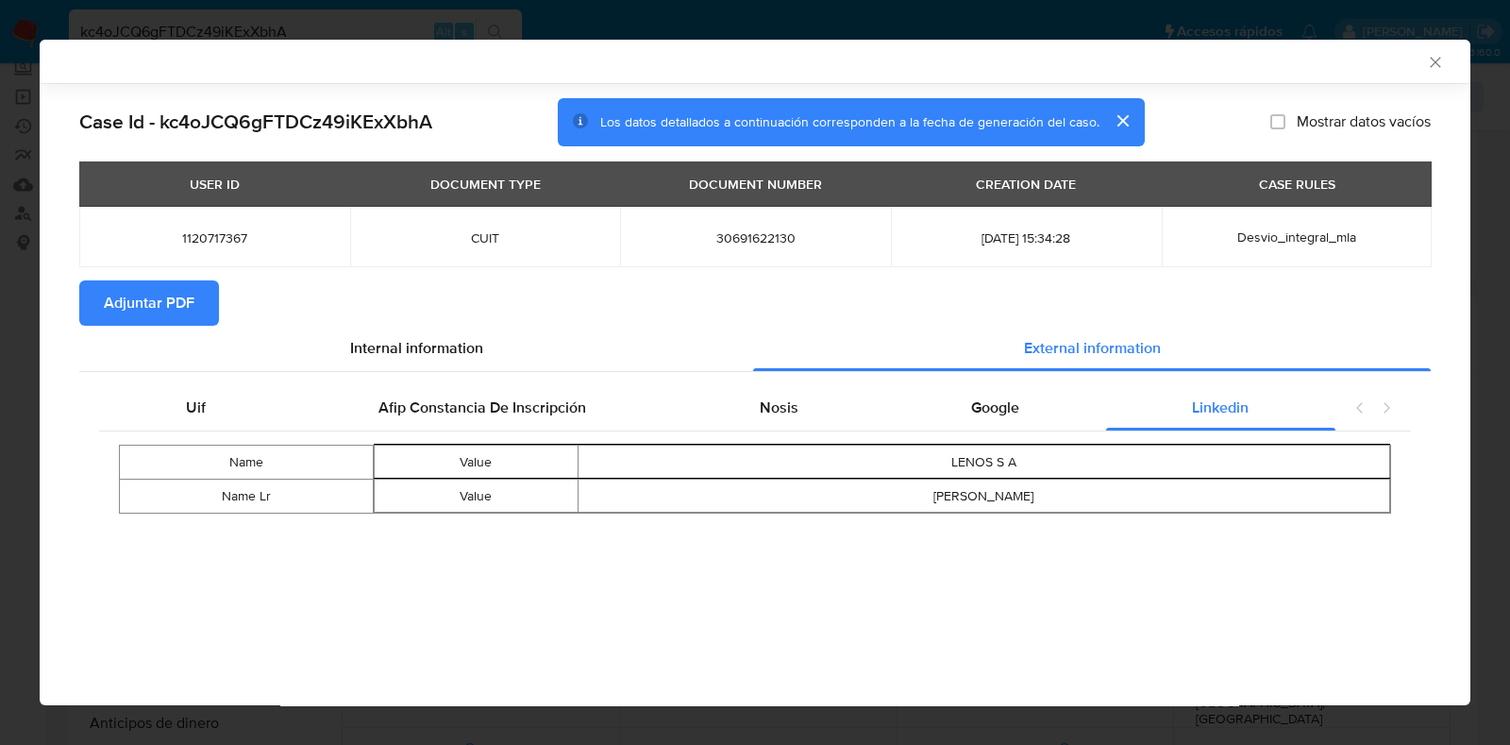
click at [140, 318] on span "Adjuntar PDF" at bounding box center [149, 303] width 91 height 42
click at [1438, 68] on icon "Cerrar ventana" at bounding box center [1435, 62] width 19 height 19
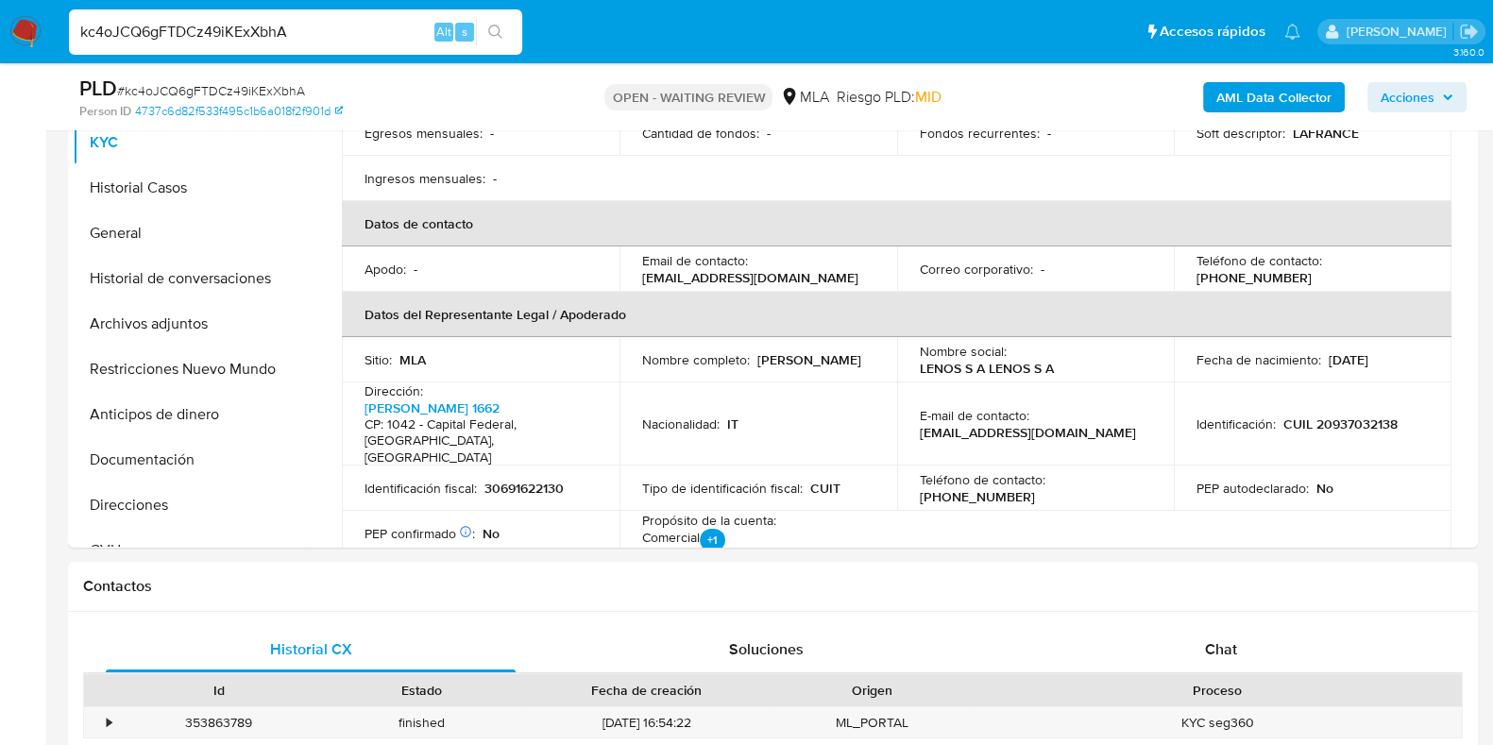
scroll to position [590, 0]
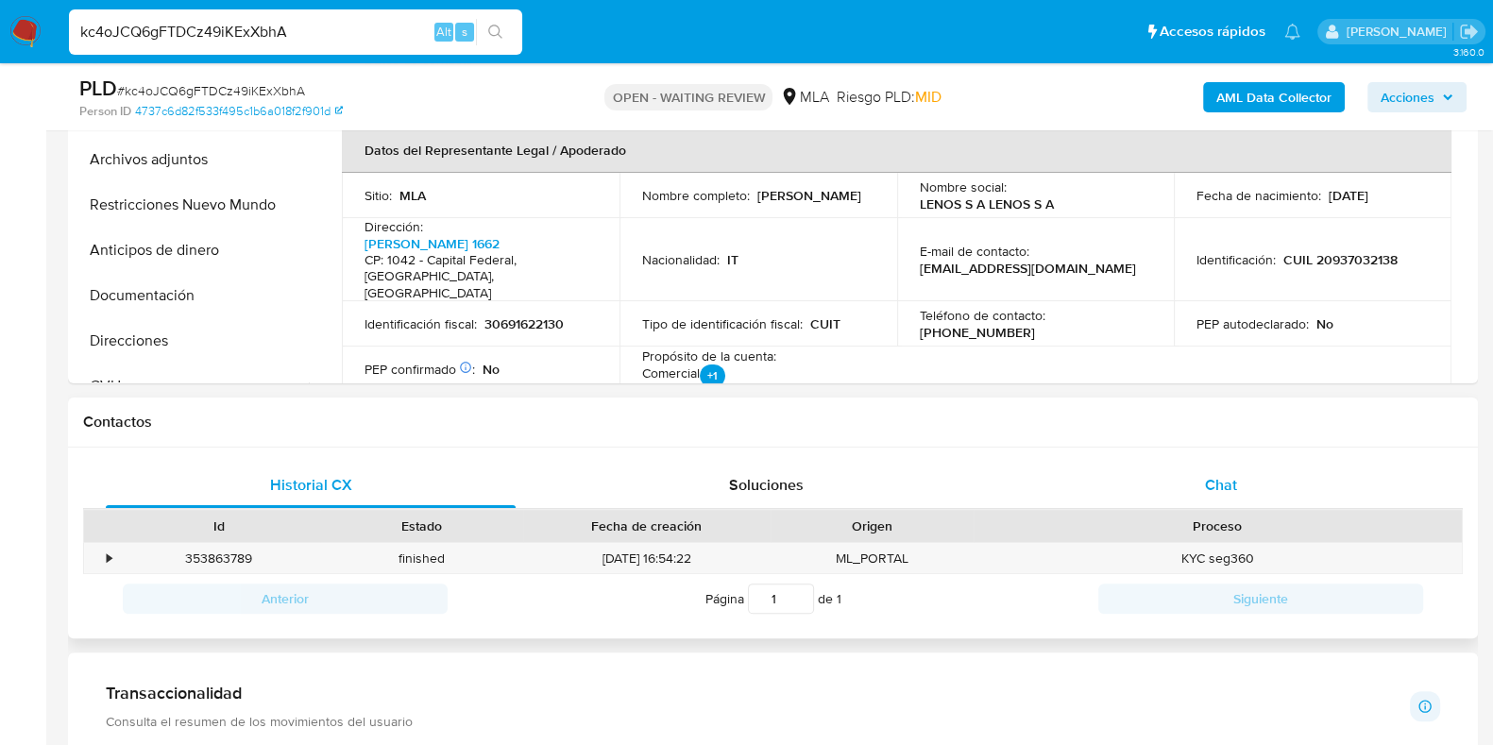
click at [1199, 465] on div "Chat" at bounding box center [1221, 485] width 410 height 45
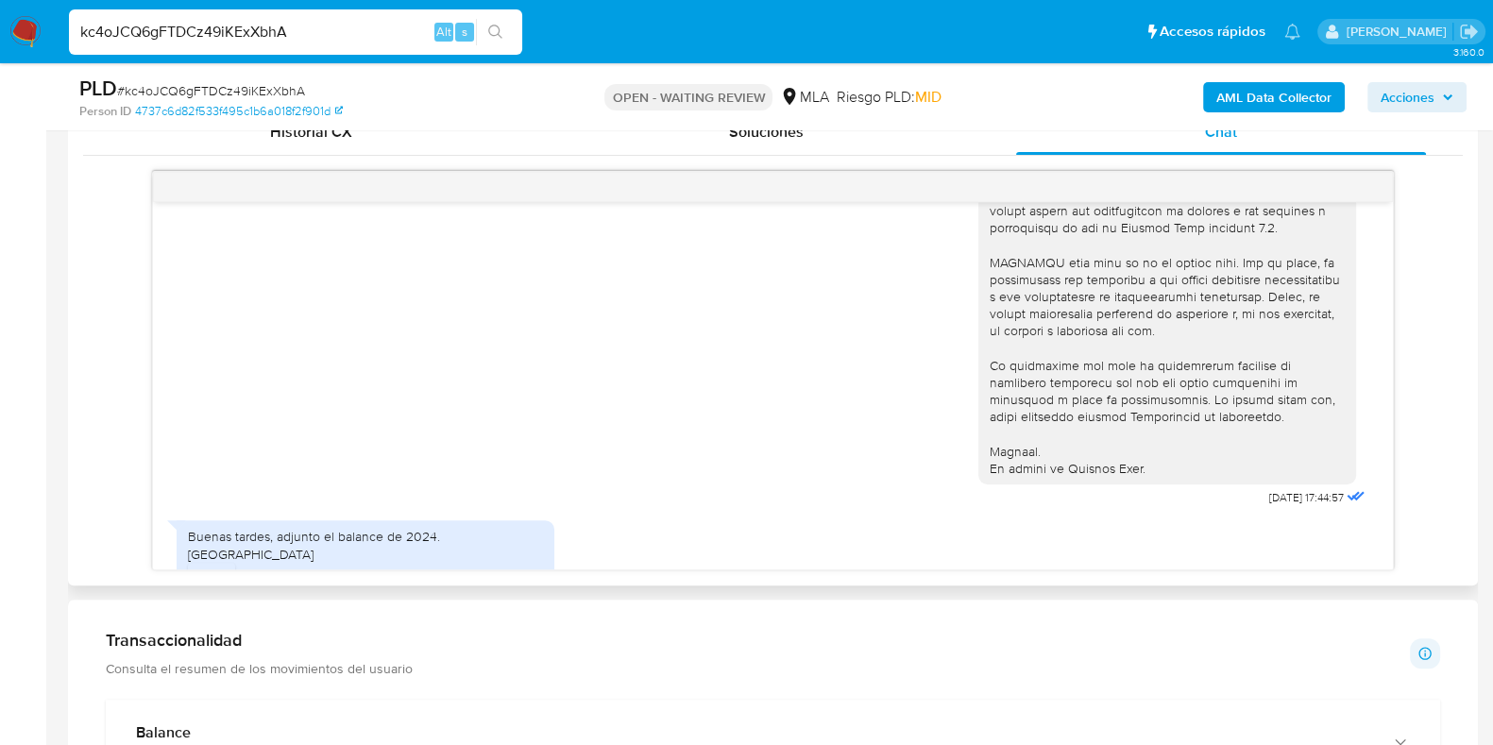
scroll to position [737, 0]
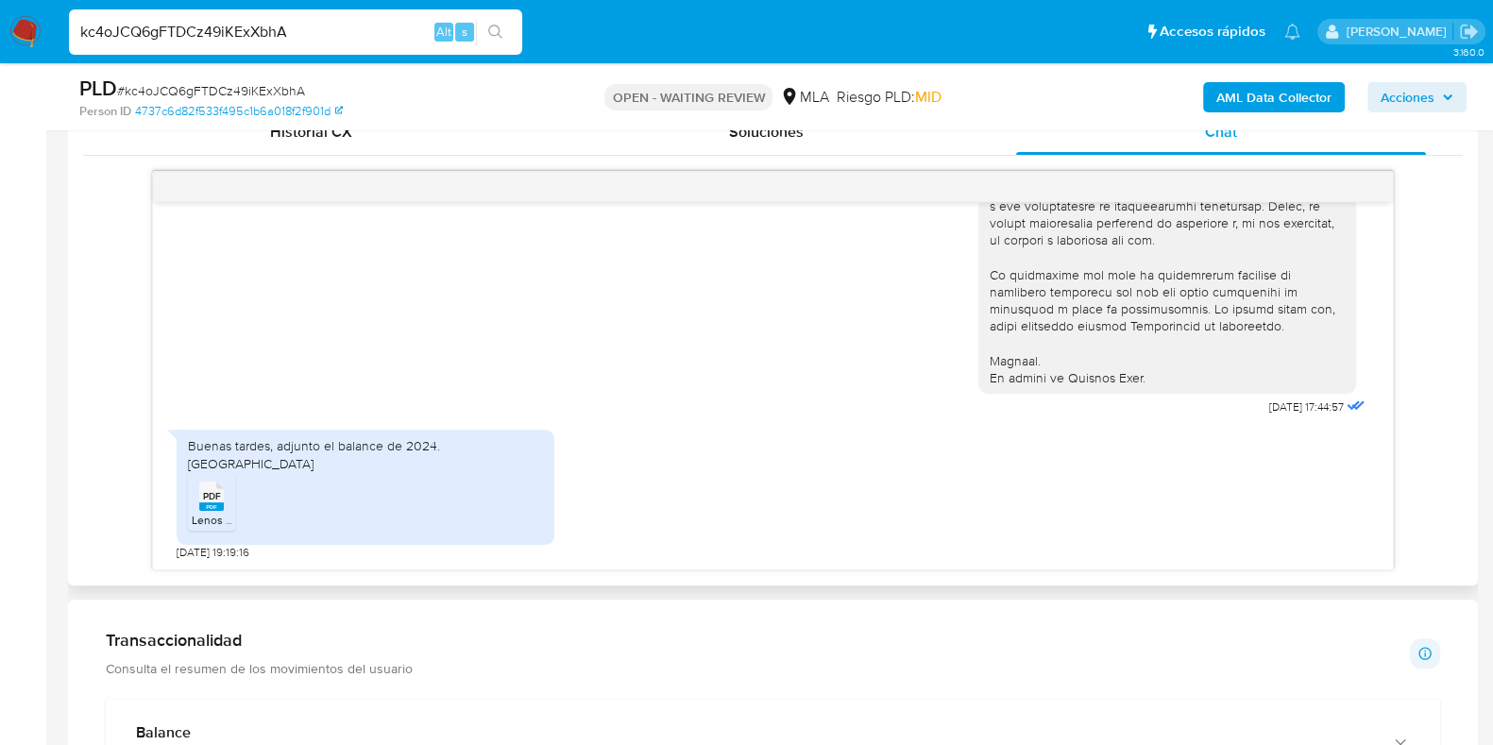
click at [217, 512] on span "Lenos Balance 2024.pdf" at bounding box center [253, 520] width 123 height 16
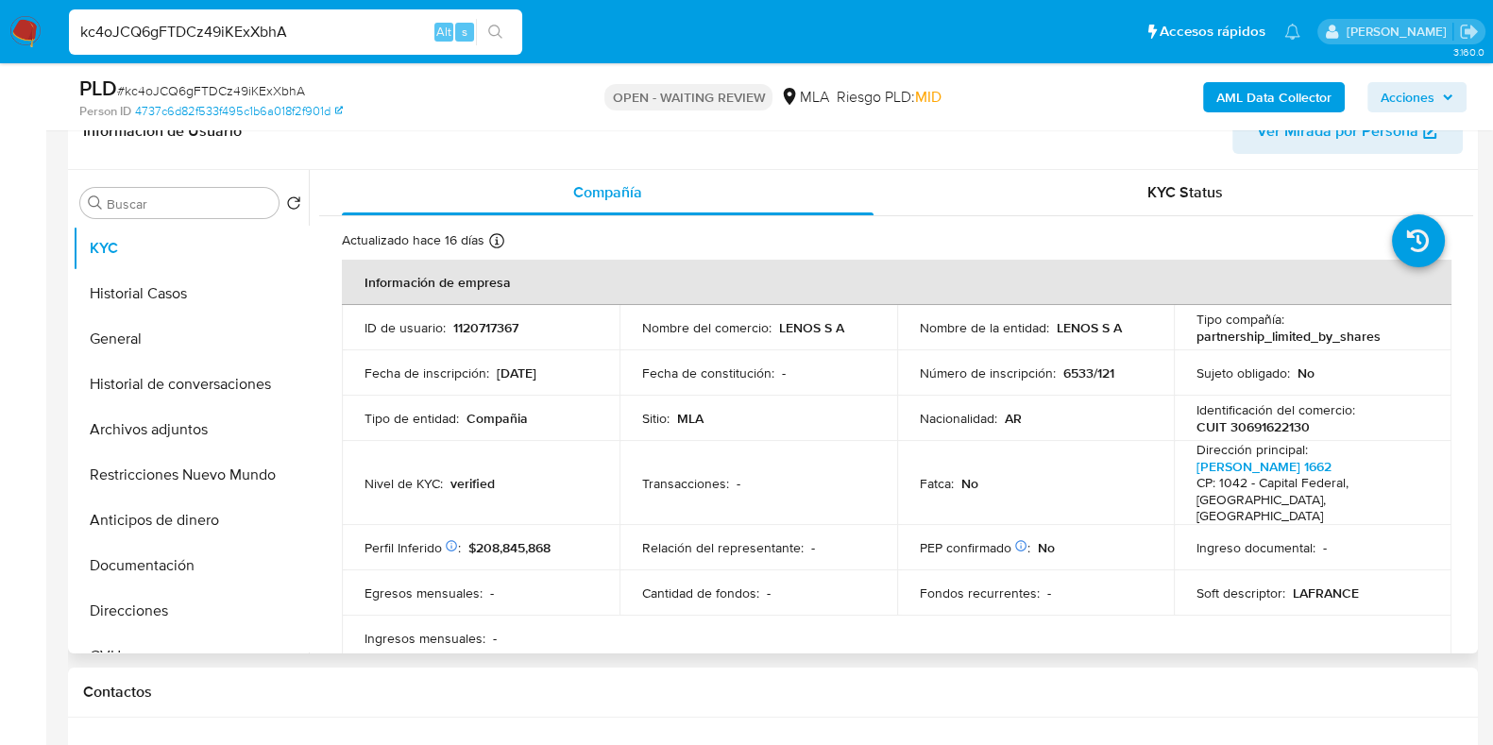
scroll to position [235, 0]
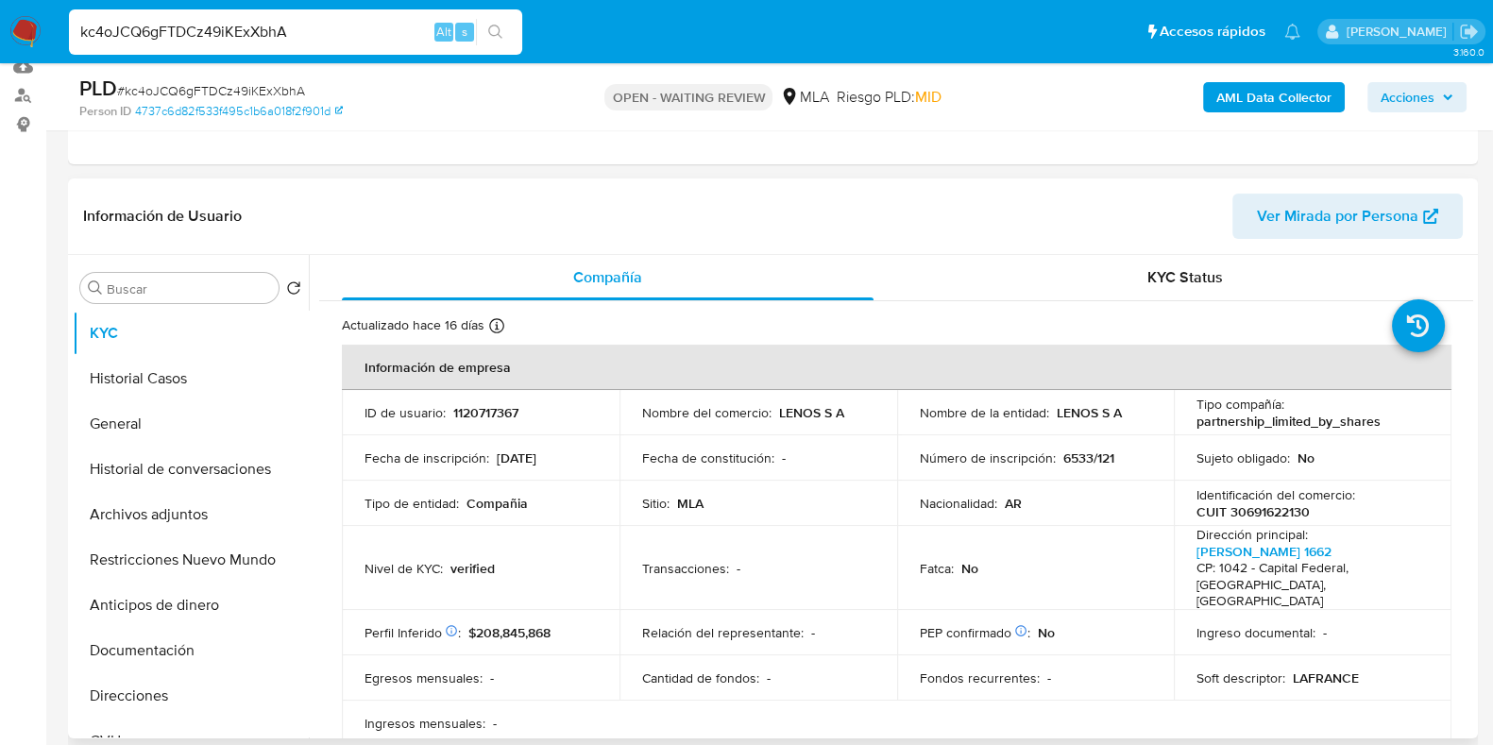
click at [1268, 511] on p "CUIT 30691622130" at bounding box center [1252, 511] width 113 height 17
copy p "30691622130"
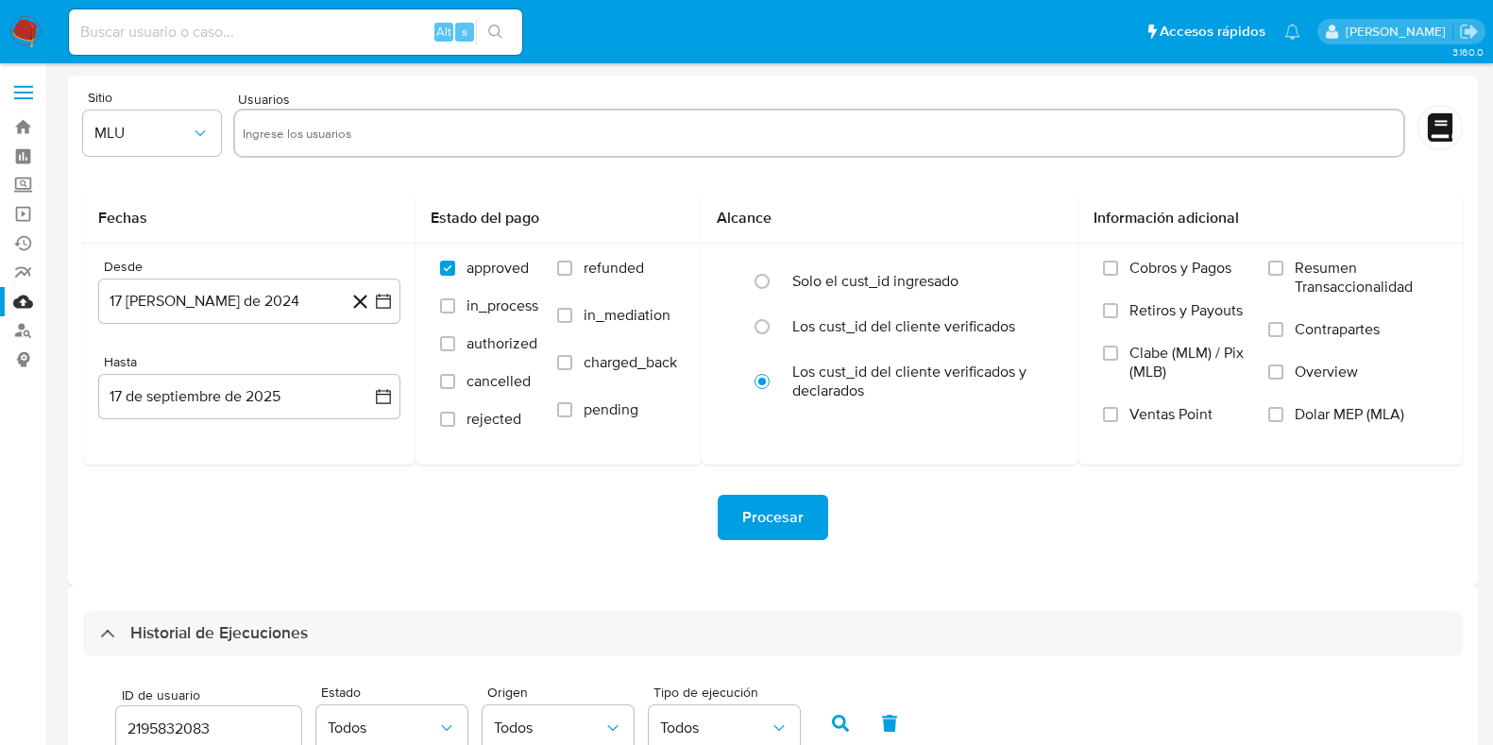
select select "10"
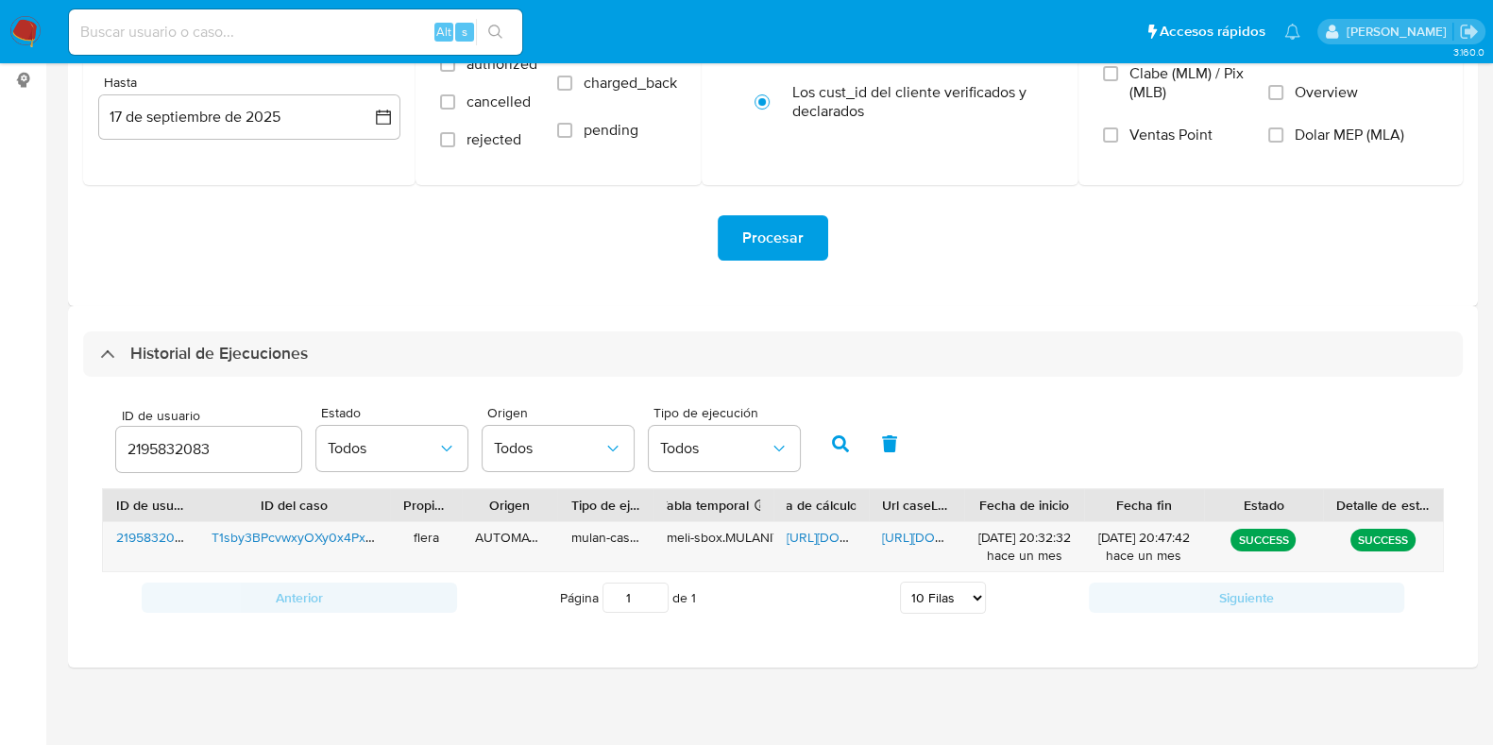
click at [172, 445] on input "2195832083" at bounding box center [208, 449] width 185 height 25
type input "1120717367"
click at [822, 445] on button "button" at bounding box center [840, 443] width 49 height 45
click at [835, 543] on span "[URL][DOMAIN_NAME]" at bounding box center [851, 537] width 130 height 19
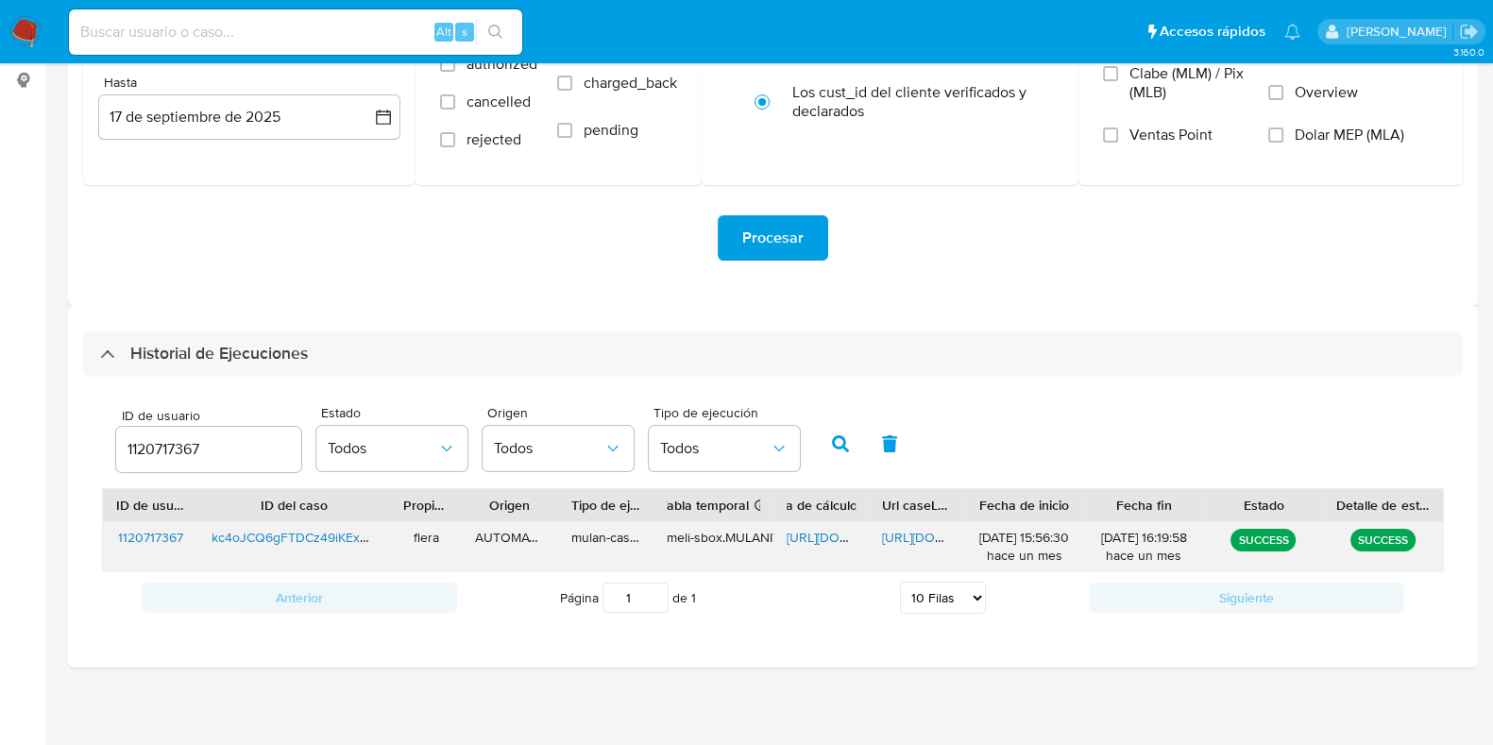
click at [897, 540] on span "[URL][DOMAIN_NAME]" at bounding box center [947, 537] width 130 height 19
